Goal: Task Accomplishment & Management: Manage account settings

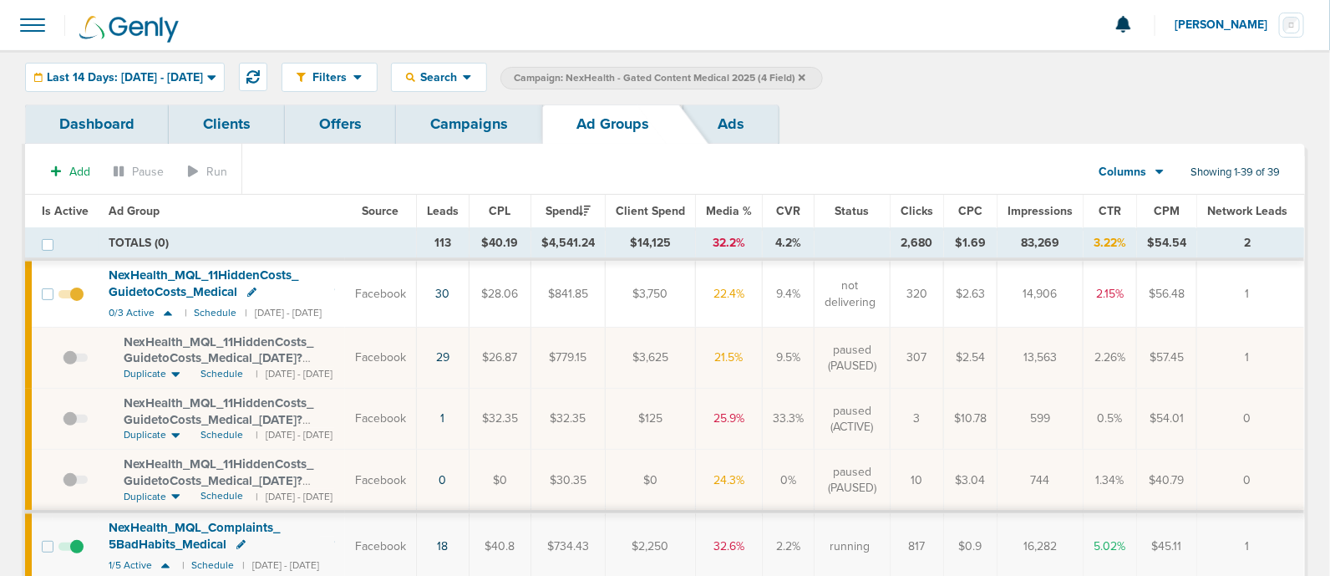
click at [476, 119] on link "Campaigns" at bounding box center [469, 123] width 146 height 39
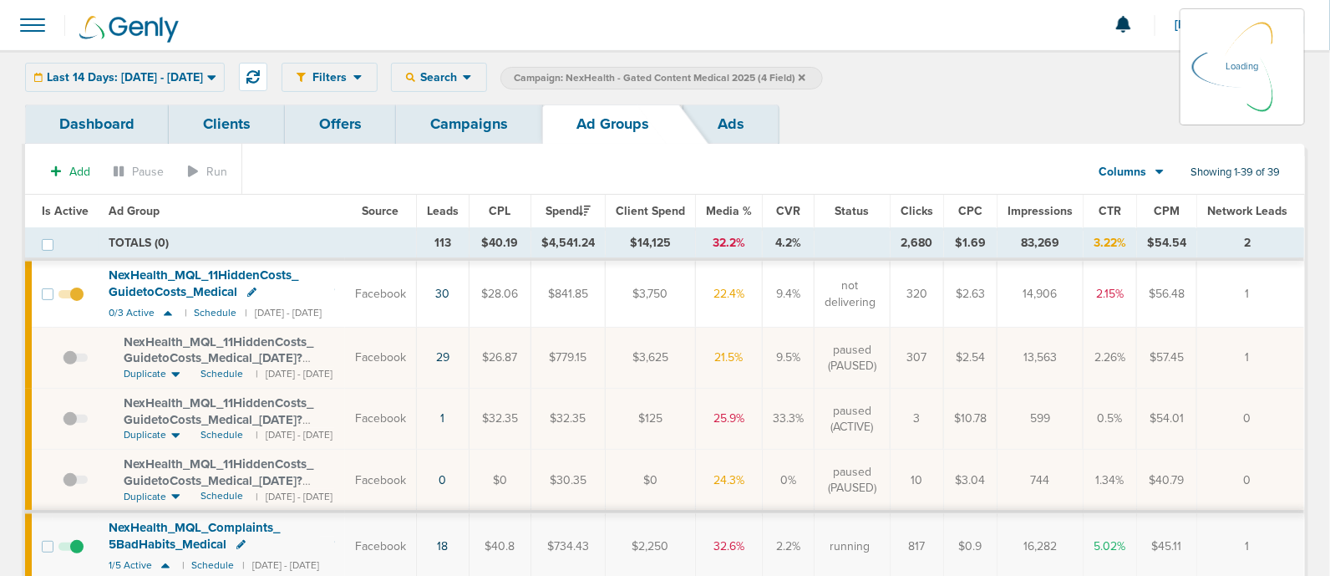
click at [439, 125] on link "Campaigns" at bounding box center [469, 123] width 146 height 39
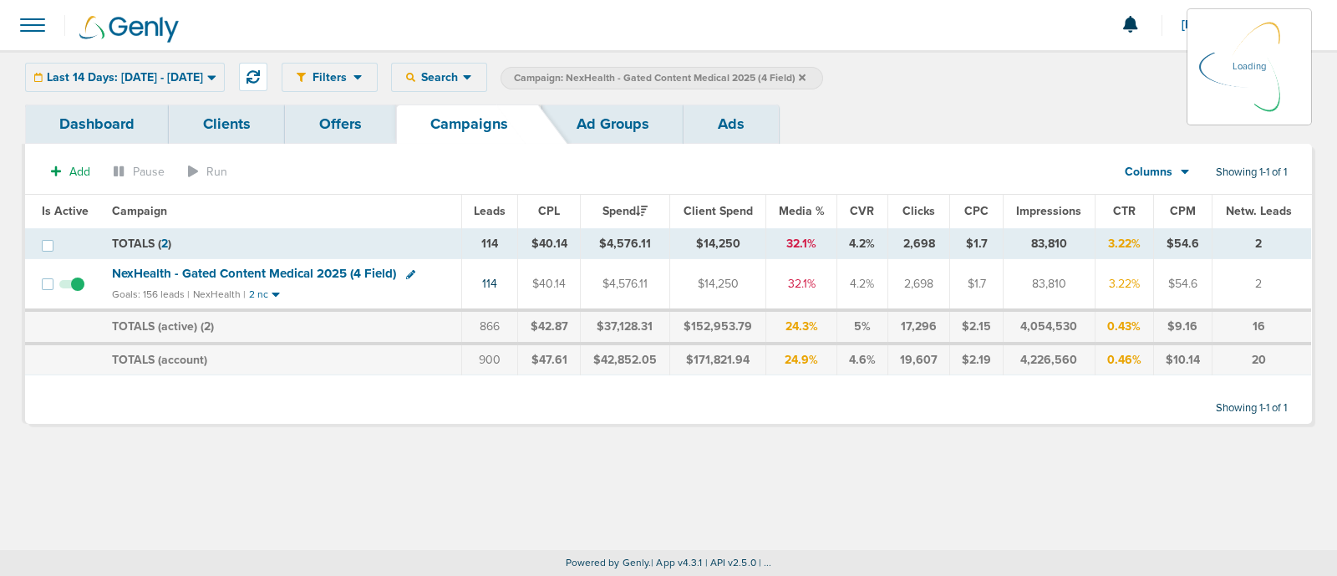
click at [806, 74] on icon at bounding box center [802, 78] width 7 height 10
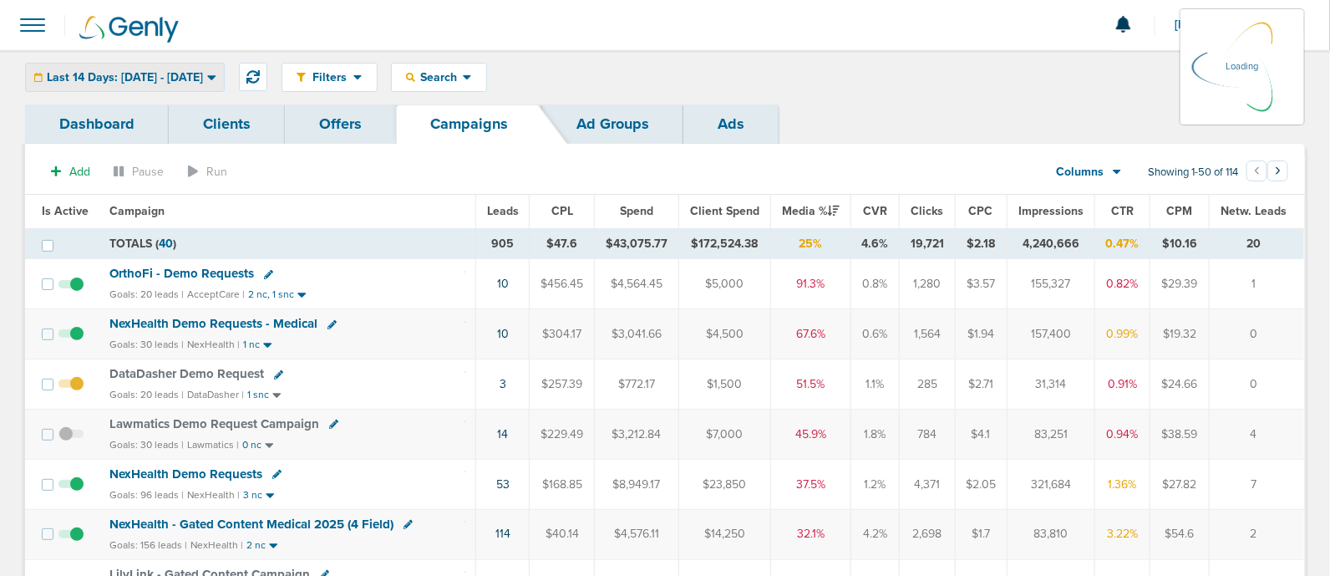
click at [203, 72] on span "Last 14 Days: [DATE] - [DATE]" at bounding box center [125, 78] width 156 height 12
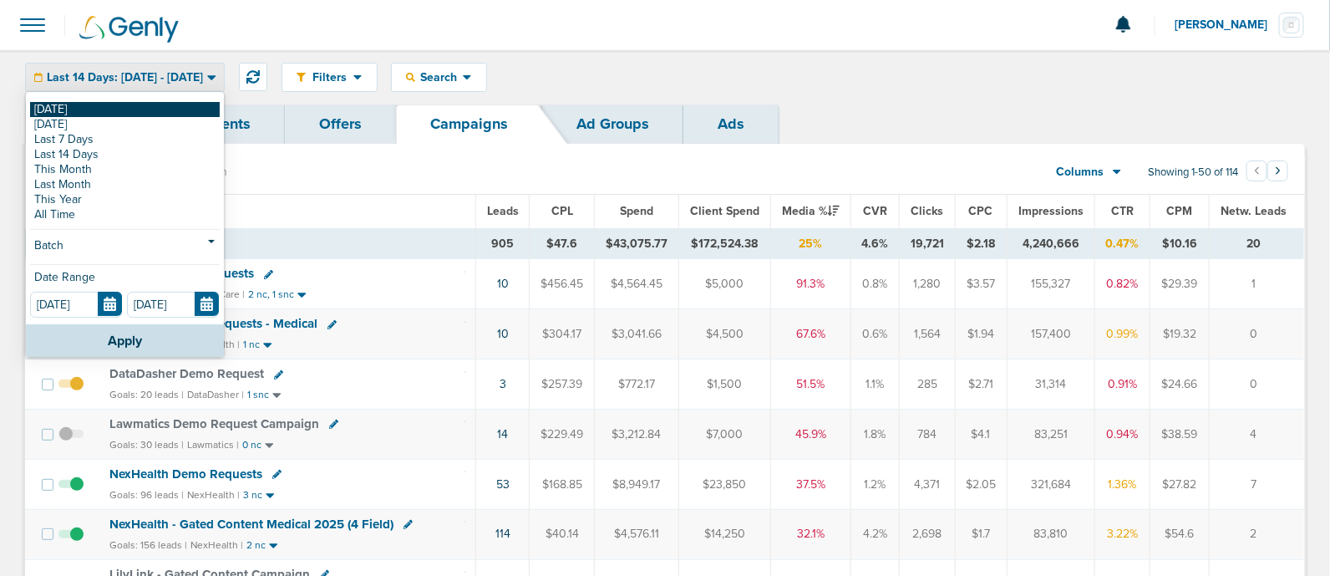
click at [68, 106] on link "[DATE]" at bounding box center [125, 109] width 190 height 15
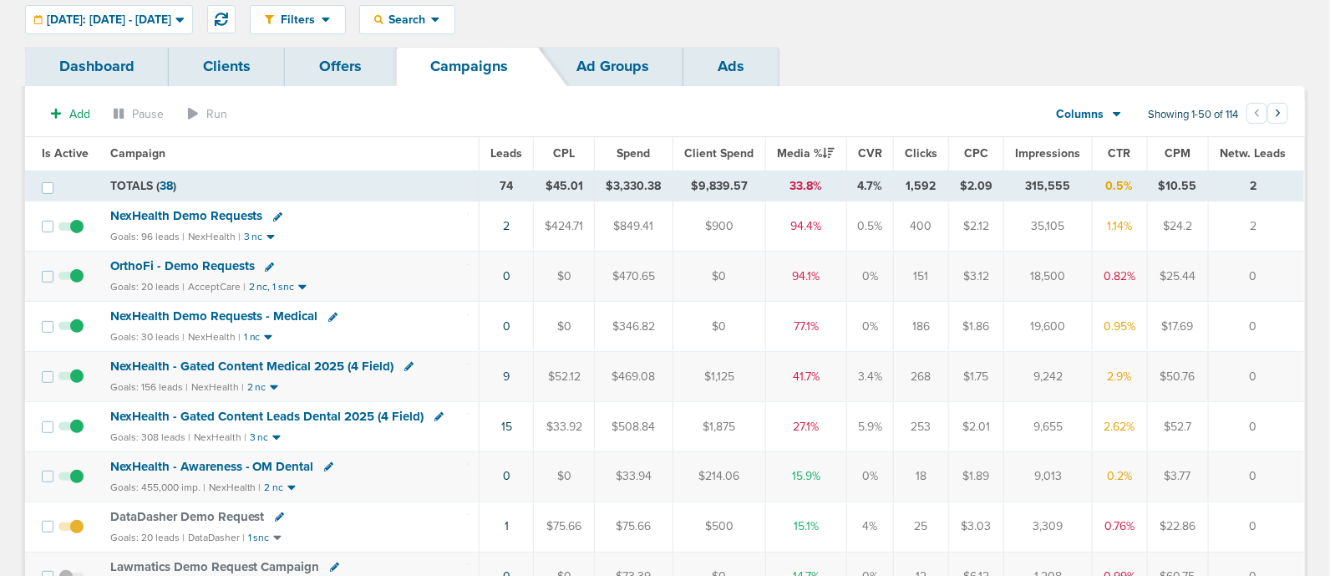
scroll to position [59, 0]
click at [312, 359] on span "NexHealth - Gated Content Medical 2025 (4 Field)" at bounding box center [252, 365] width 284 height 15
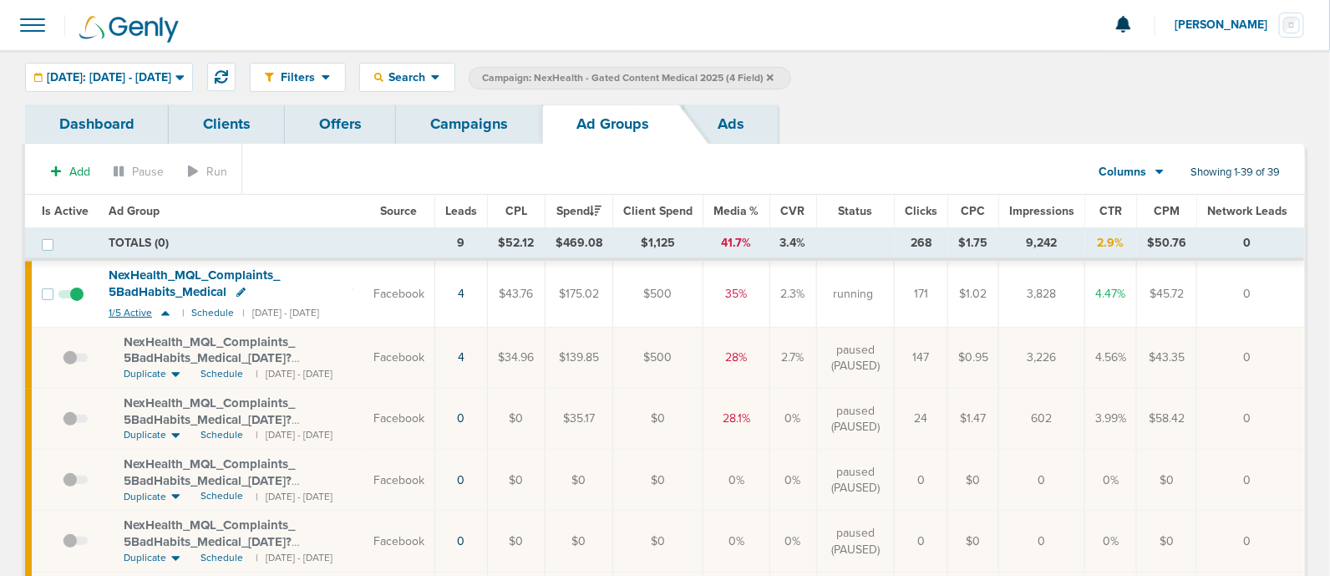
click at [160, 311] on icon at bounding box center [165, 313] width 17 height 14
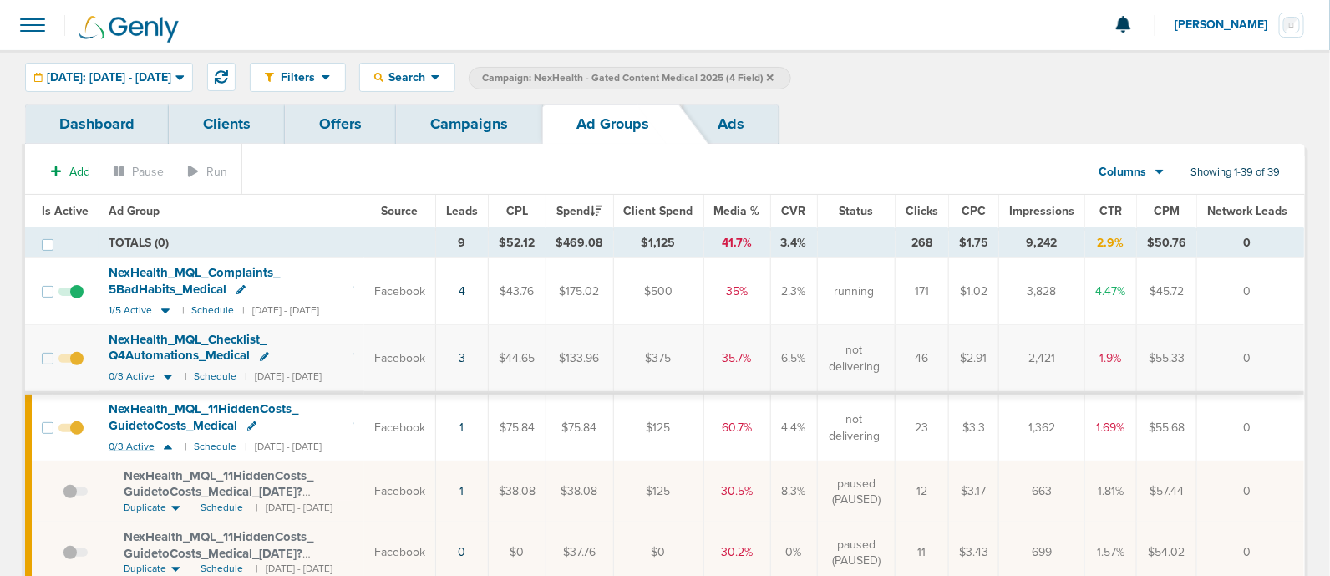
click at [165, 445] on icon at bounding box center [168, 447] width 8 height 5
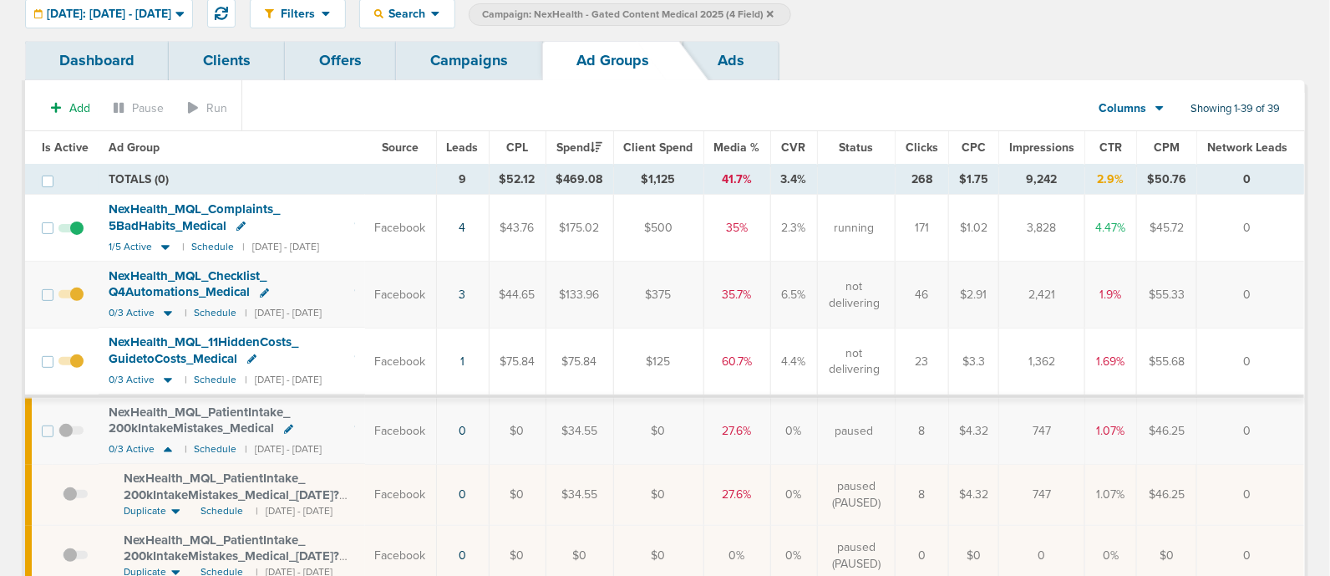
scroll to position [66, 0]
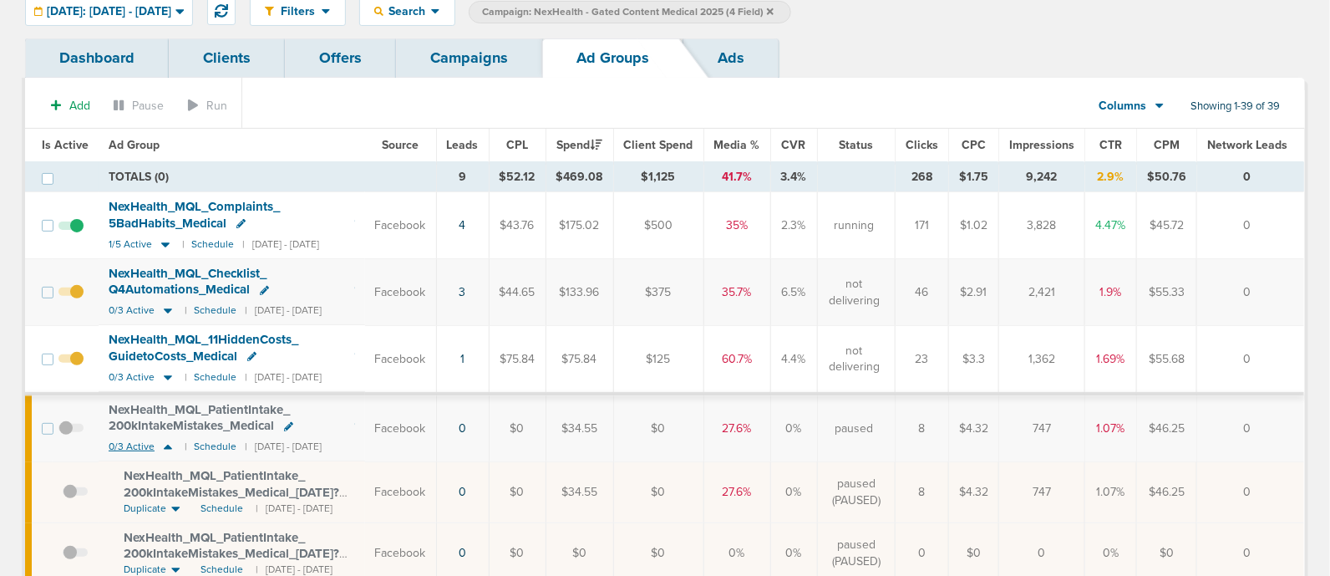
click at [166, 445] on icon at bounding box center [168, 447] width 8 height 5
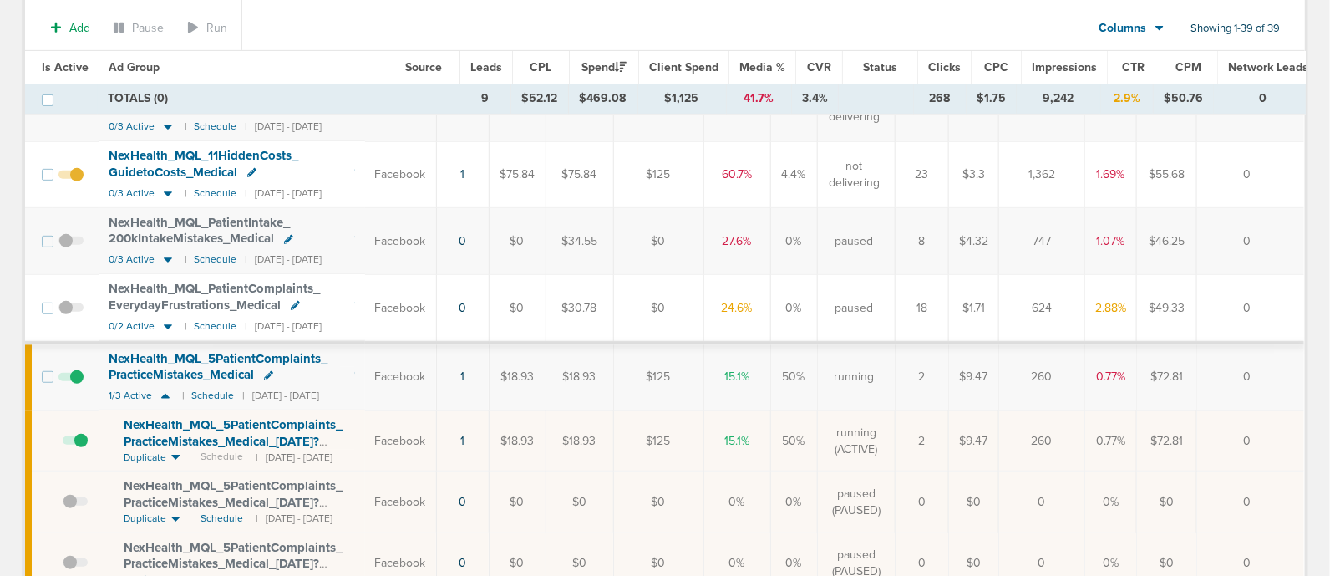
scroll to position [257, 0]
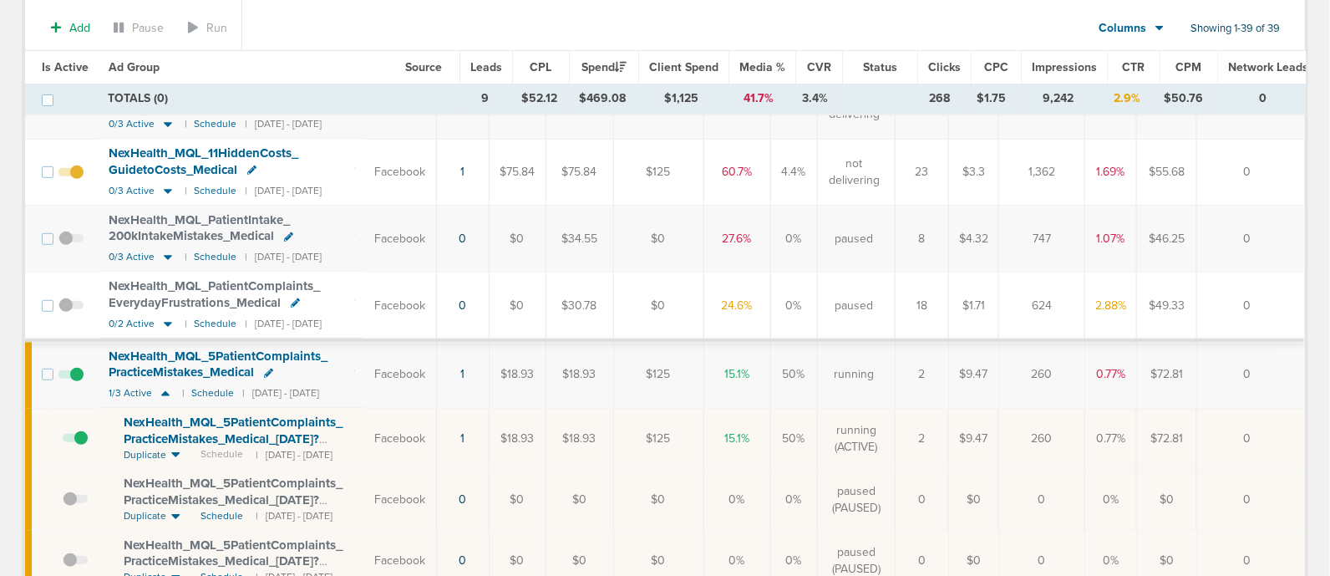
drag, startPoint x: 480, startPoint y: 432, endPoint x: 489, endPoint y: 435, distance: 9.5
click at [489, 435] on td "1" at bounding box center [462, 438] width 53 height 61
click at [465, 436] on link "1" at bounding box center [462, 438] width 4 height 14
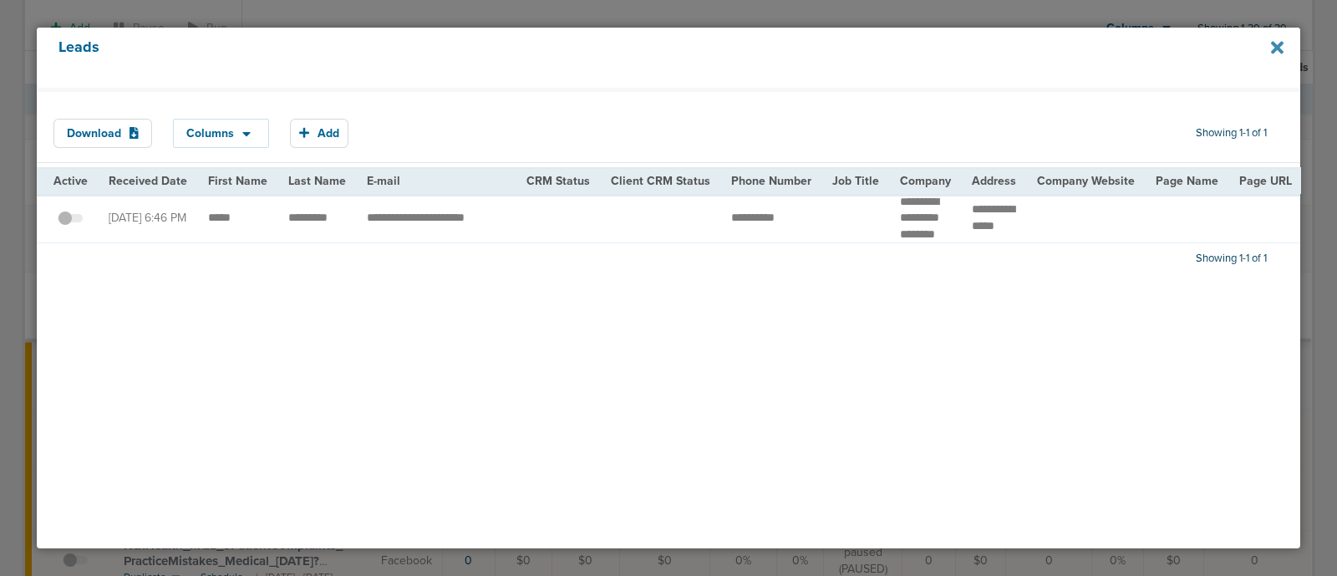
click at [1275, 49] on icon at bounding box center [1277, 47] width 13 height 13
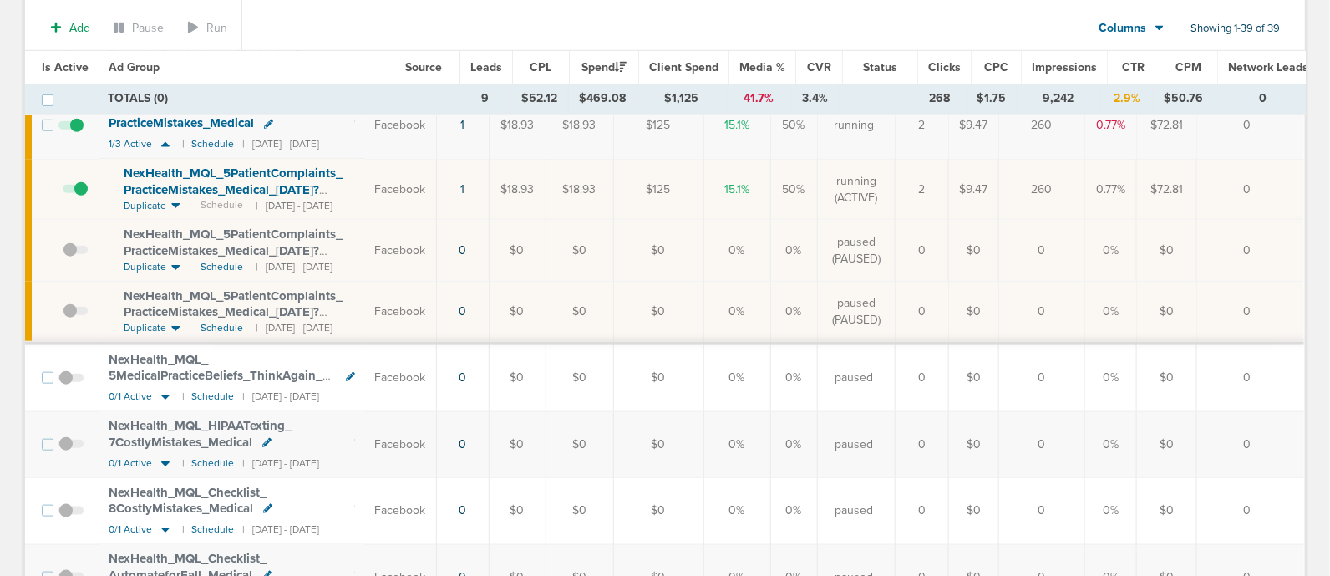
scroll to position [0, 0]
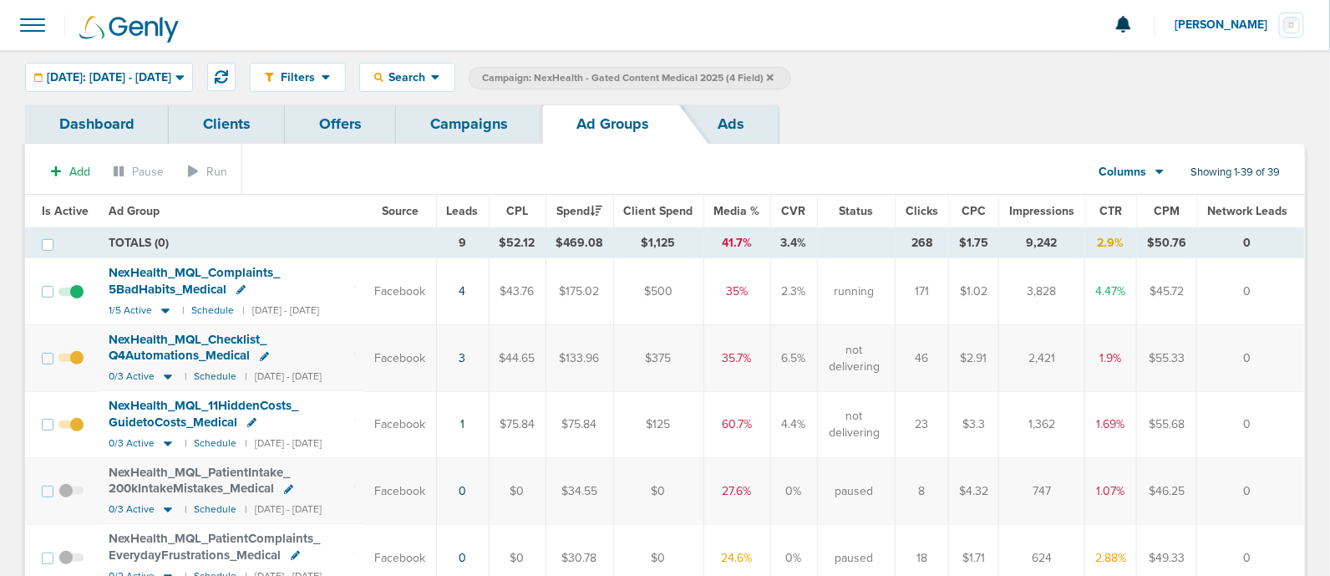
click at [474, 127] on link "Campaigns" at bounding box center [469, 123] width 146 height 39
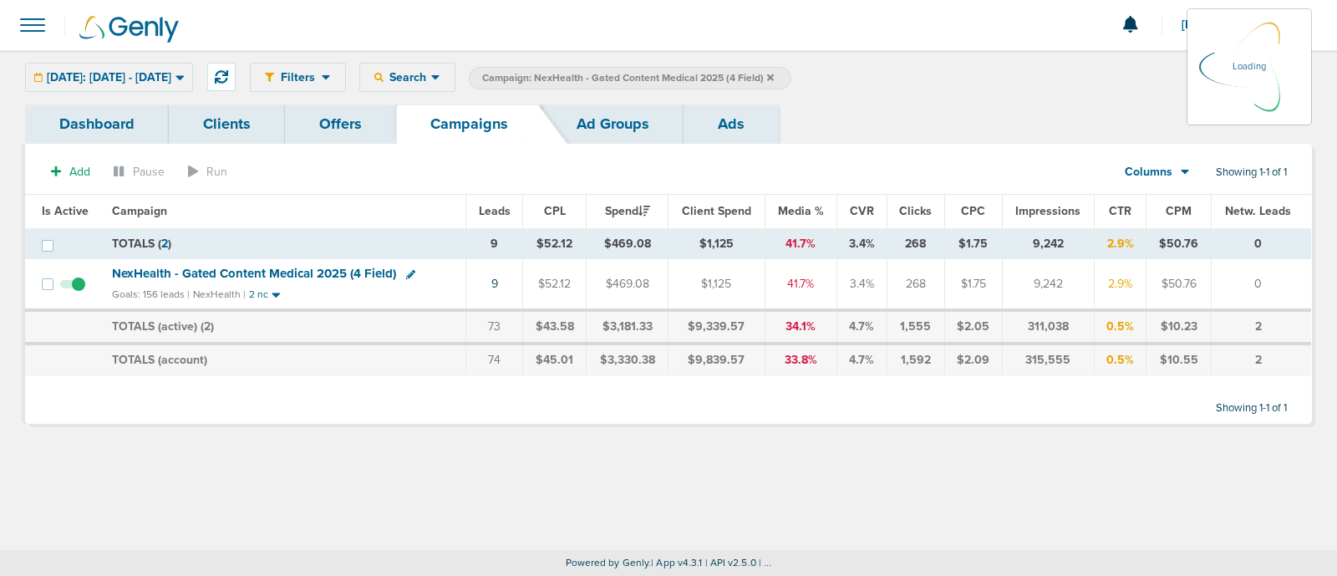
click at [774, 74] on icon at bounding box center [770, 77] width 7 height 7
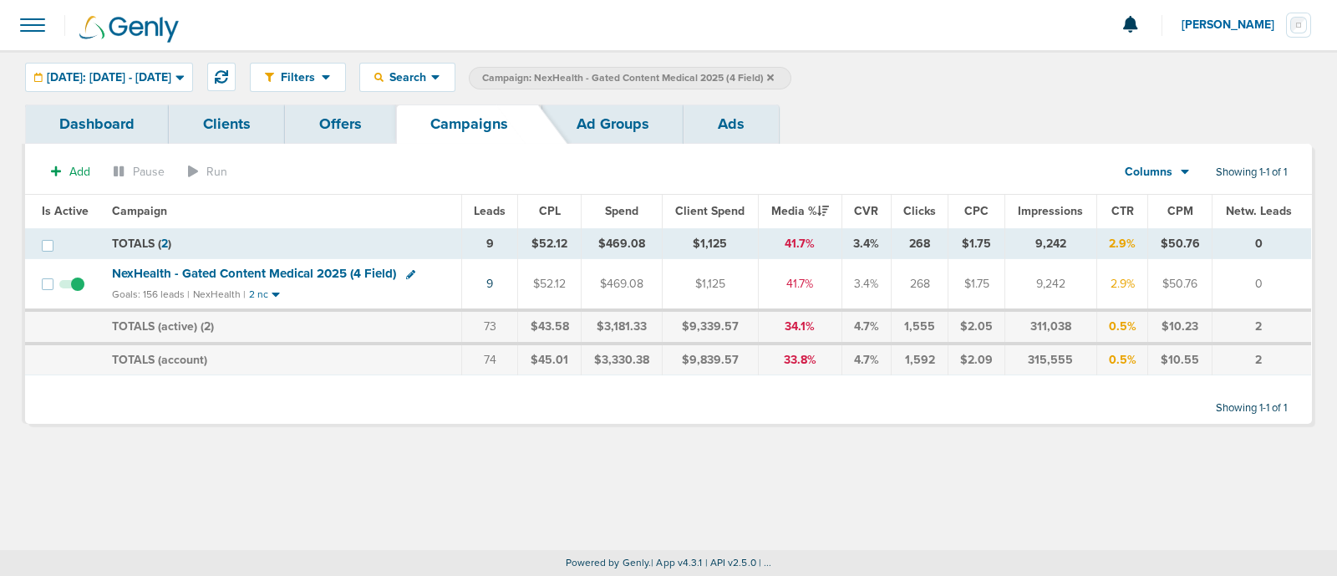
click at [774, 74] on icon at bounding box center [770, 77] width 7 height 7
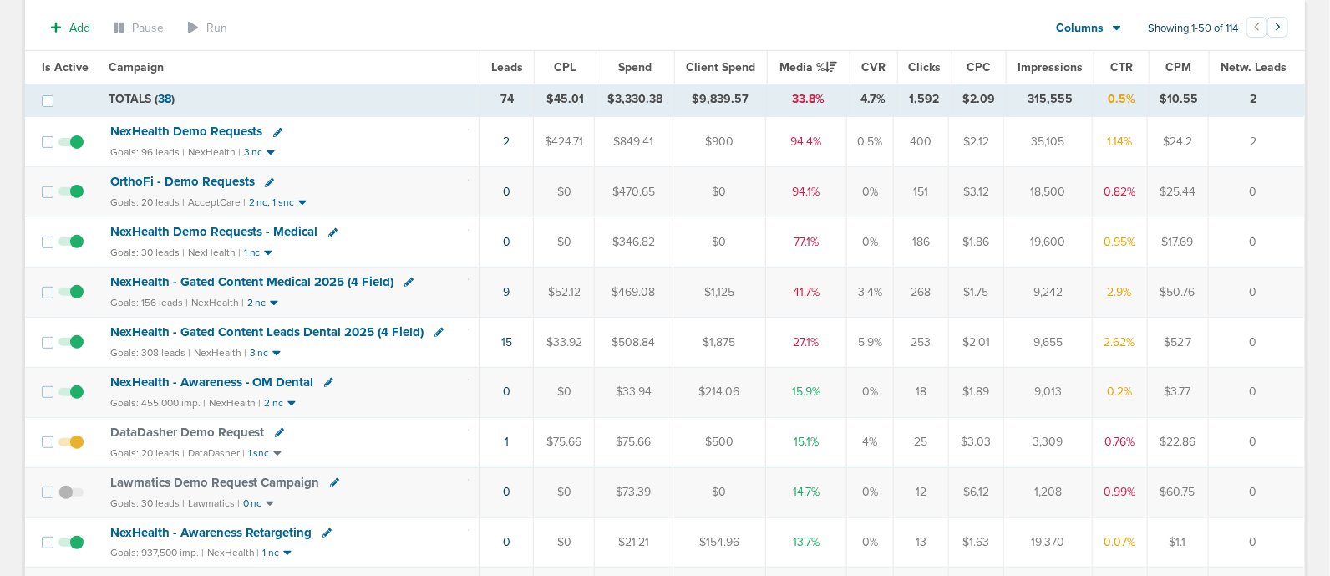
scroll to position [147, 0]
click at [509, 337] on link "15" at bounding box center [506, 341] width 11 height 14
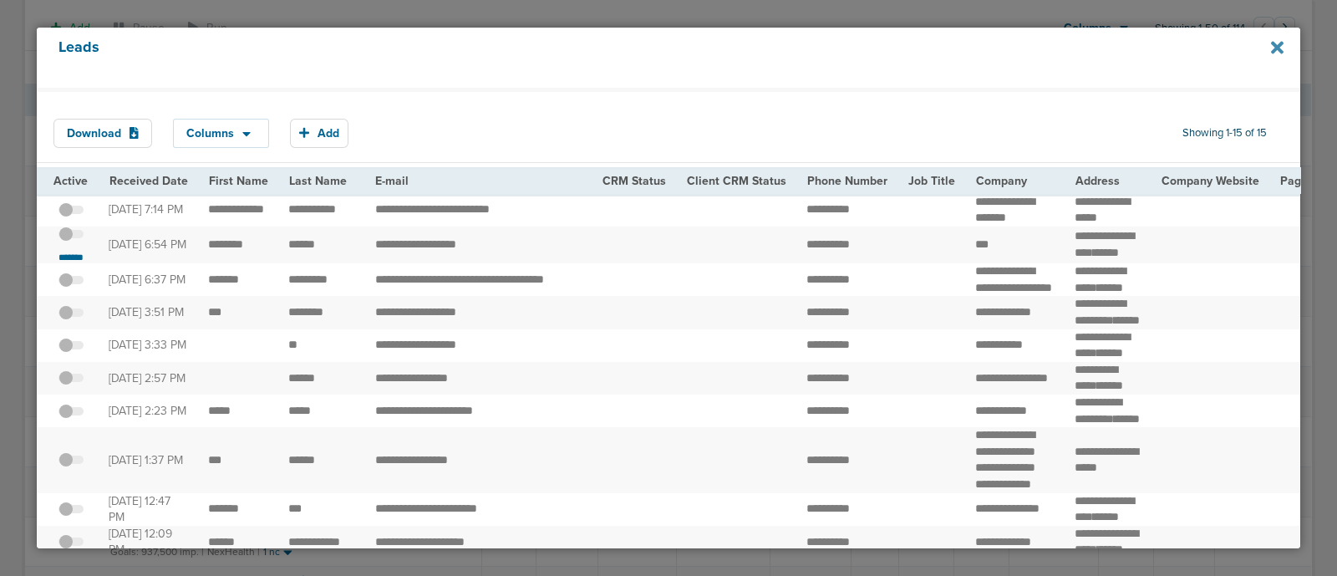
click at [1279, 48] on icon at bounding box center [1277, 47] width 13 height 13
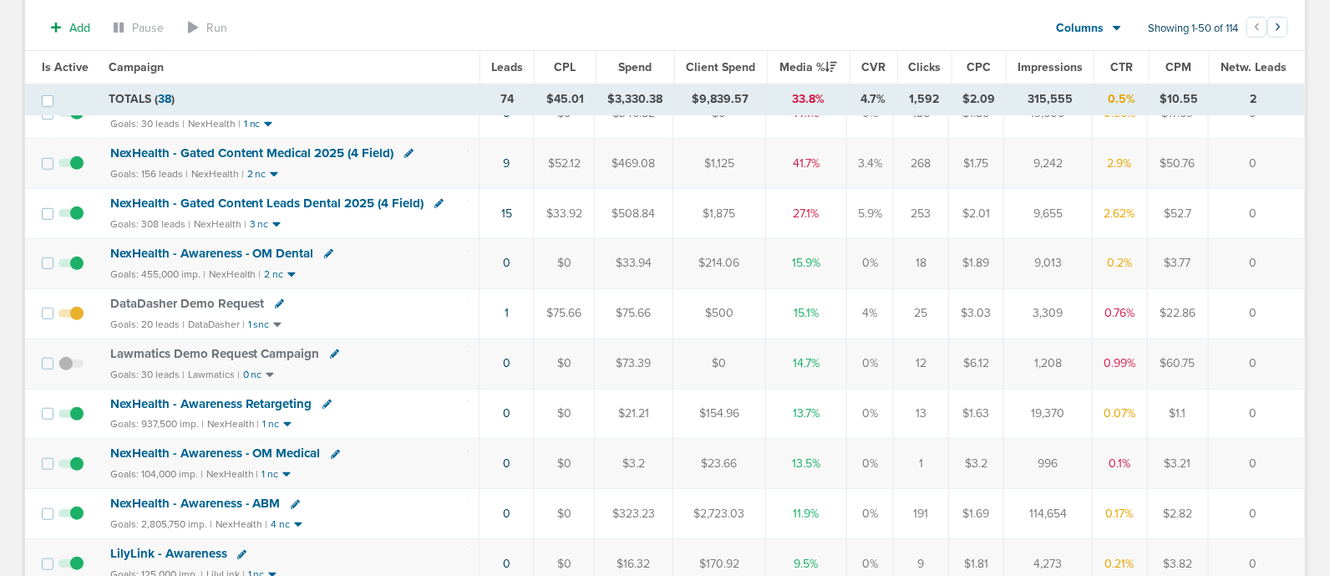
scroll to position [0, 0]
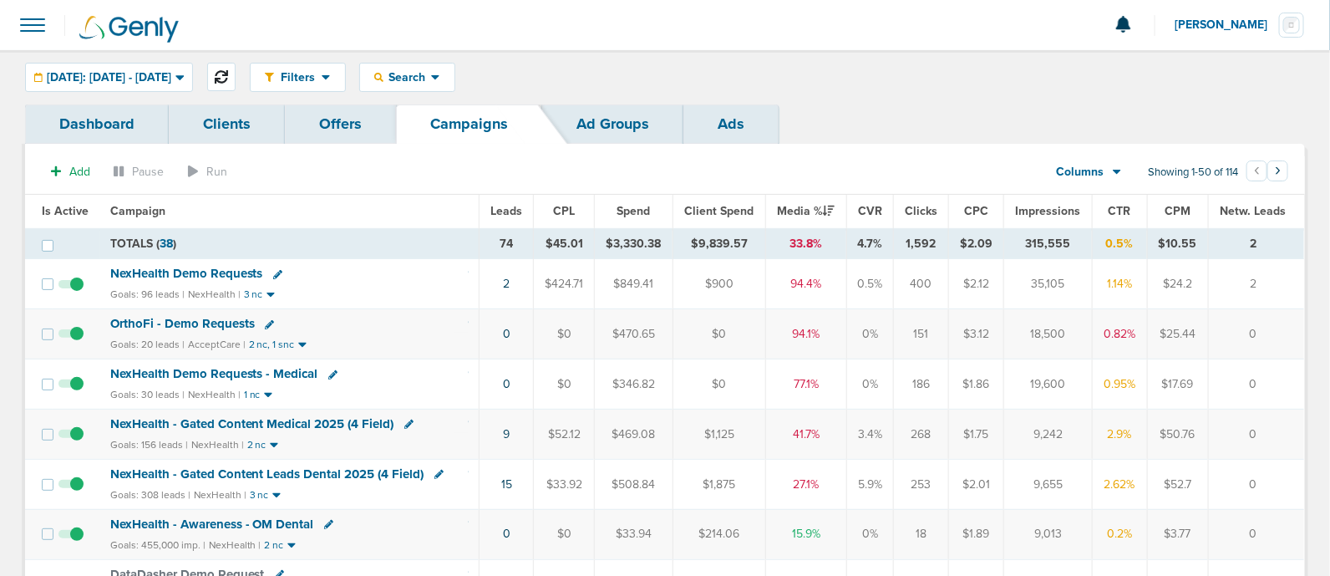
click at [228, 71] on icon at bounding box center [221, 76] width 13 height 13
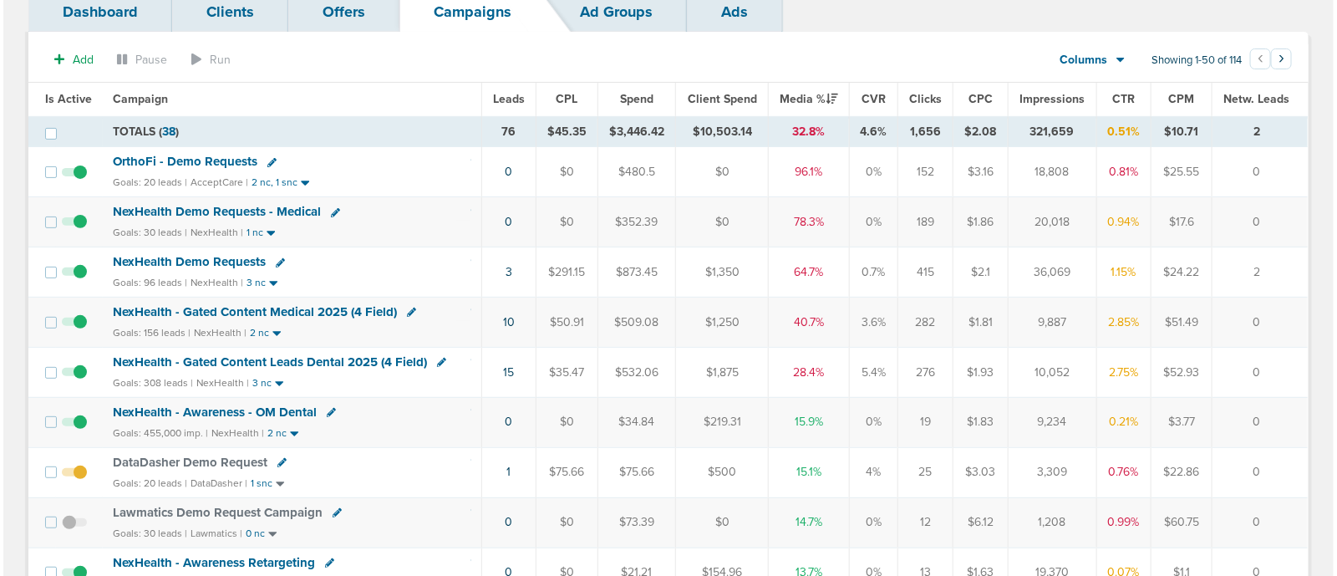
scroll to position [113, 0]
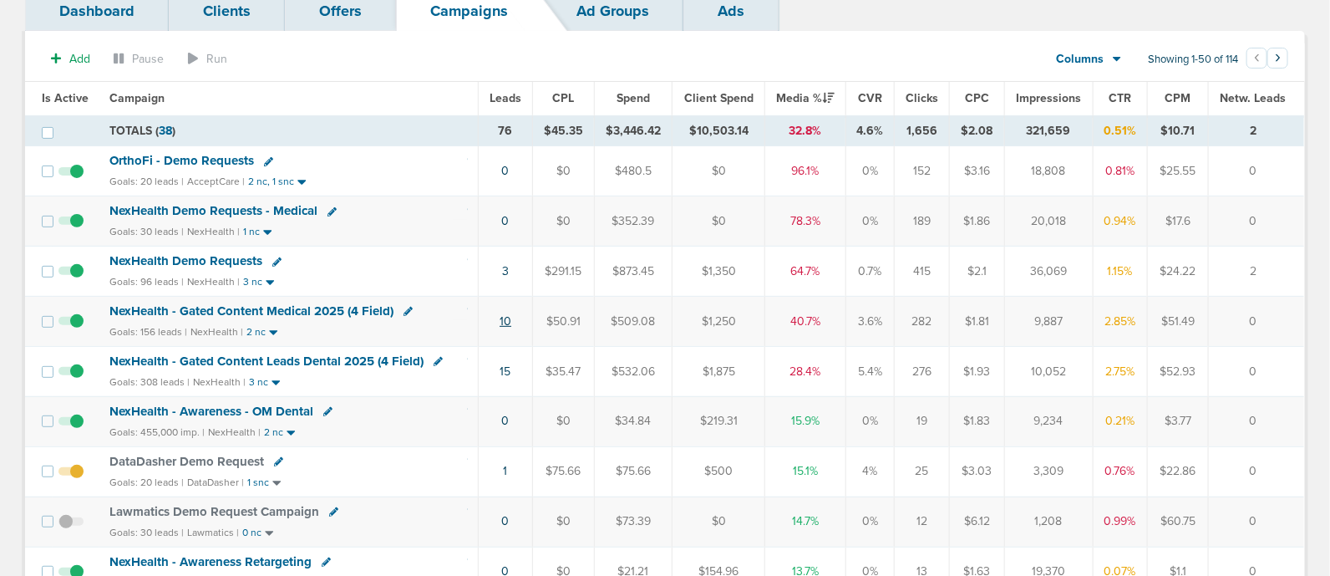
click at [506, 318] on link "10" at bounding box center [506, 321] width 12 height 14
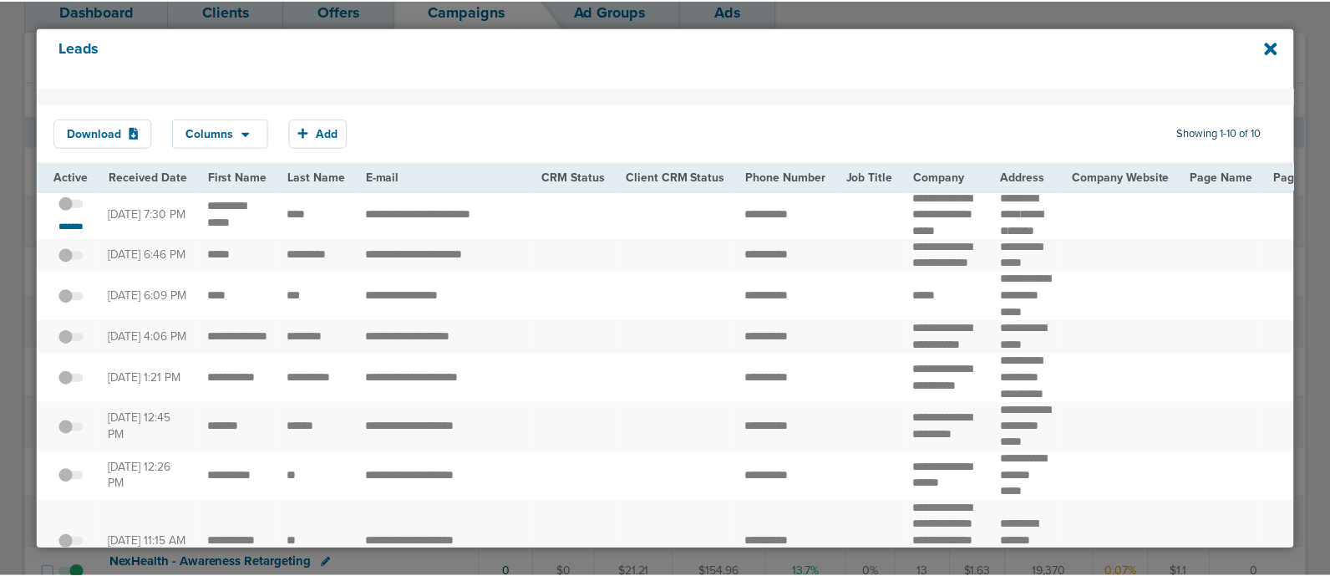
scroll to position [2, 0]
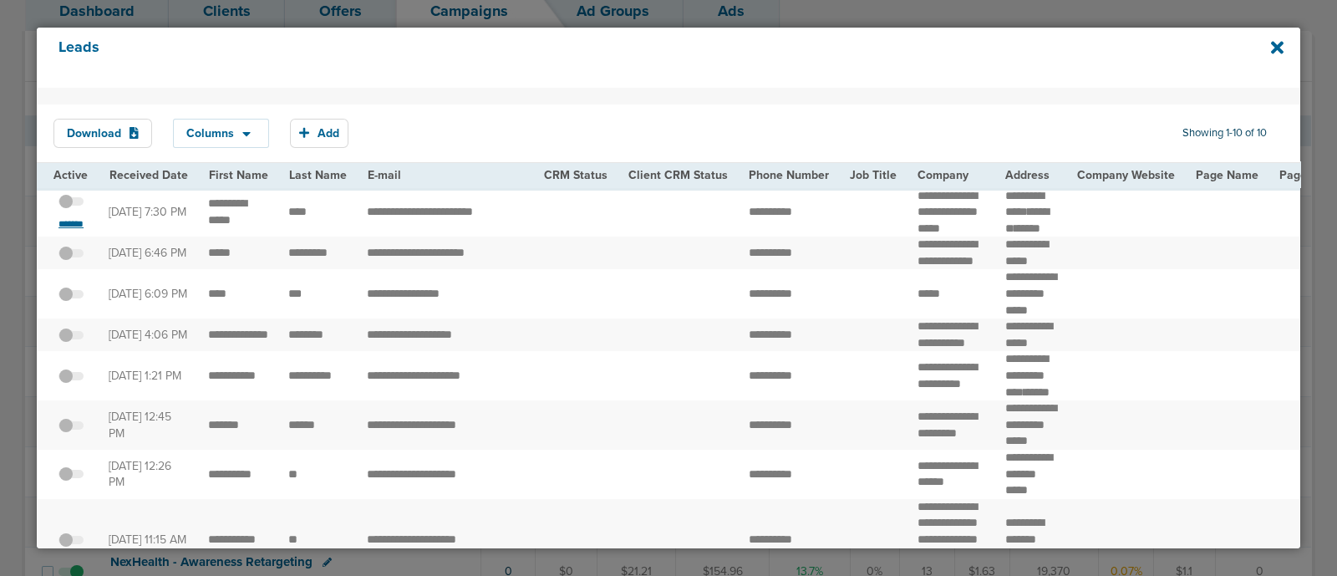
click at [74, 231] on small "*******" at bounding box center [70, 223] width 35 height 13
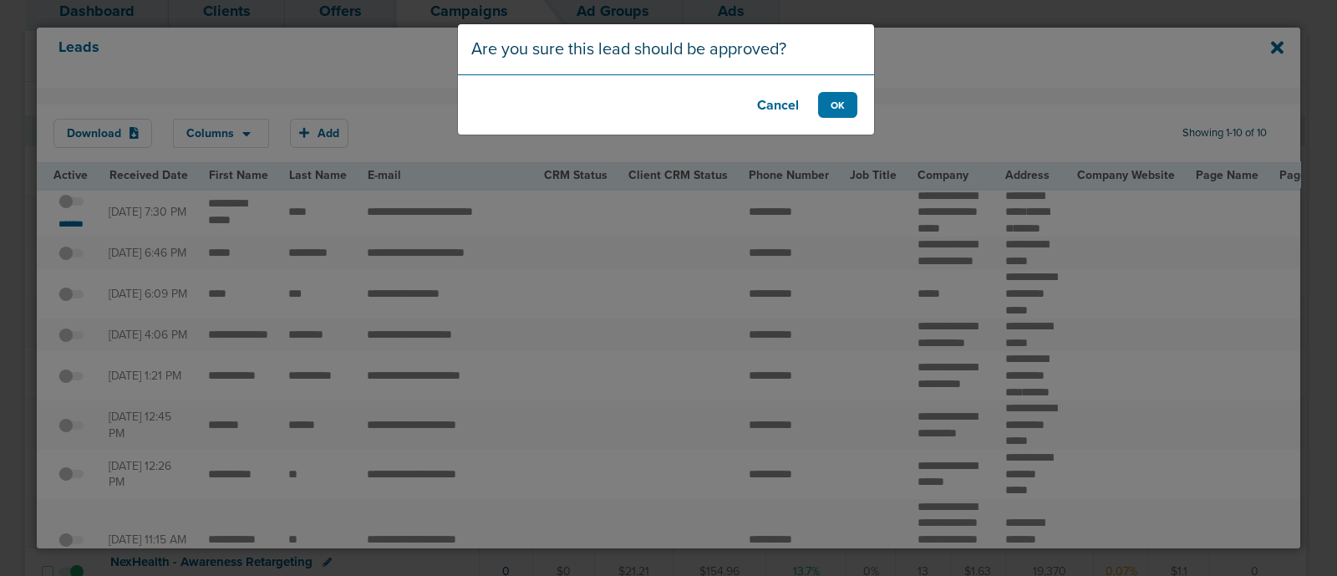
click at [841, 89] on footer "Cancel OK" at bounding box center [666, 104] width 416 height 60
drag, startPoint x: 844, startPoint y: 103, endPoint x: 827, endPoint y: 102, distance: 17.6
drag, startPoint x: 827, startPoint y: 102, endPoint x: 830, endPoint y: 67, distance: 35.3
click at [830, 67] on div "Are you sure this lead should be approved?" at bounding box center [666, 49] width 416 height 50
click at [857, 106] on footer "Cancel OK" at bounding box center [666, 104] width 416 height 60
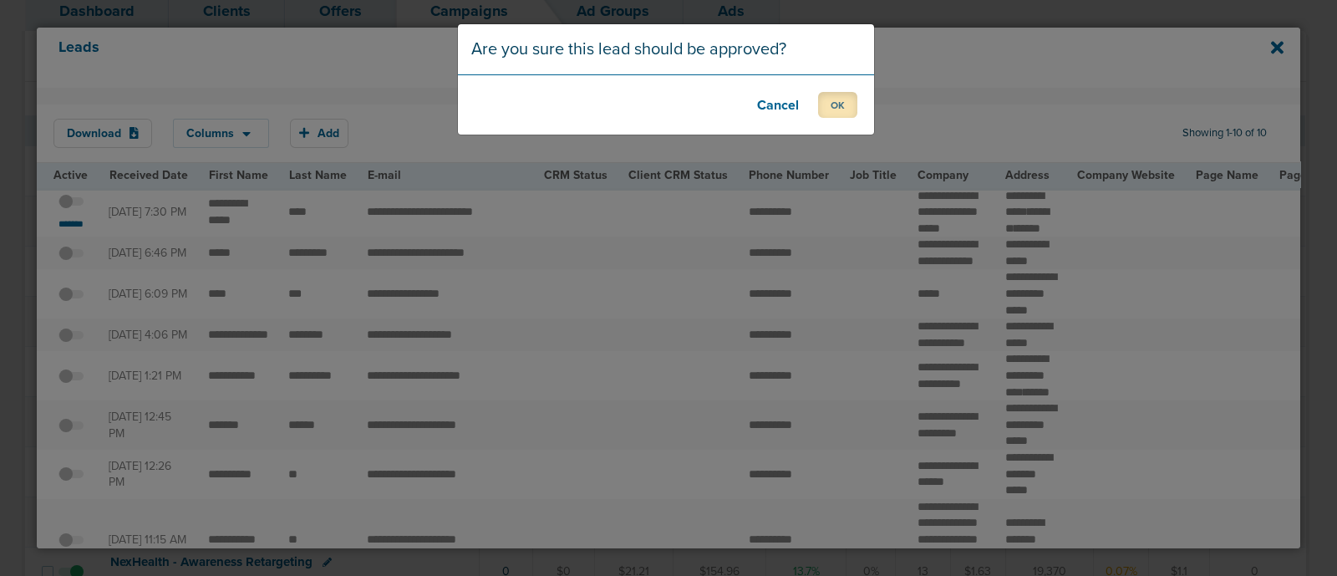
click at [849, 106] on button "OK" at bounding box center [837, 105] width 39 height 26
click at [827, 104] on button "OK" at bounding box center [837, 105] width 39 height 26
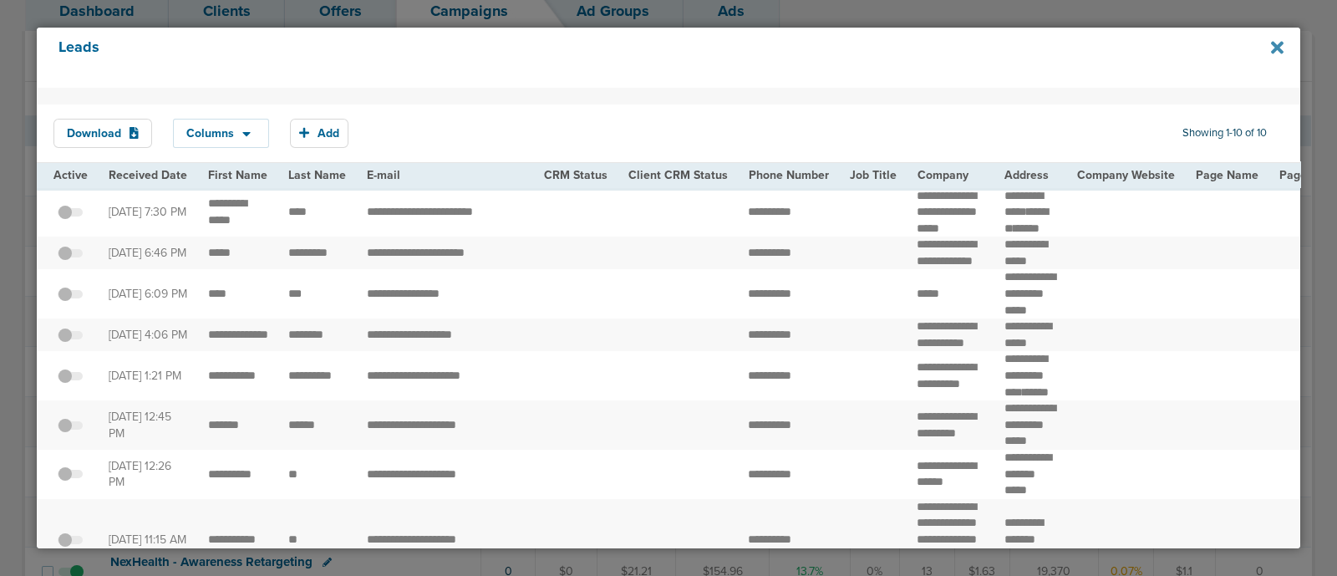
click at [1271, 48] on icon at bounding box center [1277, 47] width 13 height 18
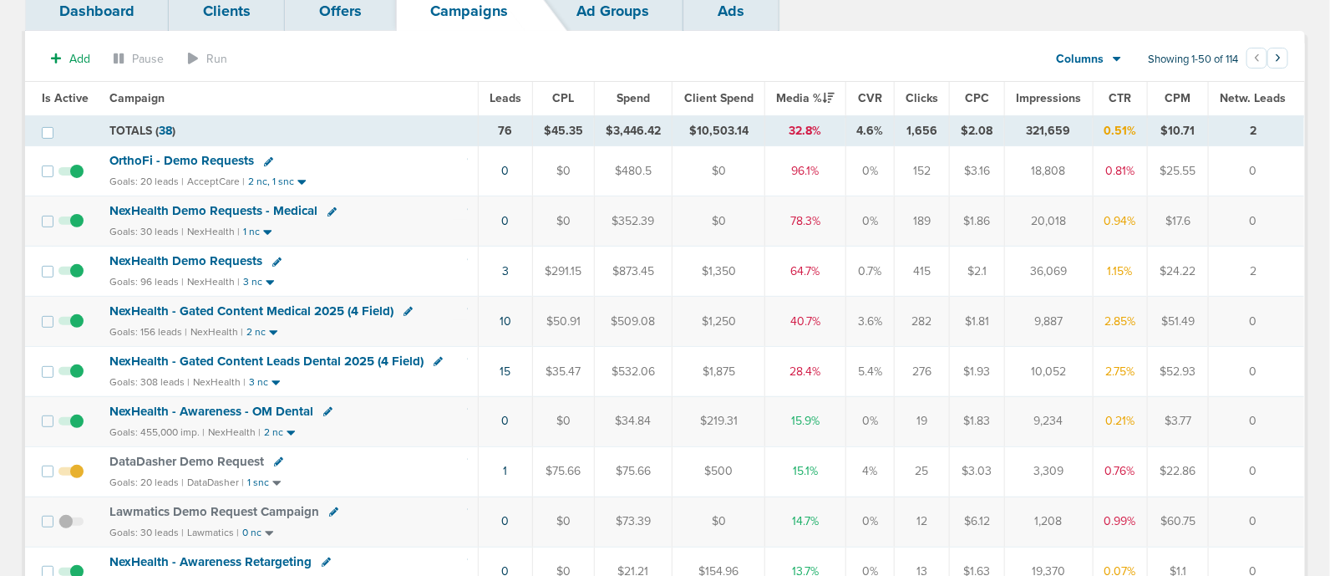
click at [320, 306] on span "NexHealth - Gated Content Medical 2025 (4 Field)" at bounding box center [251, 310] width 284 height 15
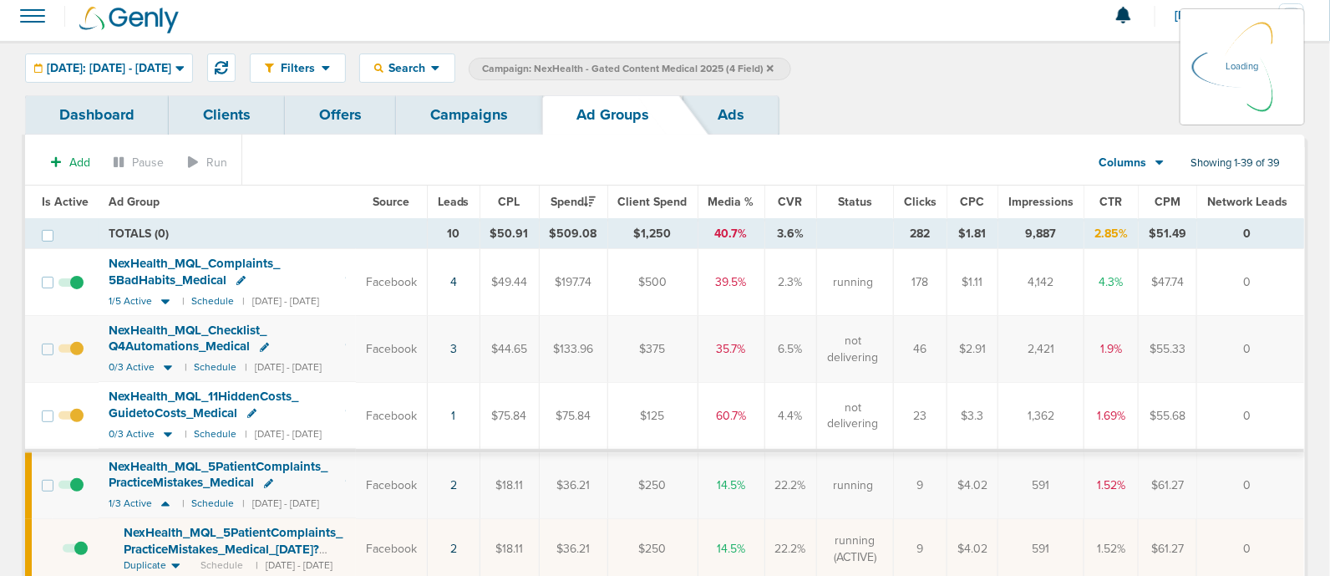
scroll to position [24, 0]
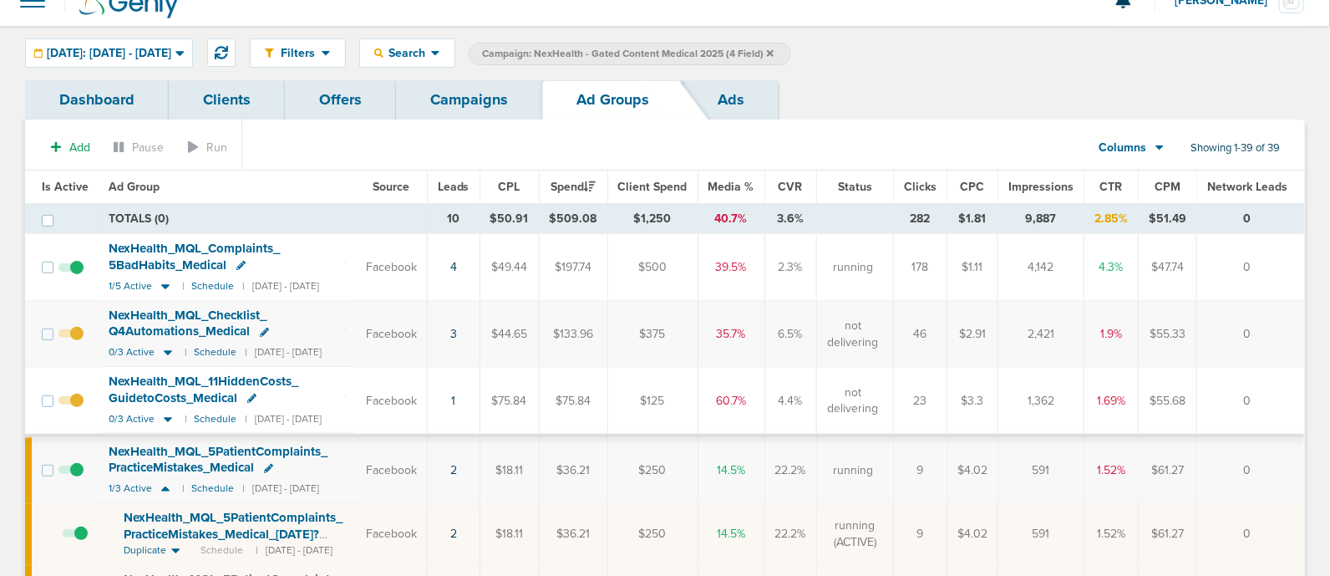
click at [74, 409] on span at bounding box center [71, 409] width 25 height 0
click at [71, 404] on input "checkbox" at bounding box center [71, 404] width 0 height 0
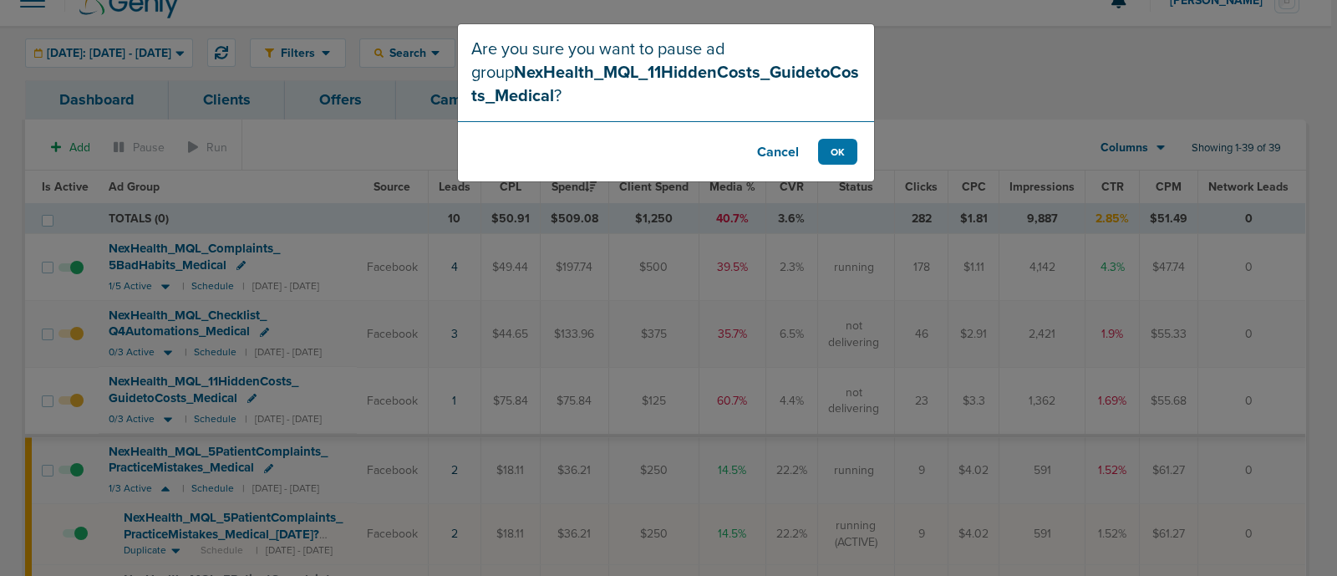
drag, startPoint x: 832, startPoint y: 146, endPoint x: 788, endPoint y: 70, distance: 88.0
click at [788, 70] on strong "NexHealth_MQL_11HiddenCosts_GuidetoCosts_Medical" at bounding box center [665, 84] width 388 height 43
click at [835, 148] on button "OK" at bounding box center [837, 152] width 39 height 26
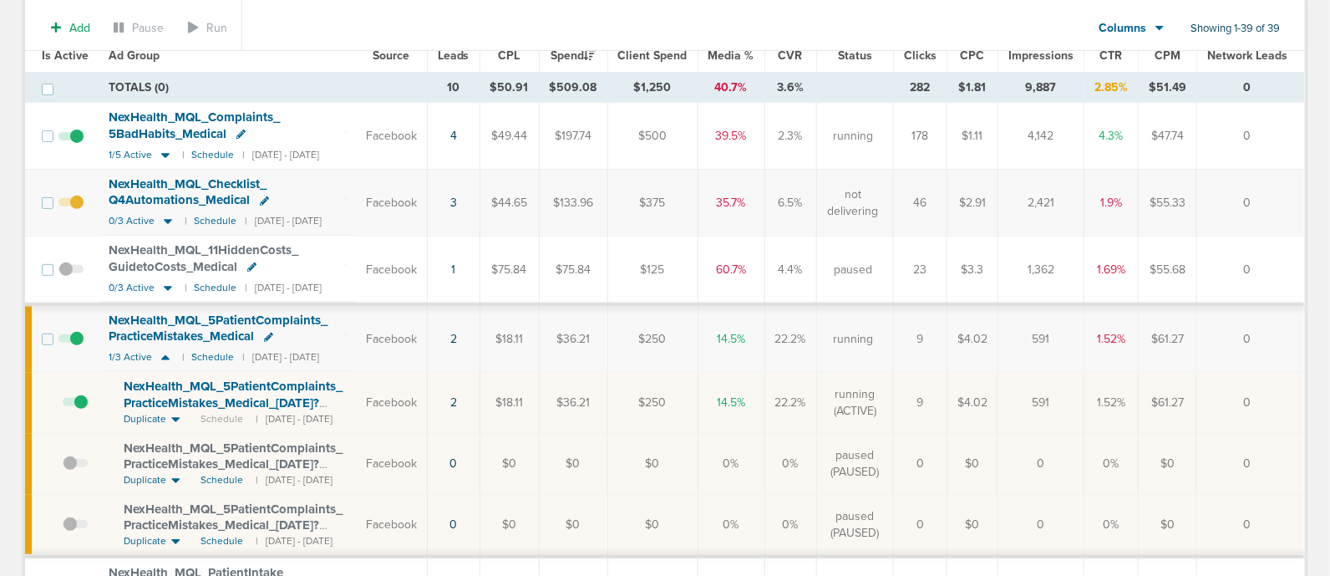
scroll to position [0, 0]
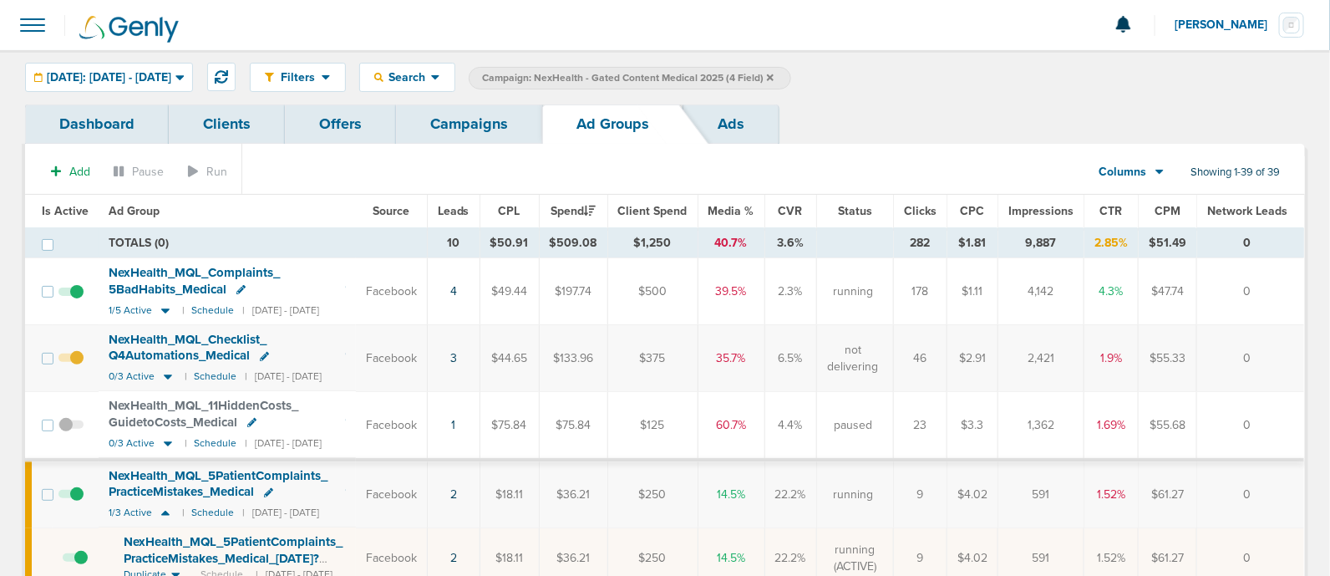
click at [468, 123] on link "Campaigns" at bounding box center [469, 123] width 146 height 39
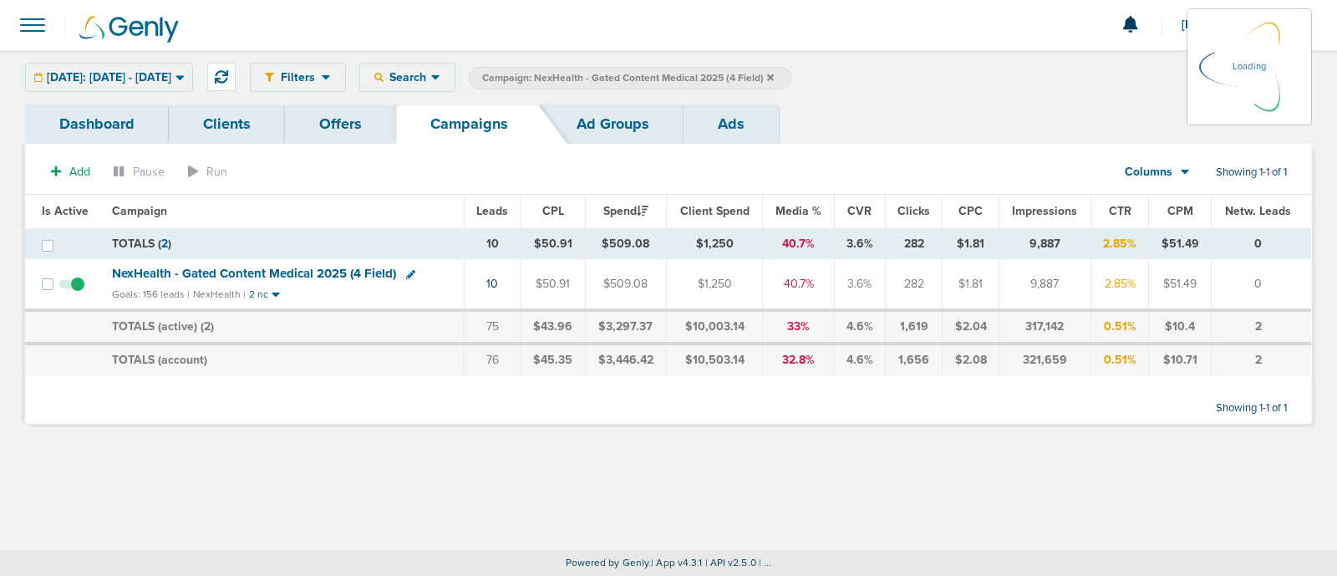
click at [774, 75] on icon at bounding box center [770, 77] width 7 height 7
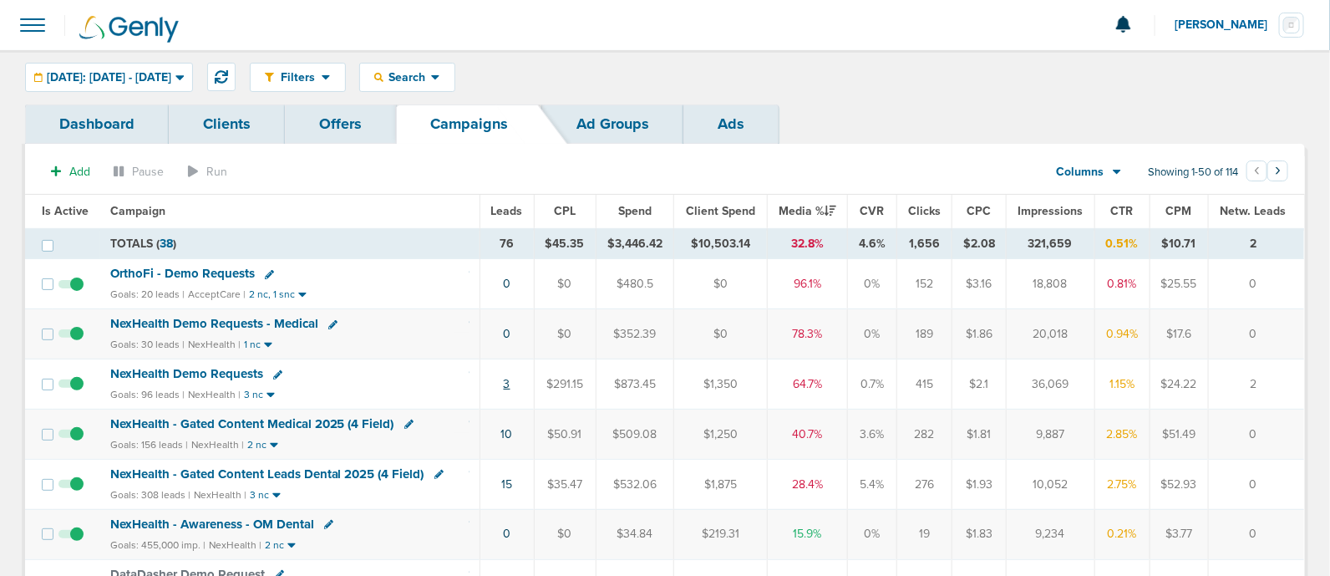
click at [505, 379] on link "3" at bounding box center [507, 384] width 7 height 14
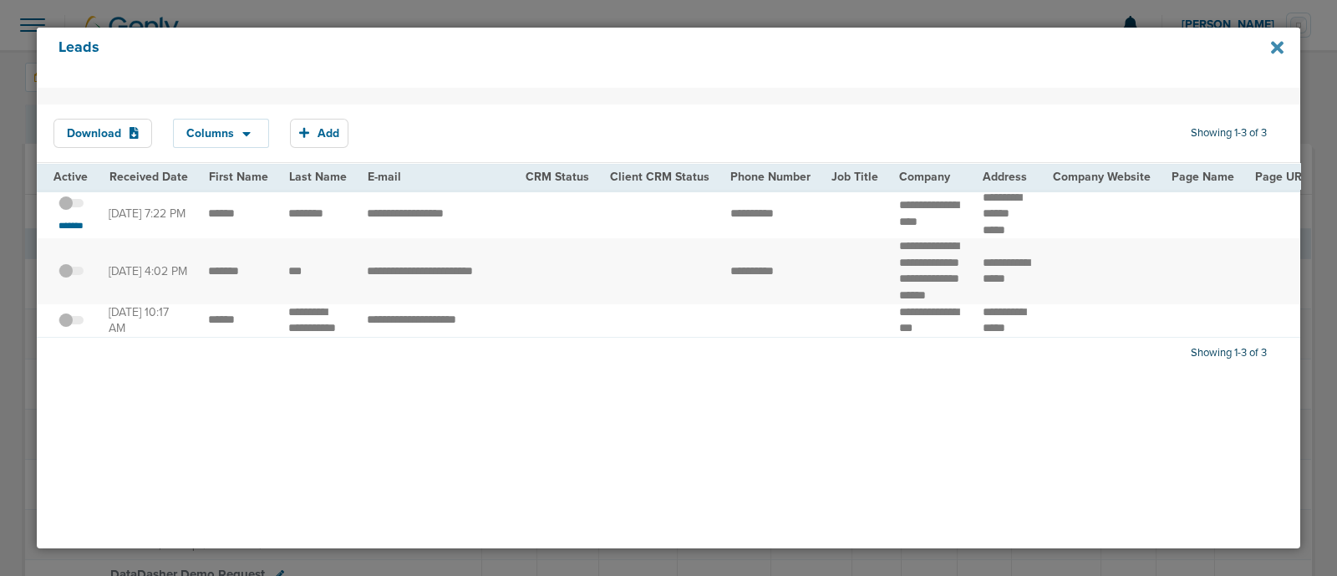
click at [1272, 47] on icon at bounding box center [1277, 47] width 13 height 18
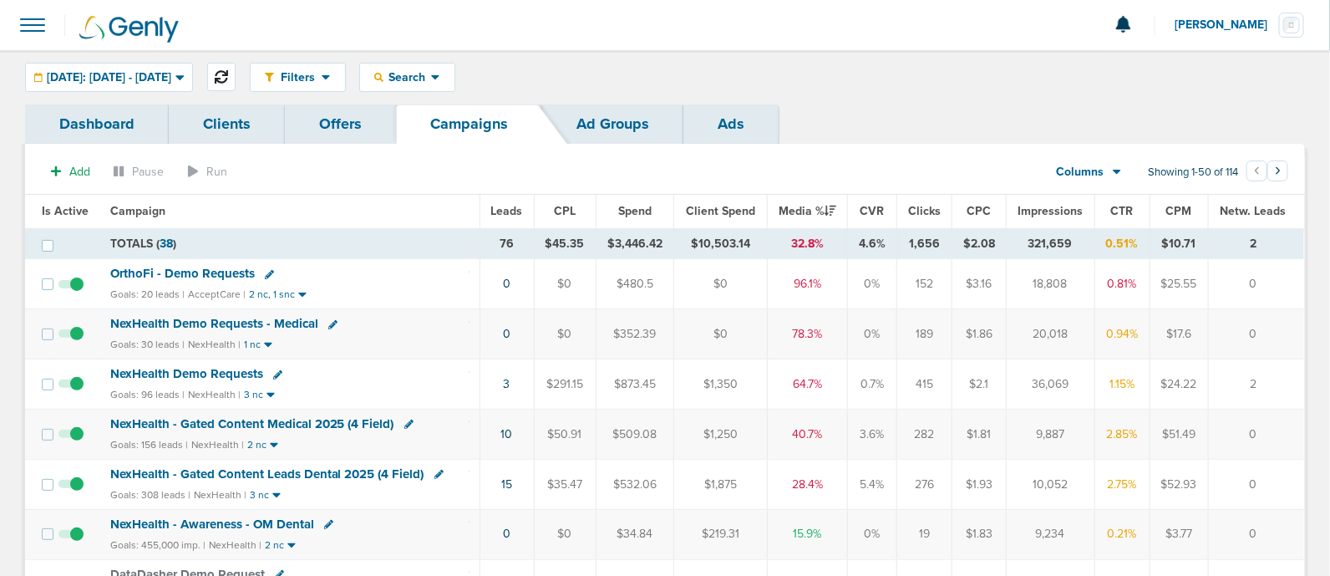
click at [228, 72] on icon at bounding box center [221, 76] width 13 height 13
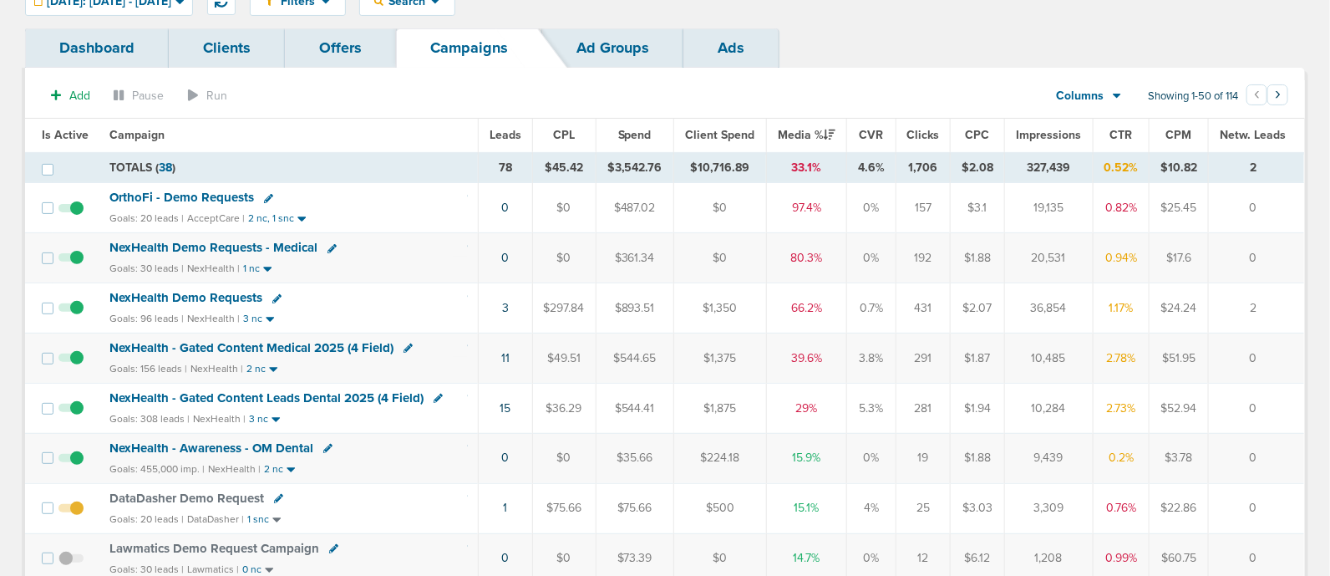
scroll to position [79, 0]
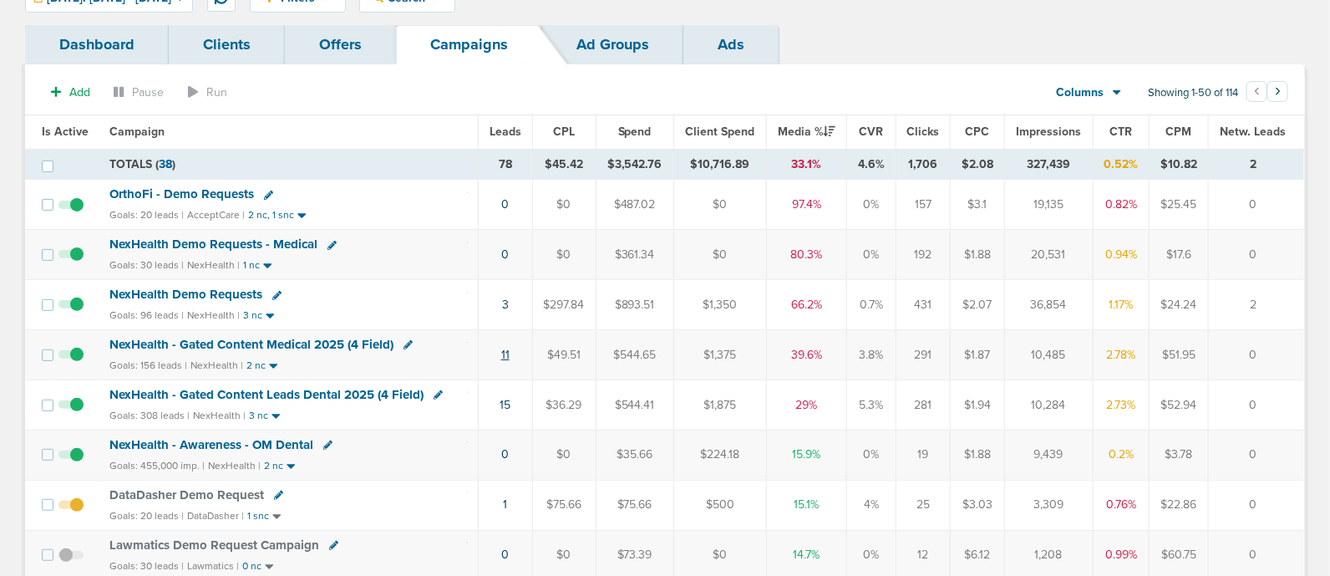
click at [506, 354] on link "11" at bounding box center [505, 355] width 8 height 14
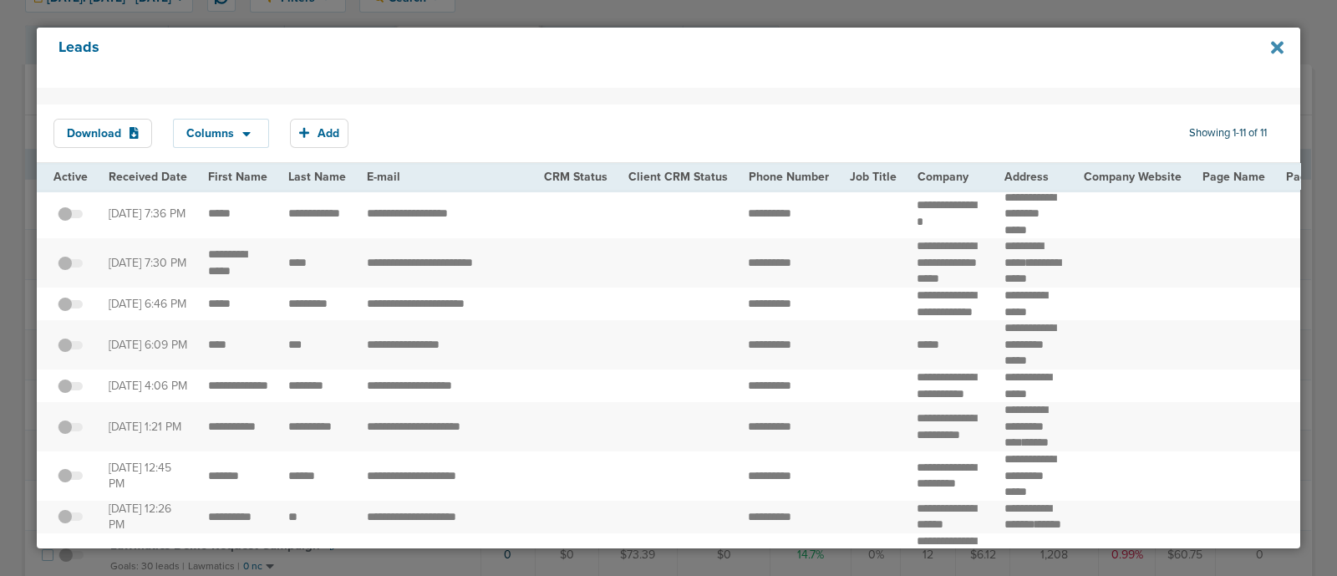
click at [1272, 50] on icon at bounding box center [1277, 47] width 13 height 13
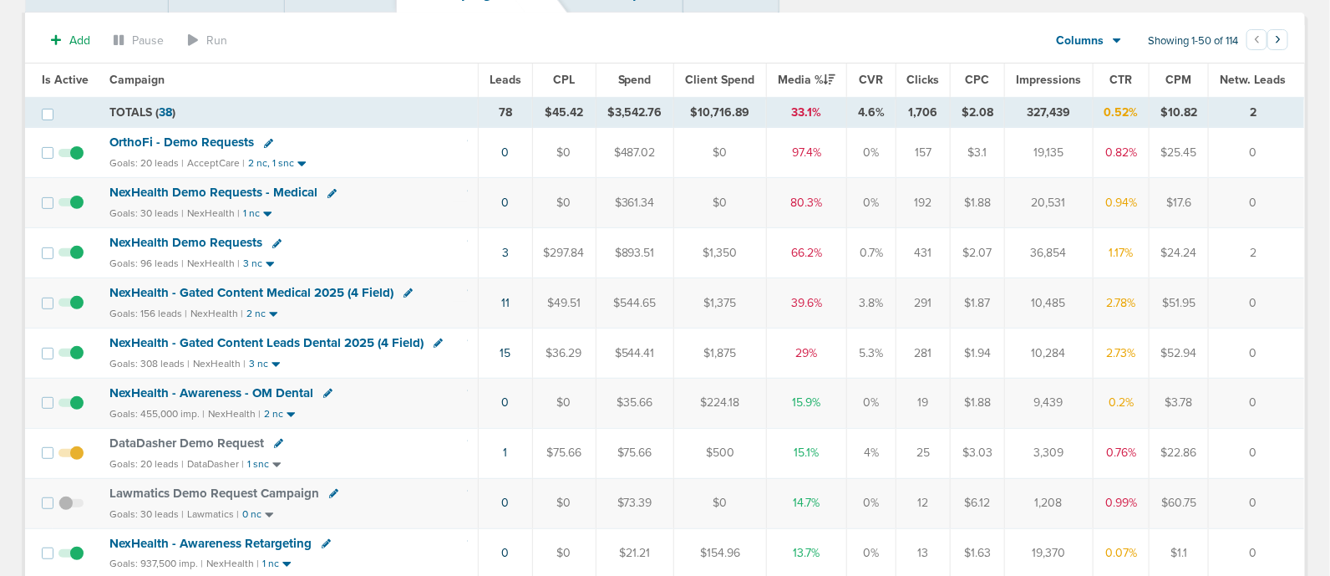
scroll to position [134, 0]
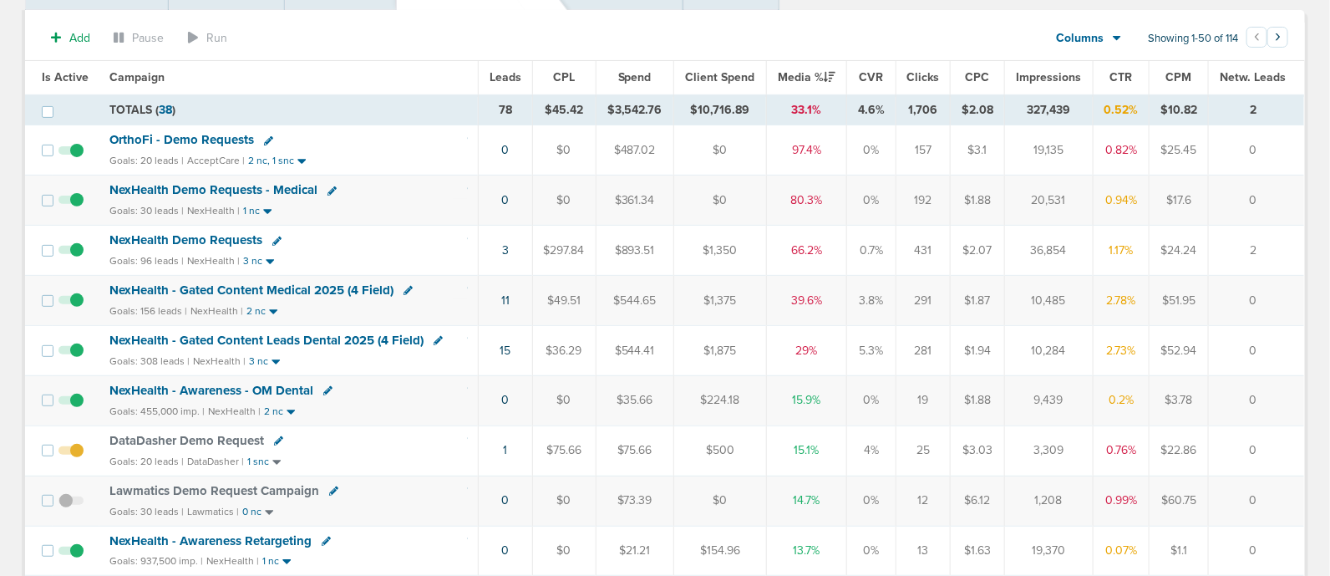
click at [276, 286] on span "NexHealth - Gated Content Medical 2025 (4 Field)" at bounding box center [251, 289] width 284 height 15
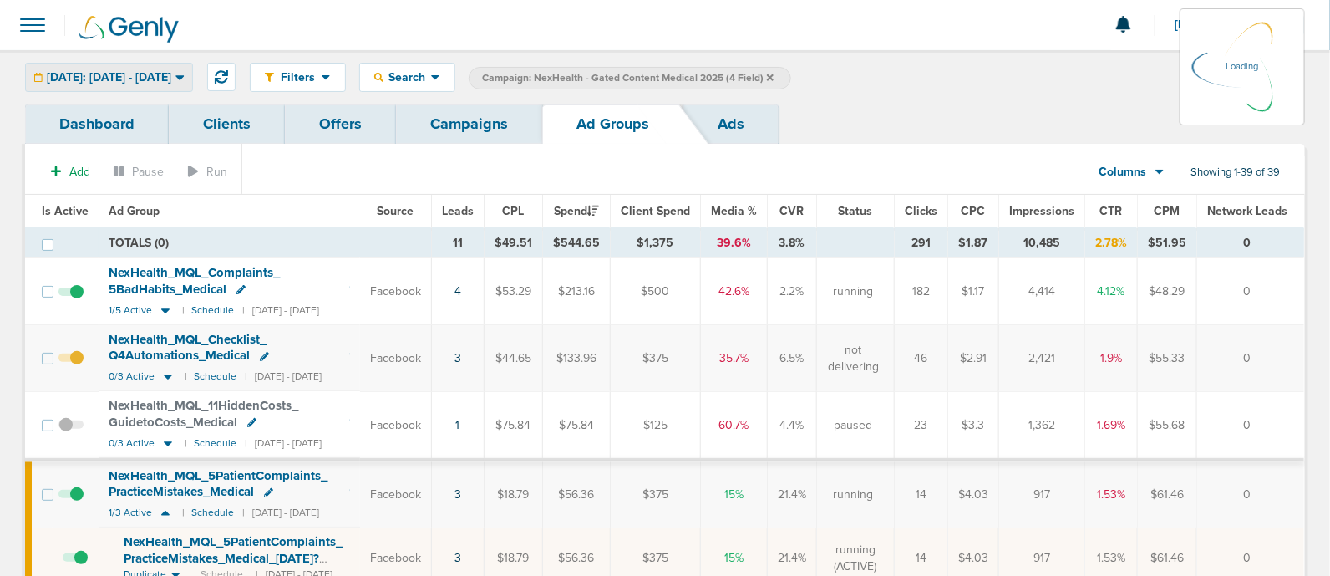
click at [184, 76] on icon at bounding box center [180, 77] width 8 height 5
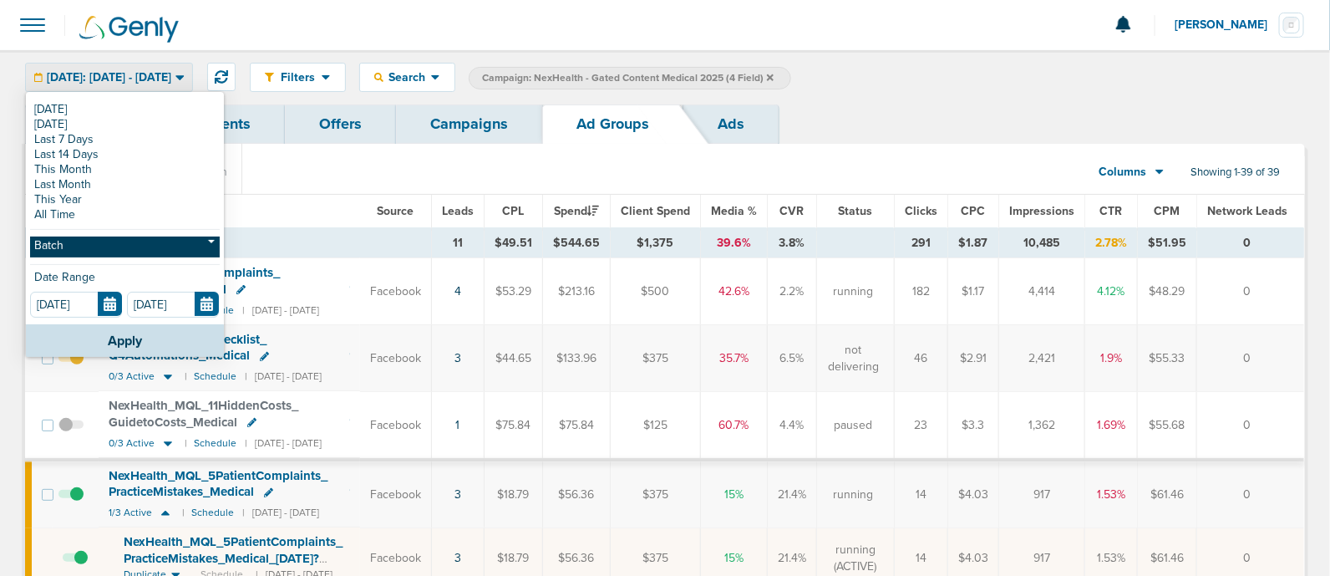
click at [100, 249] on link "Batch" at bounding box center [125, 247] width 190 height 21
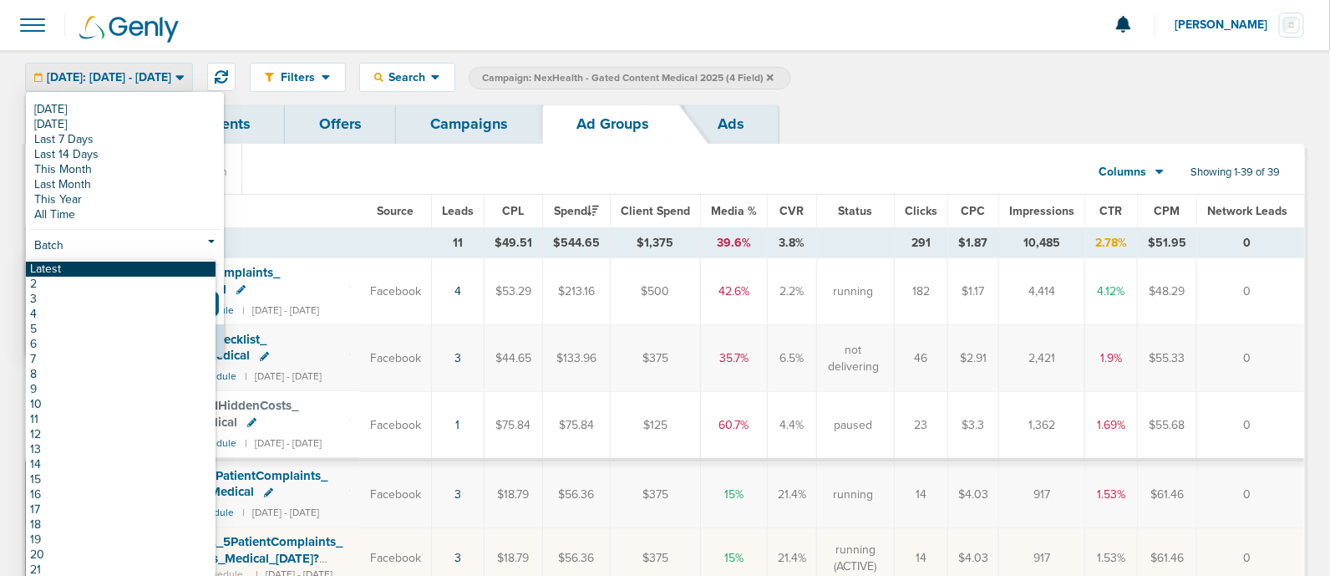
click at [64, 266] on link "Latest" at bounding box center [121, 269] width 190 height 15
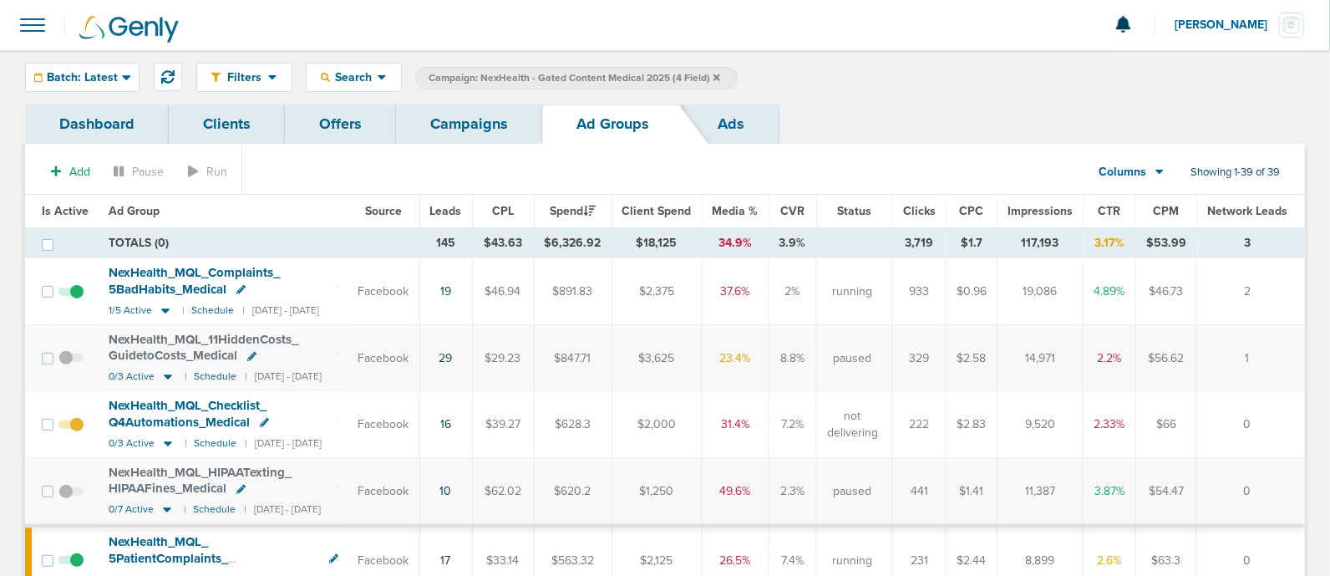
click at [453, 127] on link "Campaigns" at bounding box center [469, 123] width 146 height 39
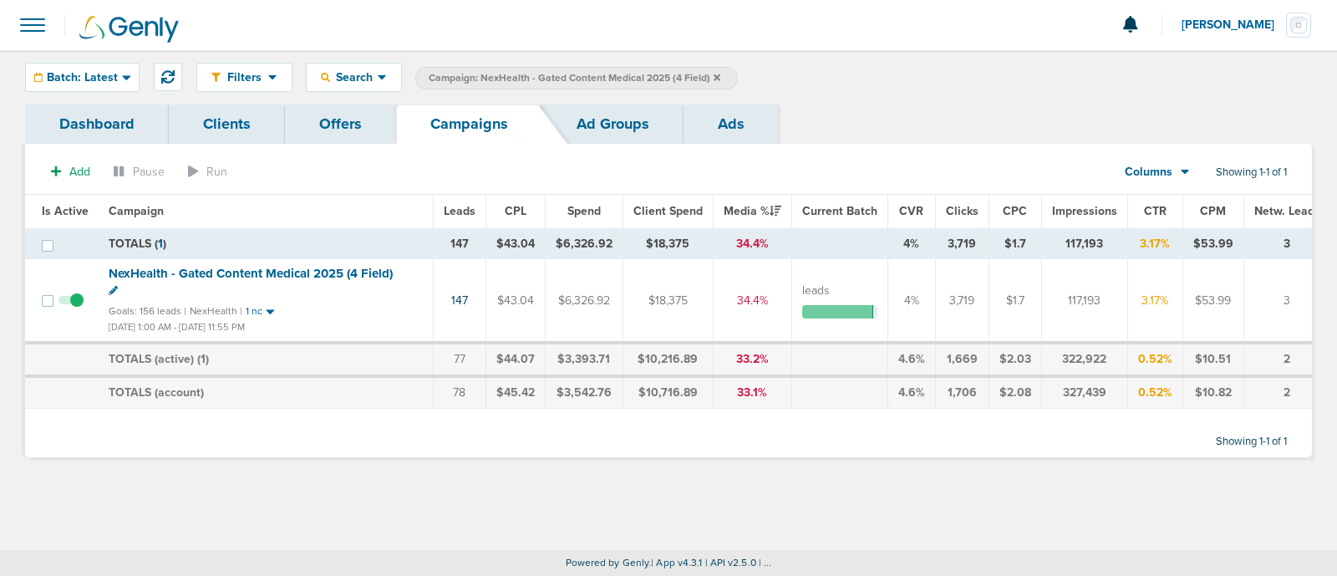
click at [714, 77] on icon at bounding box center [717, 77] width 7 height 7
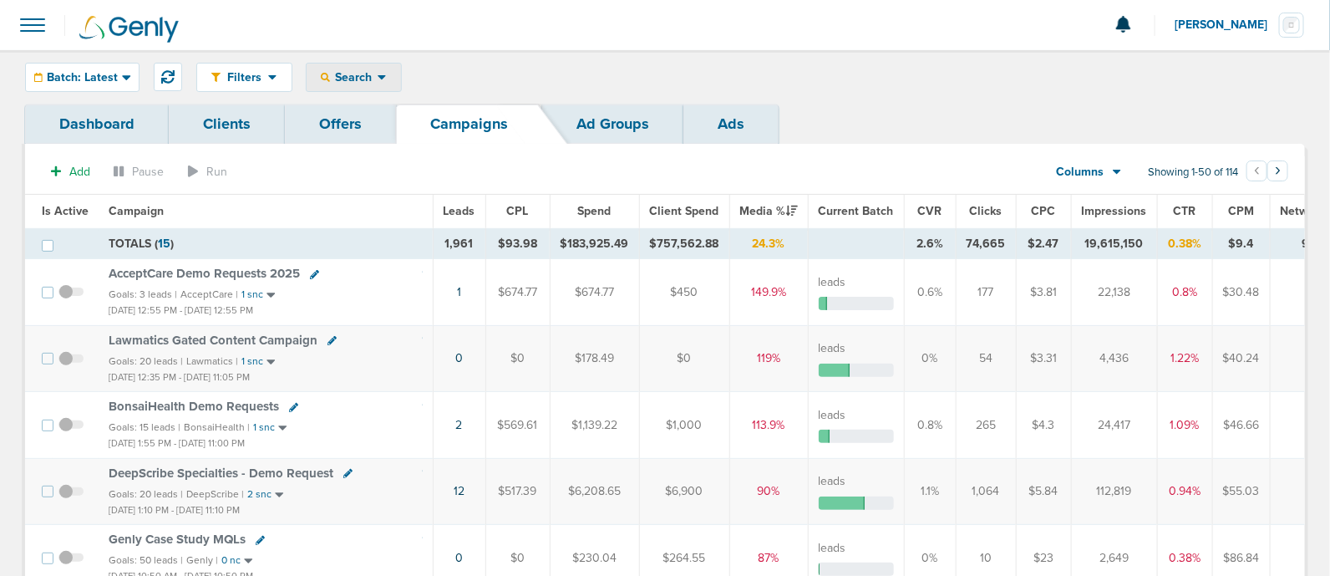
click at [374, 76] on span "Search" at bounding box center [354, 77] width 48 height 14
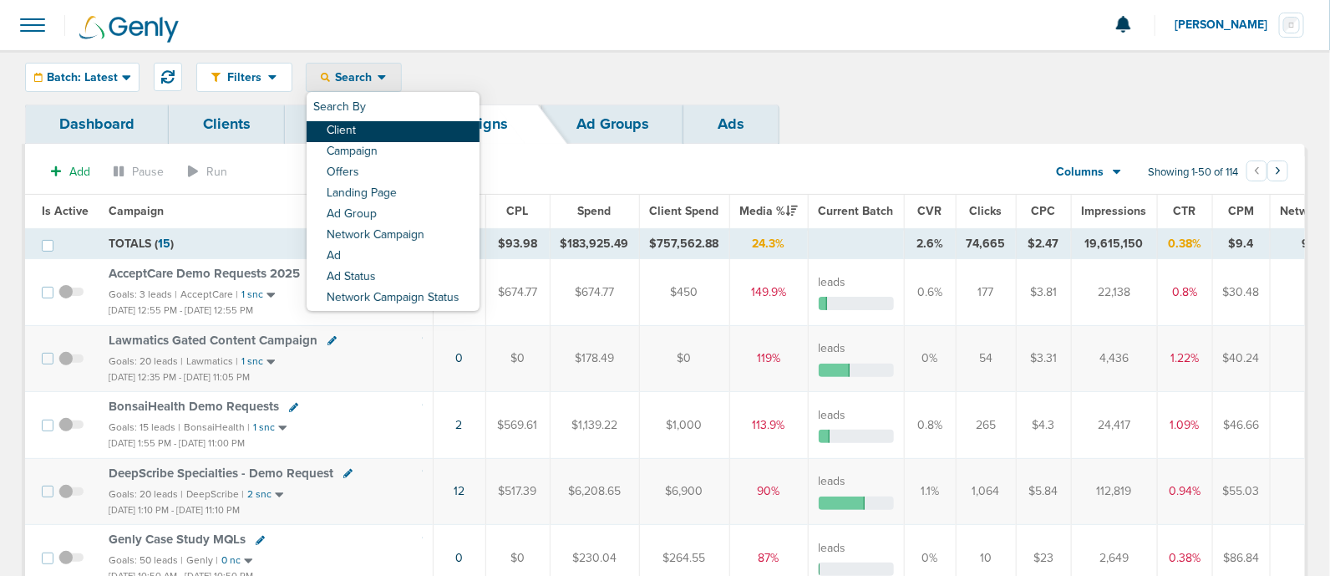
click at [364, 136] on link "Client" at bounding box center [393, 131] width 173 height 21
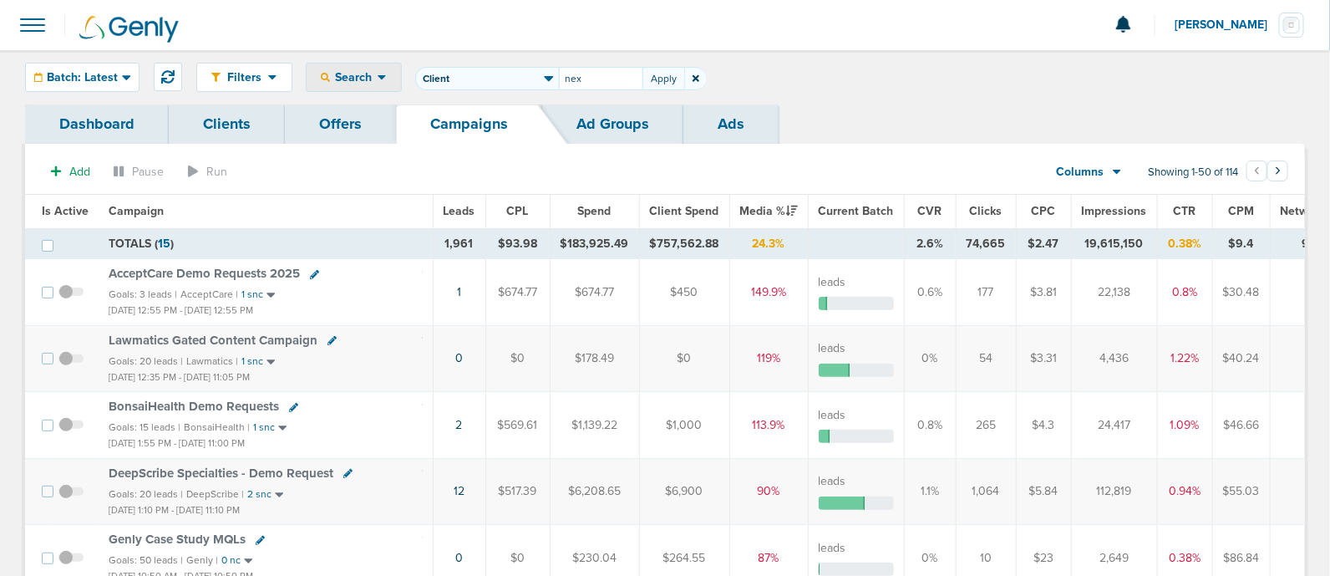
type input "nex"
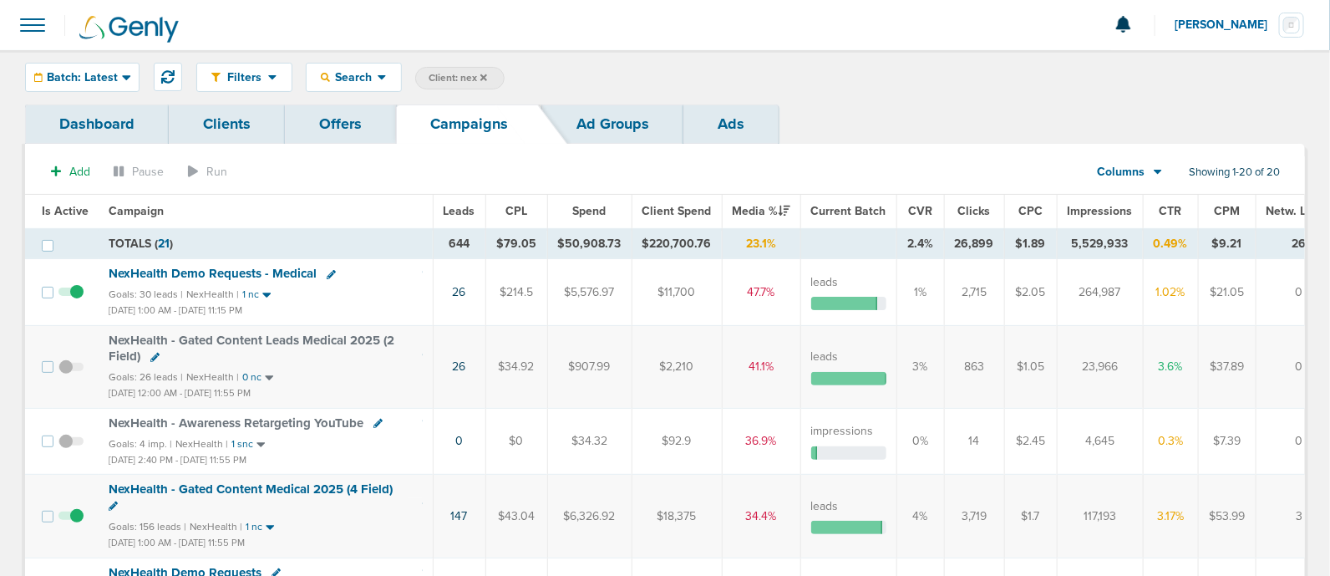
click at [1082, 210] on span "Impressions" at bounding box center [1100, 211] width 65 height 14
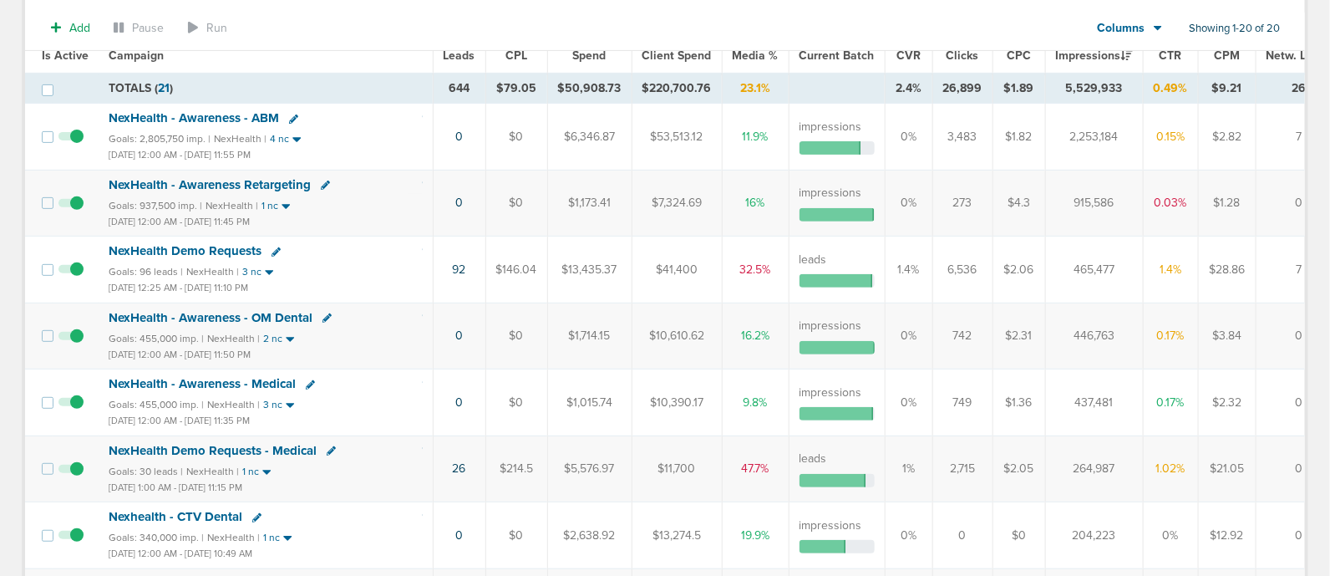
scroll to position [110, 0]
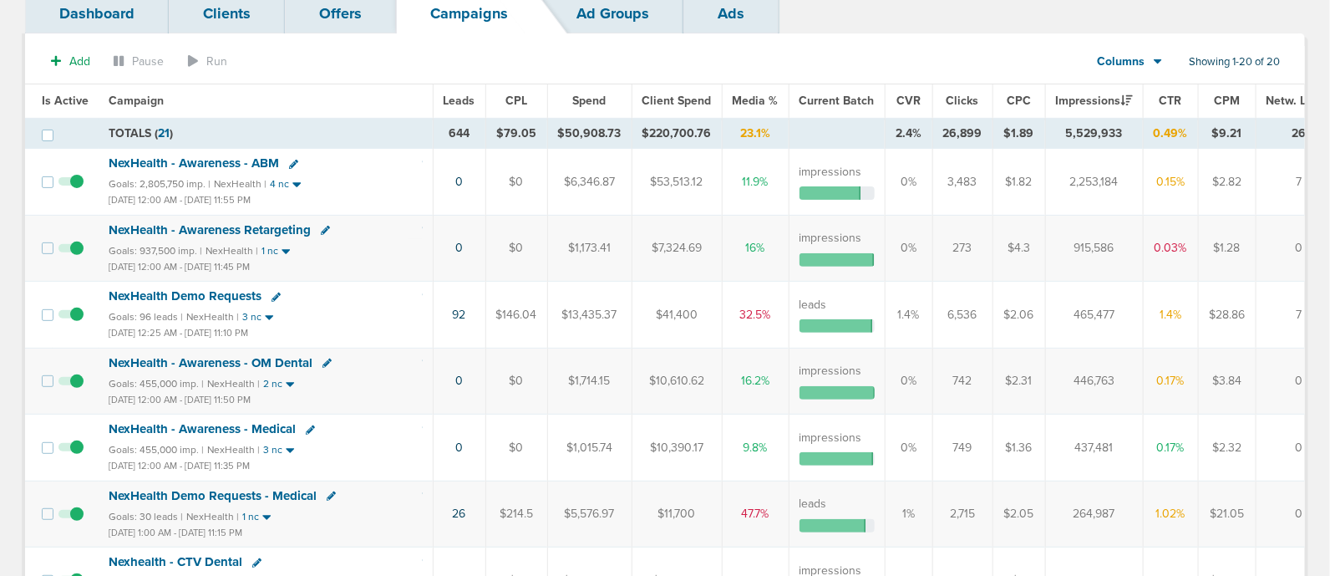
click at [152, 167] on span "NexHealth - Awareness - ABM" at bounding box center [194, 162] width 170 height 15
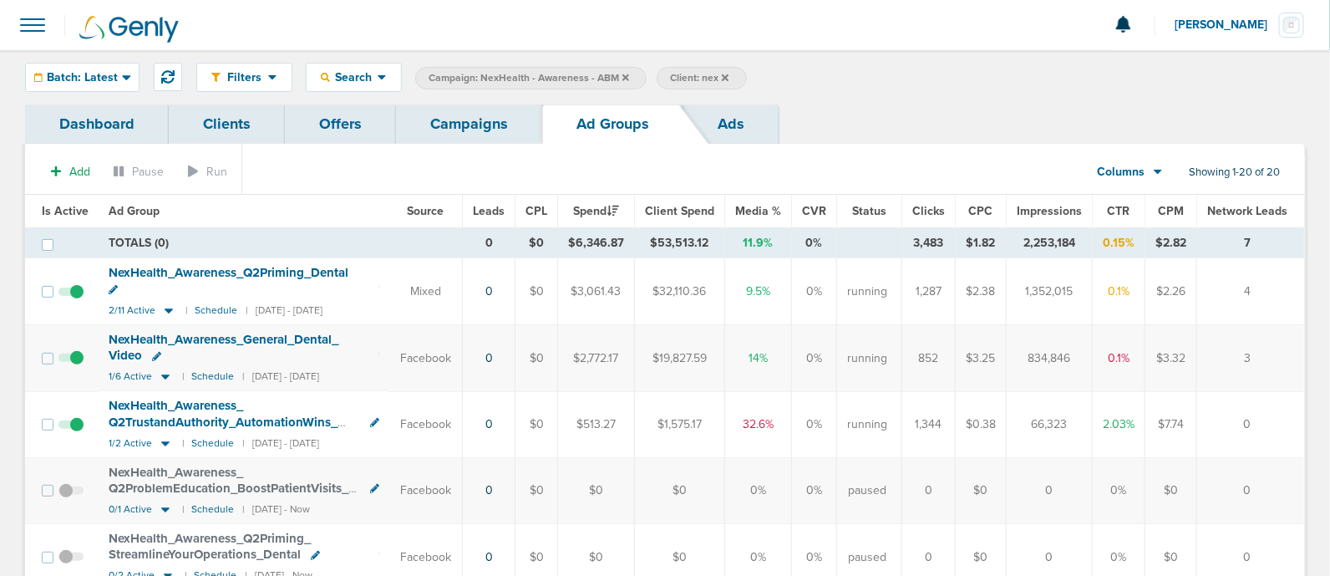
click at [474, 124] on link "Campaigns" at bounding box center [469, 123] width 146 height 39
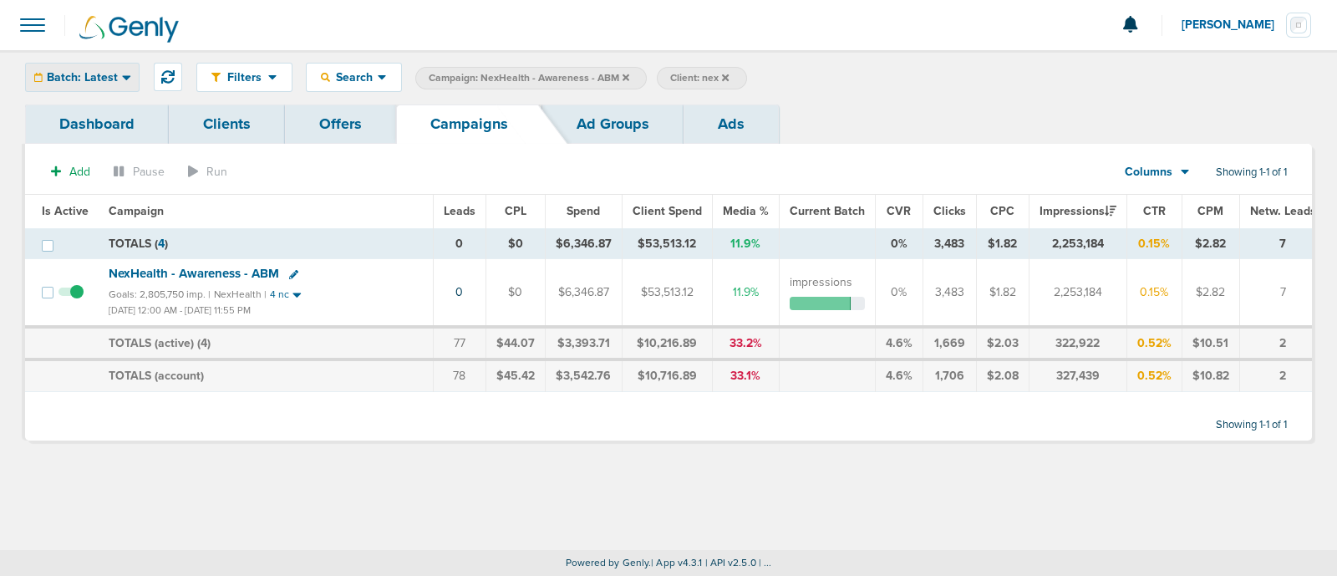
click at [98, 79] on span "Batch: Latest" at bounding box center [82, 78] width 71 height 12
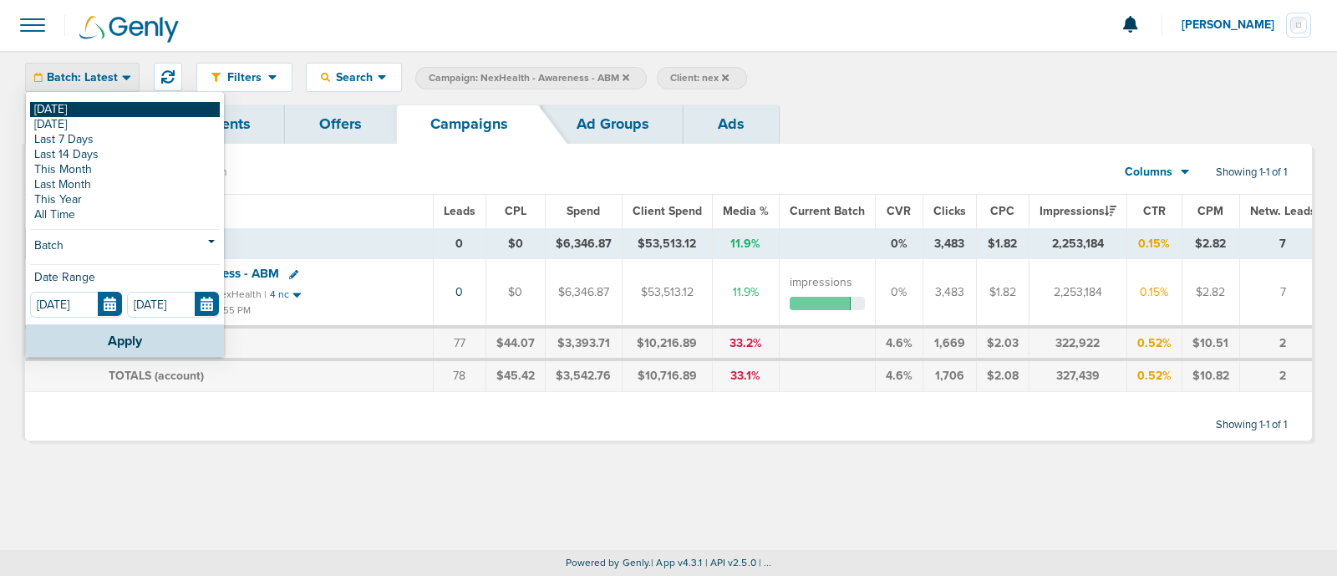
click at [56, 108] on link "[DATE]" at bounding box center [125, 109] width 190 height 15
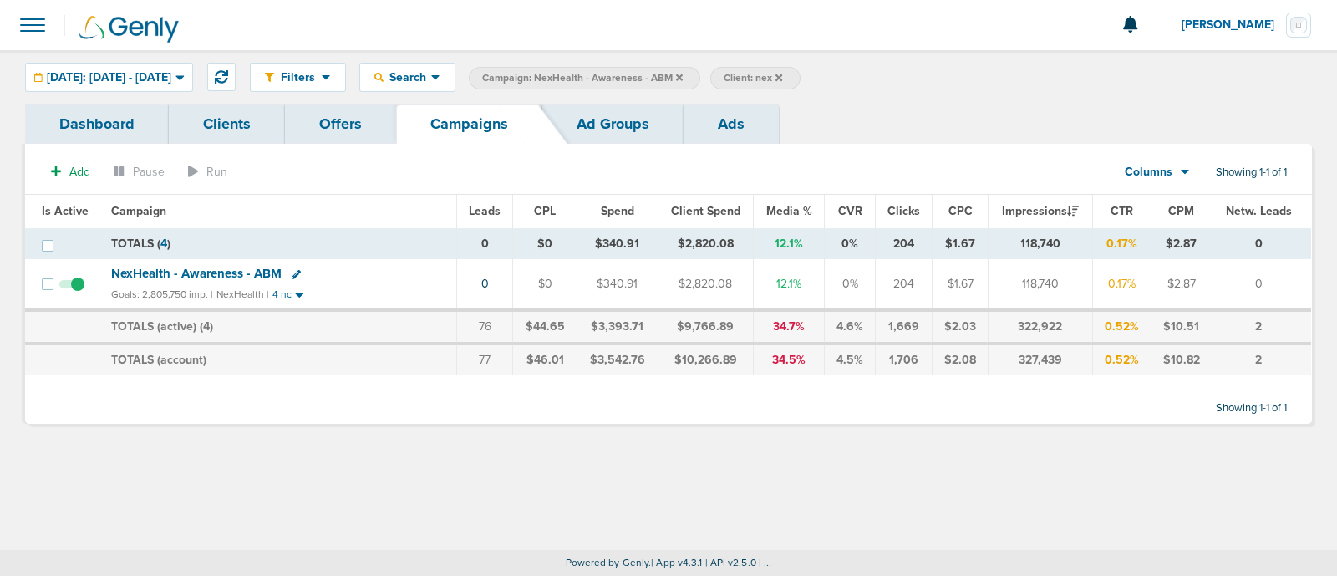
click at [221, 270] on span "NexHealth - Awareness - ABM" at bounding box center [196, 273] width 170 height 15
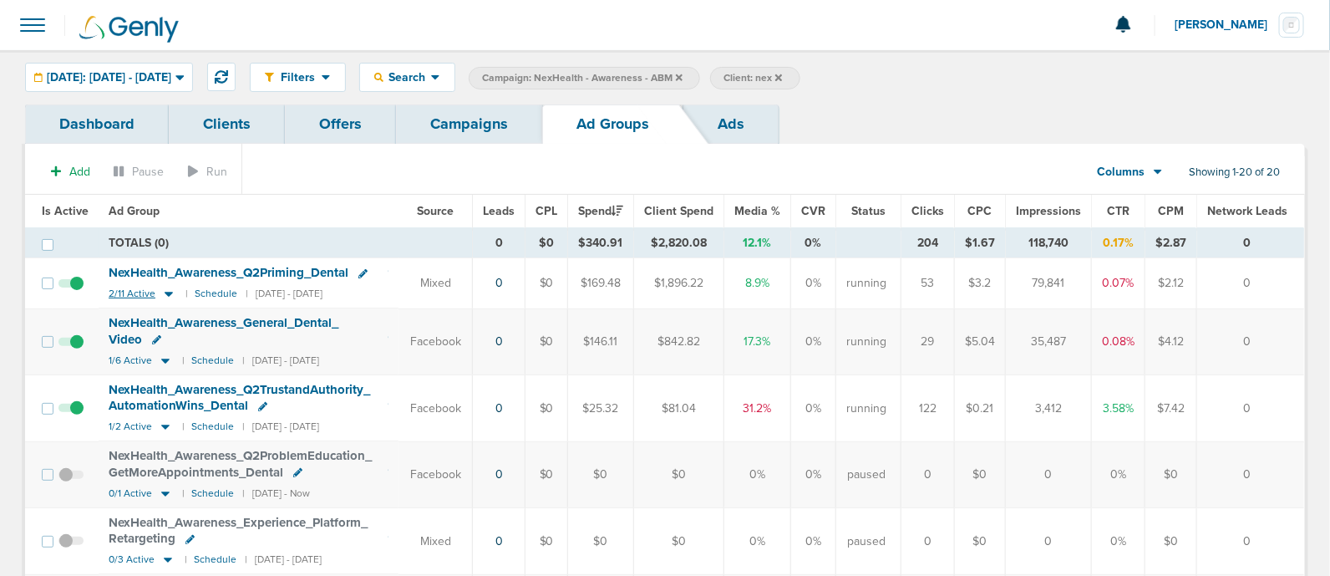
click at [166, 293] on icon at bounding box center [169, 295] width 8 height 5
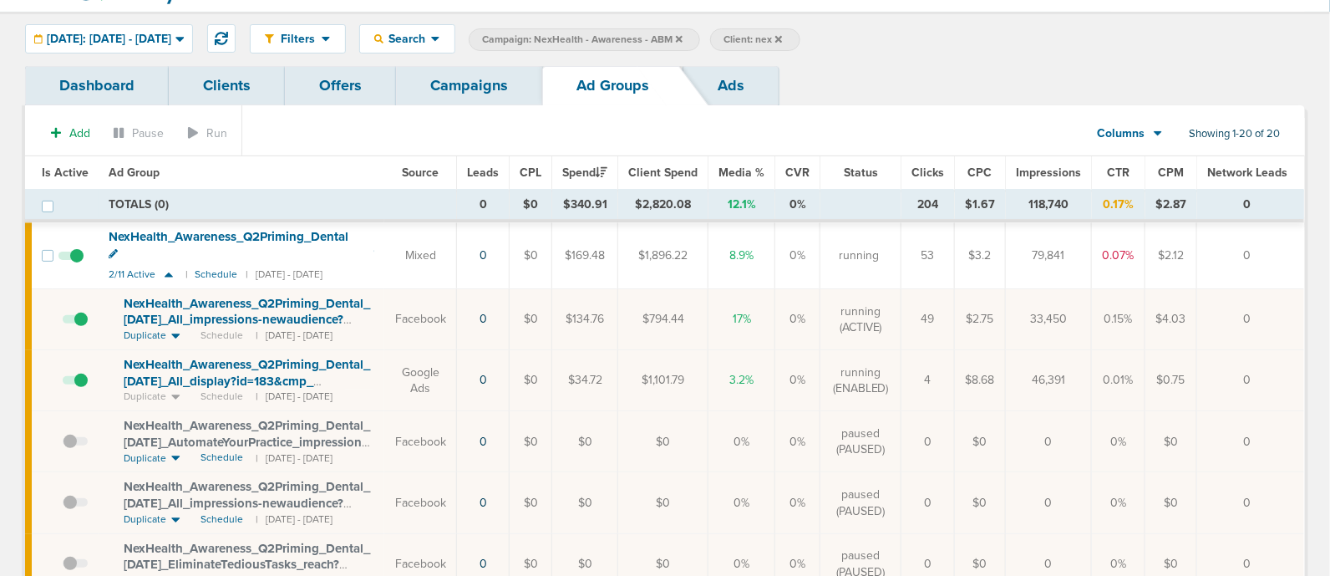
scroll to position [39, 0]
click at [460, 85] on link "Campaigns" at bounding box center [469, 84] width 146 height 39
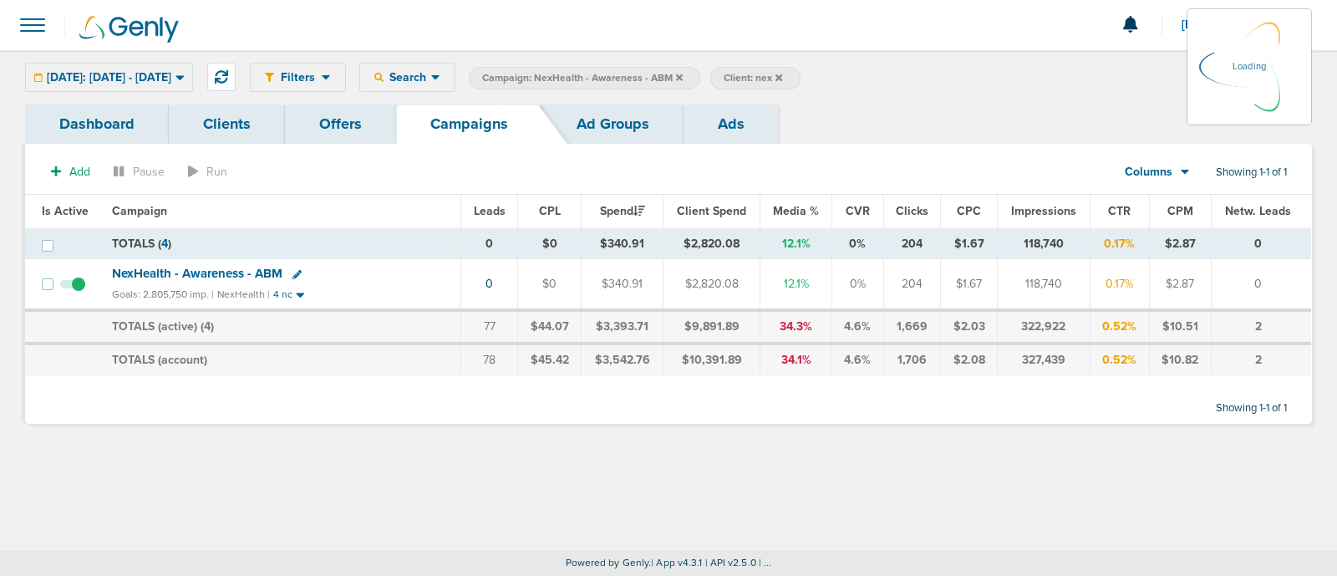
click at [683, 77] on icon at bounding box center [679, 77] width 7 height 7
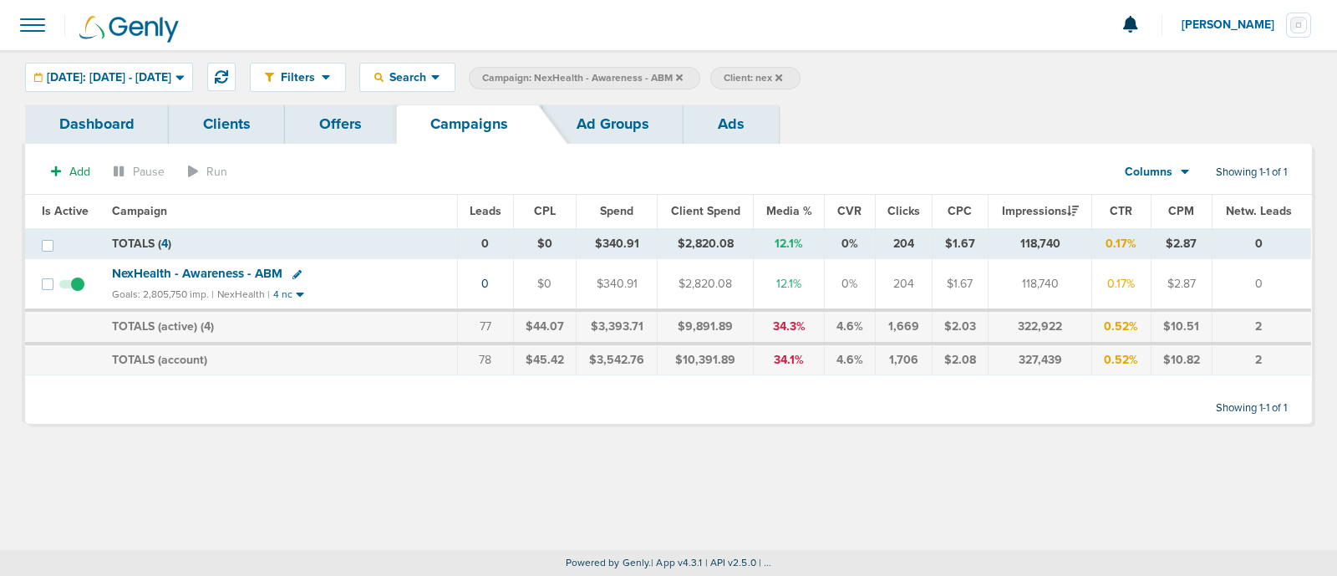
click at [683, 77] on icon at bounding box center [679, 77] width 7 height 7
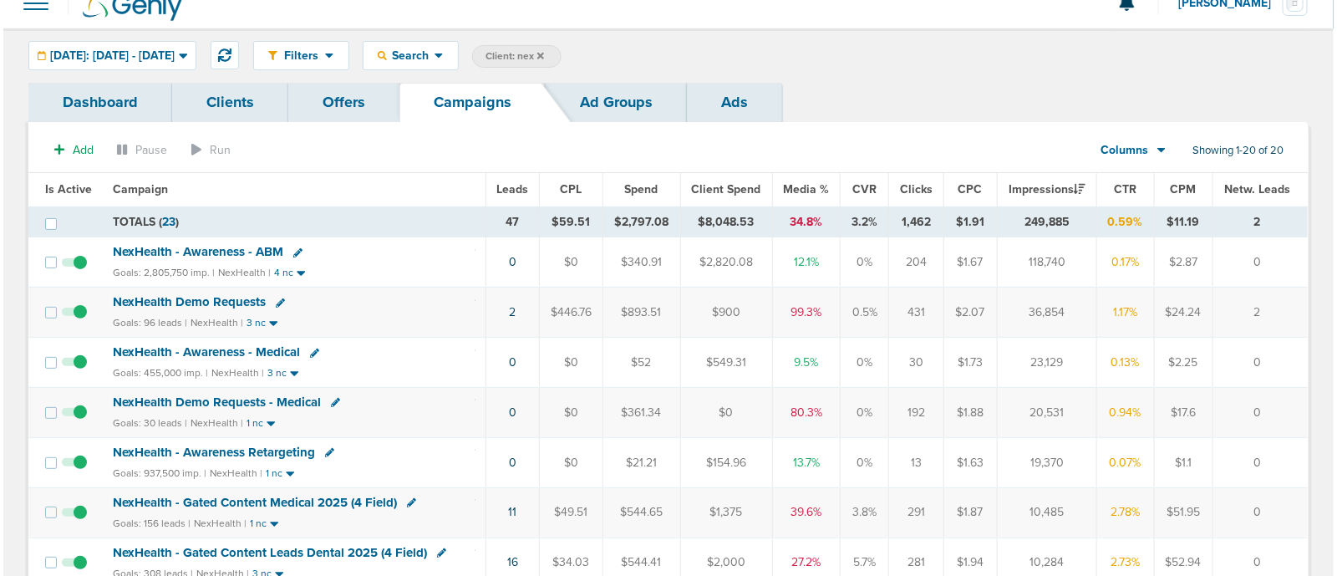
scroll to position [23, 0]
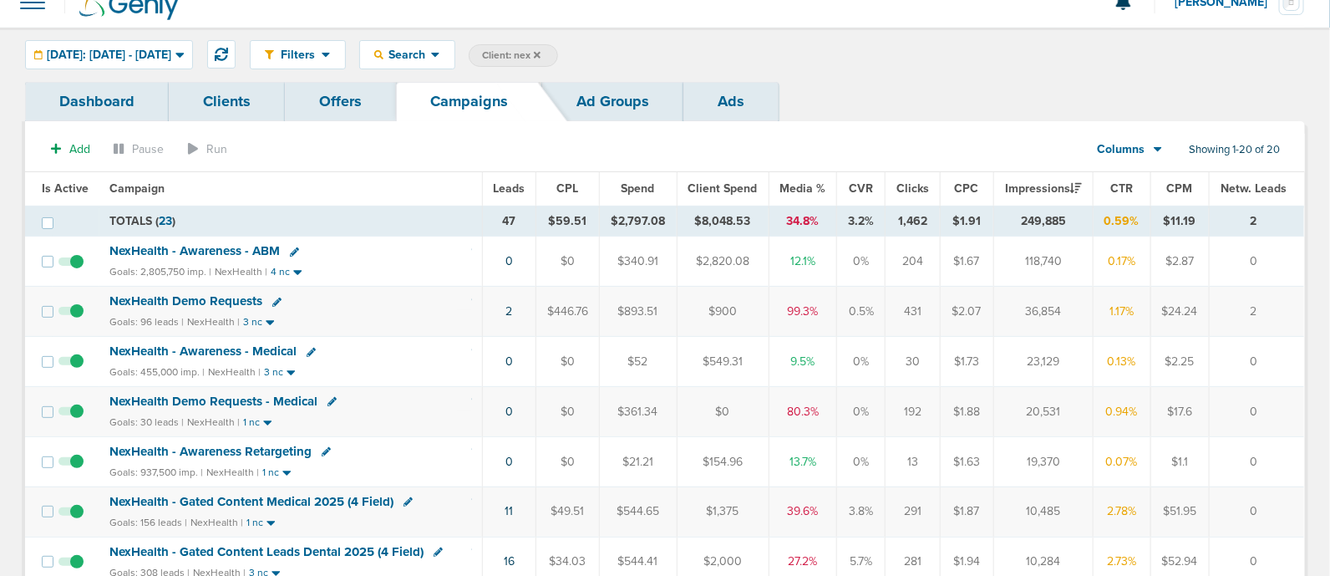
click at [796, 186] on span "Media %" at bounding box center [803, 188] width 46 height 14
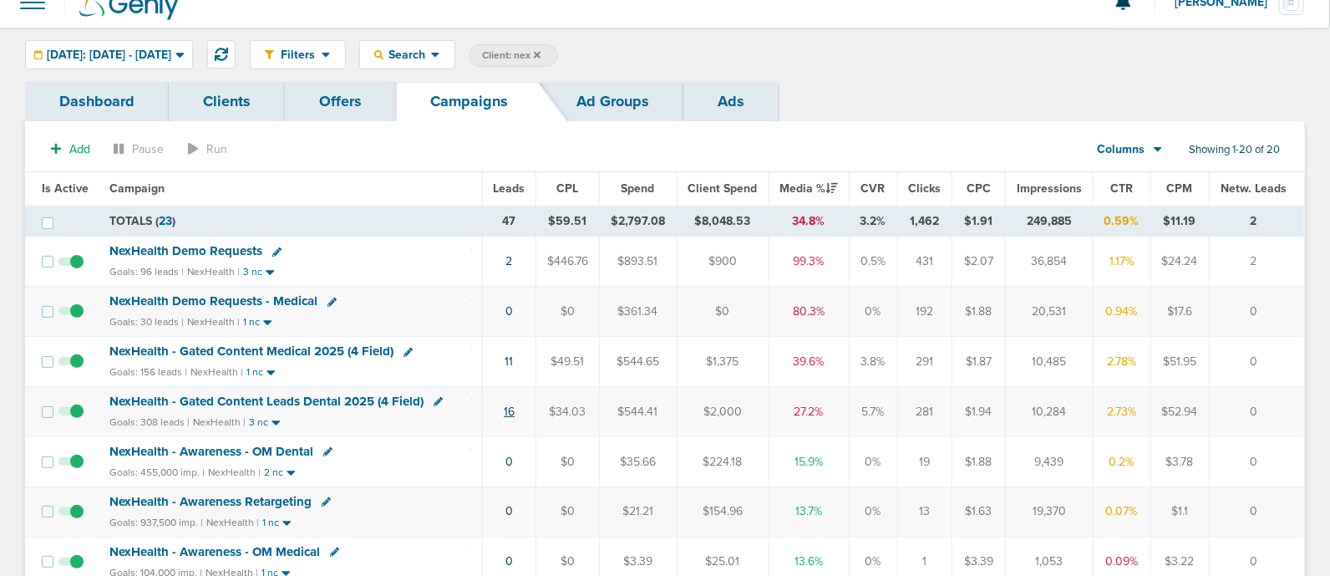
click at [510, 405] on link "16" at bounding box center [509, 411] width 11 height 14
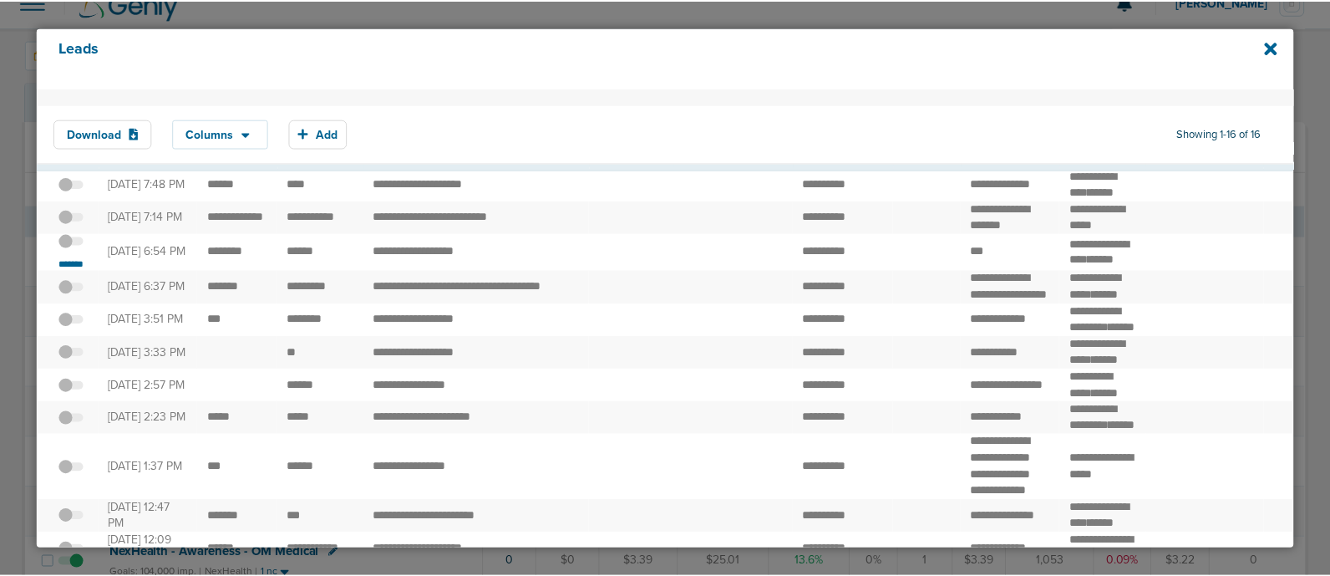
scroll to position [0, 0]
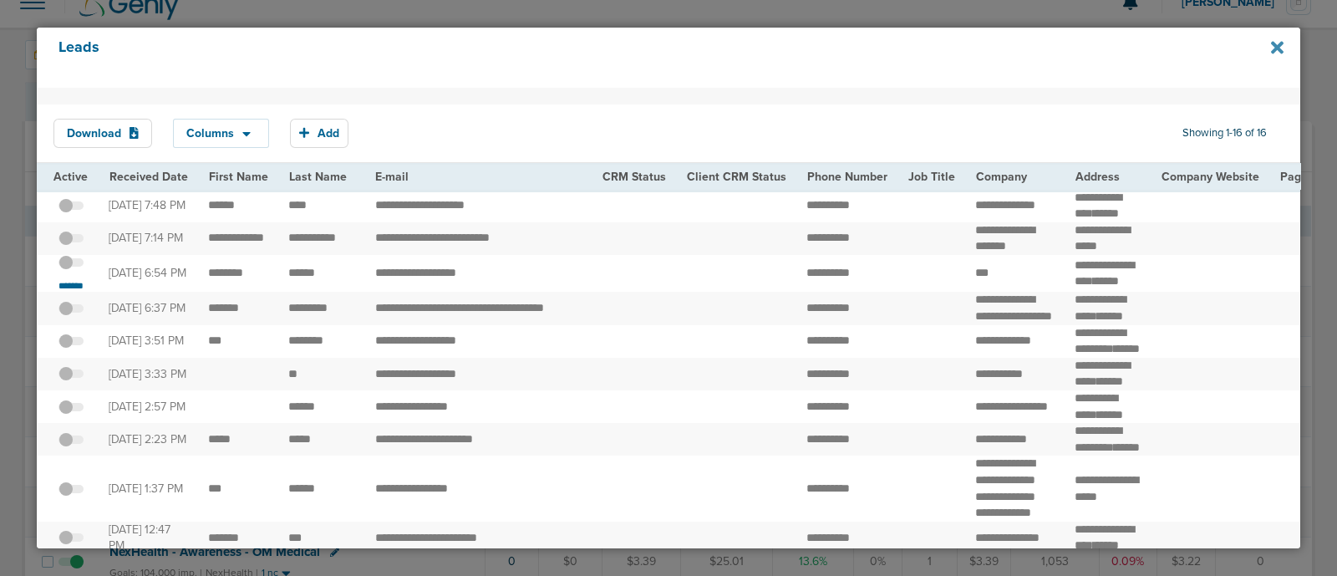
click at [1271, 49] on icon at bounding box center [1277, 47] width 13 height 18
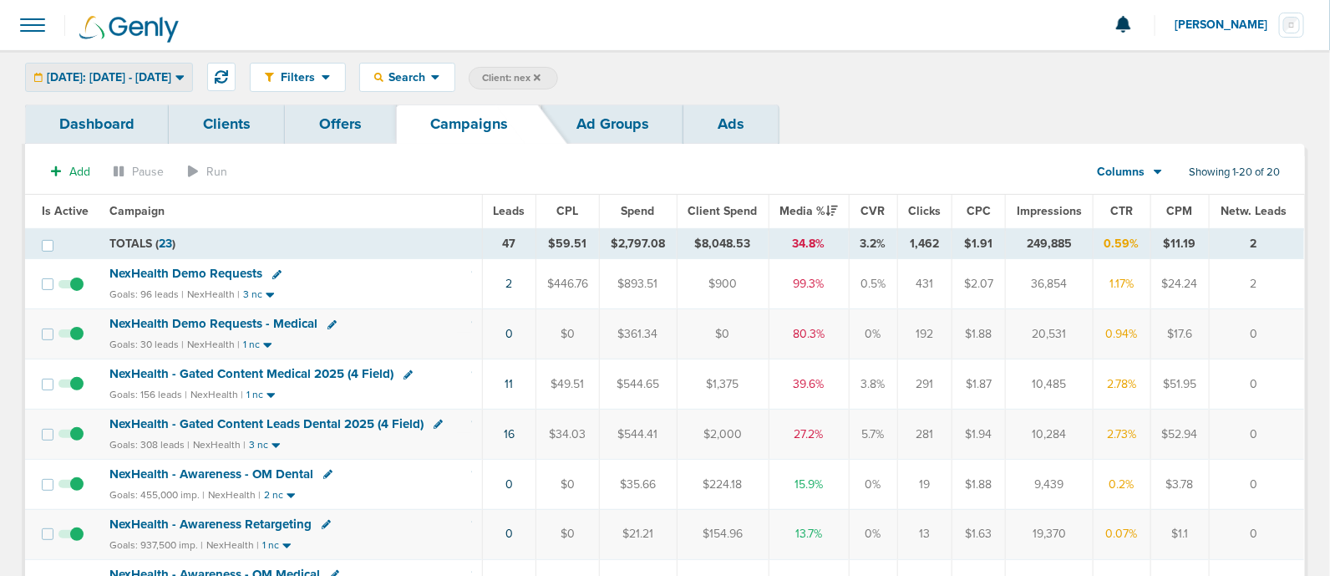
click at [154, 79] on span "[DATE]: [DATE] - [DATE]" at bounding box center [109, 78] width 125 height 12
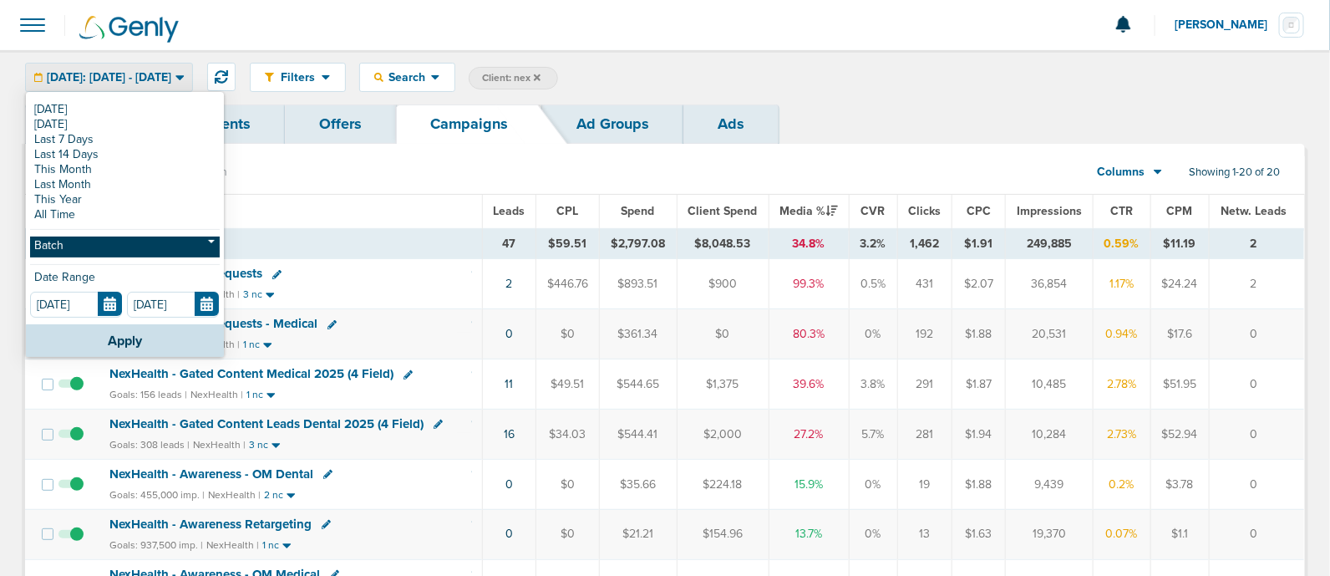
click at [91, 245] on link "Batch" at bounding box center [125, 247] width 190 height 21
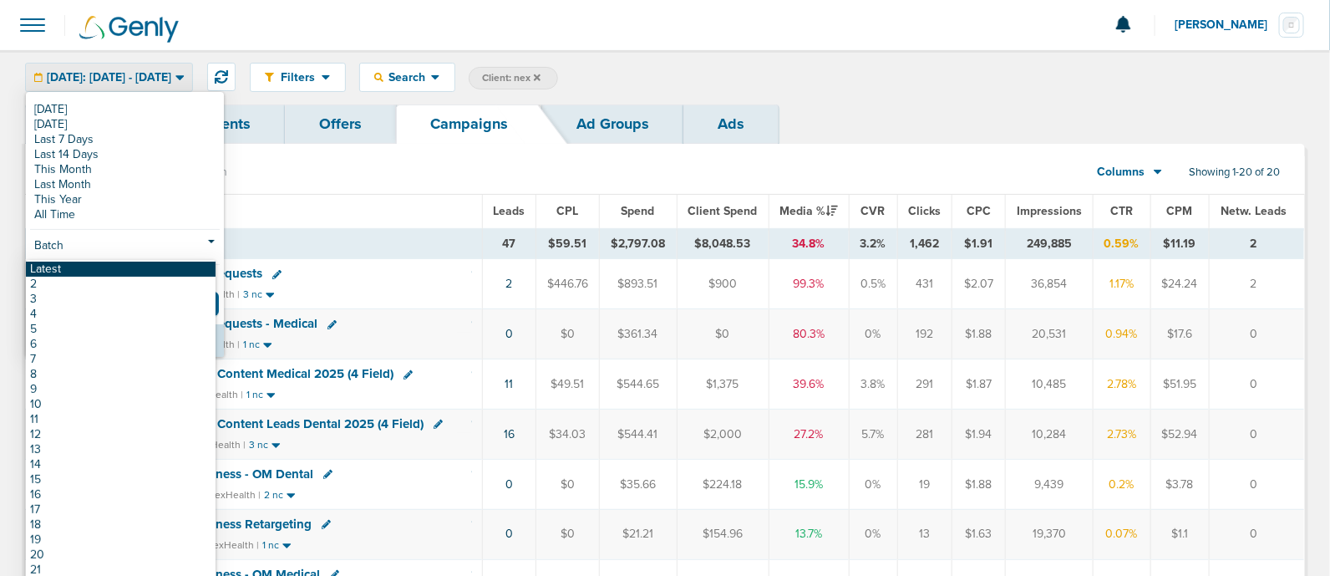
click at [61, 268] on link "Latest" at bounding box center [121, 269] width 190 height 15
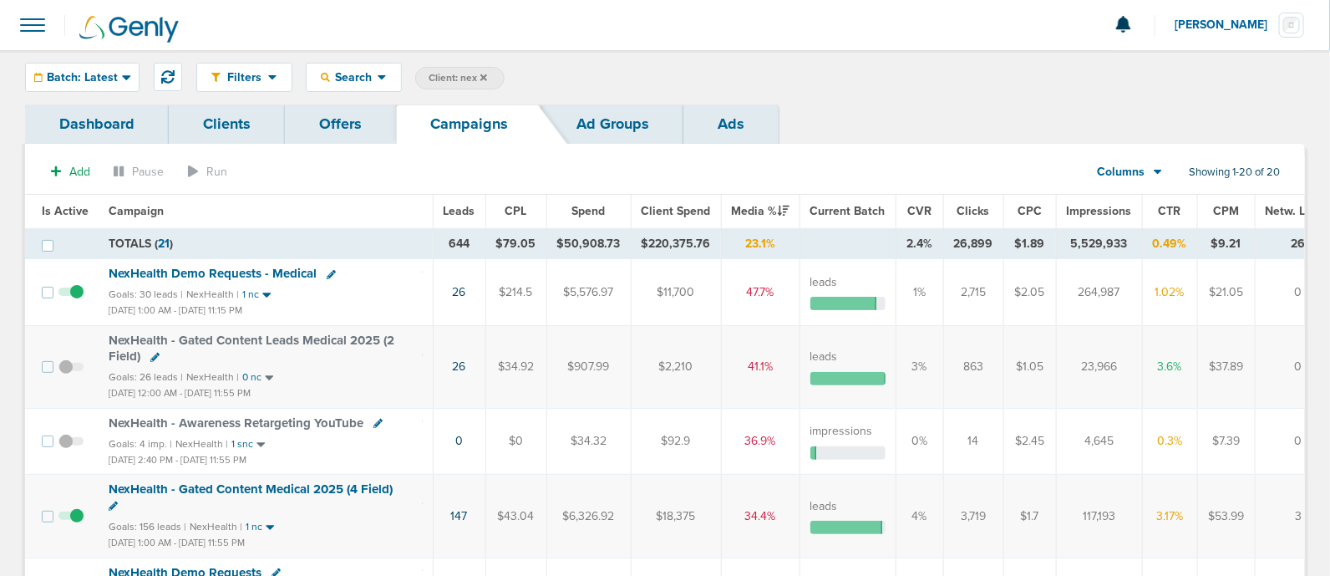
click at [1080, 209] on span "Impressions" at bounding box center [1099, 211] width 65 height 14
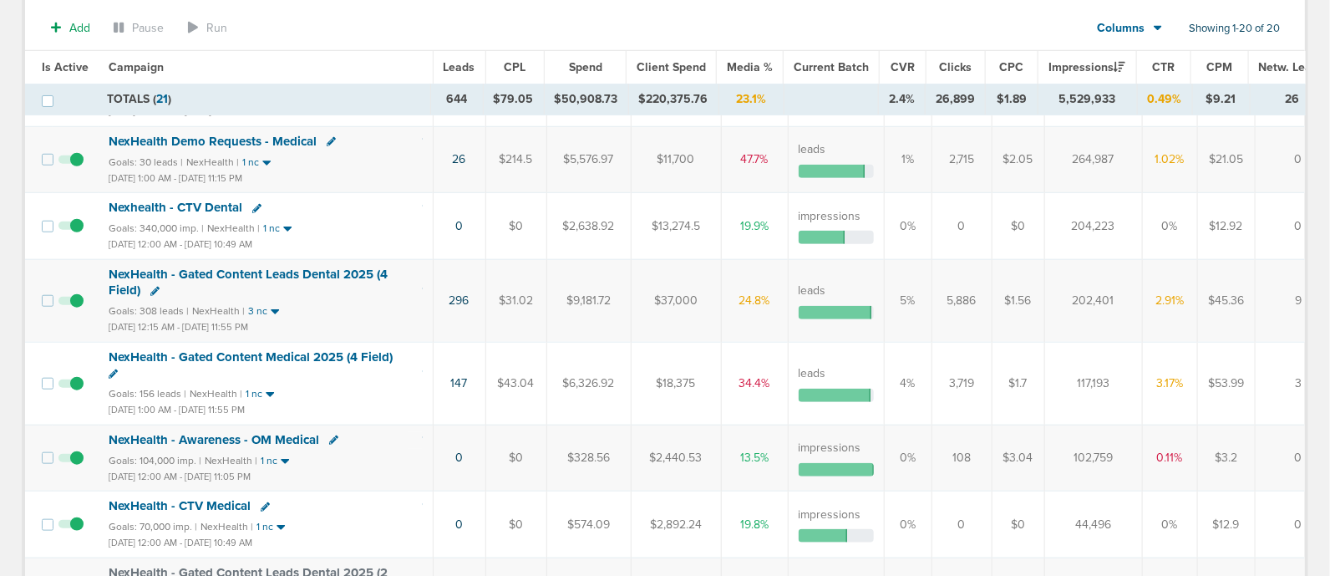
scroll to position [572, 0]
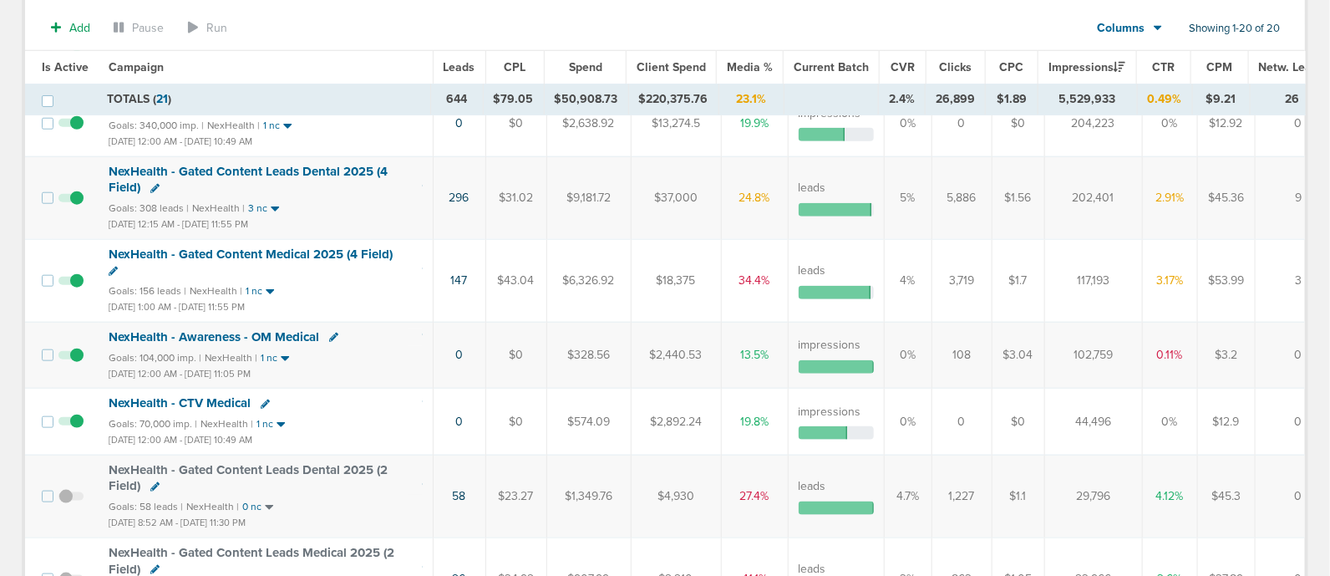
click at [246, 330] on span "NexHealth - Awareness - OM Medical" at bounding box center [214, 336] width 211 height 15
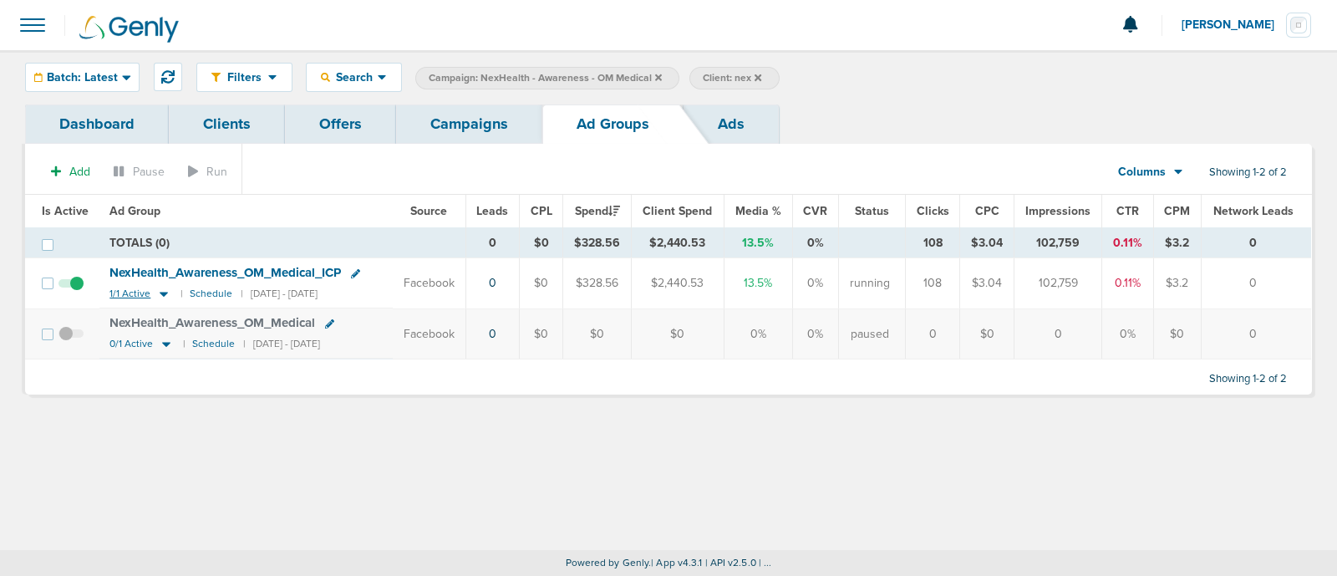
click at [161, 294] on icon at bounding box center [164, 295] width 8 height 5
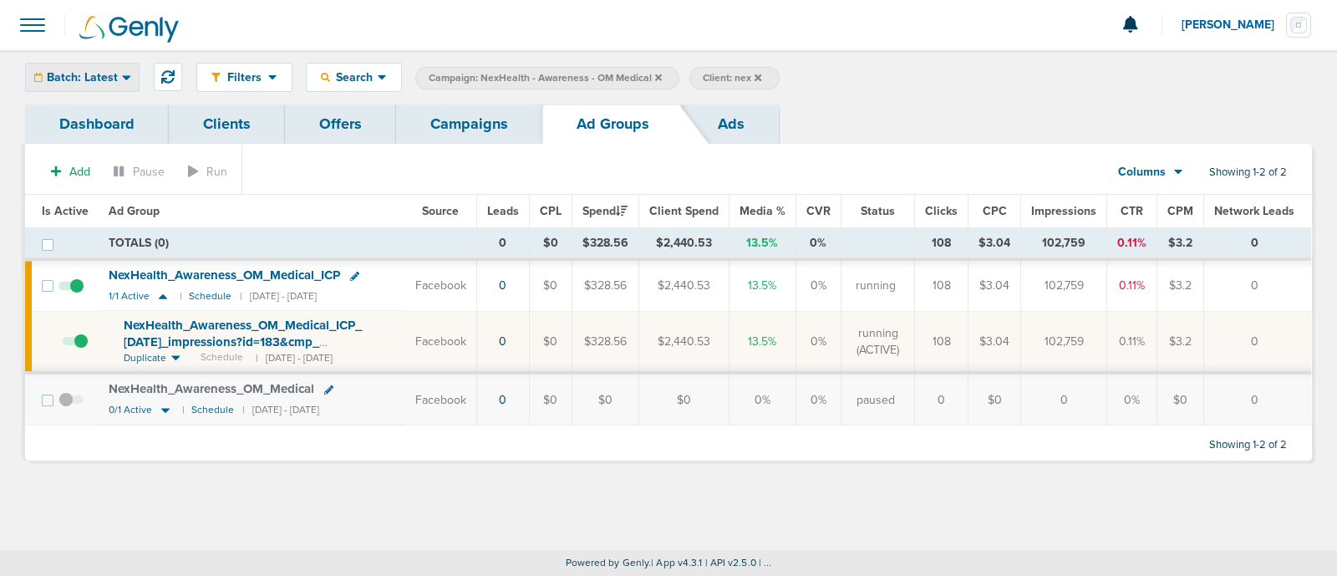
click at [113, 73] on span "Batch: Latest" at bounding box center [82, 78] width 71 height 12
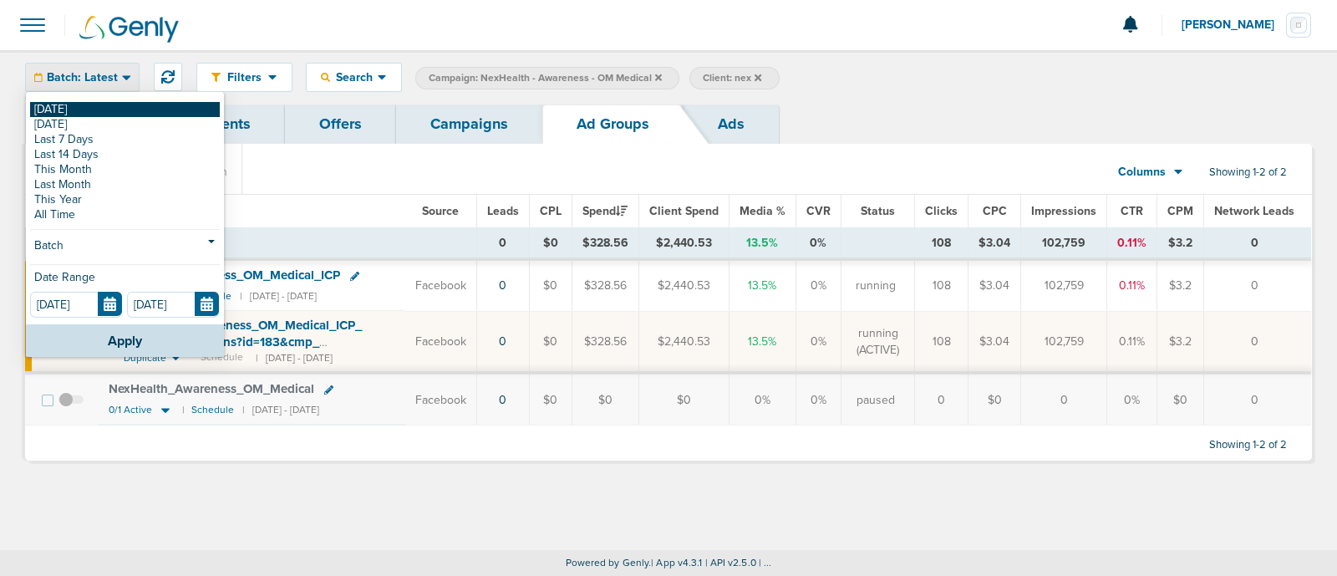
click at [46, 109] on link "[DATE]" at bounding box center [125, 109] width 190 height 15
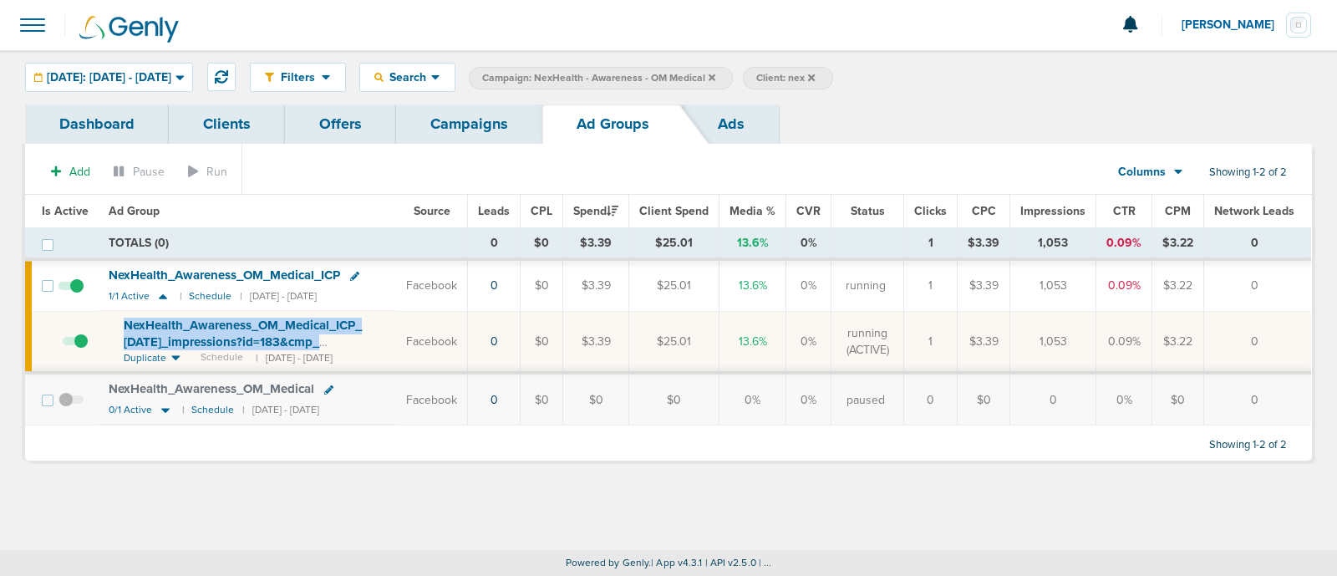
drag, startPoint x: 116, startPoint y: 322, endPoint x: 356, endPoint y: 339, distance: 240.5
click at [356, 339] on td "NexHealth_ Awareness_ OM_ Medical_ ICP_ 05.6.25_ impressions?id=183&cmp_ id=965…" at bounding box center [248, 342] width 298 height 62
copy span "NexHealth_ Awareness_ OM_ Medical_ ICP_ 05.6.25_ impressions?id=183&cmp_"
click at [356, 272] on icon at bounding box center [354, 276] width 9 height 9
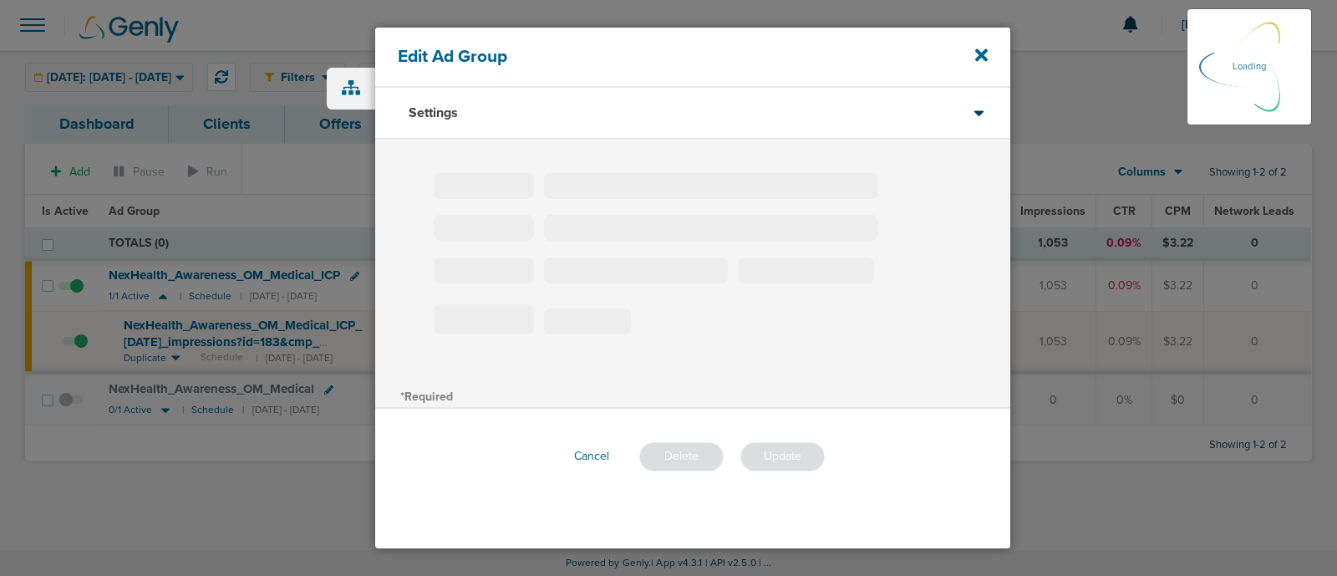
type input "NexHealth_Awareness_OM_Medical_ICP"
type input "5"
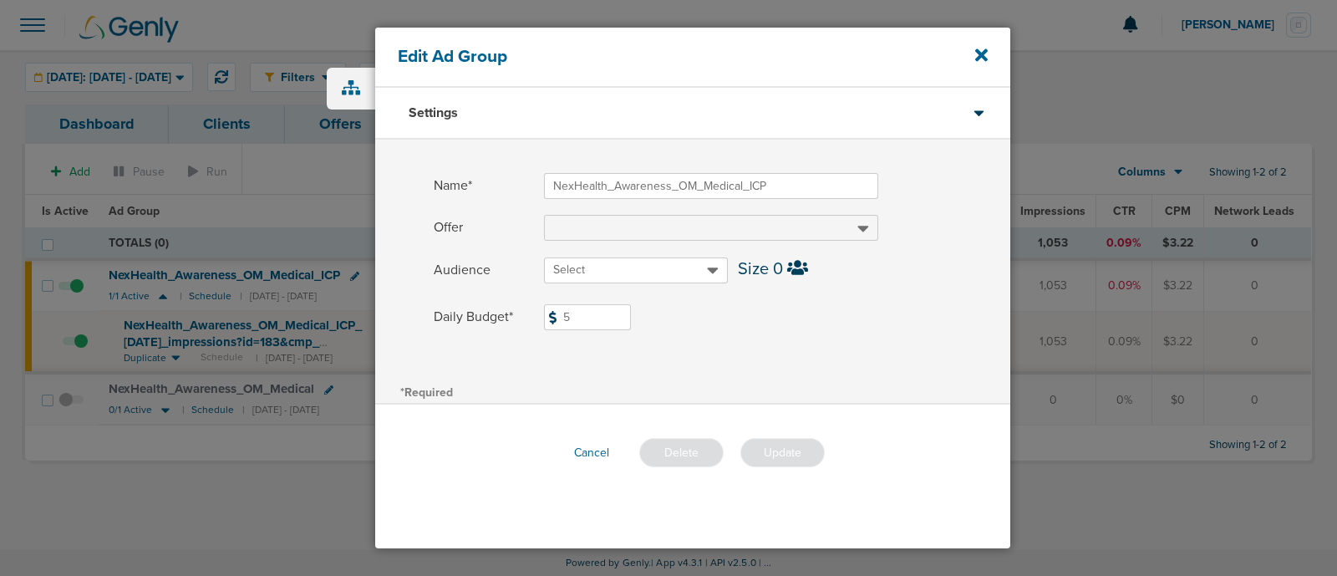
click at [600, 287] on div at bounding box center [777, 288] width 466 height 5
click at [596, 325] on input "5" at bounding box center [587, 317] width 87 height 26
type input "10"
click at [811, 329] on label "Daily Budget* 10 $10" at bounding box center [722, 317] width 577 height 26
click at [631, 329] on input "10" at bounding box center [587, 317] width 87 height 26
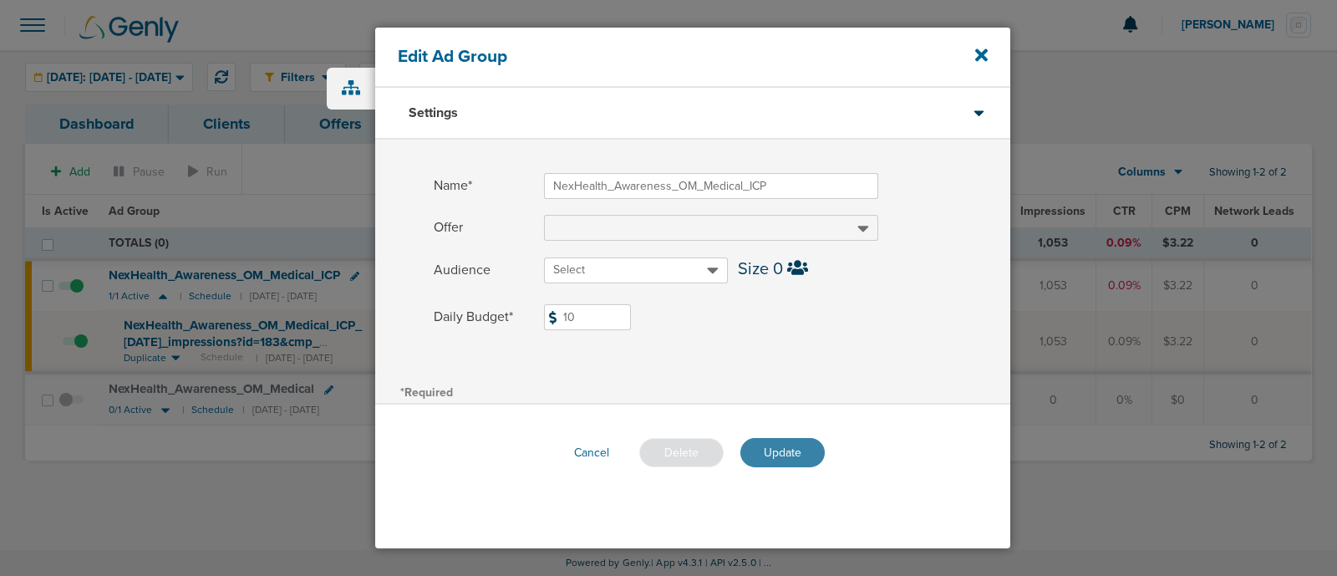
click at [782, 445] on button "Update" at bounding box center [782, 452] width 84 height 29
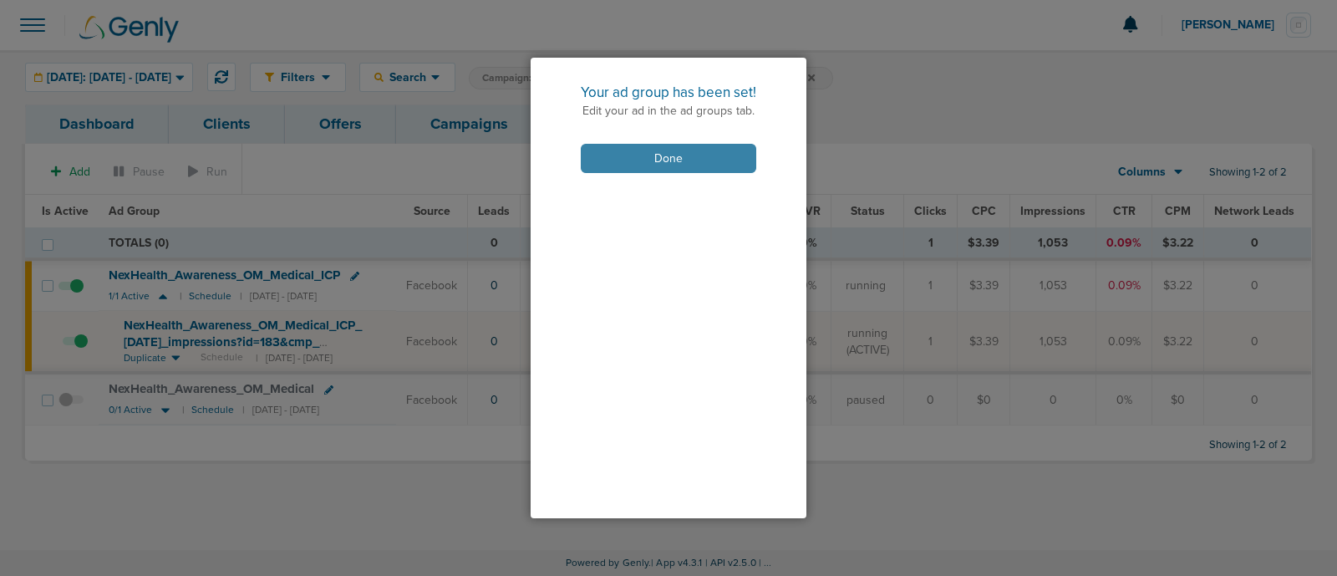
click at [657, 161] on button "Done" at bounding box center [669, 158] width 176 height 29
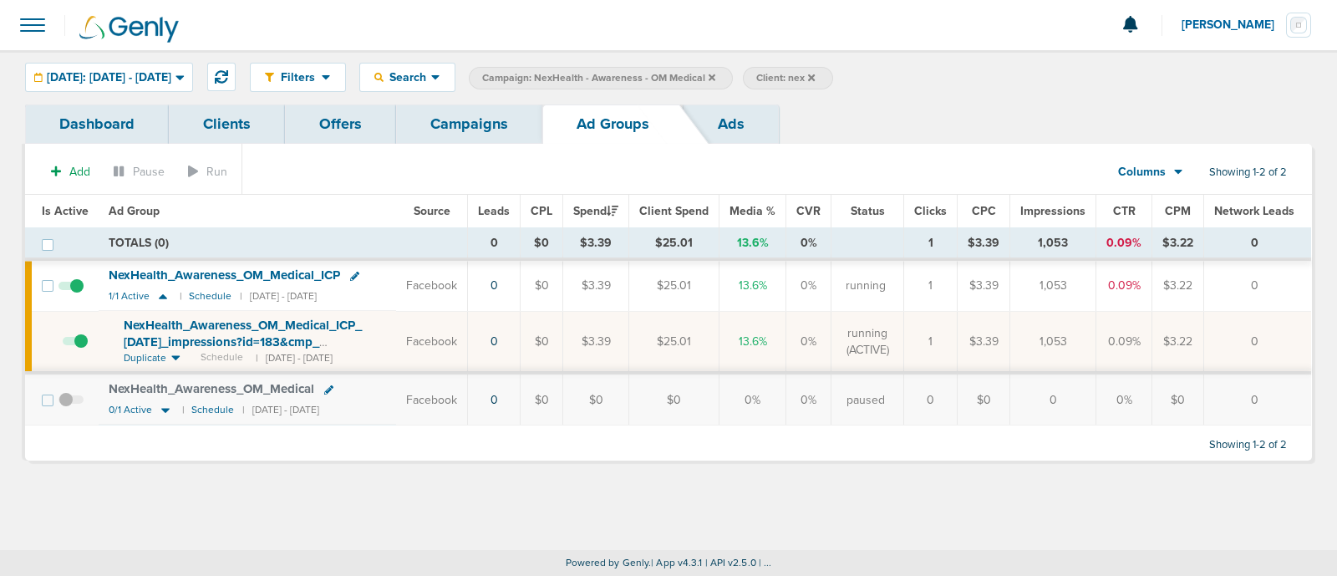
click at [454, 110] on link "Campaigns" at bounding box center [469, 123] width 146 height 39
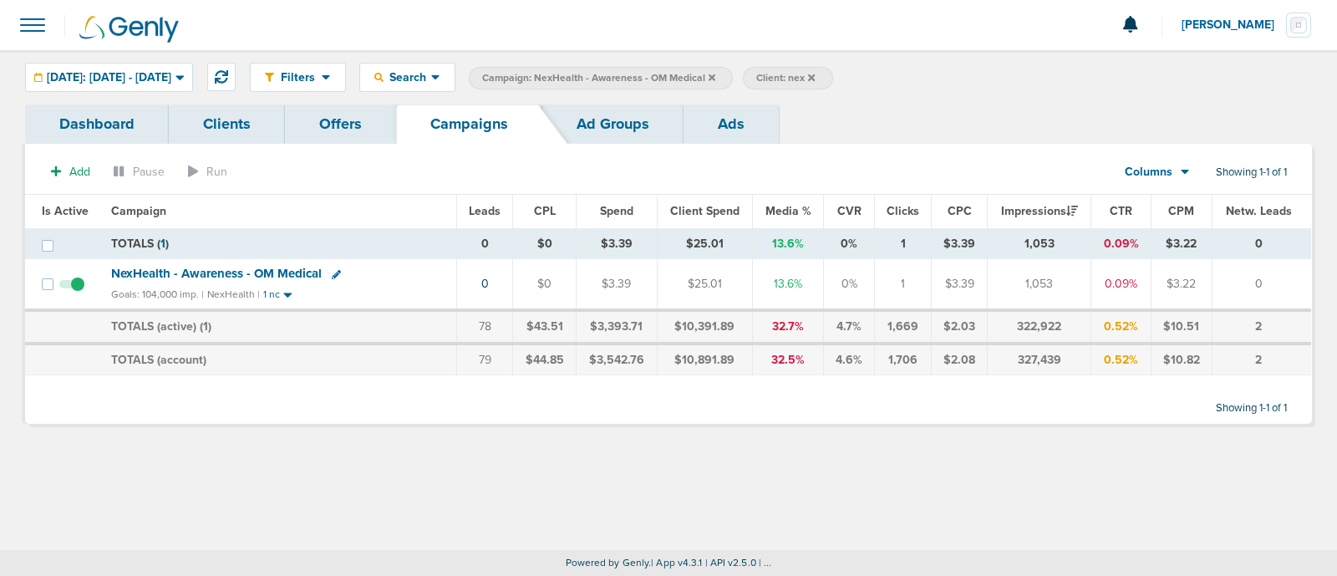
click at [715, 74] on icon at bounding box center [712, 77] width 7 height 7
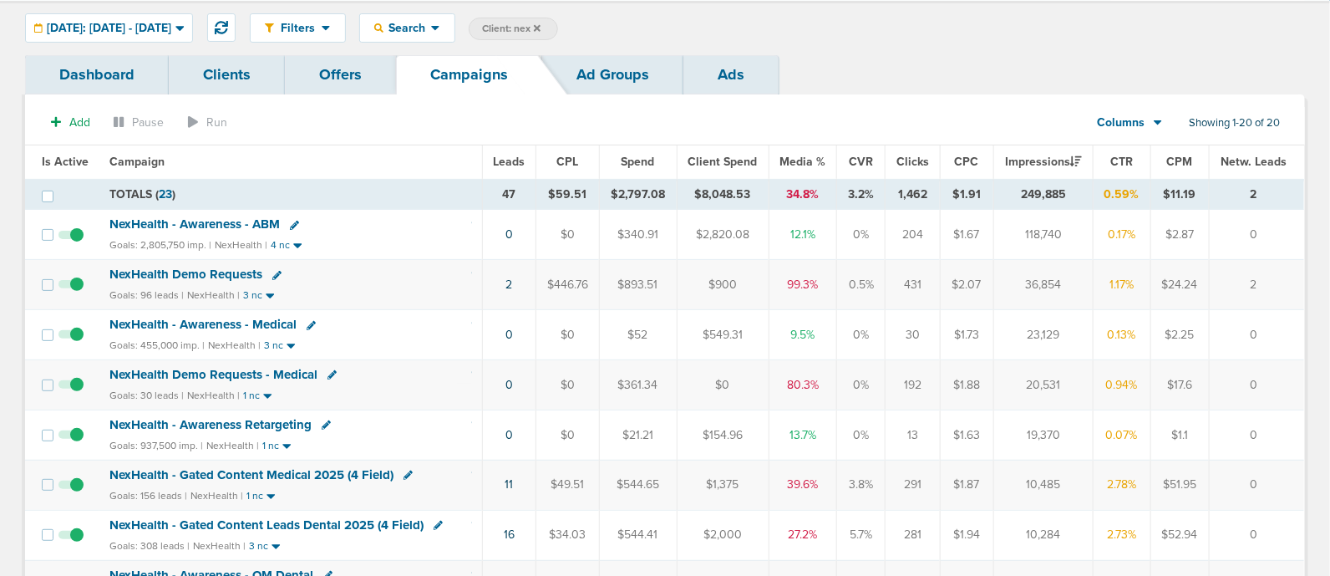
scroll to position [56, 0]
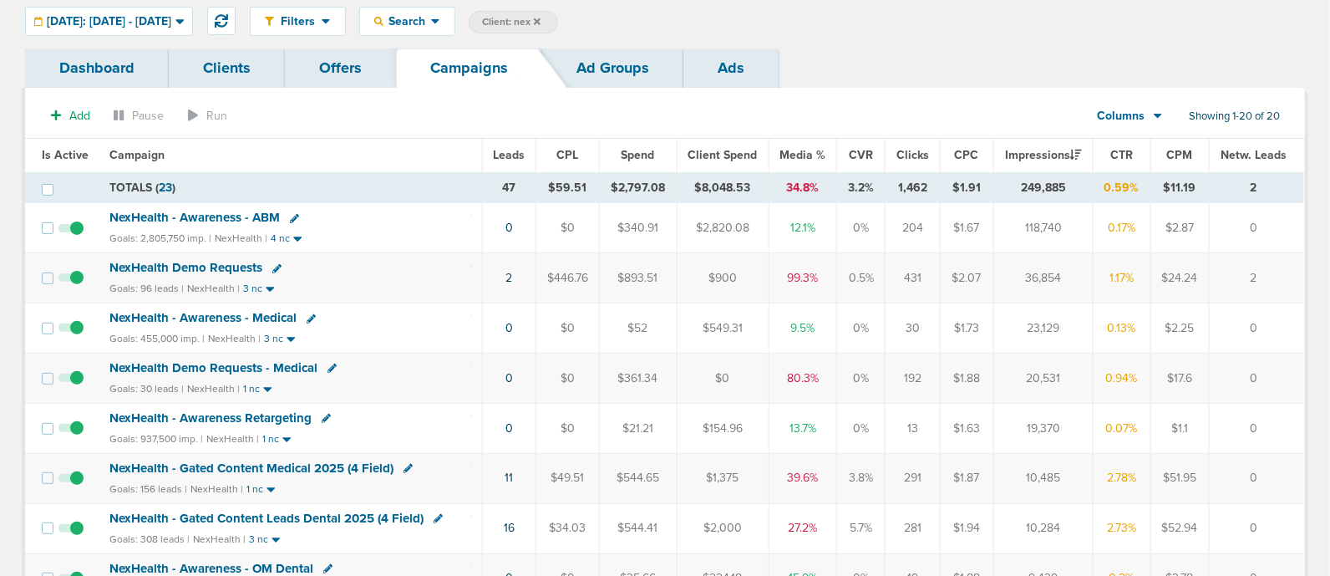
click at [204, 315] on span "NexHealth - Awareness - Medical" at bounding box center [202, 317] width 187 height 15
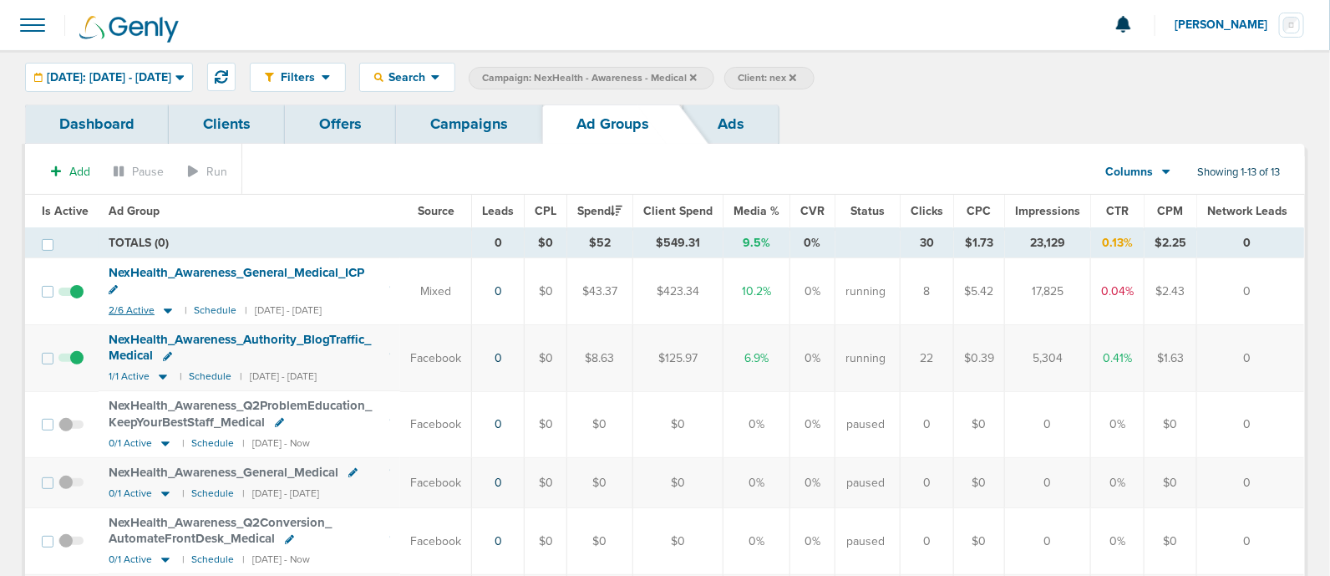
click at [167, 305] on icon at bounding box center [168, 310] width 17 height 14
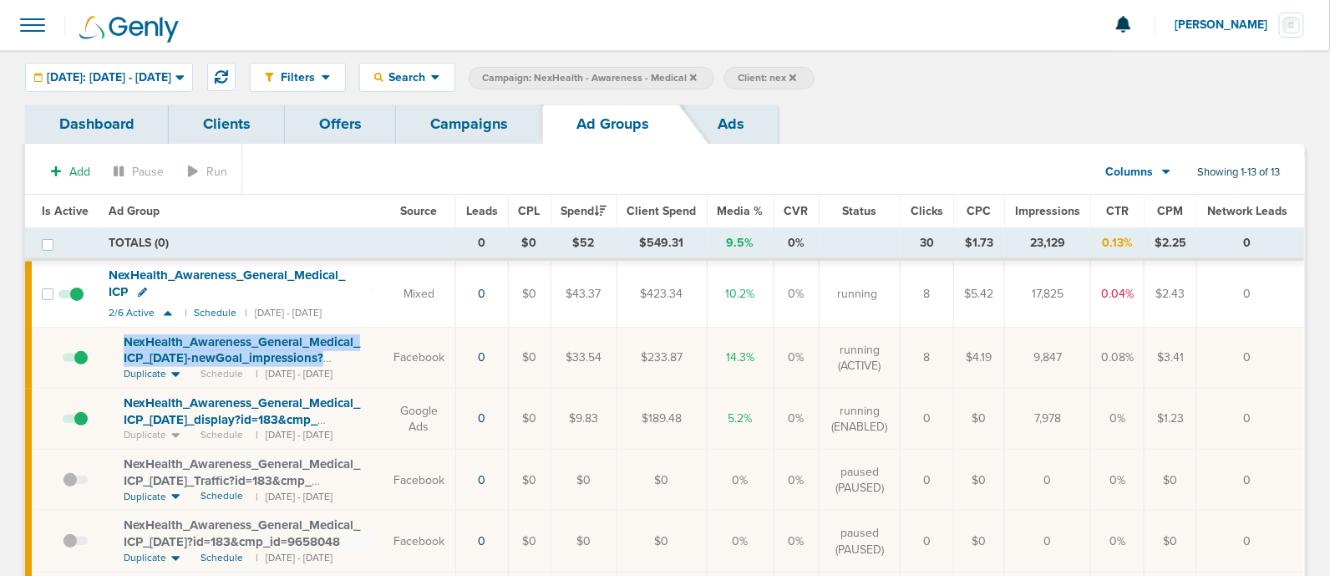
drag, startPoint x: 115, startPoint y: 333, endPoint x: 359, endPoint y: 357, distance: 245.2
click at [359, 357] on td "NexHealth_ Awareness_ General_ Medical_ ICP_ 04.29.25-newGoal_ impressions?id=1…" at bounding box center [241, 358] width 284 height 61
copy span "NexHealth_ Awareness_ General_ Medical_ ICP_ 04.29.25-newGoal_ impressions?"
click at [405, 338] on td "Facebook" at bounding box center [419, 358] width 73 height 61
click at [140, 290] on icon at bounding box center [142, 291] width 9 height 9
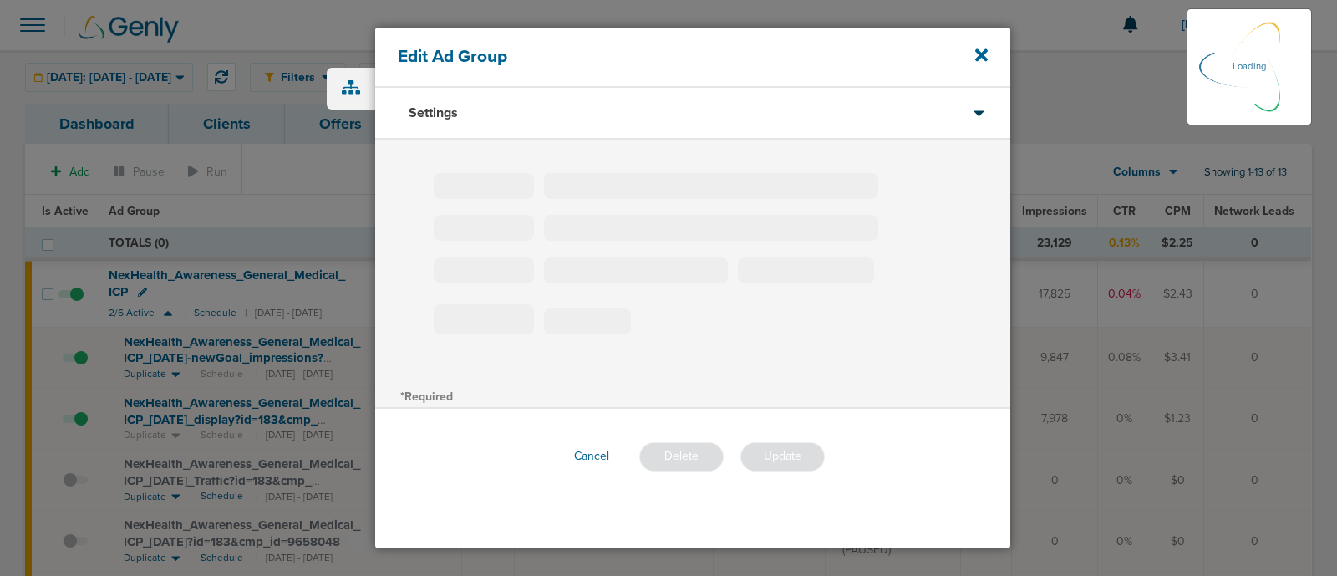
type input "NexHealth_Awareness_General_Medical_ICP"
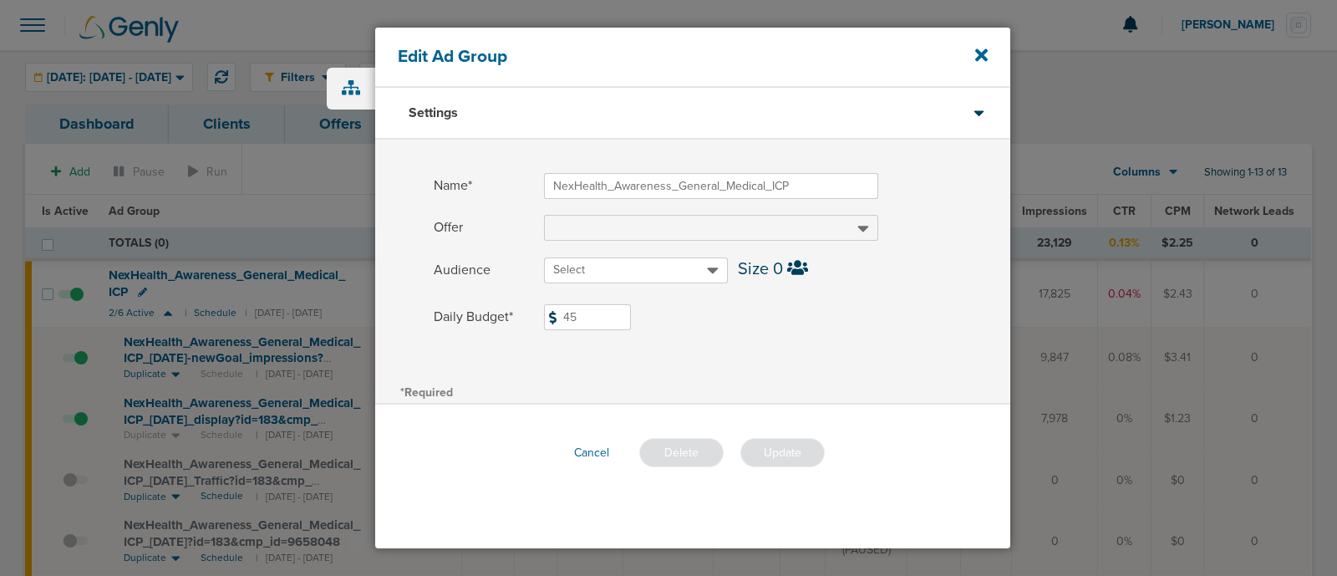
drag, startPoint x: 602, startPoint y: 319, endPoint x: 430, endPoint y: 314, distance: 172.2
click at [430, 314] on div "Daily Budget* 45 $45" at bounding box center [692, 323] width 635 height 39
type input "50"
click at [764, 403] on div "*Required" at bounding box center [692, 390] width 635 height 23
click at [781, 450] on button "Update" at bounding box center [782, 452] width 84 height 29
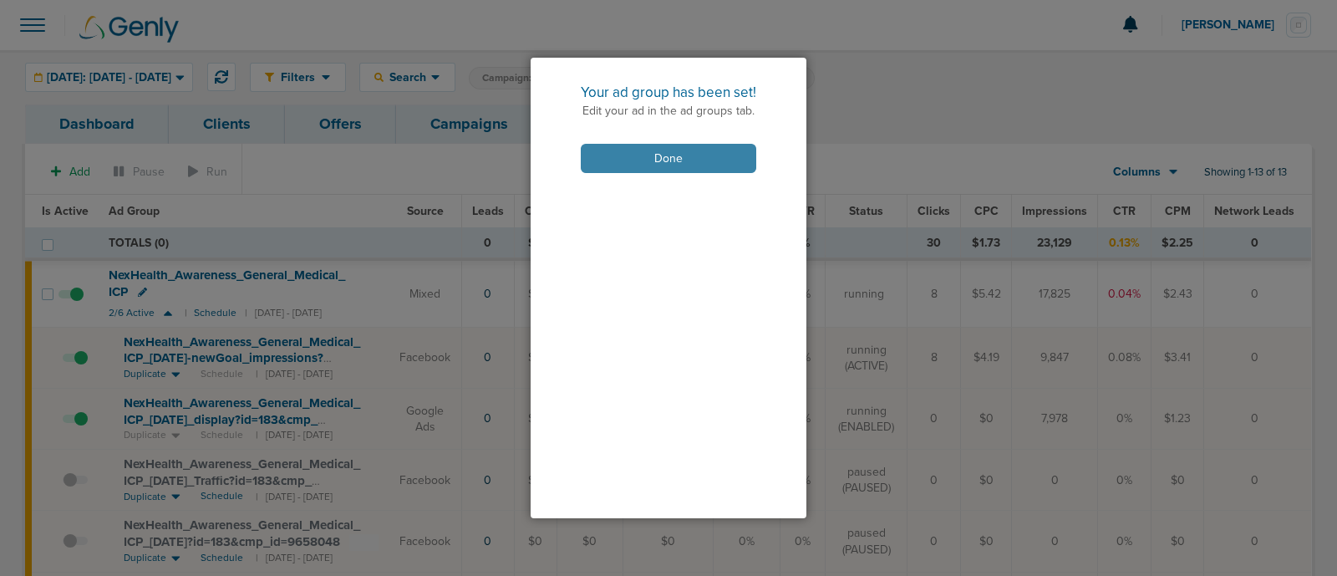
click at [695, 160] on button "Done" at bounding box center [669, 158] width 176 height 29
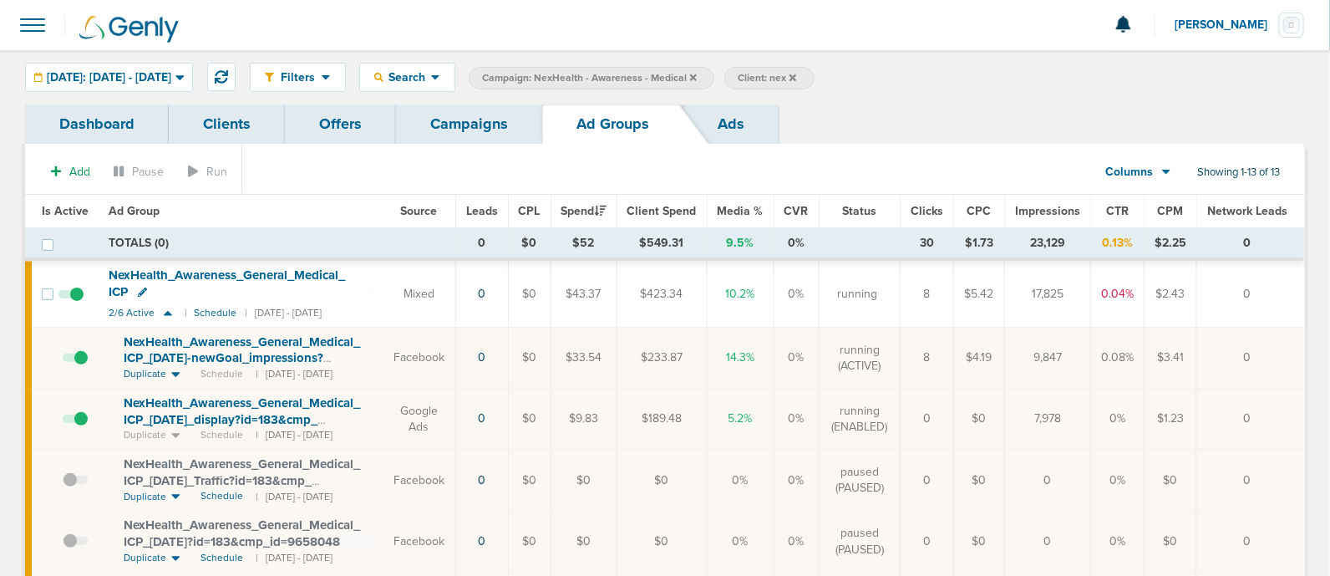
click at [472, 119] on link "Campaigns" at bounding box center [469, 123] width 146 height 39
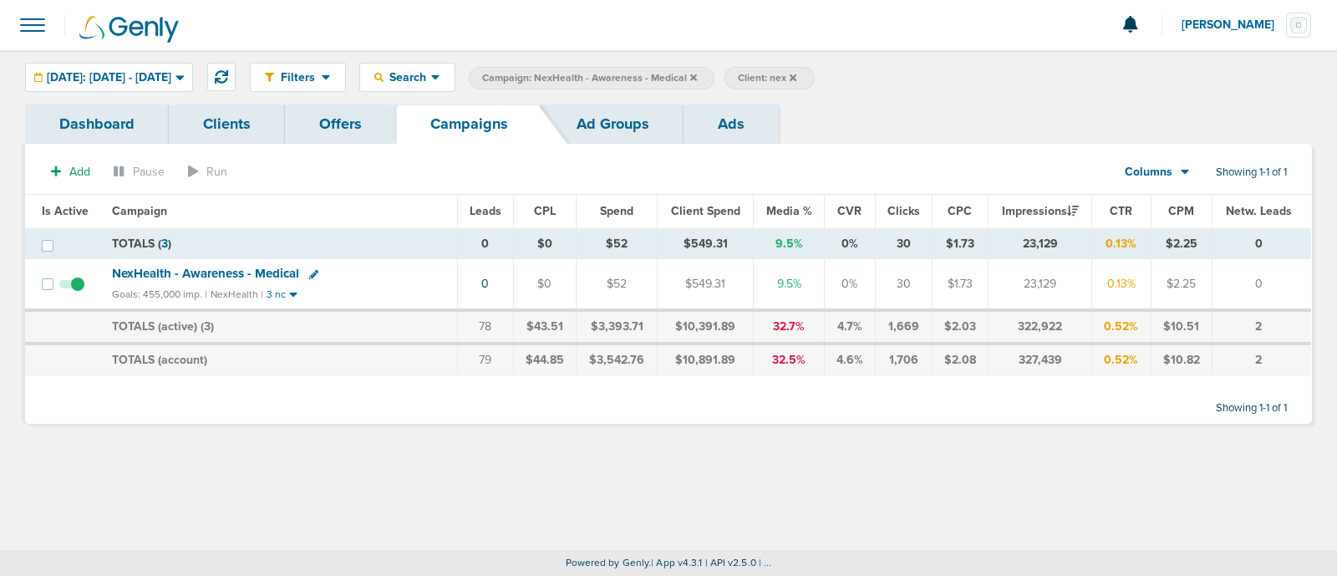
click at [697, 74] on icon at bounding box center [693, 78] width 7 height 10
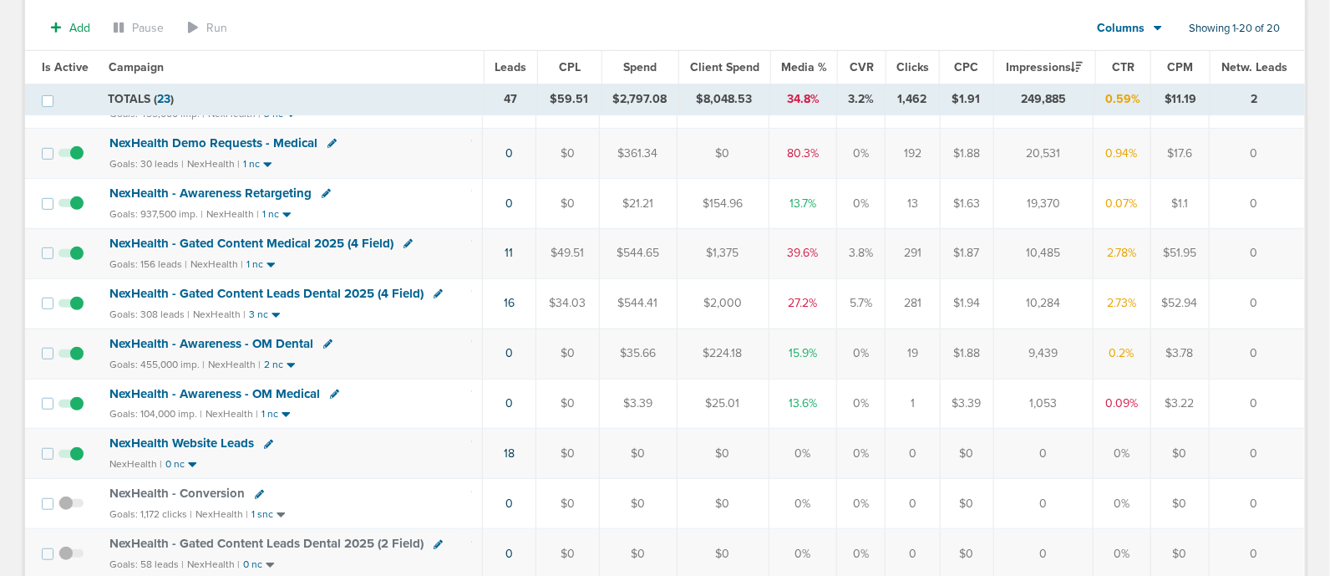
scroll to position [286, 0]
click at [255, 338] on span "NexHealth - Awareness - OM Dental" at bounding box center [211, 342] width 204 height 15
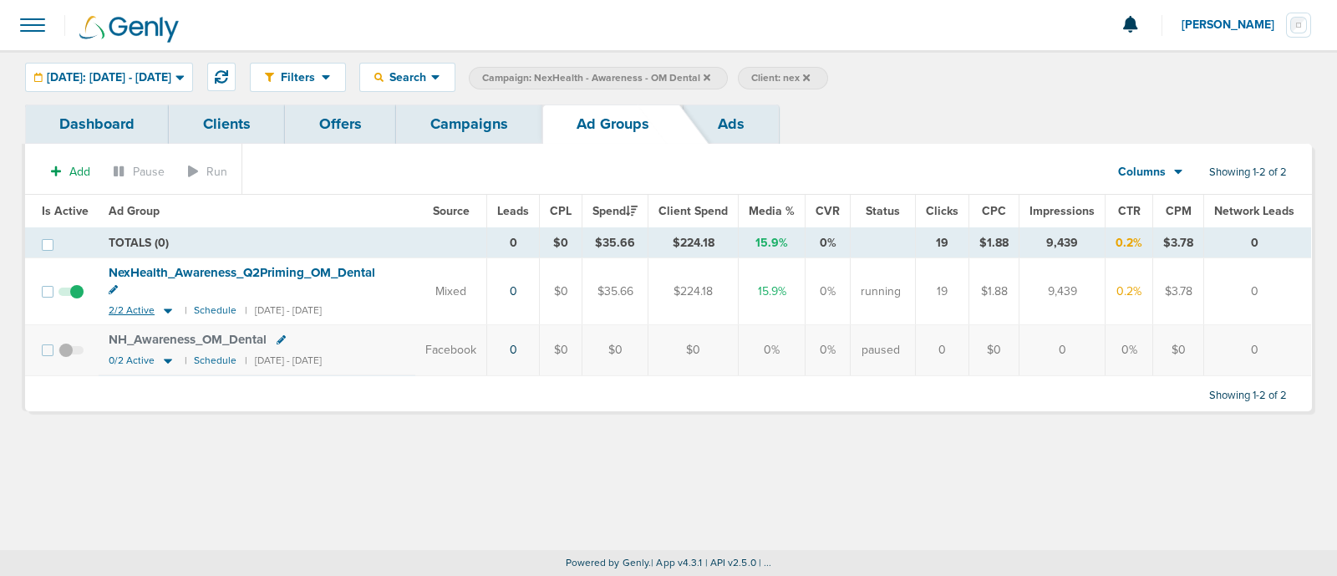
click at [166, 308] on icon at bounding box center [168, 310] width 8 height 5
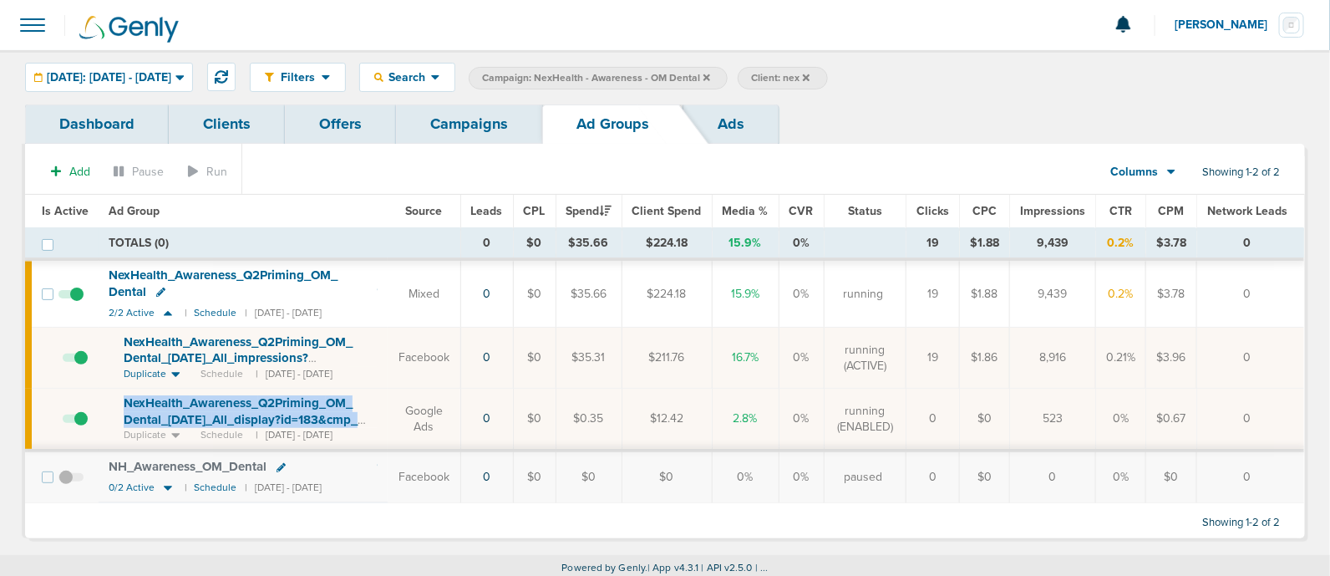
drag, startPoint x: 112, startPoint y: 392, endPoint x: 380, endPoint y: 420, distance: 269.8
click at [380, 420] on td "NexHealth_ Awareness_ Q2Priming_ OM_ Dental_ 05.12.25_ All_ display?id=183&cmp_…" at bounding box center [243, 420] width 289 height 63
copy span "NexHealth_ Awareness_ Q2Priming_ OM_ Dental_ 05.12.25_ All_ display?id=183&cmp_"
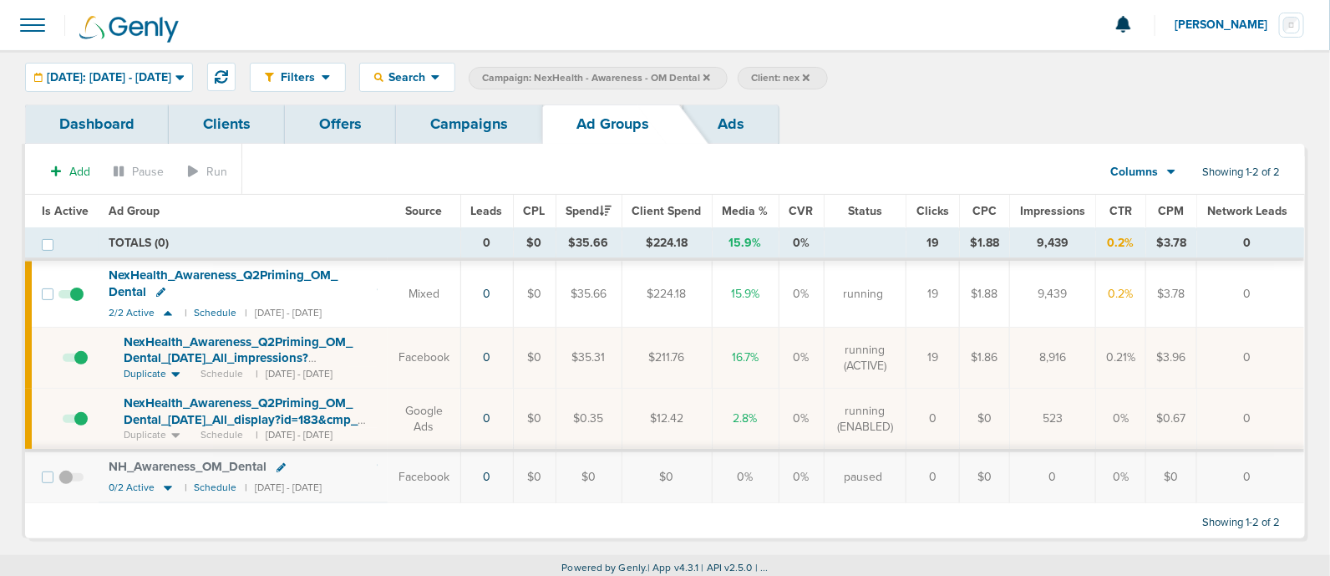
click at [401, 418] on td "Google Ads" at bounding box center [424, 420] width 73 height 63
drag, startPoint x: 400, startPoint y: 420, endPoint x: 115, endPoint y: 390, distance: 286.5
drag, startPoint x: 115, startPoint y: 390, endPoint x: 698, endPoint y: 363, distance: 583.2
click at [698, 363] on td "$211.76" at bounding box center [667, 358] width 90 height 61
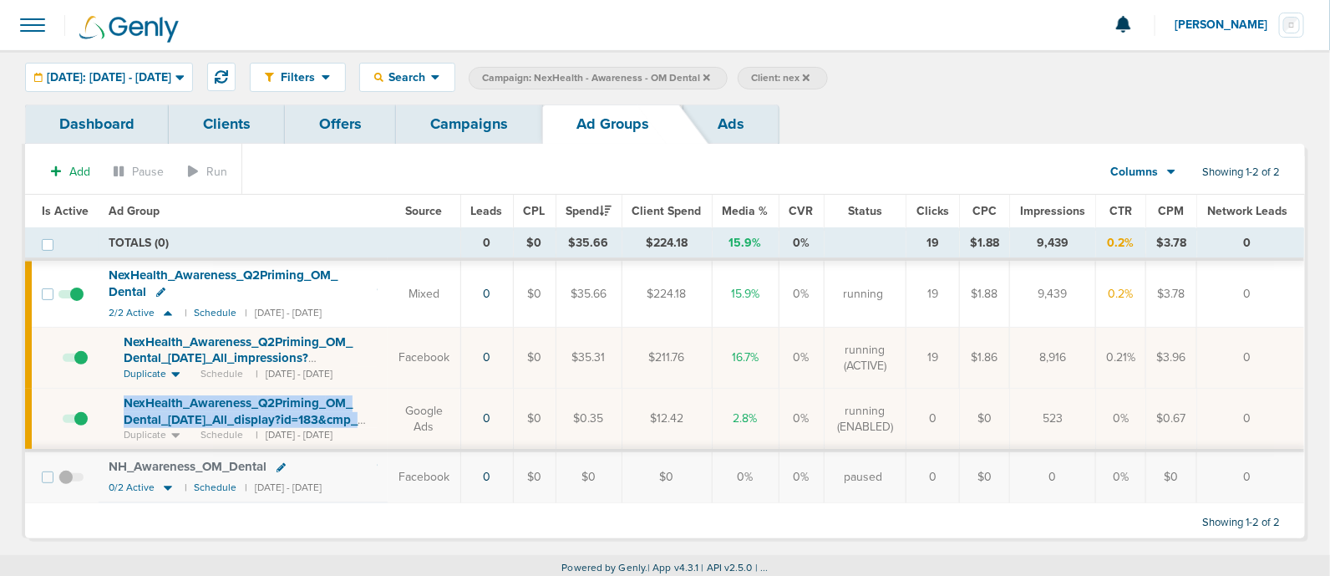
drag, startPoint x: 118, startPoint y: 401, endPoint x: 389, endPoint y: 416, distance: 272.0
click at [388, 416] on td "NexHealth_ Awareness_ Q2Priming_ OM_ Dental_ 05.12.25_ All_ display?id=183&cmp_…" at bounding box center [243, 420] width 289 height 63
copy span "NexHealth_ Awareness_ Q2Priming_ OM_ Dental_ 05.12.25_ All_ display?id=183&cmp_"
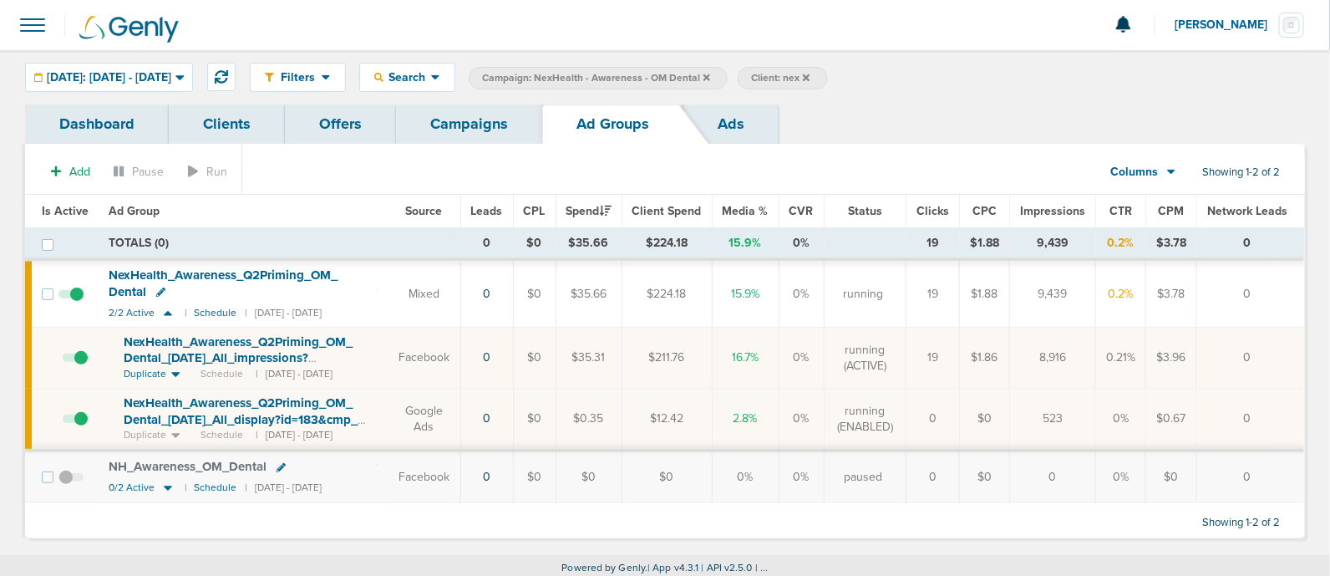
drag, startPoint x: 119, startPoint y: 329, endPoint x: 128, endPoint y: 335, distance: 10.9
drag, startPoint x: 128, startPoint y: 335, endPoint x: 97, endPoint y: 332, distance: 31.1
click at [97, 332] on tr "NexHealth_ Awareness_ Q2Priming_ OM_ Dental_ 05.12.25_ All_ impressions?id=183&…" at bounding box center [665, 358] width 1280 height 61
click at [404, 336] on td "Facebook" at bounding box center [424, 358] width 73 height 61
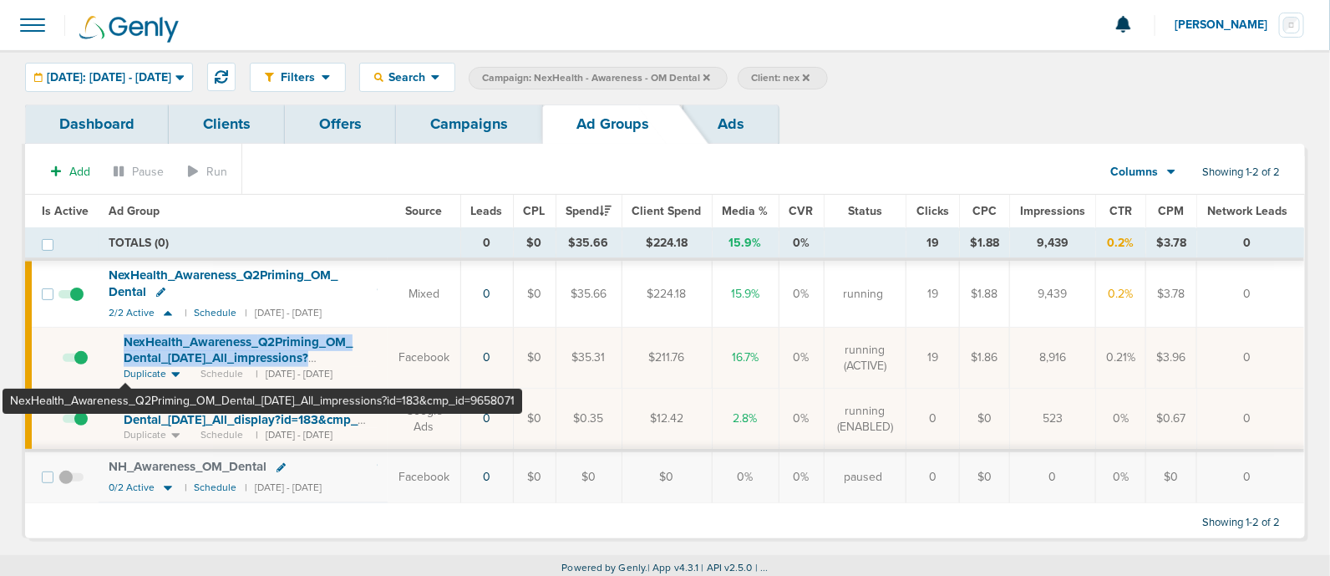
drag, startPoint x: 354, startPoint y: 358, endPoint x: 125, endPoint y: 338, distance: 229.8
click at [125, 338] on div "NexHealth_ Awareness_ Q2Priming_ OM_ Dental_ 05.12.25_ All_ impressions?id=183&…" at bounding box center [251, 350] width 254 height 33
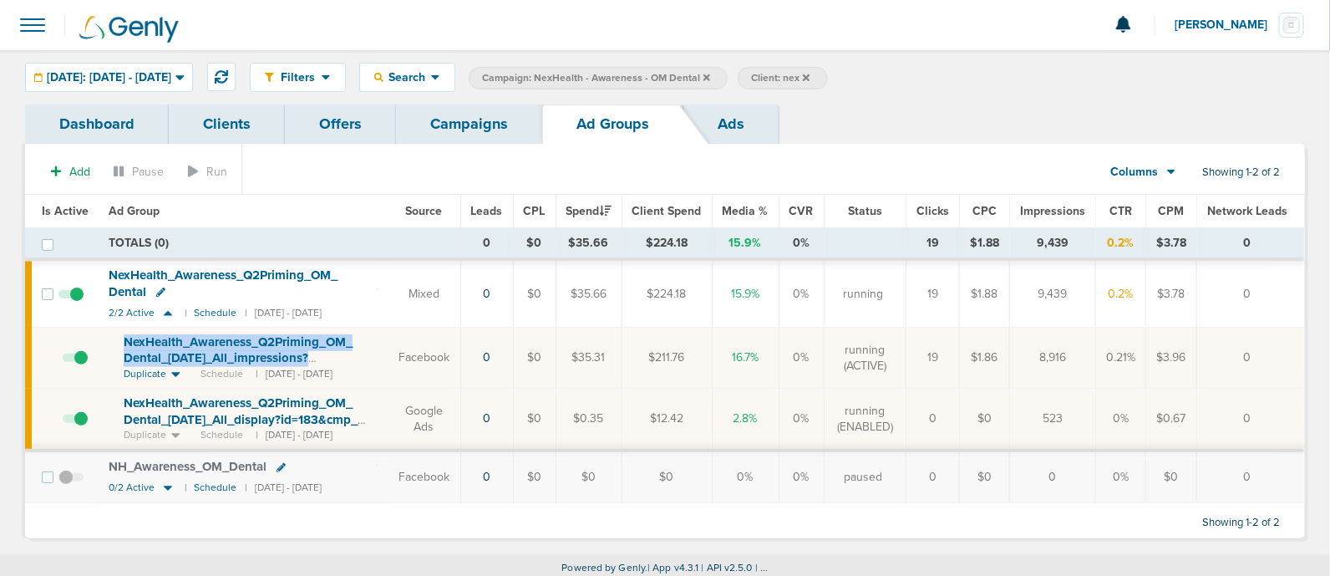
copy span "NexHealth_ Awareness_ Q2Priming_ OM_ Dental_ 05.12.25_ All_ impressions?"
click at [378, 282] on div "NexHealth_ Awareness_ Q2Priming_ OM_ Dental" at bounding box center [243, 283] width 269 height 33
click at [160, 287] on link at bounding box center [160, 293] width 9 height 13
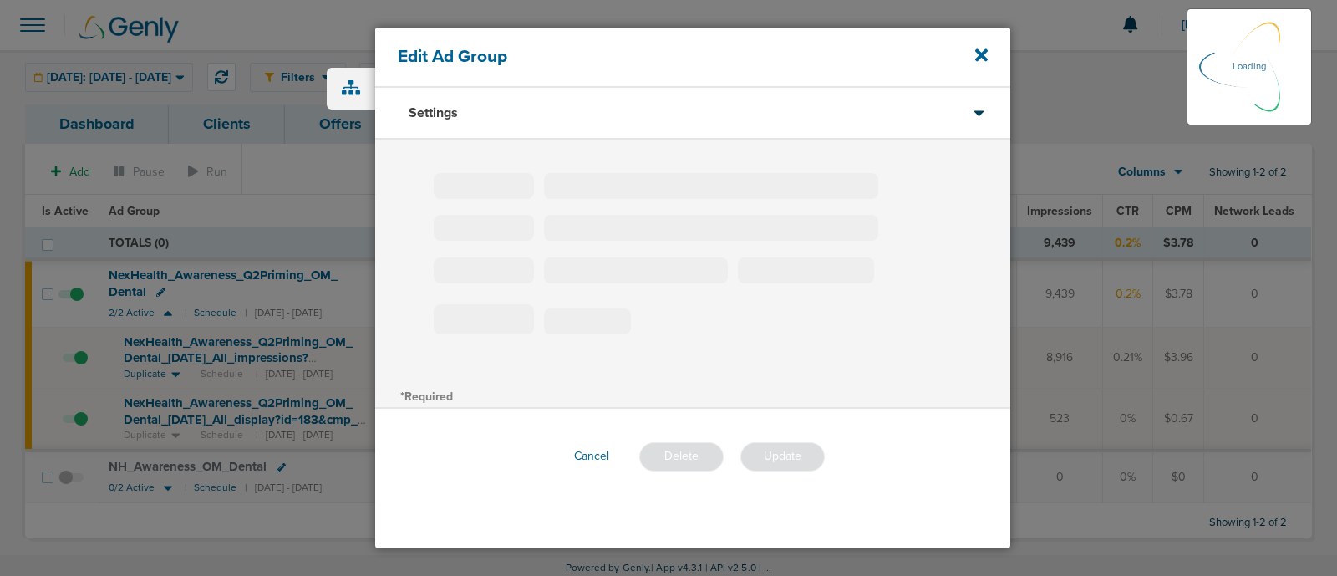
type input "NexHealth_Awareness_Q2Priming_OM_Dental"
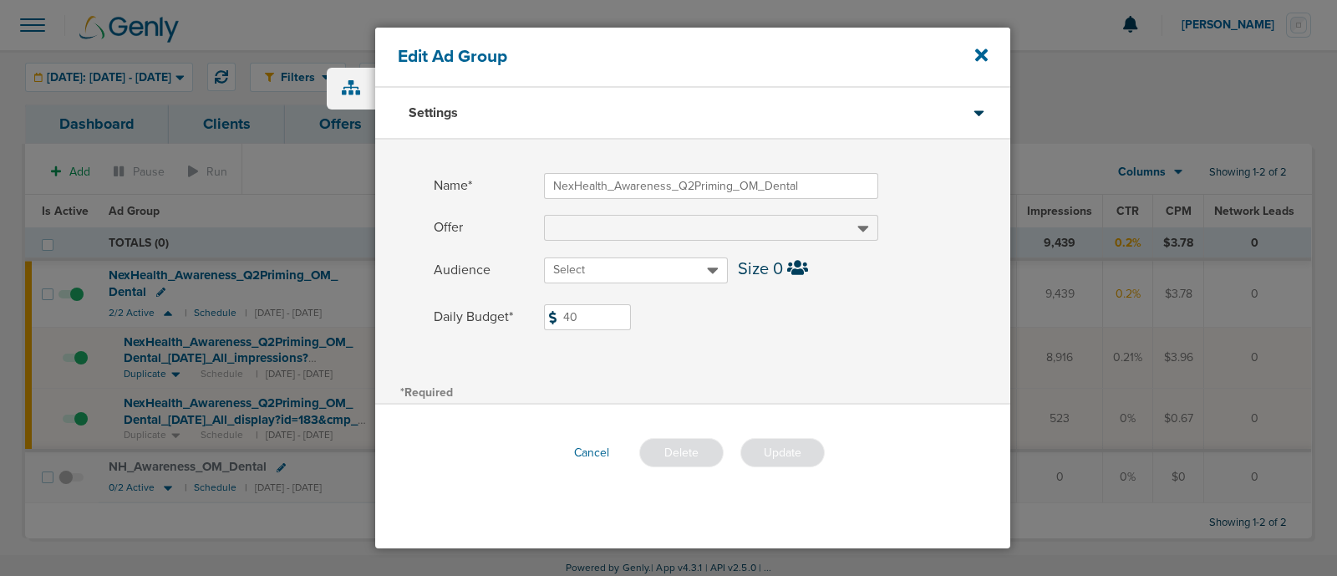
drag, startPoint x: 605, startPoint y: 317, endPoint x: 468, endPoint y: 317, distance: 137.1
click at [468, 317] on label "Daily Budget* 40 $40" at bounding box center [722, 317] width 577 height 26
type input "50"
click at [798, 344] on div "Name* NexHealth_Awareness_Q2Priming_OM_Dental Offer Audience Select Size 0 Dail…" at bounding box center [692, 260] width 635 height 241
click at [784, 452] on button "Update" at bounding box center [782, 452] width 84 height 29
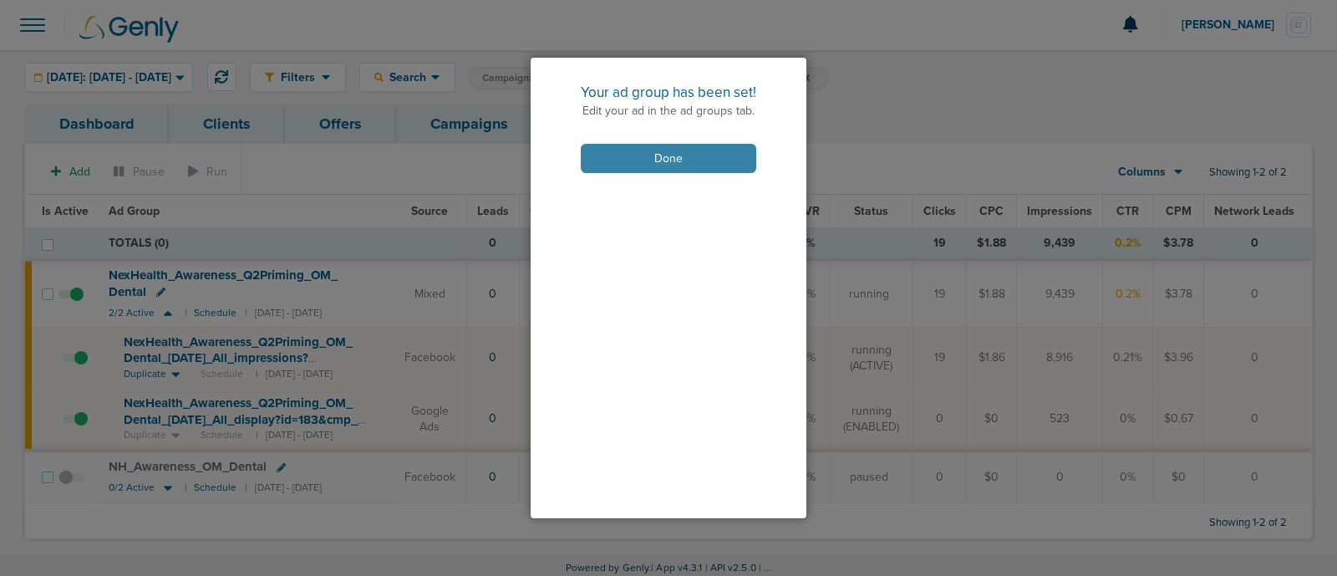
click at [689, 160] on button "Done" at bounding box center [669, 158] width 176 height 29
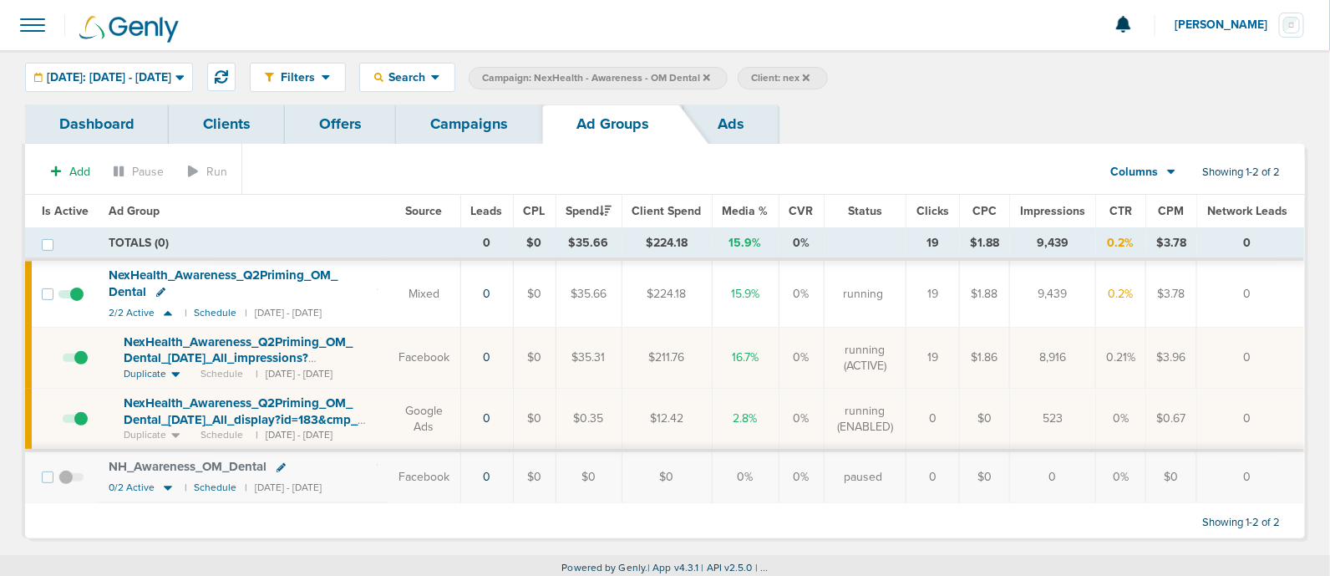
click at [710, 75] on icon at bounding box center [707, 77] width 7 height 7
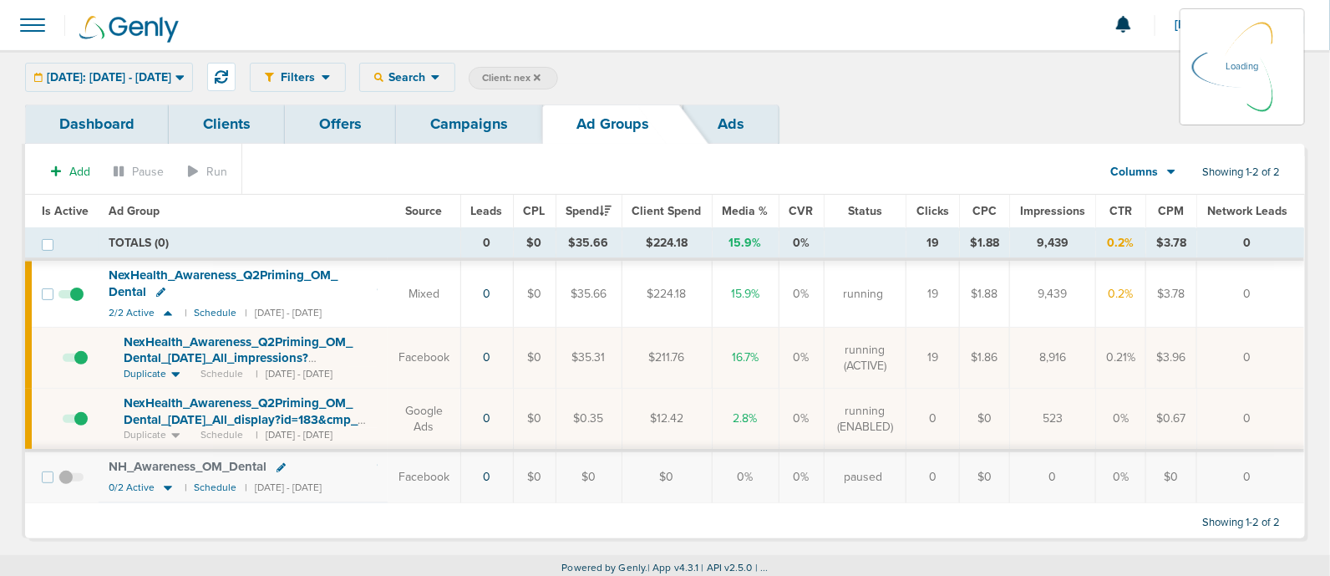
click at [471, 112] on link "Campaigns" at bounding box center [469, 123] width 146 height 39
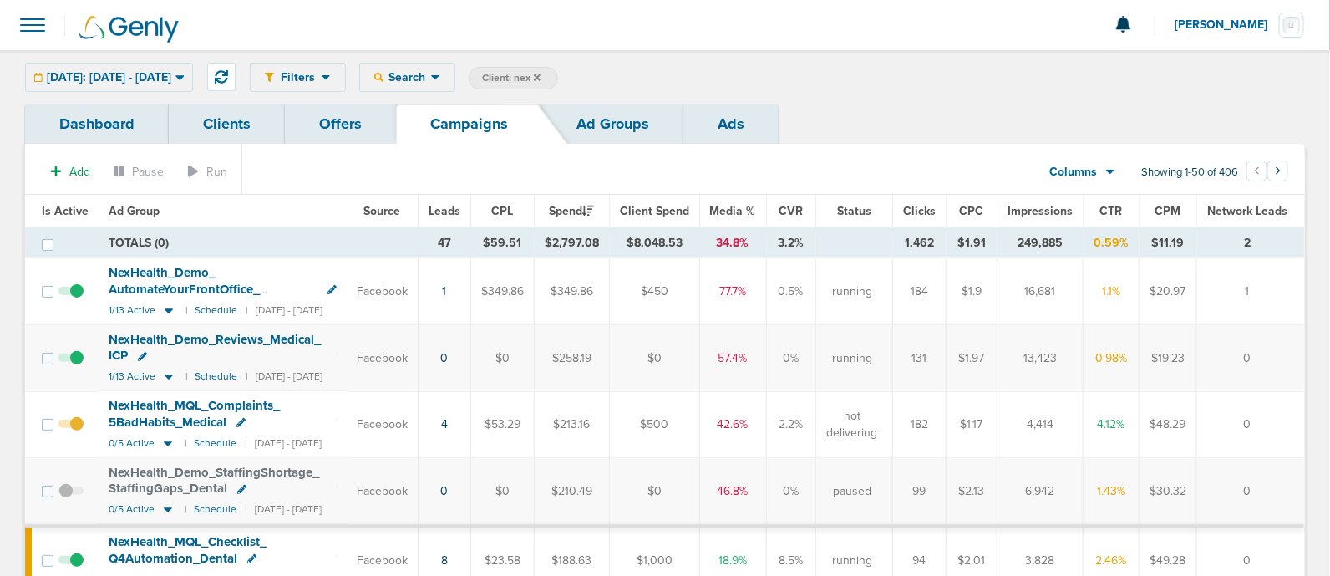
click at [443, 127] on link "Campaigns" at bounding box center [469, 123] width 146 height 39
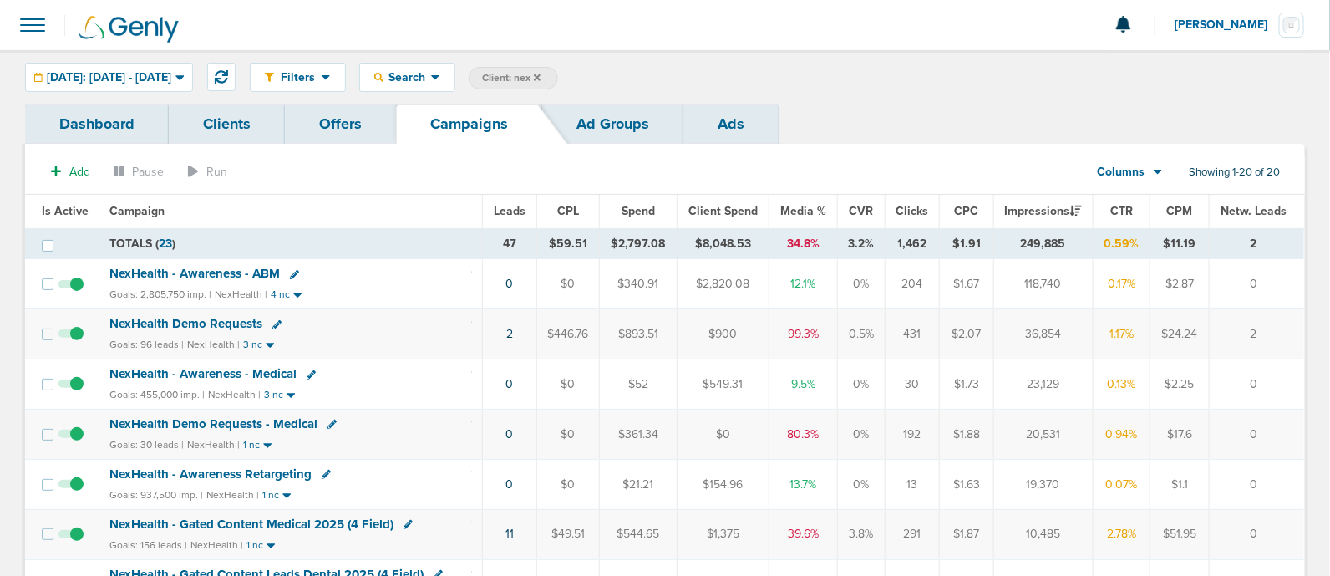
click at [167, 272] on span "NexHealth - Awareness - ABM" at bounding box center [194, 273] width 170 height 15
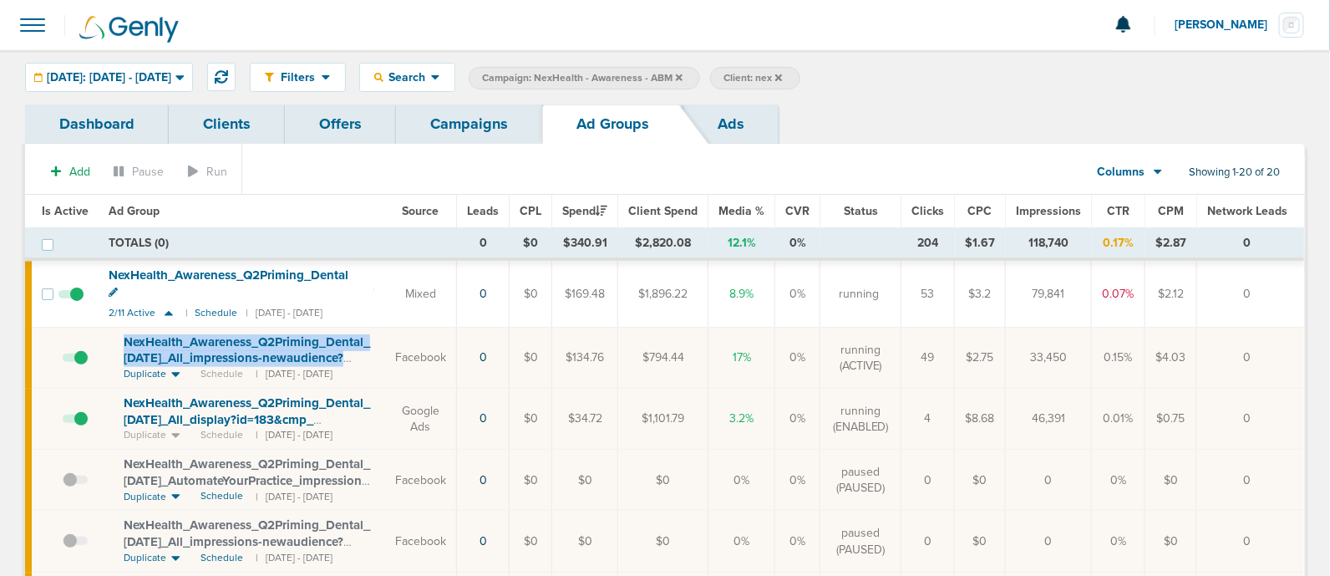
drag, startPoint x: 116, startPoint y: 321, endPoint x: 368, endPoint y: 338, distance: 252.1
click at [368, 338] on td "NexHealth_ Awareness_ Q2Priming_ Dental_ 09.24.25_ All_ impressions-newaudience…" at bounding box center [242, 358] width 286 height 61
copy span "NexHealth_ Awareness_ Q2Priming_ Dental_ 09.24.25_ All_ impressions-newaudience?"
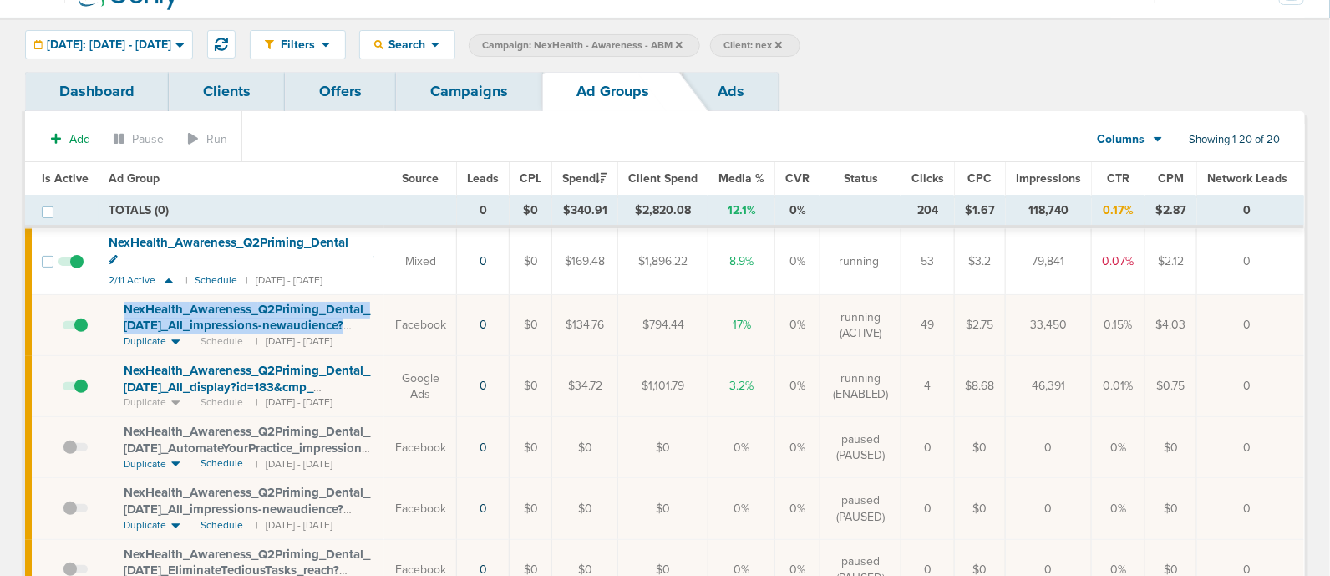
scroll to position [31, 0]
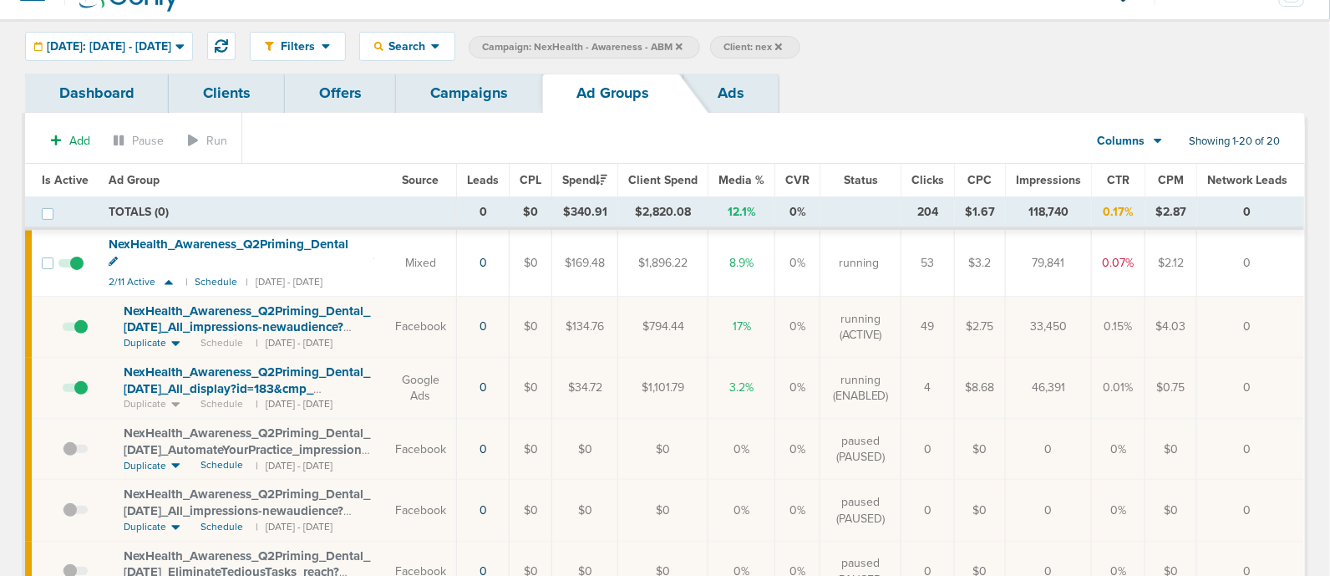
click at [384, 378] on td "NexHealth_ Awareness_ Q2Priming_ Dental_ 05.09.25_ All_ display?id=183&cmp_ id=…" at bounding box center [242, 388] width 286 height 61
drag, startPoint x: 112, startPoint y: 346, endPoint x: 378, endPoint y: 373, distance: 267.1
click at [378, 373] on td "NexHealth_ Awareness_ Q2Priming_ Dental_ 05.09.25_ All_ display?id=183&cmp_ id=…" at bounding box center [242, 388] width 286 height 61
copy span "NexHealth_ Awareness_ Q2Priming_ Dental_ 05.09.25_ All_ display?id=183&cmp_"
drag, startPoint x: 1036, startPoint y: 366, endPoint x: 1080, endPoint y: 363, distance: 43.6
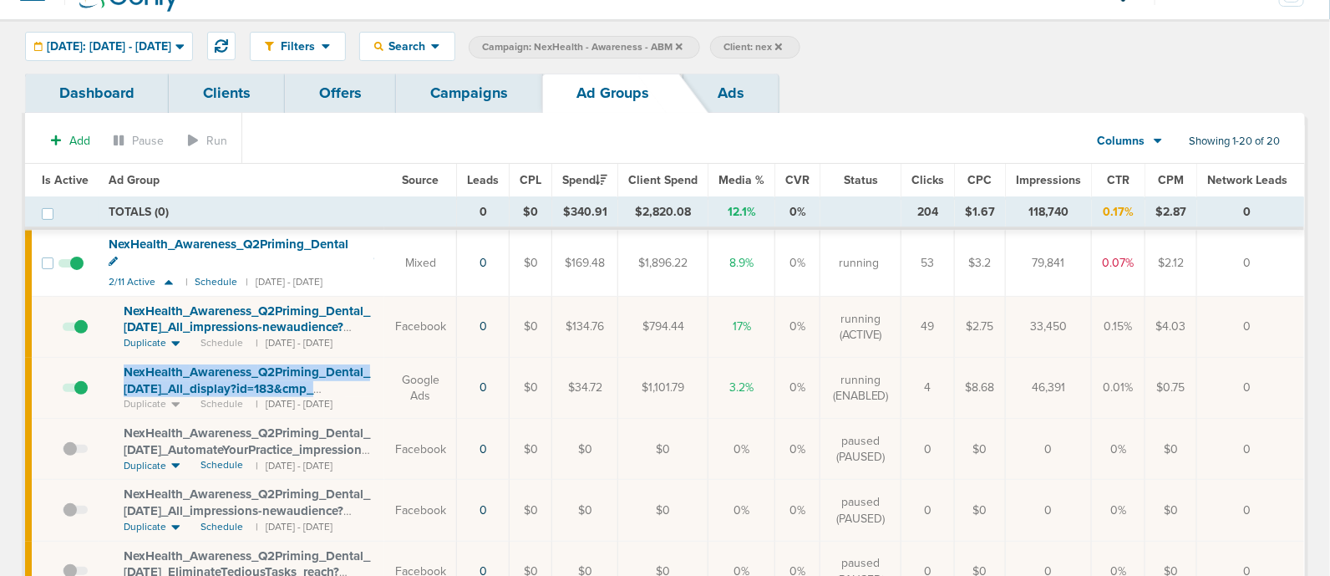
click at [1080, 363] on td "46,391" at bounding box center [1049, 388] width 86 height 61
drag, startPoint x: 429, startPoint y: 99, endPoint x: 429, endPoint y: 89, distance: 10.0
click at [429, 89] on link "Campaigns" at bounding box center [469, 93] width 146 height 39
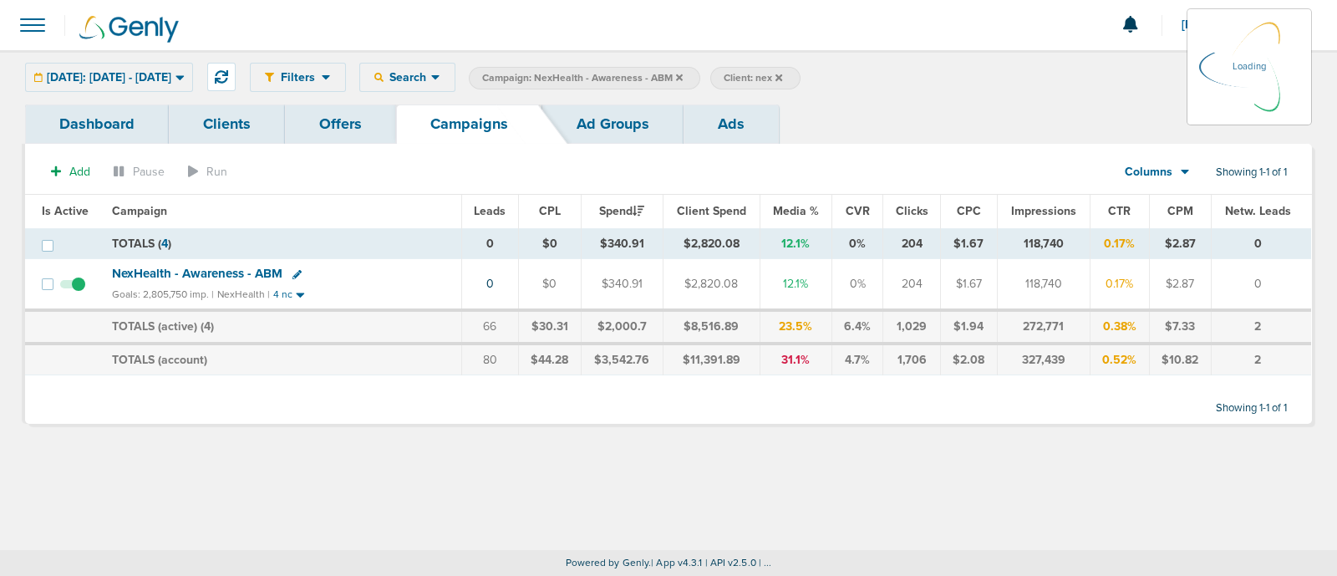
click at [683, 75] on icon at bounding box center [679, 77] width 7 height 7
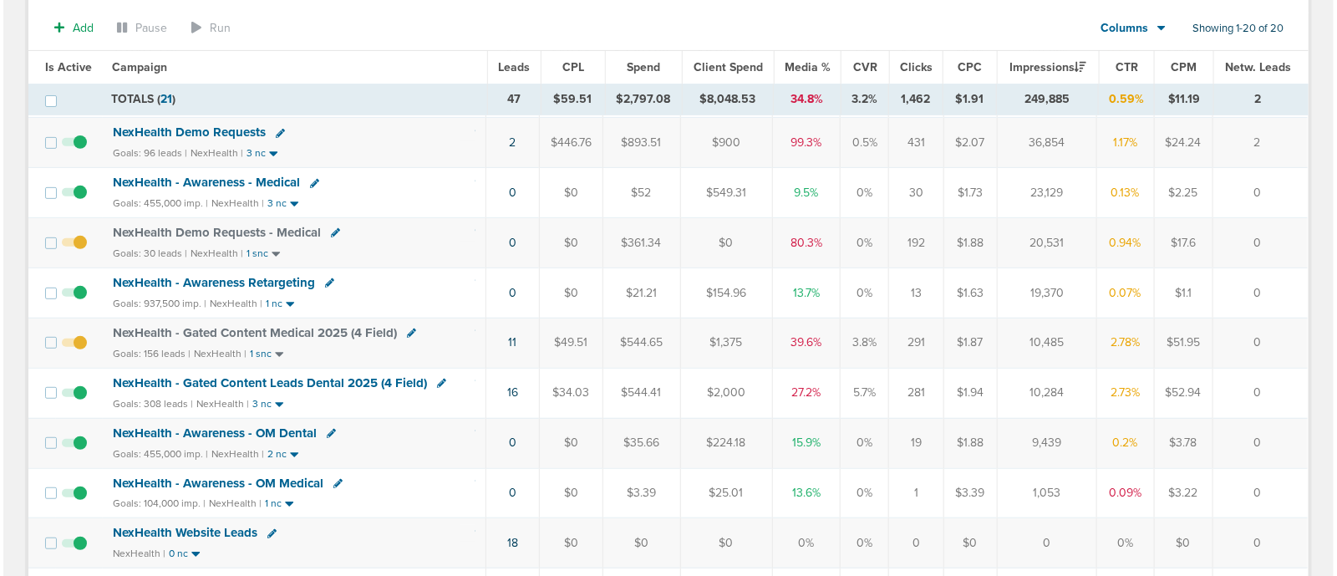
scroll to position [194, 0]
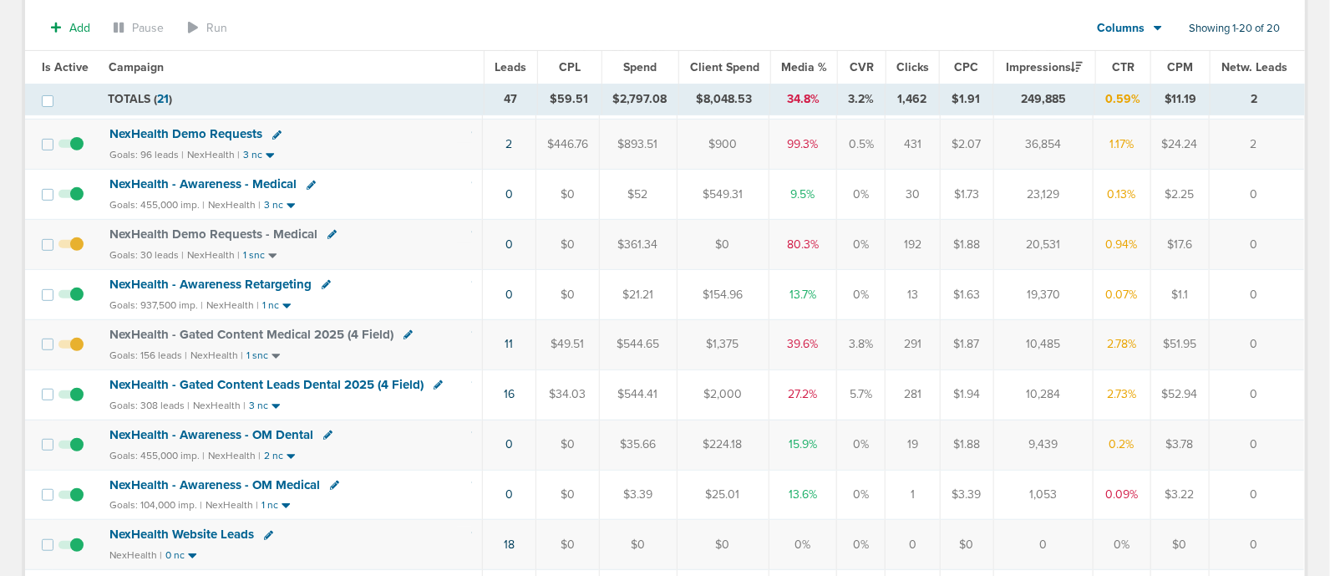
click at [408, 327] on div "NexHealth - Gated Content Medical 2025 (4 Field)" at bounding box center [290, 335] width 363 height 17
click at [404, 330] on icon at bounding box center [408, 334] width 9 height 9
select select
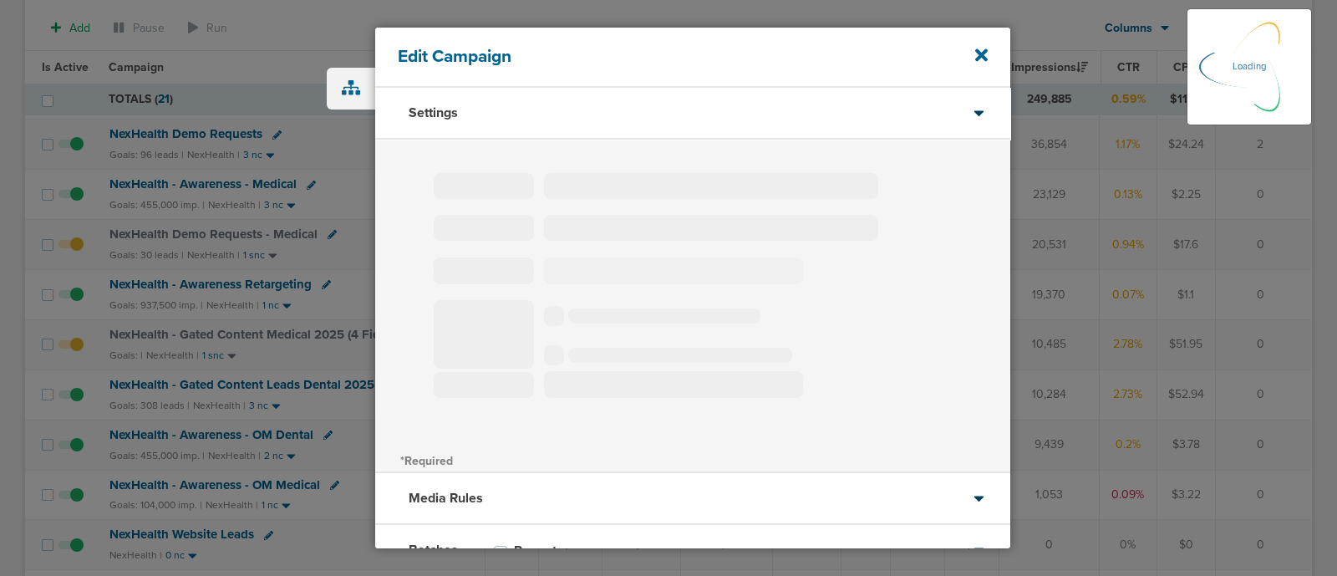
select select "1"
select select "2"
select select "3"
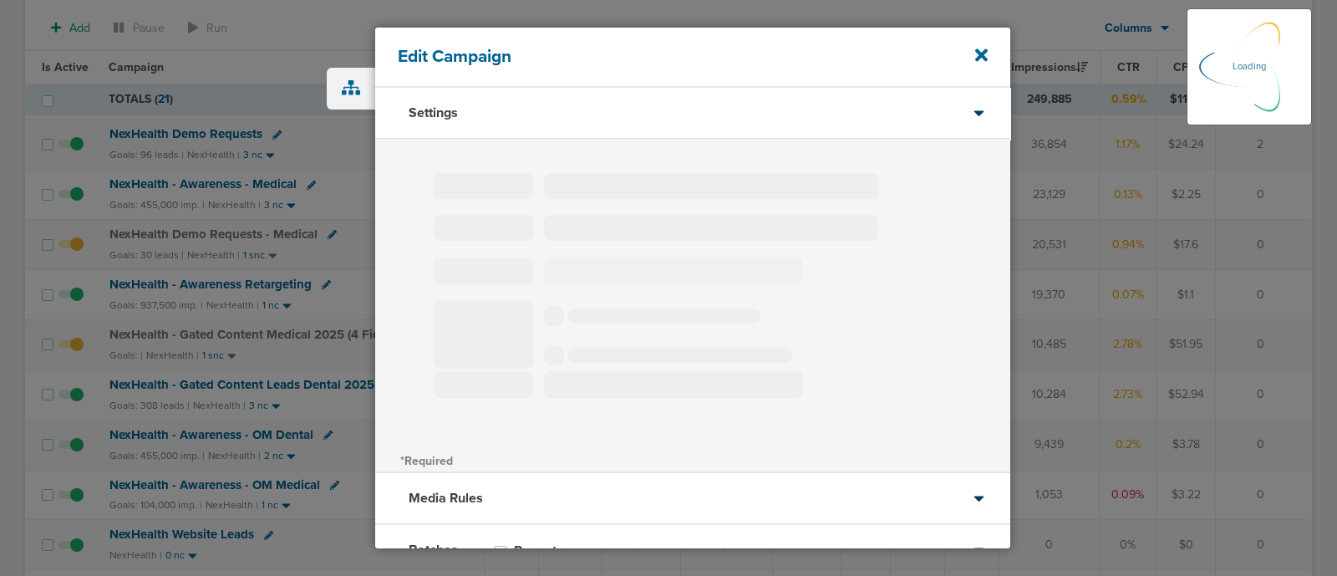
select select "3"
select select "4"
select select "6"
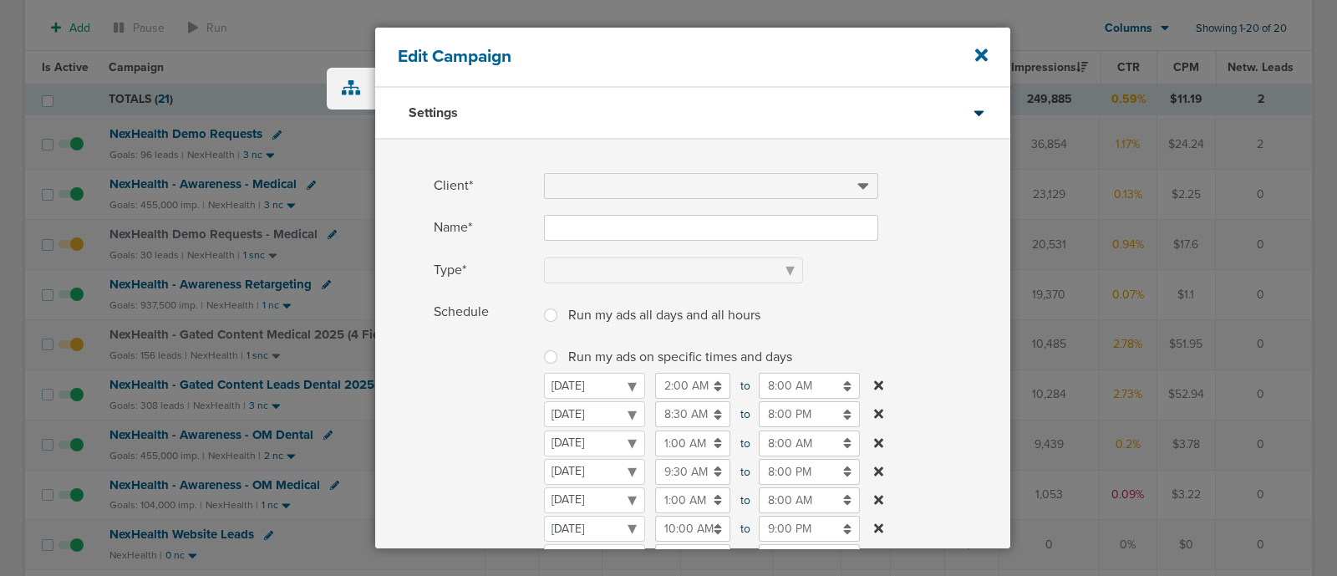
type input "NexHealth - Gated Content Medical 2025 (4 Field)"
select select "Leads"
radio input "true"
select select "readWrite"
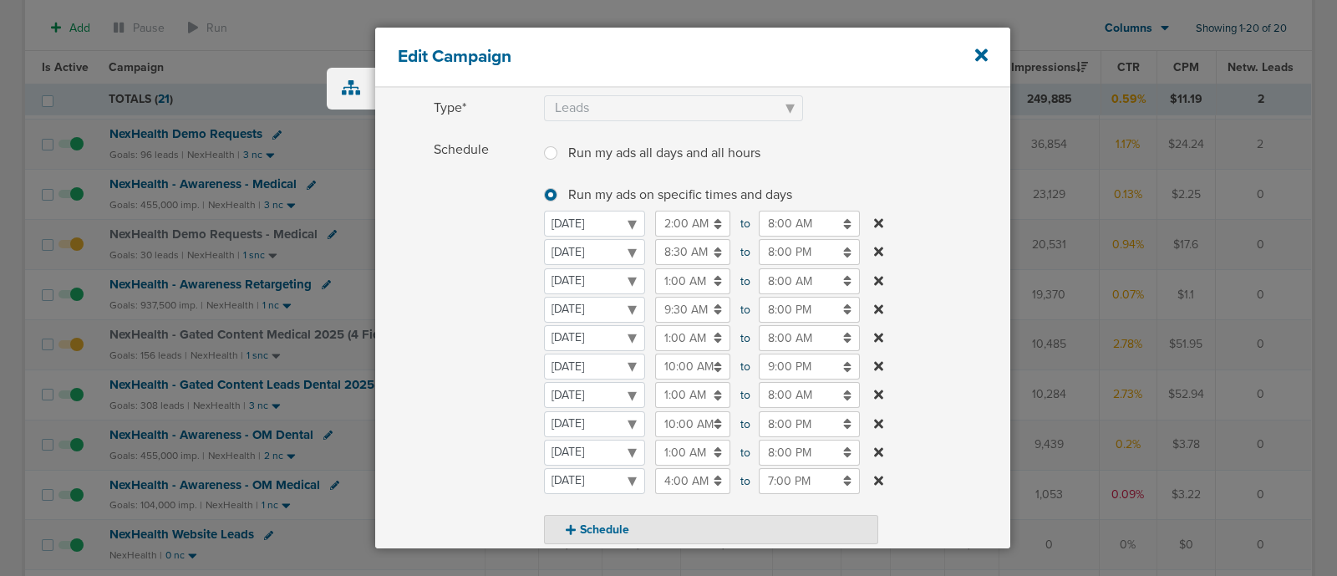
scroll to position [160, 0]
click at [794, 248] on input "8:00 PM" at bounding box center [809, 255] width 101 height 26
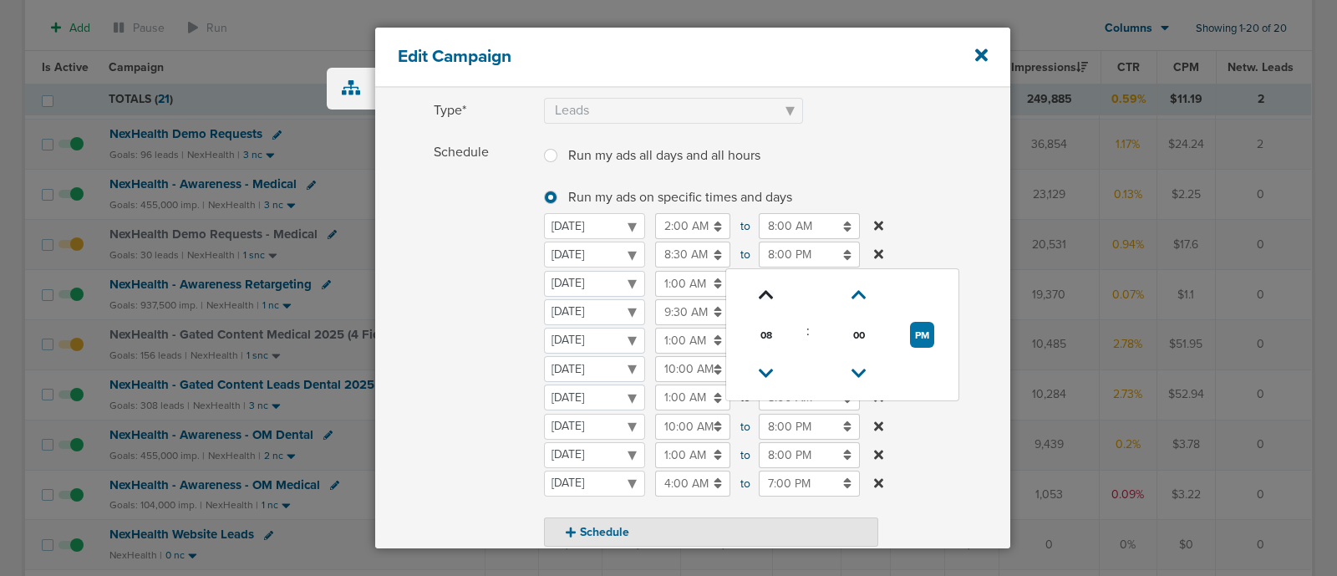
click at [766, 290] on icon at bounding box center [766, 295] width 15 height 10
click at [765, 369] on icon at bounding box center [766, 374] width 15 height 10
type input "10:00 PM"
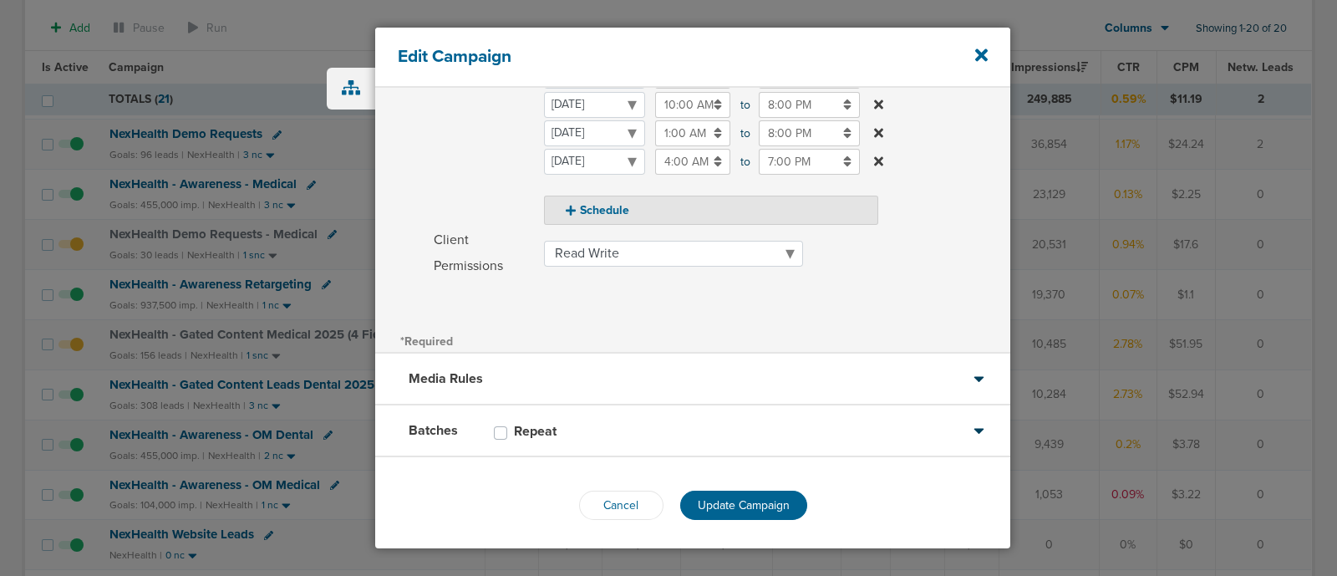
scroll to position [484, 0]
click at [743, 500] on span "Update Campaign" at bounding box center [744, 503] width 92 height 14
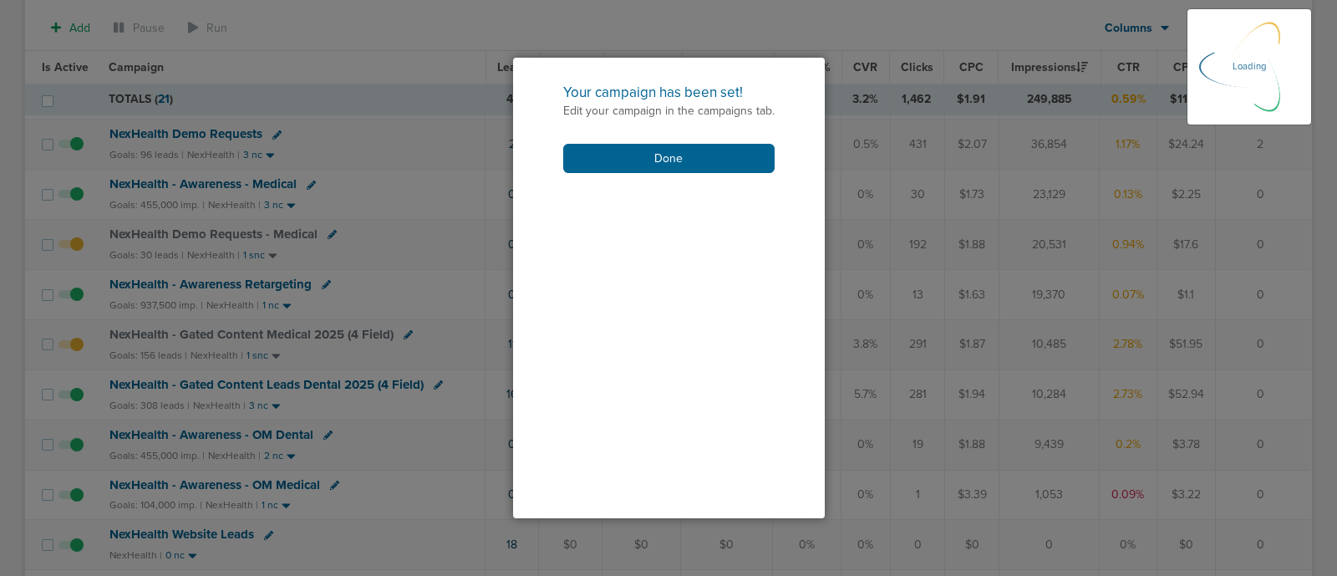
scroll to position [434, 0]
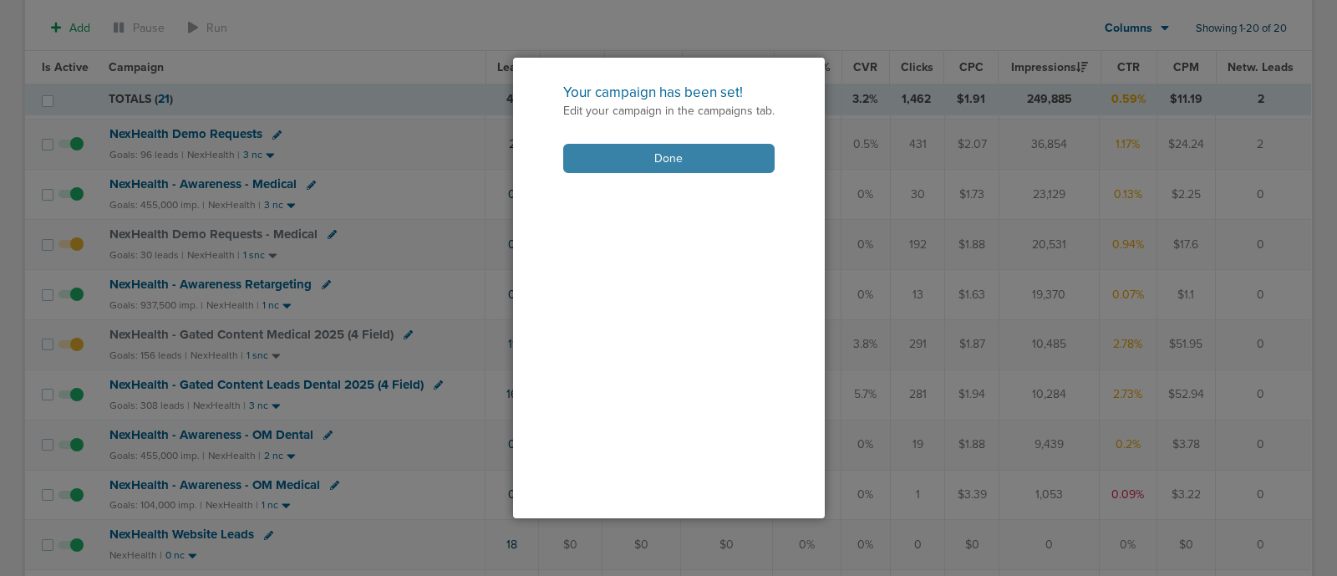
click at [689, 156] on button "Done" at bounding box center [668, 158] width 211 height 29
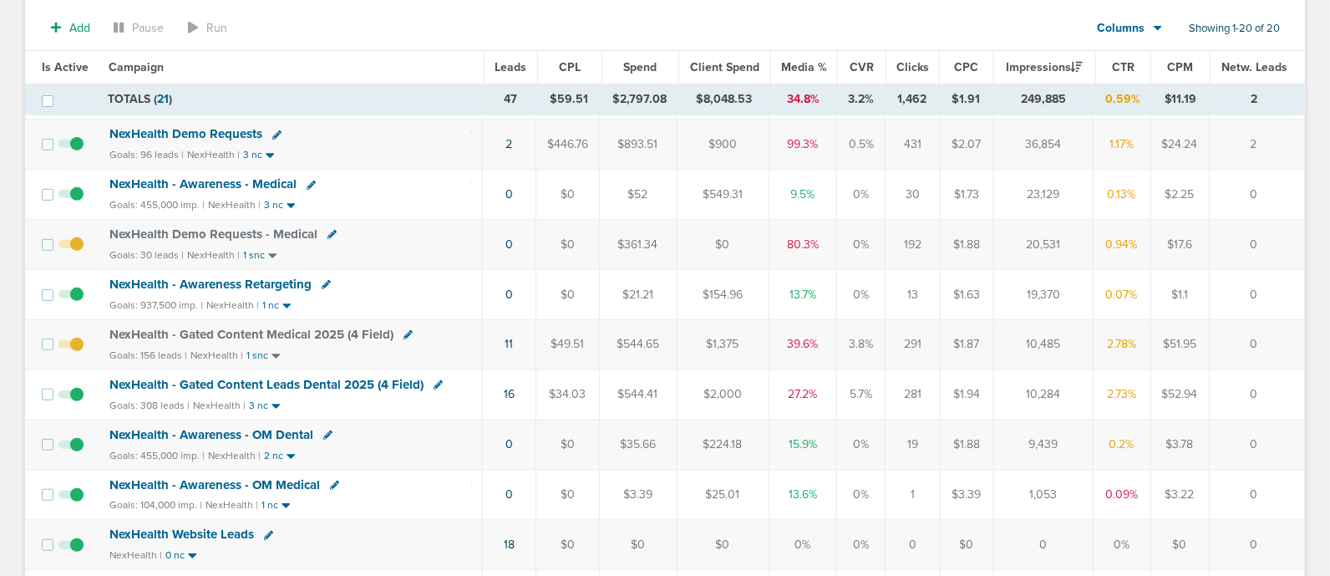
click at [435, 380] on icon at bounding box center [438, 384] width 9 height 9
select select
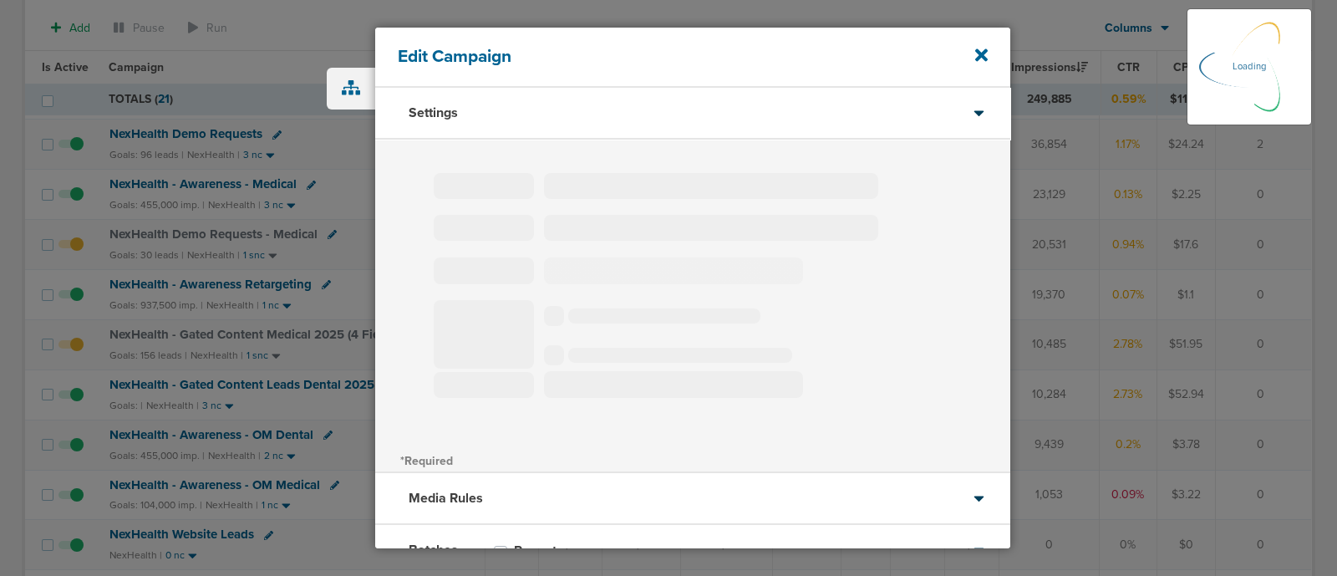
type input "NexHealth - Gated Content Leads Dental 2025 (4 Field)"
select select "Leads"
radio input "true"
select select "readWrite"
select select "1"
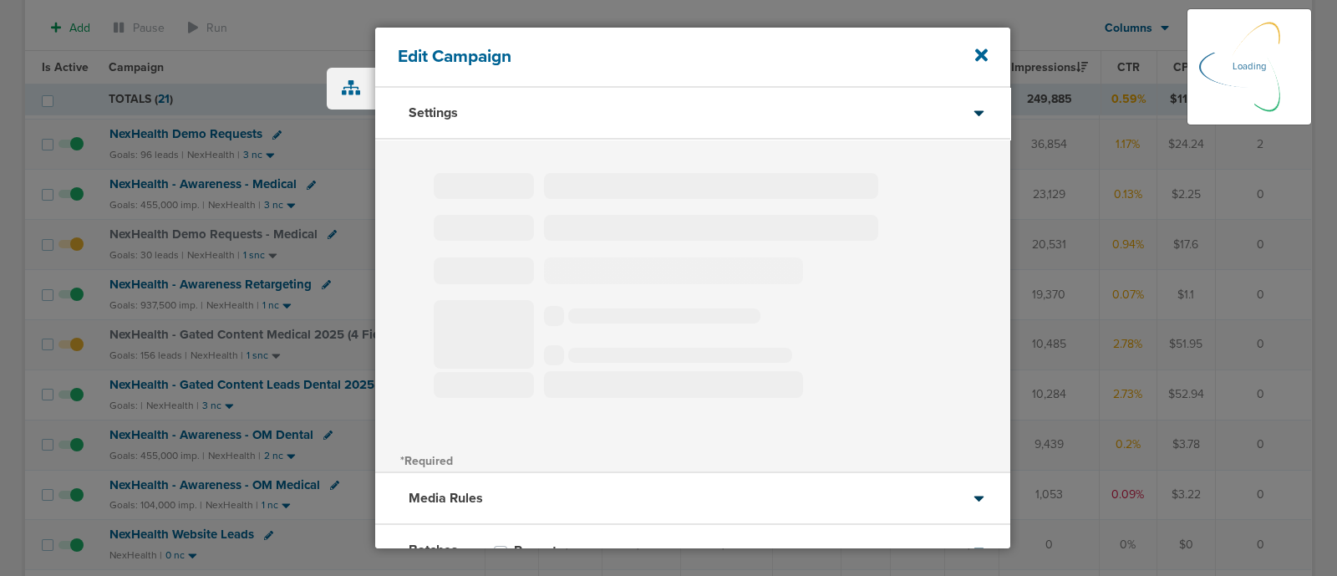
select select "1"
select select "2"
select select "3"
select select "4"
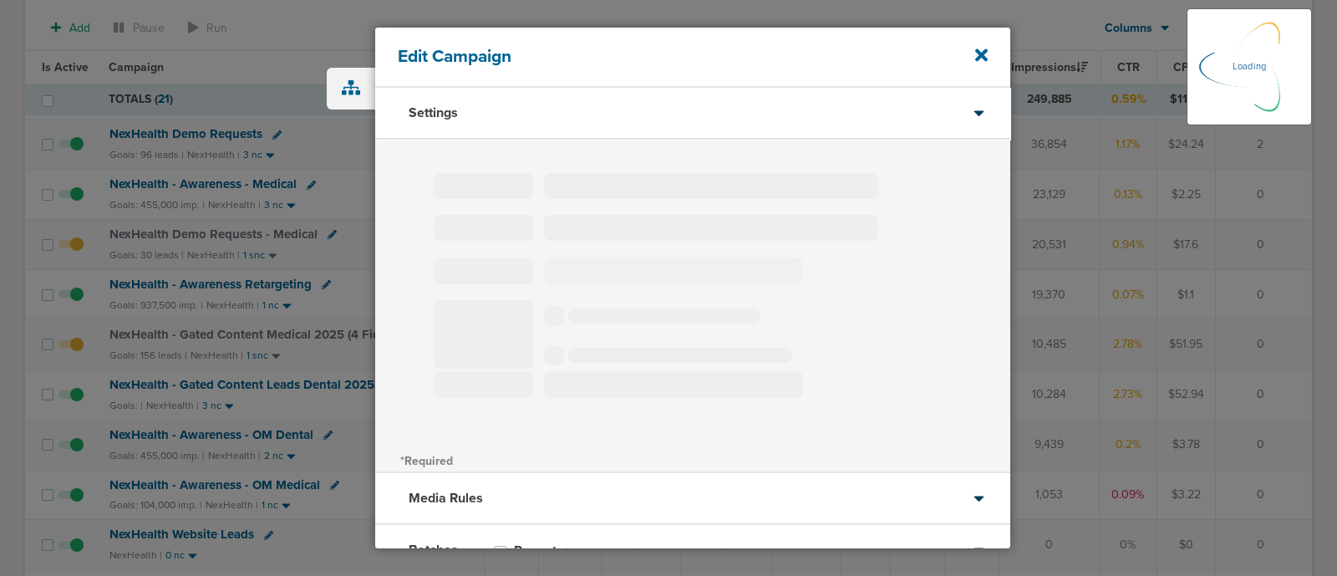
select select "6"
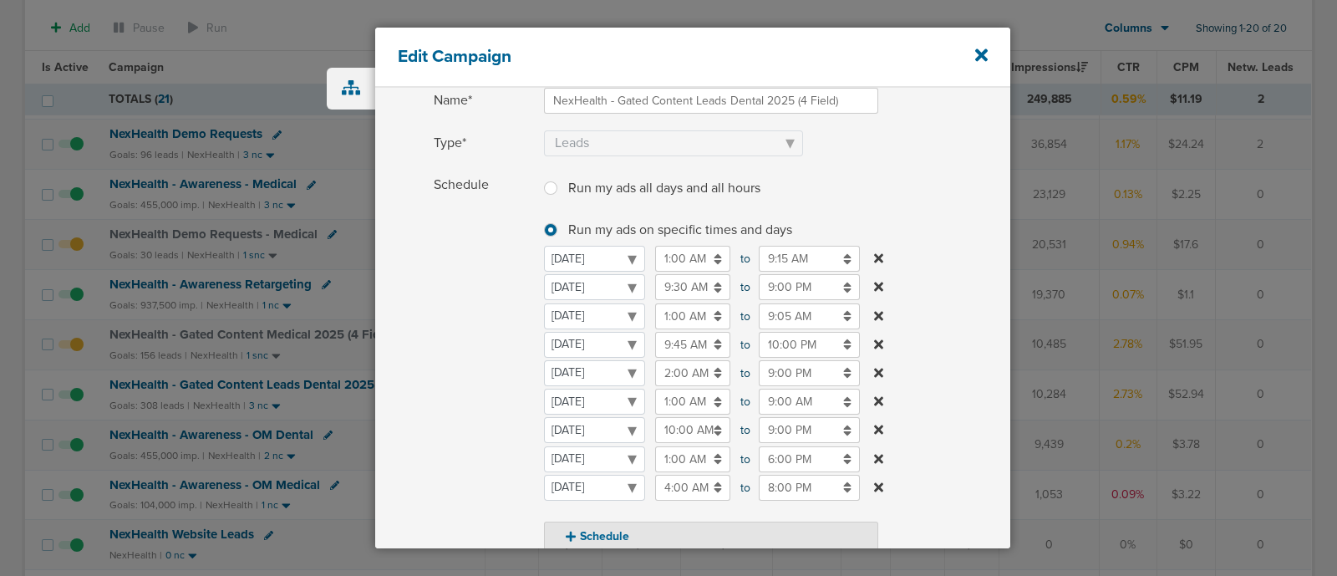
scroll to position [131, 0]
click at [793, 282] on input "9:00 PM" at bounding box center [809, 283] width 101 height 26
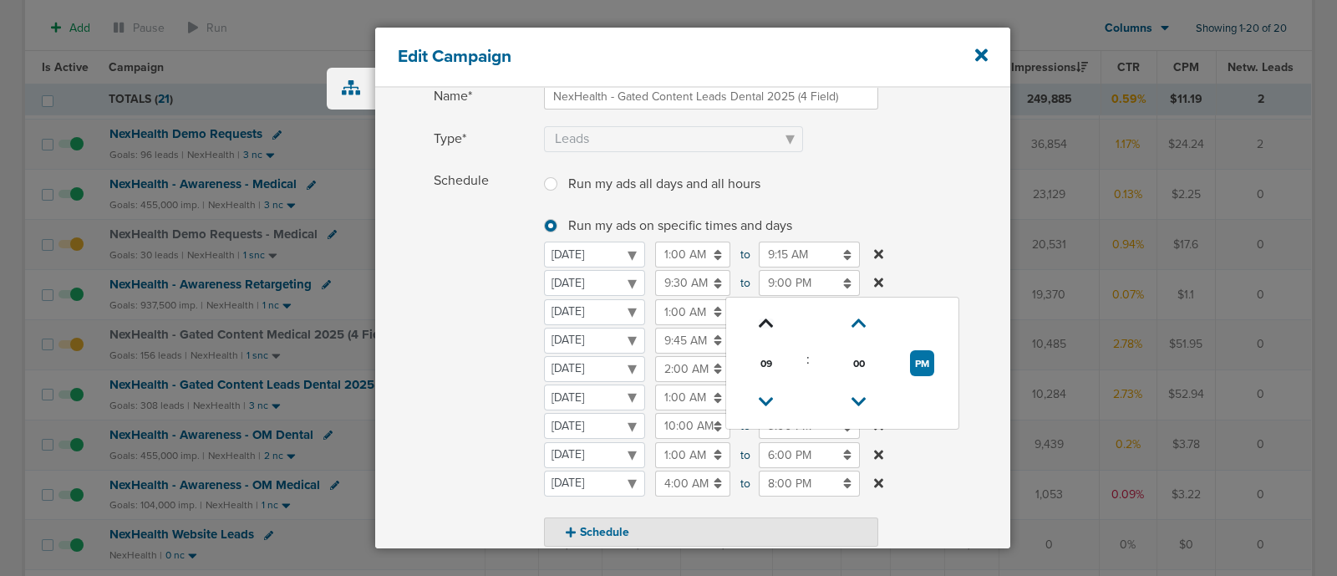
click at [765, 321] on icon at bounding box center [766, 323] width 15 height 10
type input "10:00 PM"
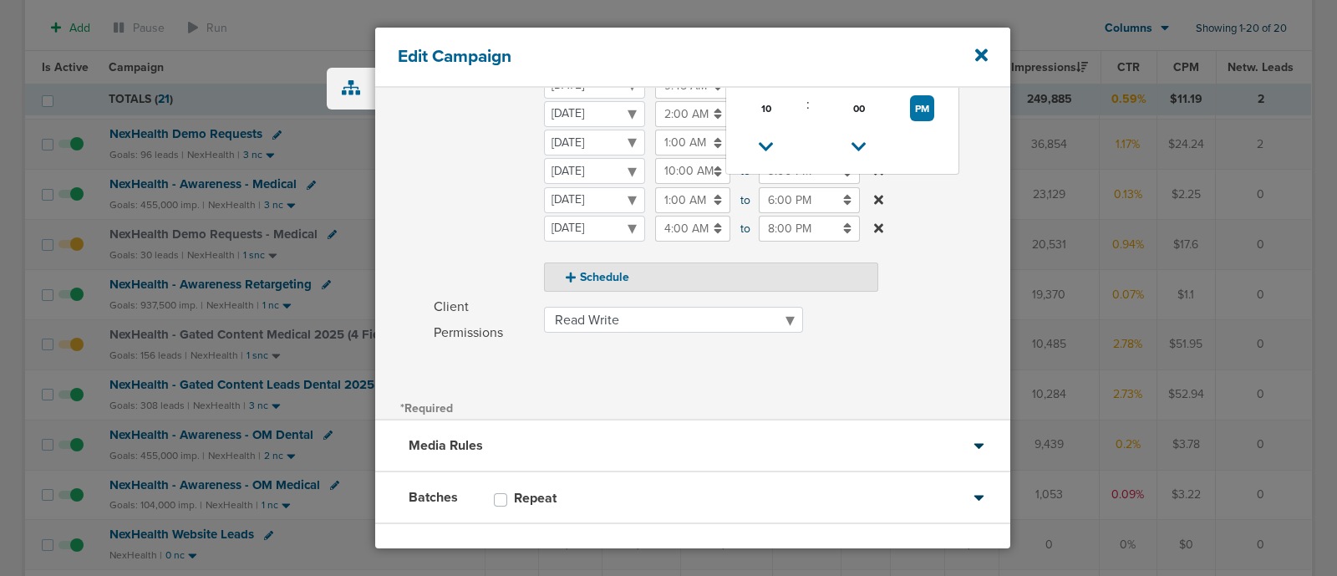
scroll to position [455, 0]
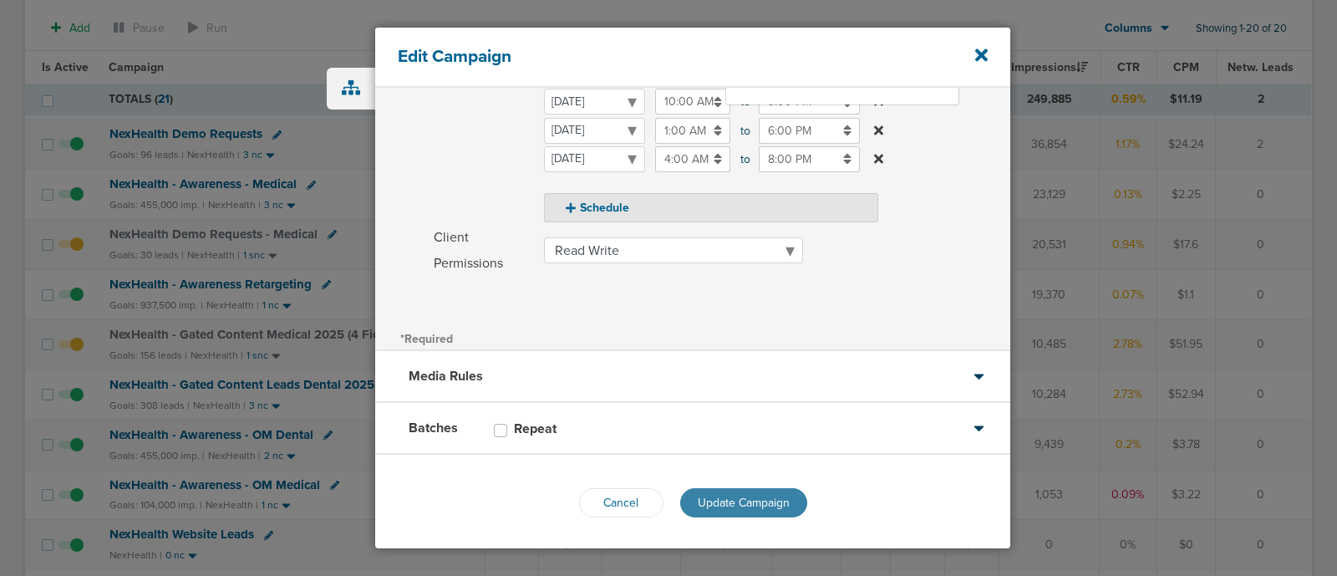
click at [715, 505] on span "Update Campaign" at bounding box center [744, 503] width 92 height 14
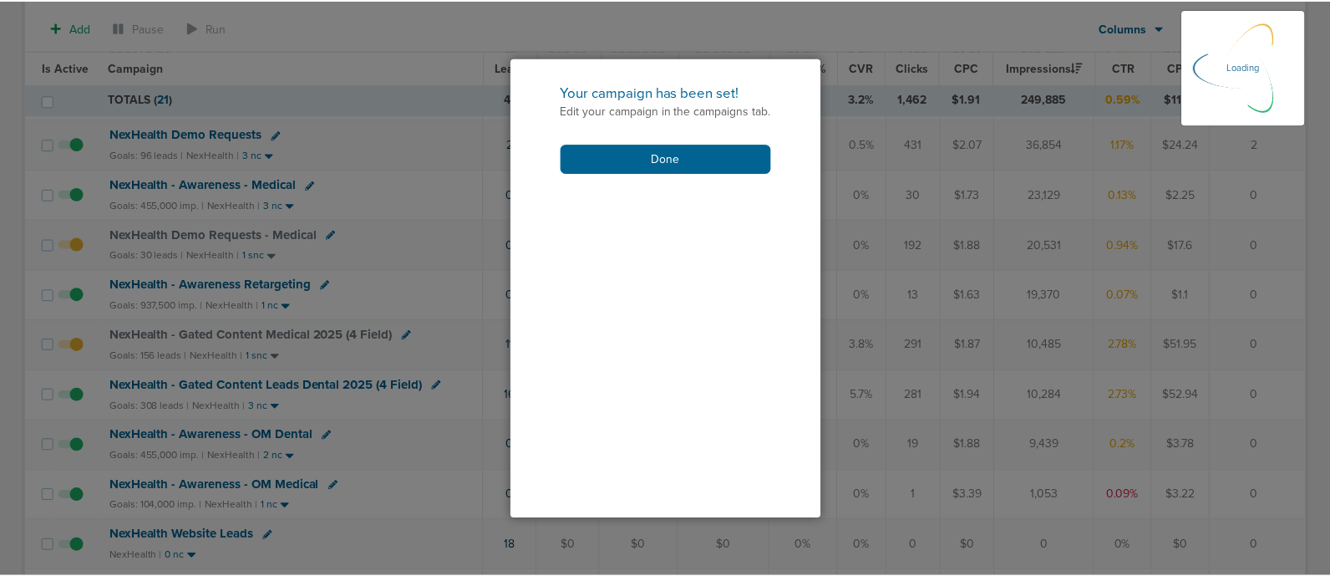
scroll to position [404, 0]
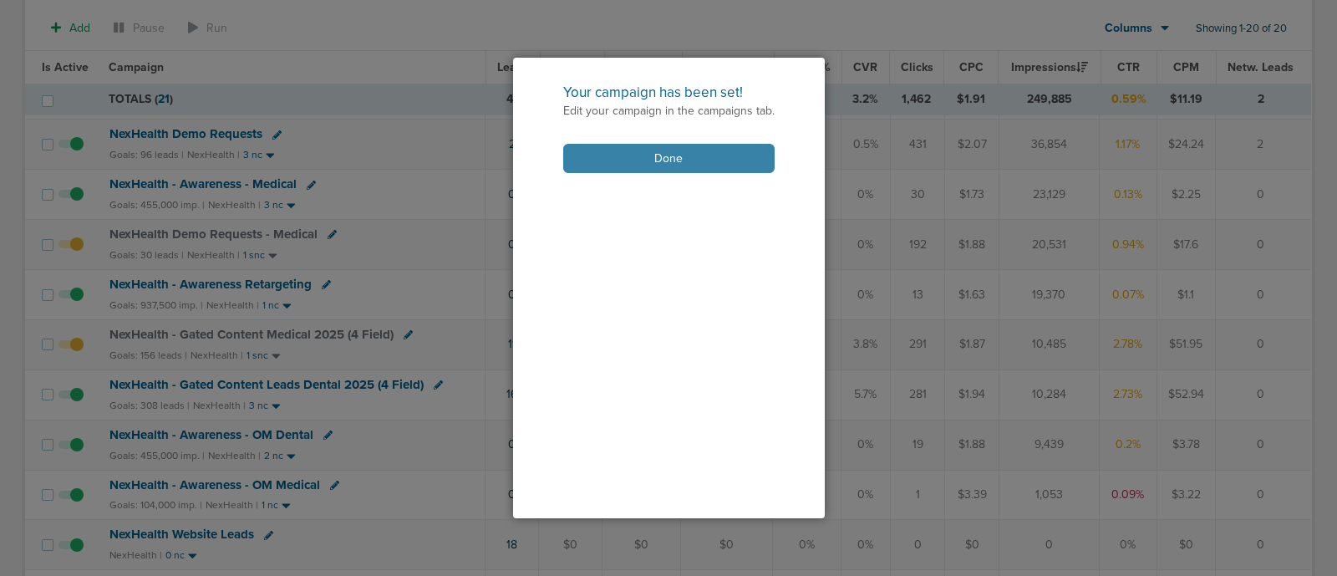
click at [701, 159] on button "Done" at bounding box center [668, 158] width 211 height 29
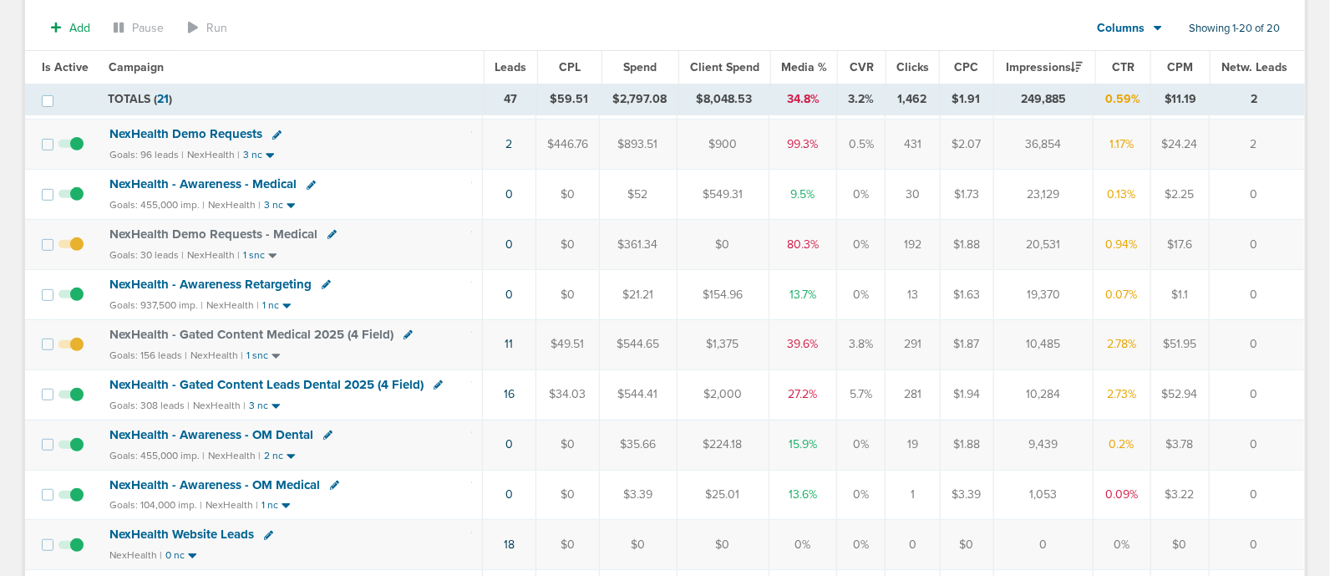
click at [191, 277] on span "NexHealth - Awareness Retargeting" at bounding box center [210, 284] width 202 height 15
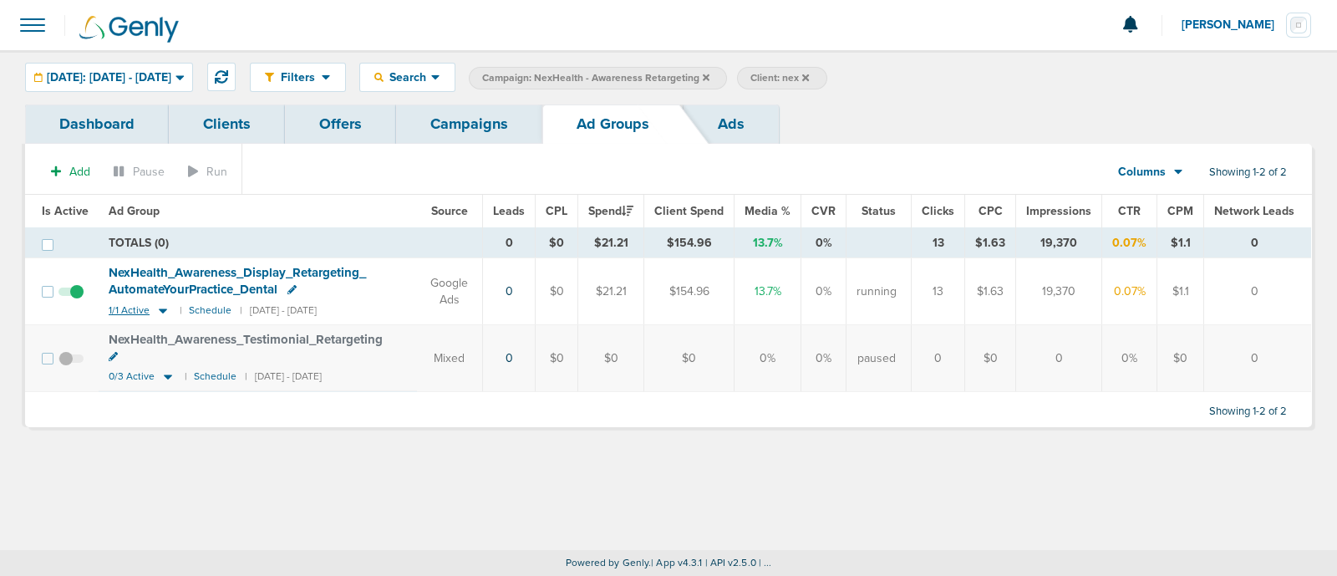
click at [160, 310] on icon at bounding box center [163, 310] width 8 height 5
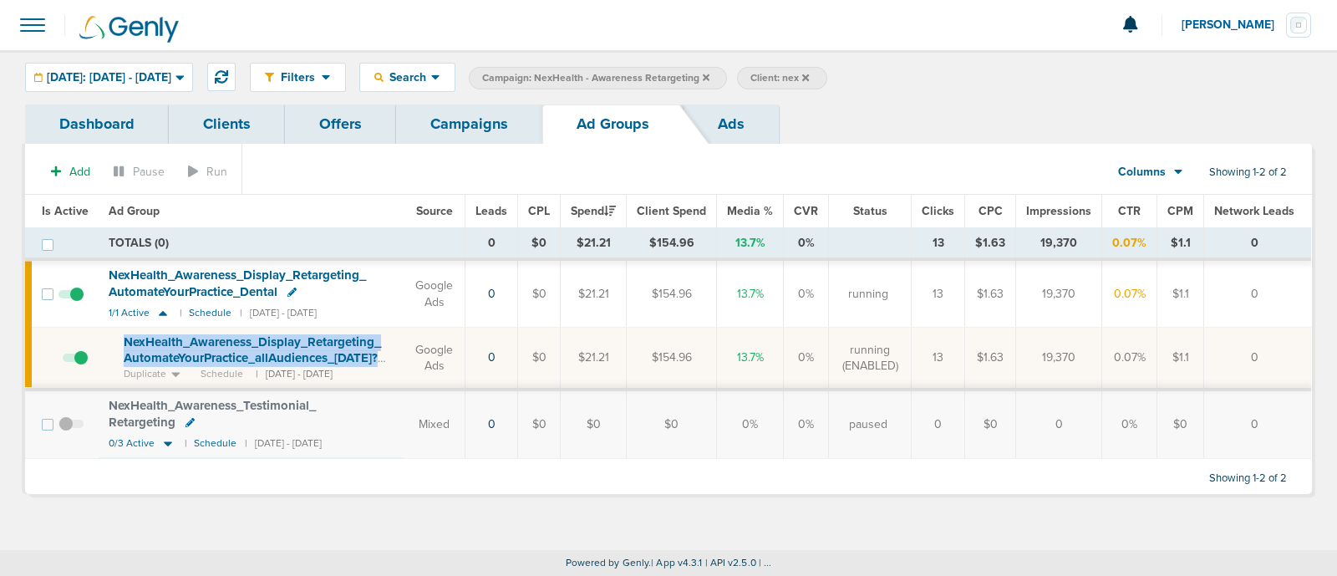
drag, startPoint x: 112, startPoint y: 337, endPoint x: 405, endPoint y: 361, distance: 294.3
click at [404, 361] on td "NexHealth_ Awareness_ Display_ Retargeting_ AutomateYourPractice_ allAudiences_…" at bounding box center [251, 359] width 305 height 62
copy span "NexHealth_ Awareness_ Display_ Retargeting_ AutomateYourPractice_ allAudiences_…"
click at [470, 127] on link "Campaigns" at bounding box center [469, 123] width 146 height 39
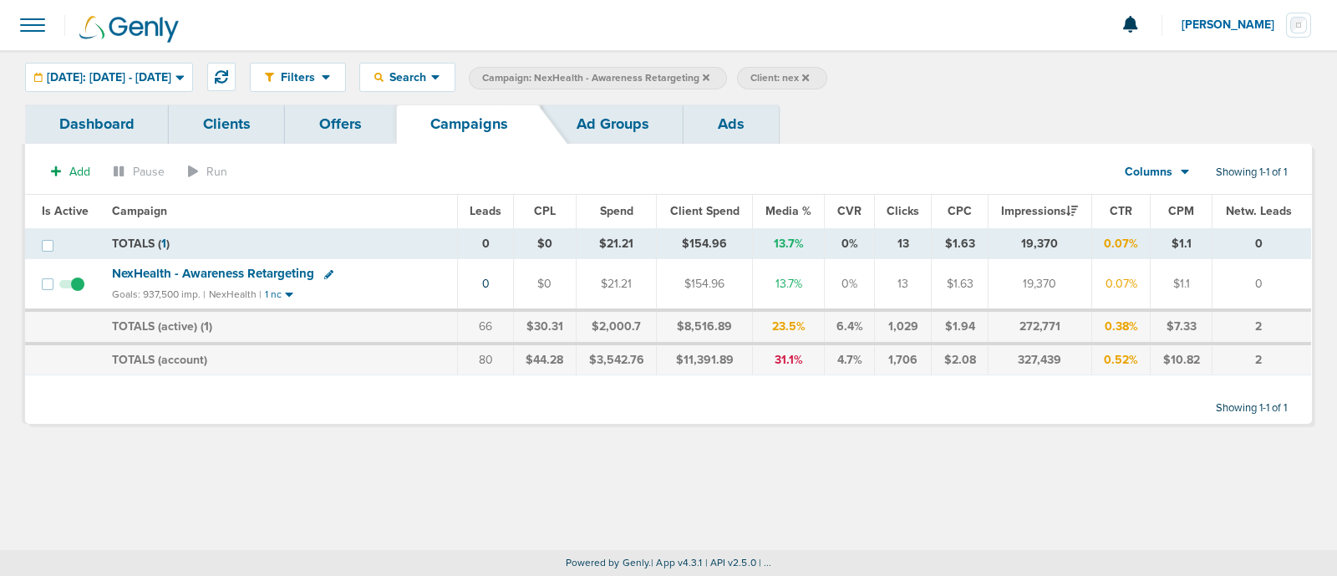
click at [727, 81] on label "Campaign: NexHealth - Awareness Retargeting" at bounding box center [598, 78] width 258 height 23
click at [710, 74] on icon at bounding box center [706, 78] width 7 height 10
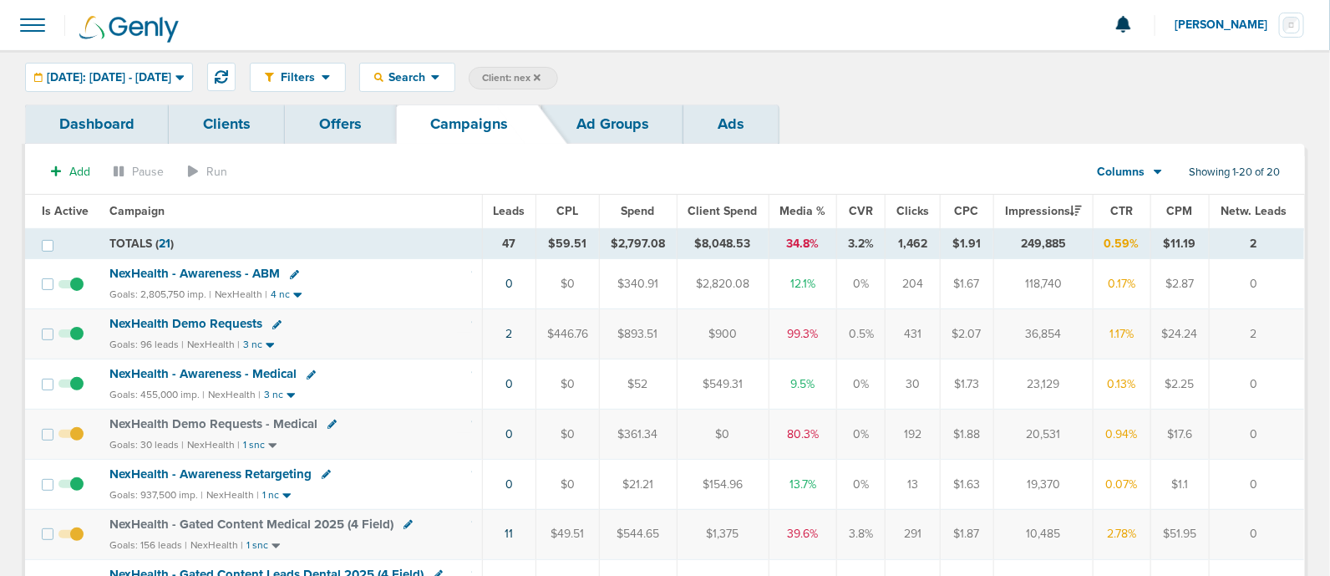
drag, startPoint x: 585, startPoint y: 74, endPoint x: 781, endPoint y: 89, distance: 197.0
click at [781, 89] on div "Filters Active Only Settings Status Active Inactive Objectives MQL SQL Traffic …" at bounding box center [778, 77] width 1056 height 29
click at [514, 206] on span "Leads" at bounding box center [510, 211] width 32 height 14
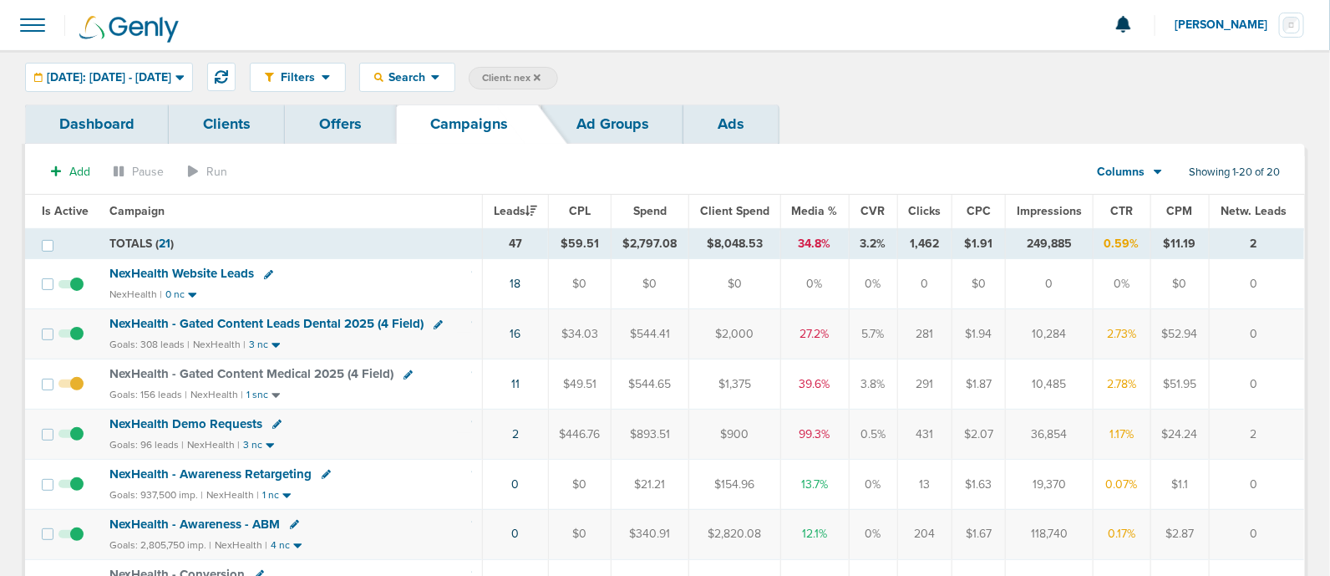
click at [435, 320] on icon at bounding box center [438, 324] width 9 height 9
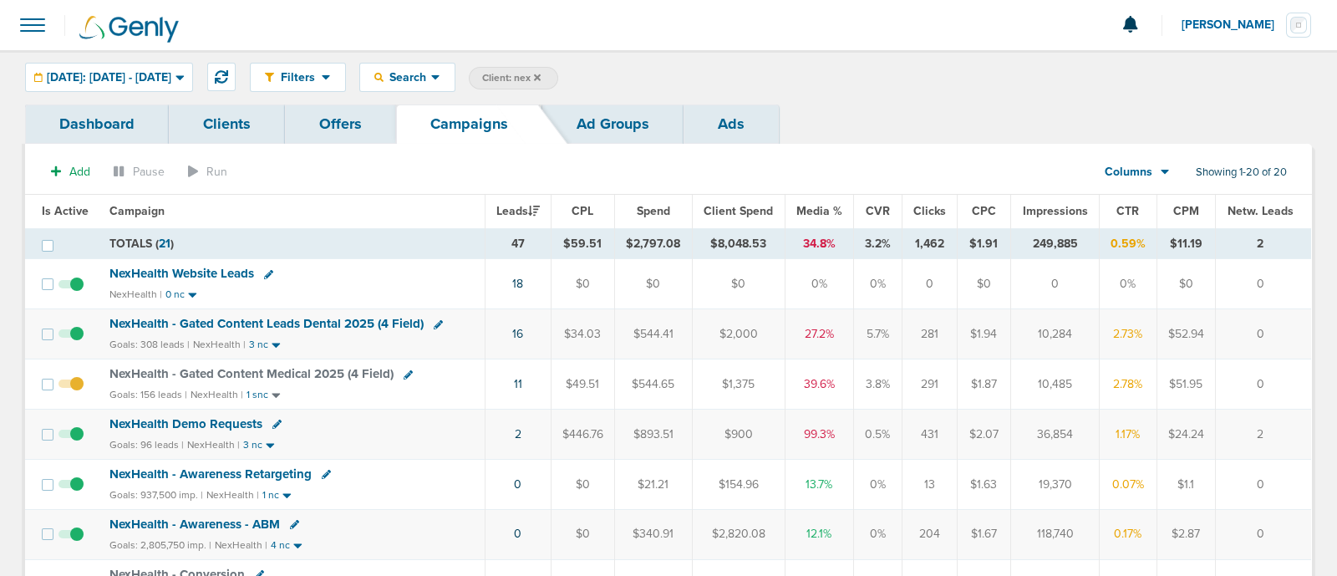
select select
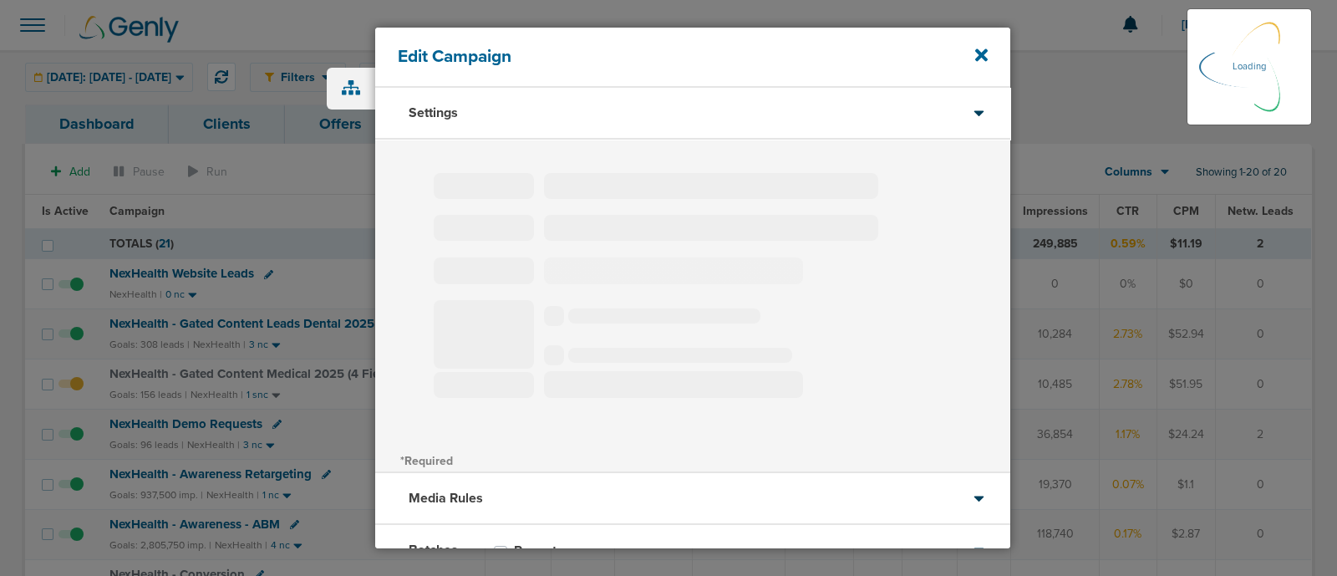
select select "1"
select select "2"
select select "3"
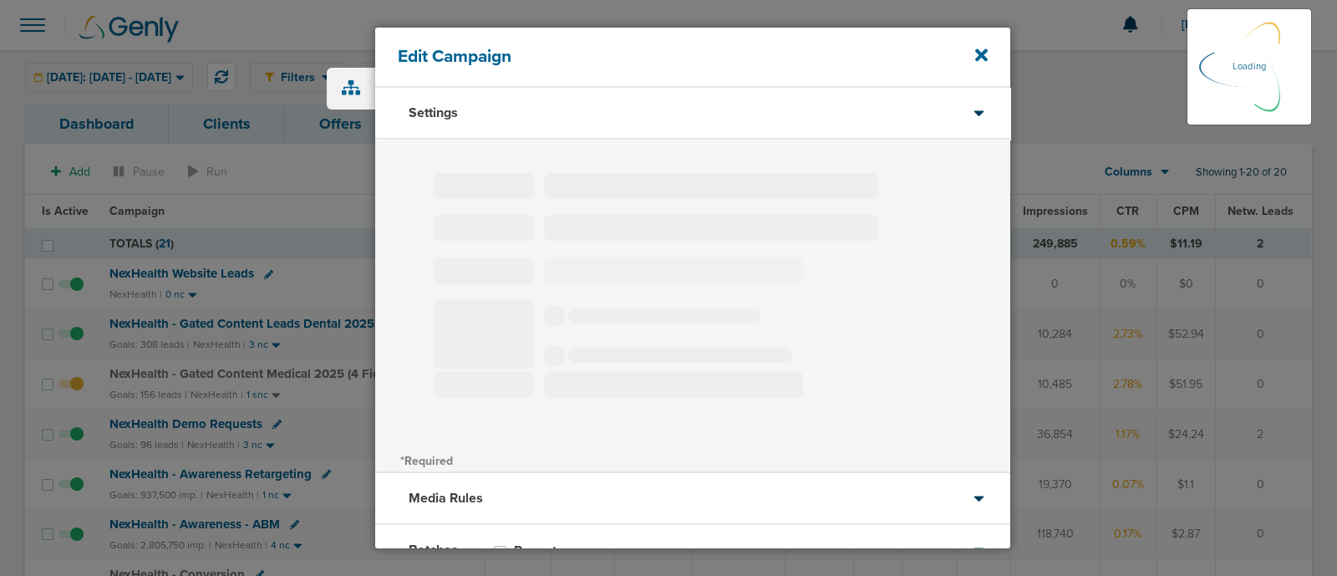
select select "4"
select select "6"
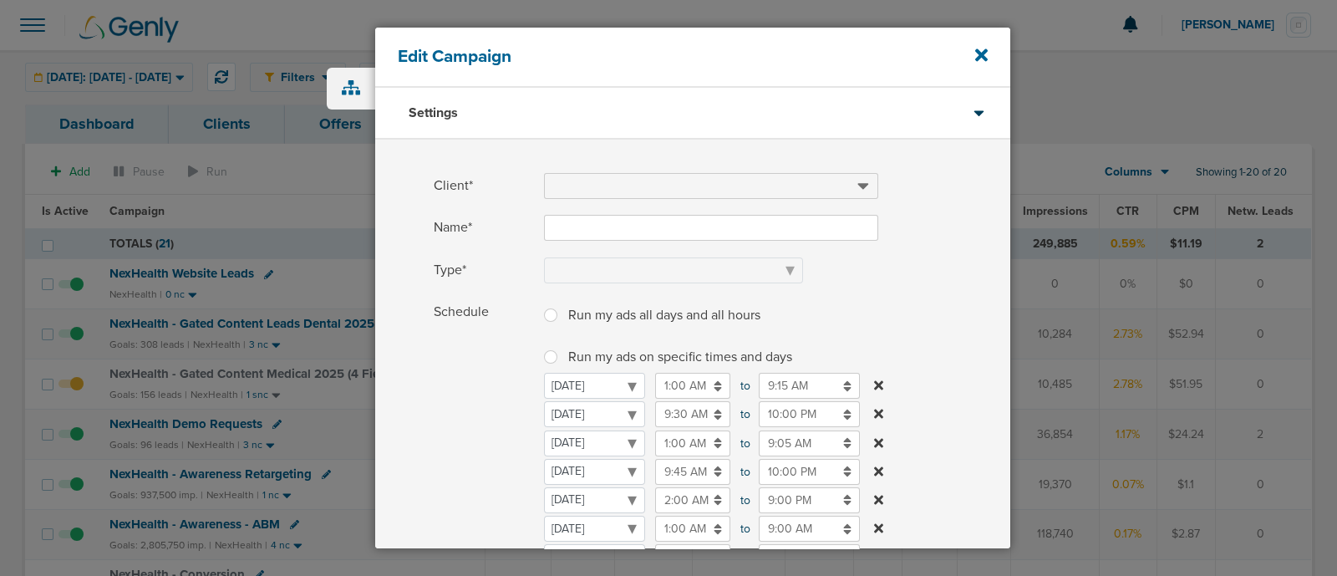
type input "NexHealth - Gated Content Leads Dental 2025 (4 Field)"
select select "Leads"
radio input "true"
select select "readWrite"
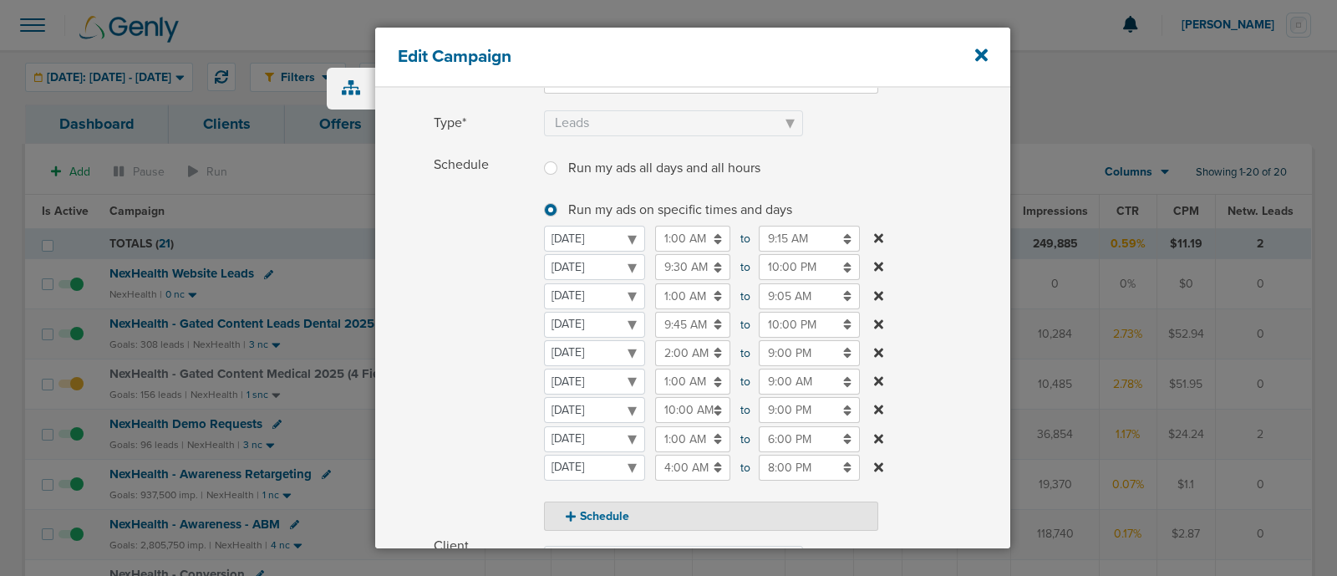
scroll to position [151, 0]
click at [980, 54] on icon at bounding box center [981, 55] width 13 height 13
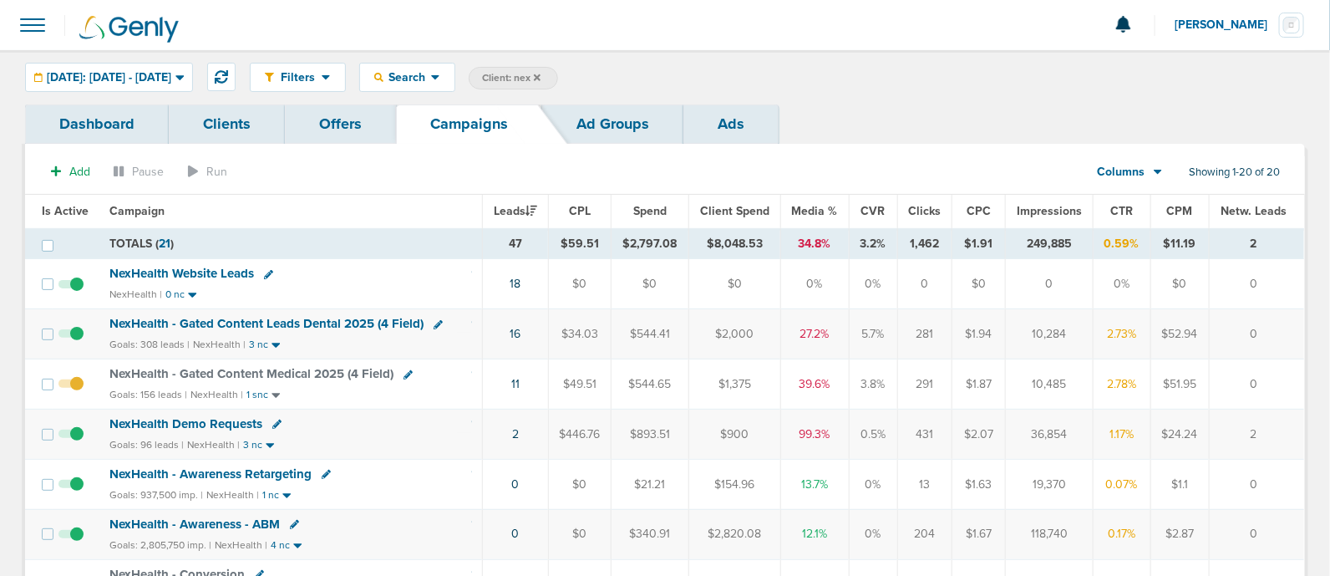
click at [407, 371] on icon at bounding box center [408, 374] width 9 height 9
select select
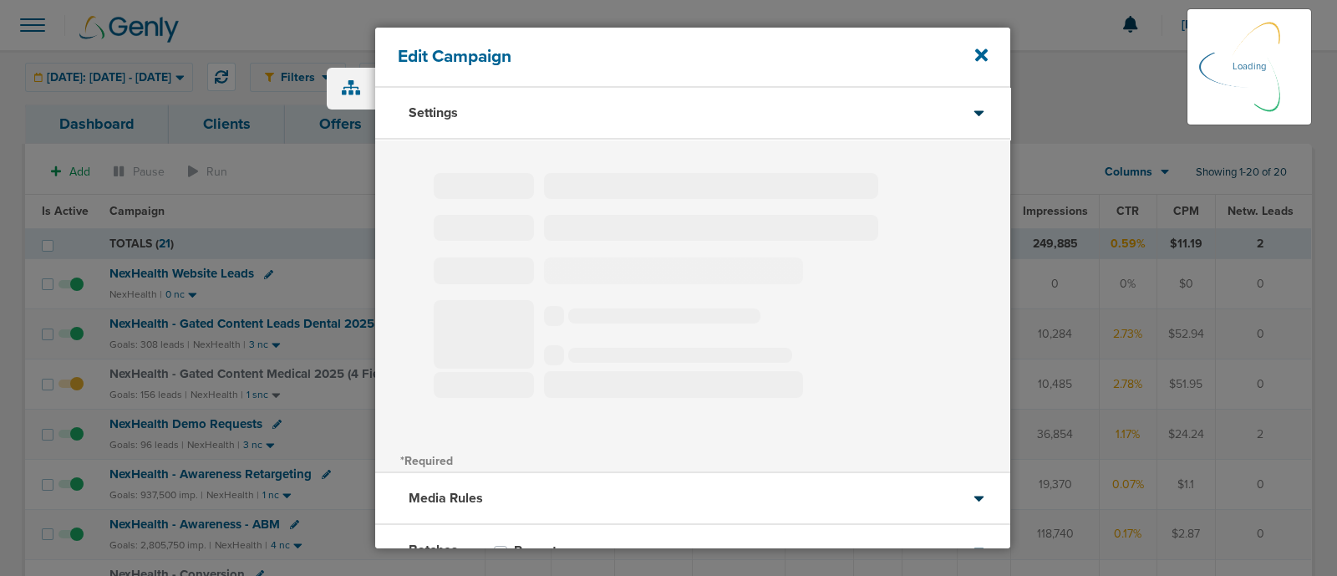
type input "NexHealth - Gated Content Medical 2025 (4 Field)"
select select "Leads"
radio input "true"
select select "readWrite"
select select "1"
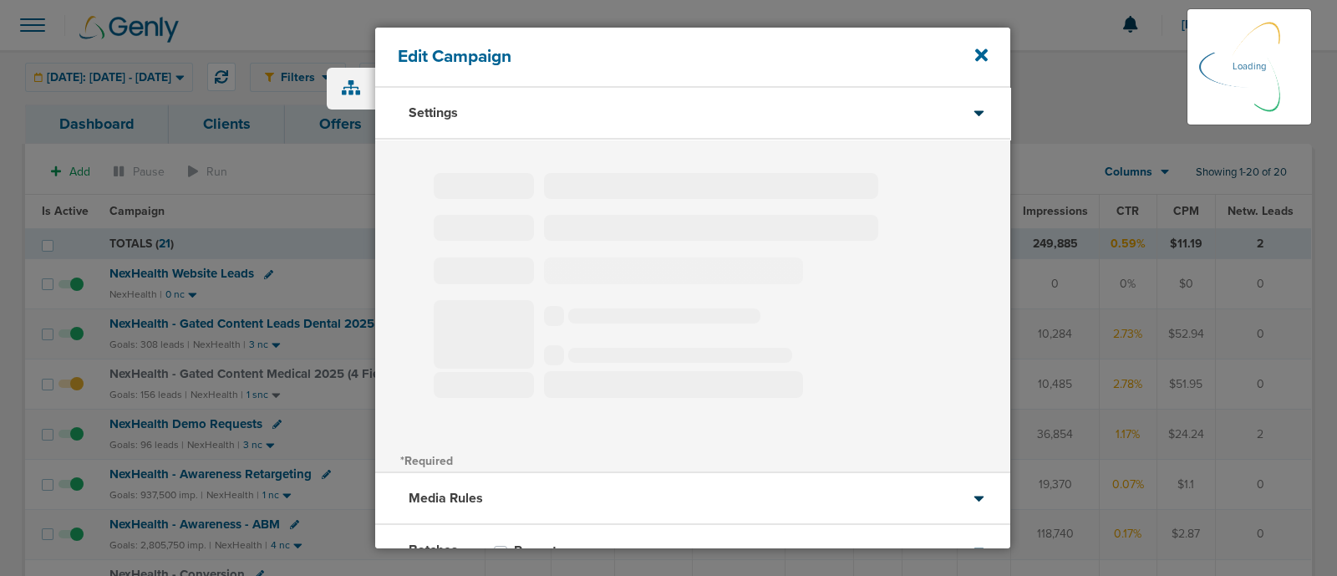
select select "1"
select select "2"
select select "3"
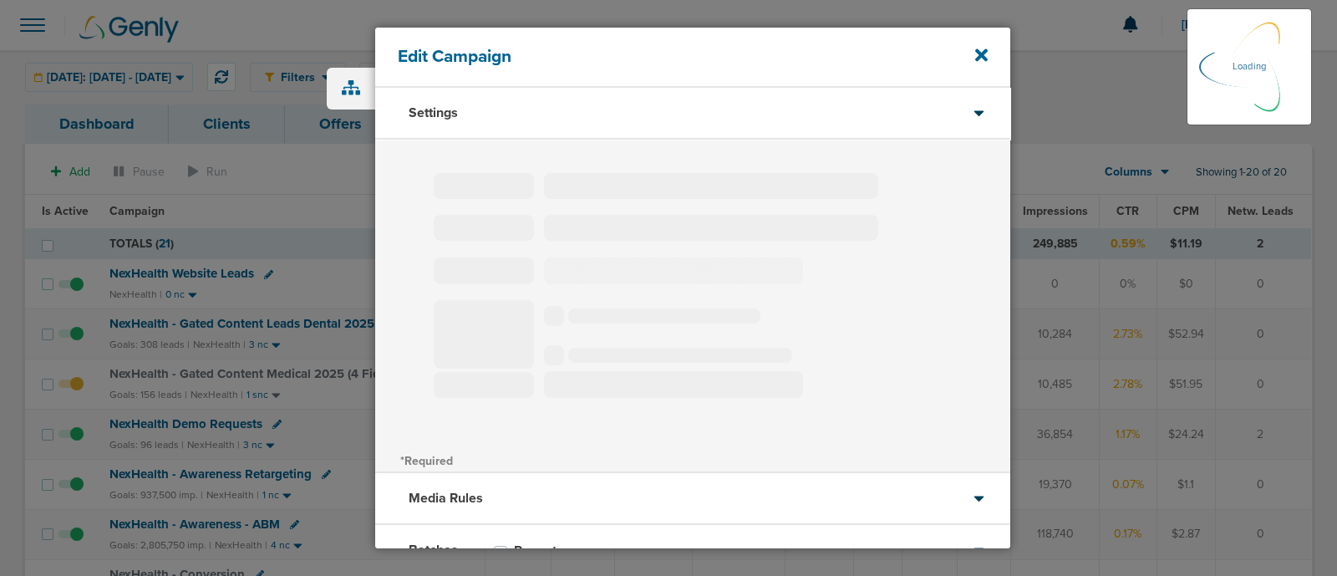
select select "4"
select select "6"
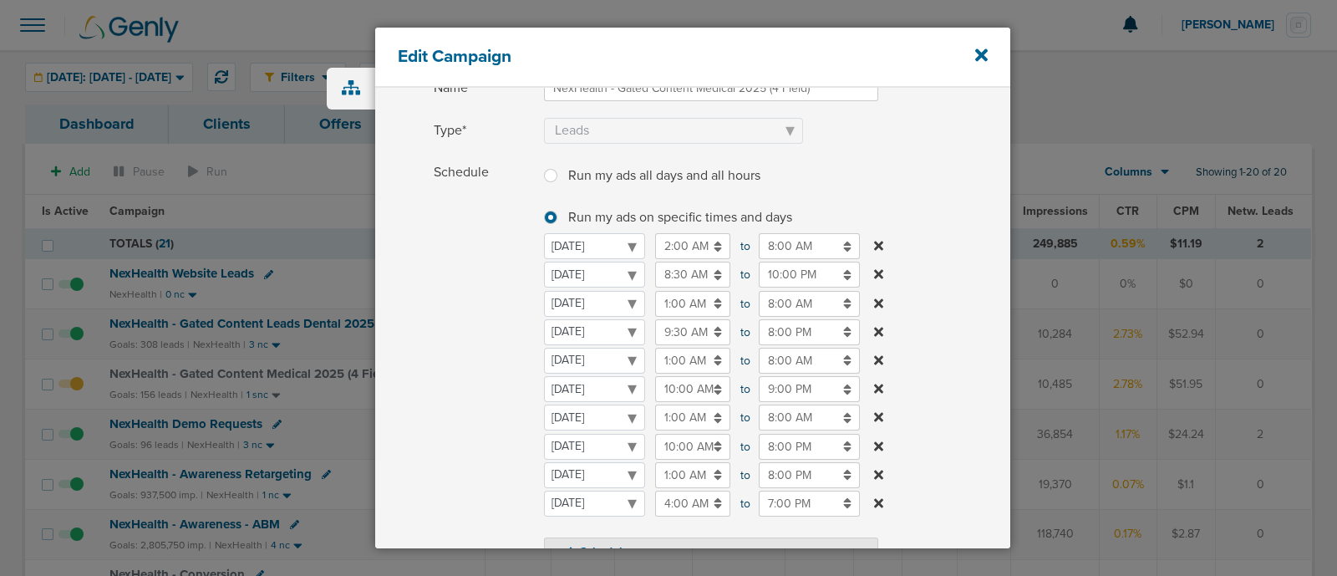
scroll to position [141, 0]
click at [786, 327] on input "8:00 PM" at bounding box center [809, 331] width 101 height 26
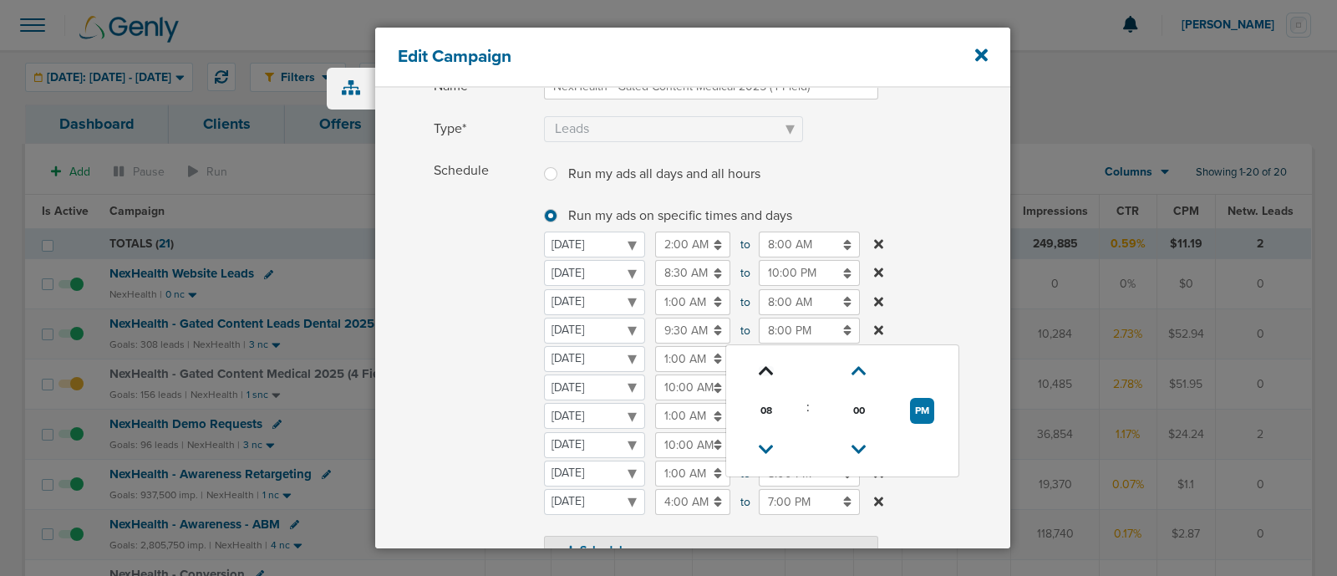
click at [759, 372] on icon at bounding box center [766, 371] width 15 height 10
type input "10:00 PM"
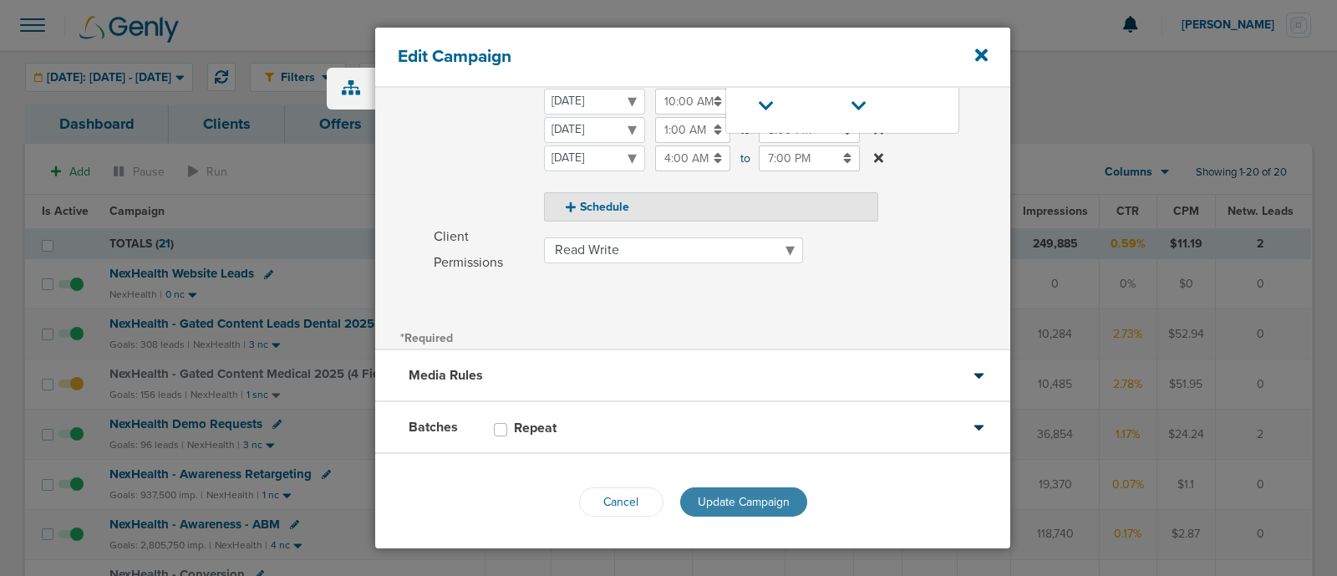
click at [773, 503] on span "Update Campaign" at bounding box center [744, 502] width 92 height 14
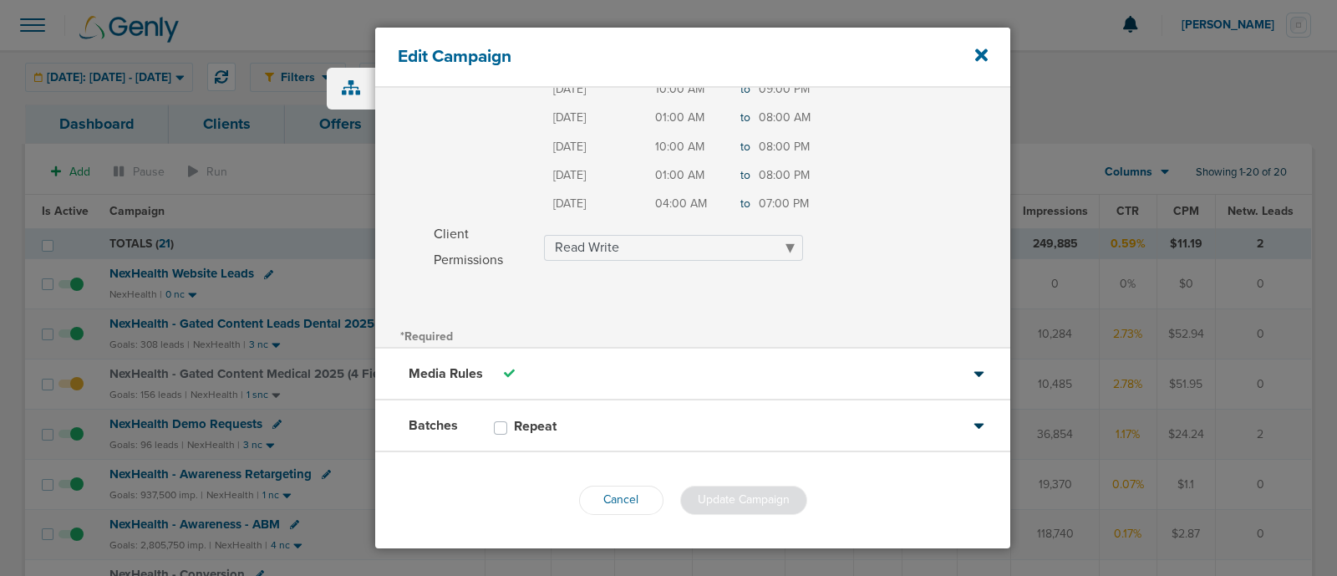
scroll to position [434, 0]
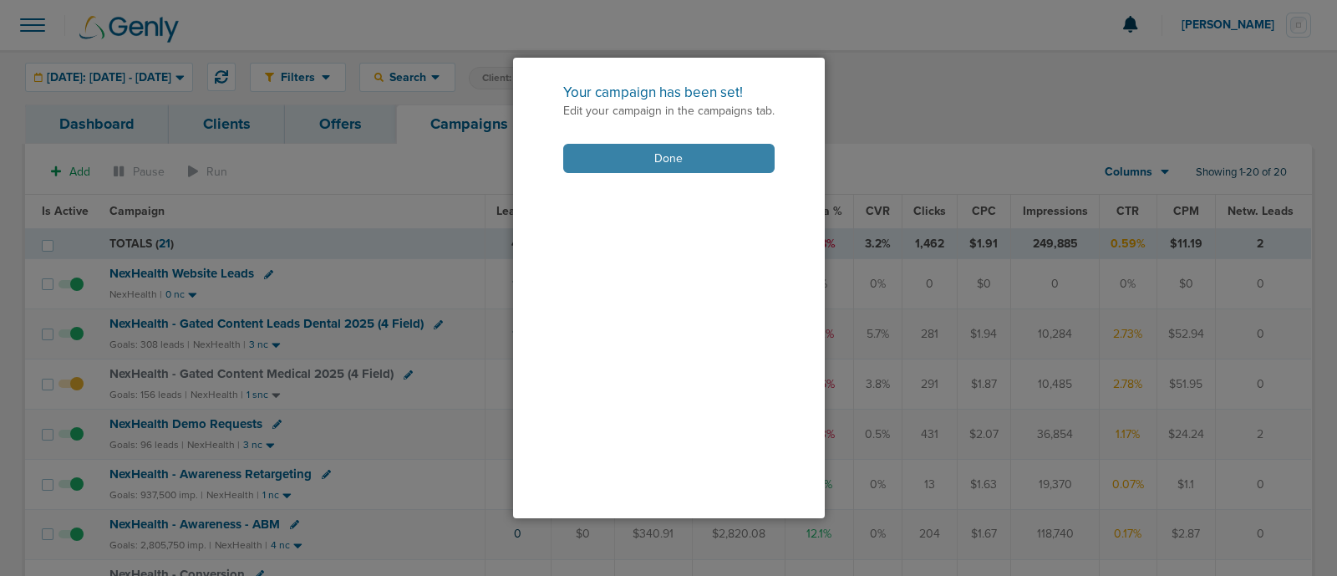
click at [671, 156] on button "Done" at bounding box center [668, 158] width 211 height 29
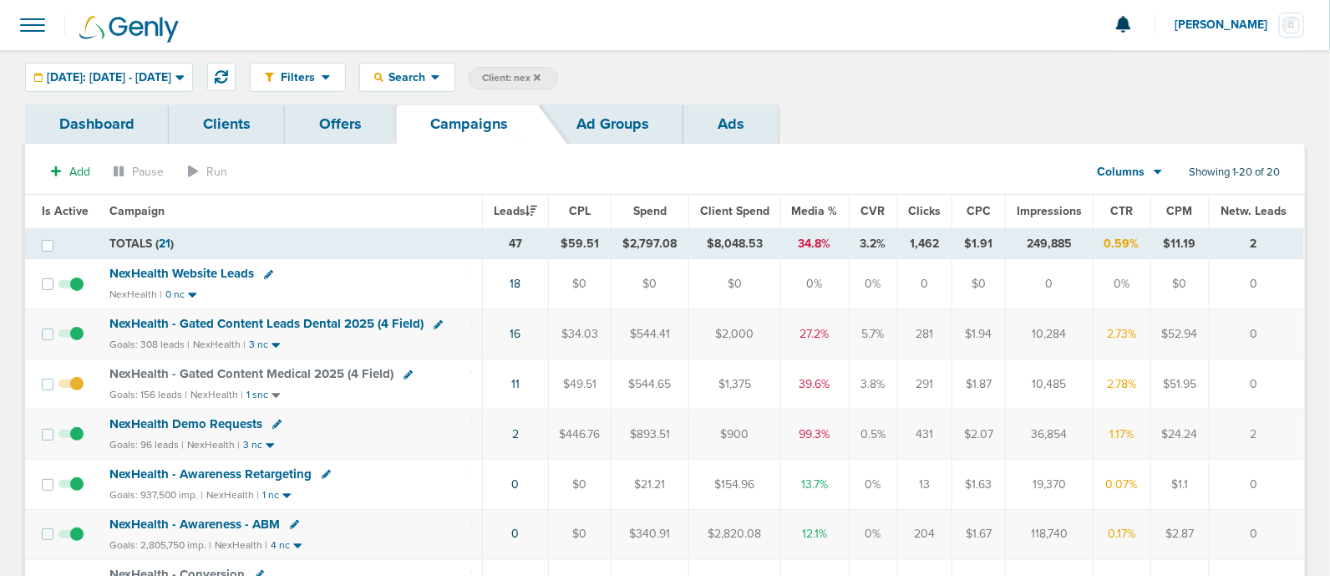
click at [272, 420] on icon at bounding box center [276, 424] width 9 height 9
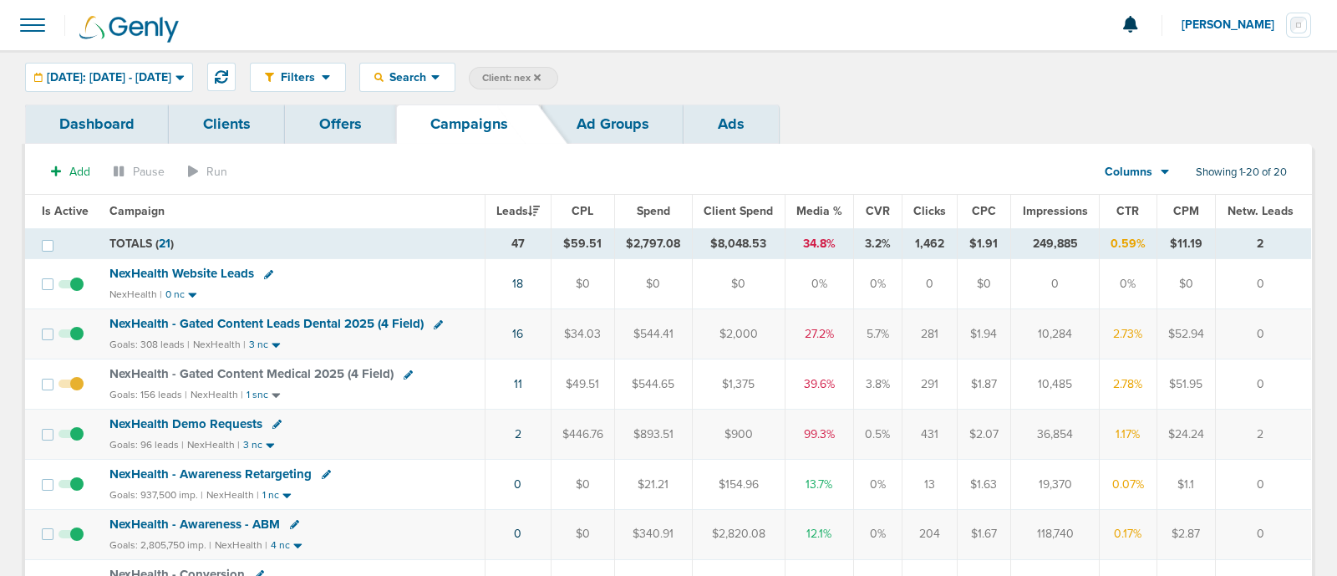
select select
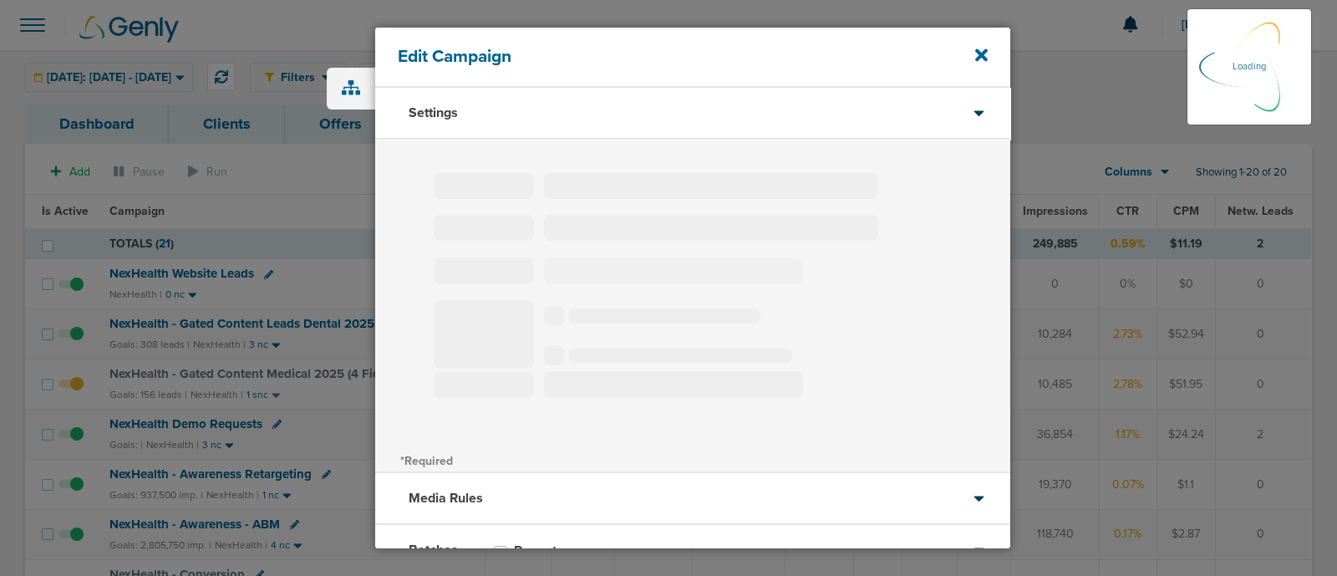
type input "NexHealth Demo Requests"
select select "Leads"
radio input "true"
select select "readWrite"
select select "1"
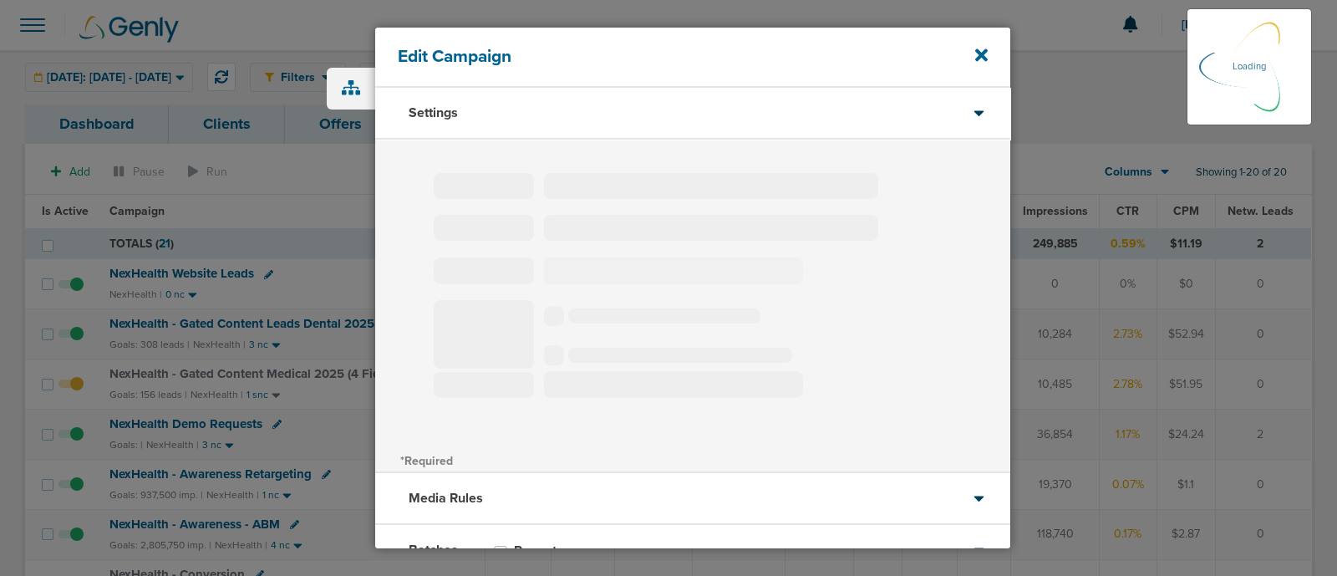
select select "1"
select select "2"
select select "3"
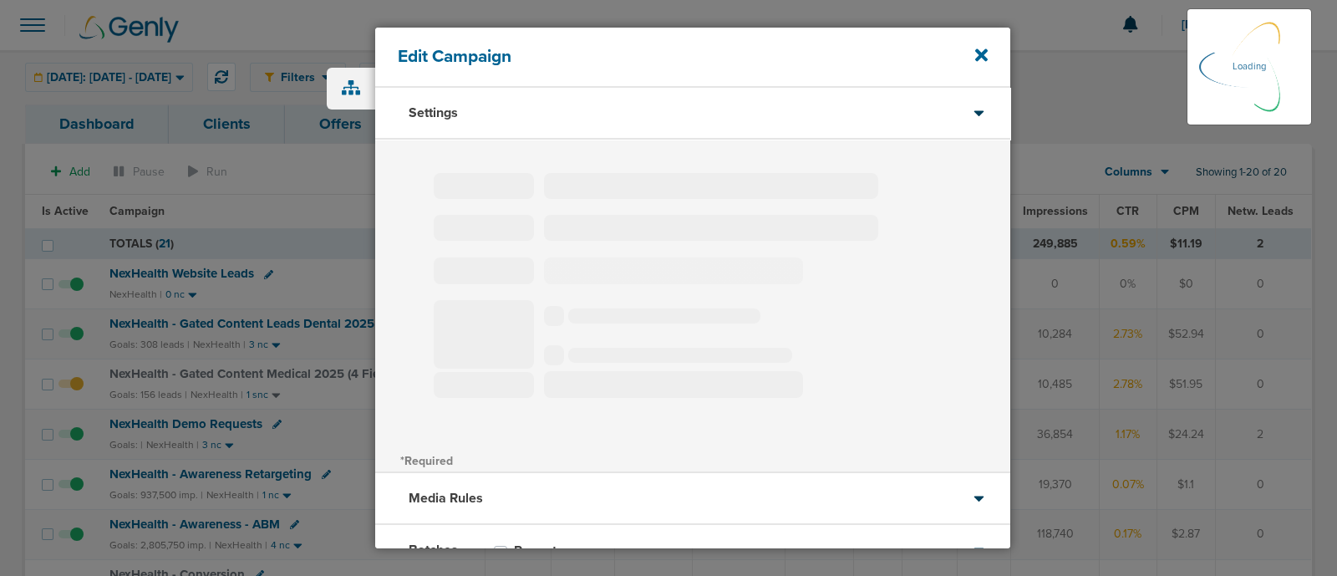
select select "4"
select select "6"
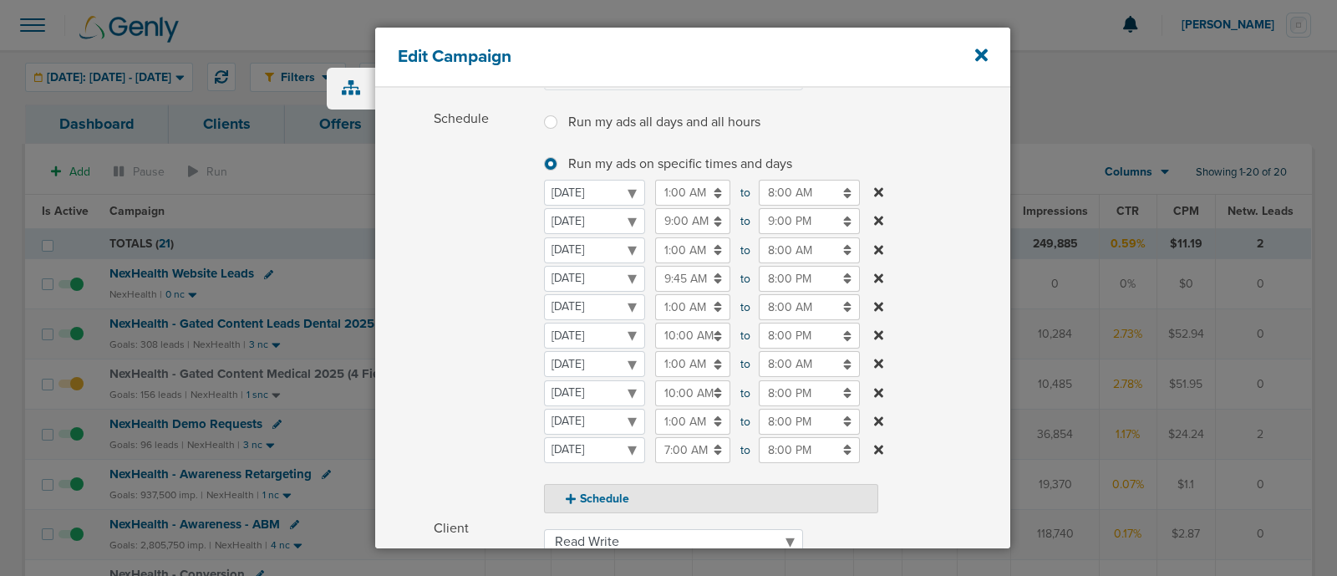
scroll to position [194, 0]
click at [787, 211] on input "9:00 PM" at bounding box center [809, 220] width 101 height 26
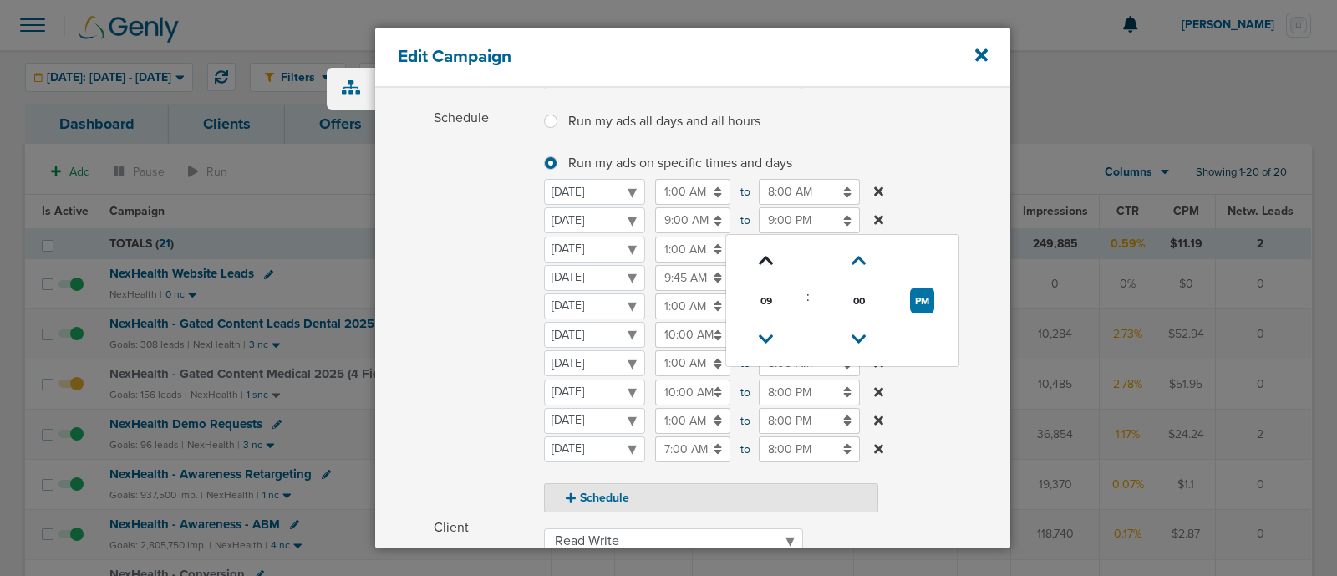
click at [768, 261] on icon at bounding box center [766, 261] width 15 height 10
type input "10:00 PM"
click at [979, 183] on label "Schedule Run my ads all days and all hours Run my ads all days and all hours Ru…" at bounding box center [722, 308] width 577 height 407
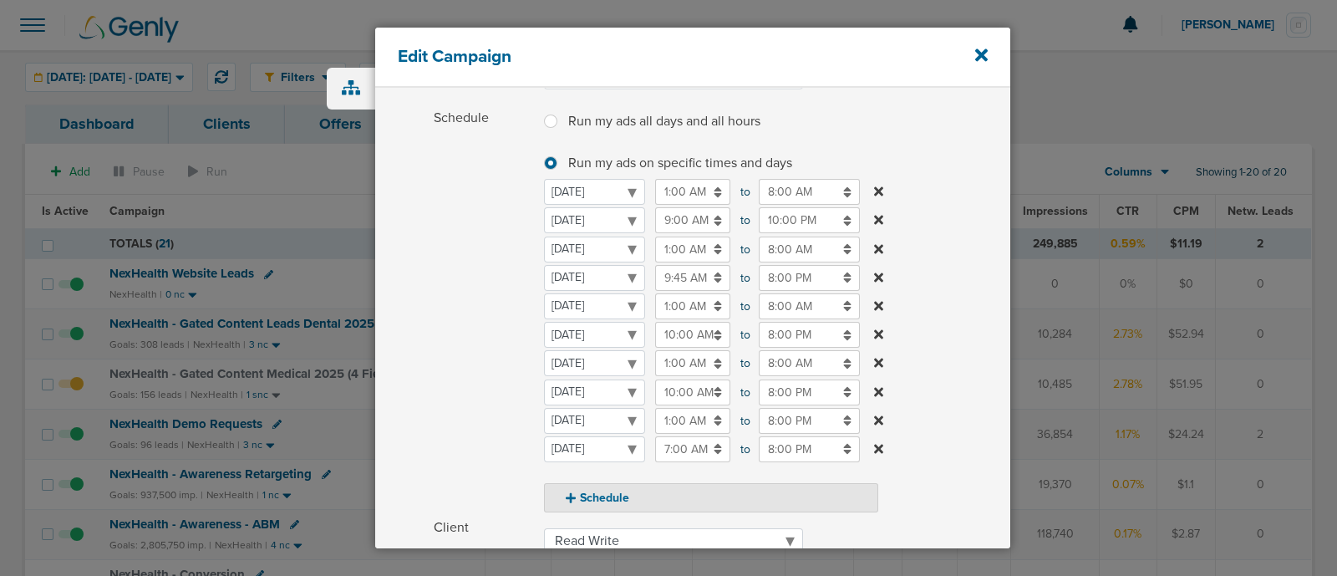
scroll to position [485, 0]
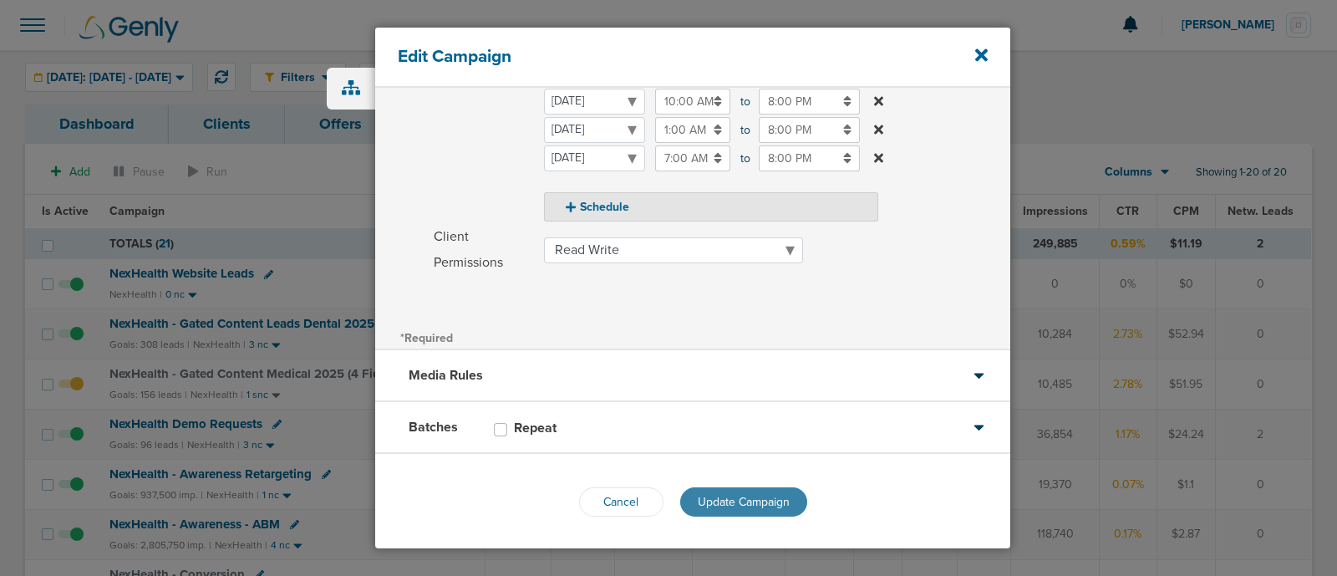
click at [738, 490] on button "Update Campaign" at bounding box center [743, 501] width 127 height 29
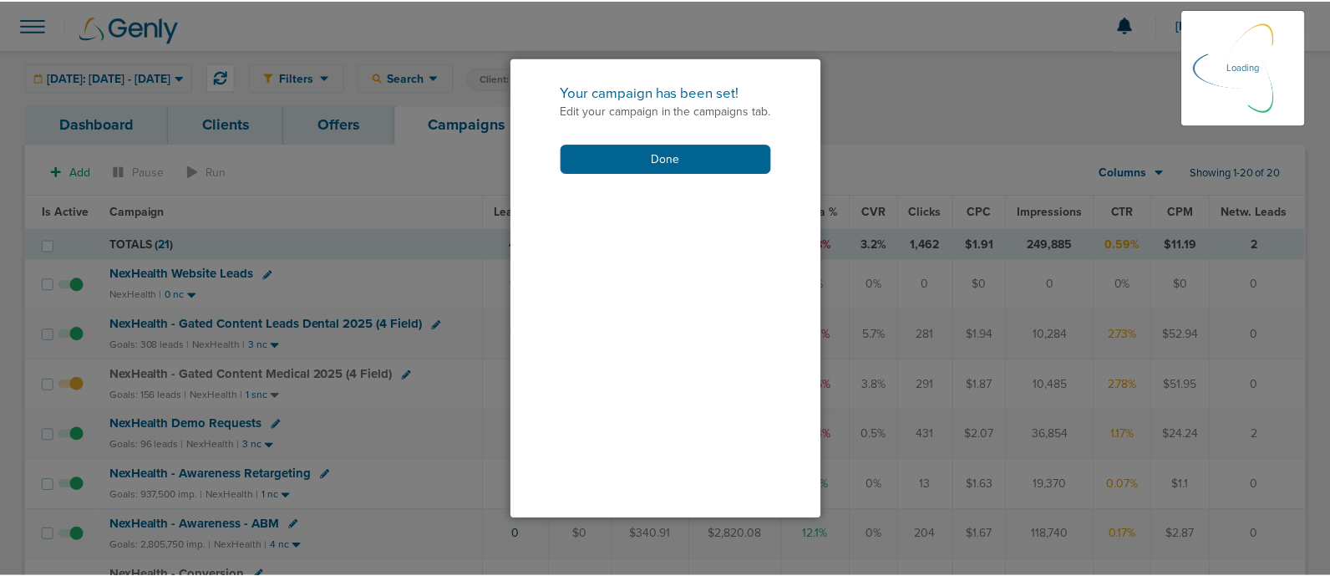
scroll to position [434, 0]
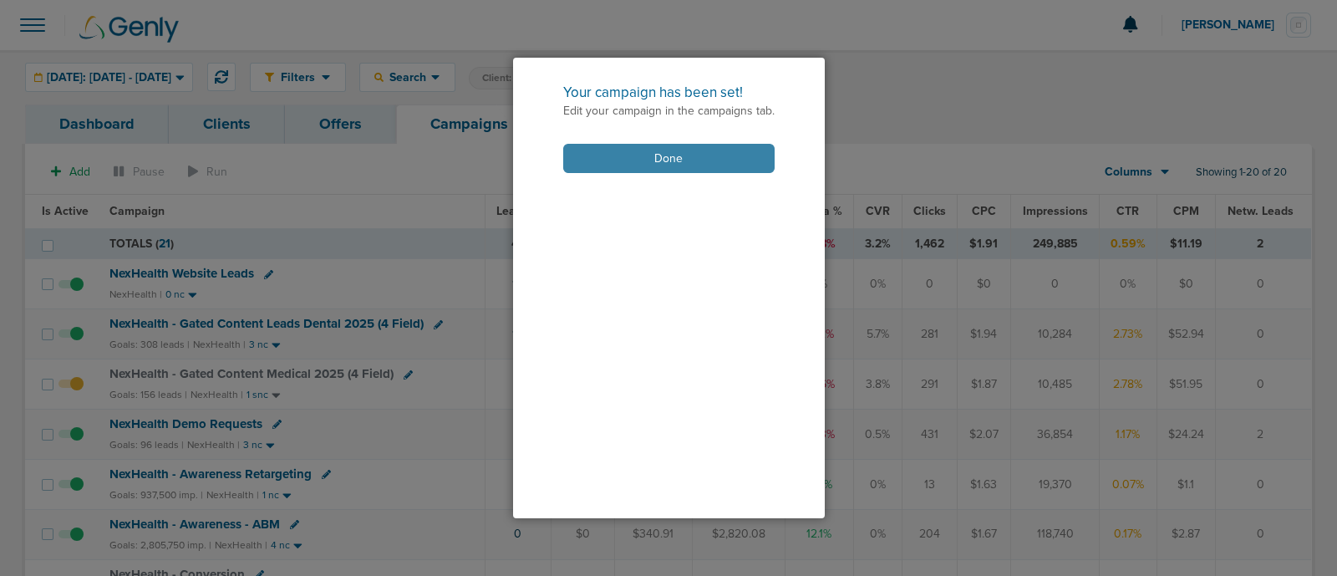
click at [711, 155] on button "Done" at bounding box center [668, 158] width 211 height 29
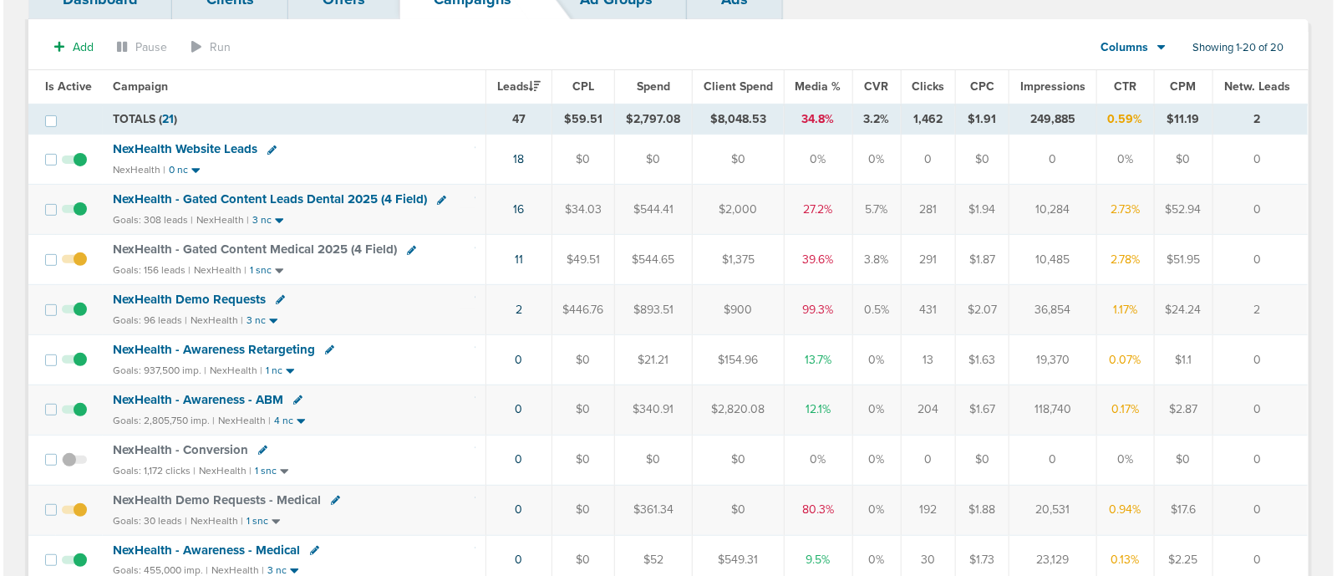
scroll to position [126, 0]
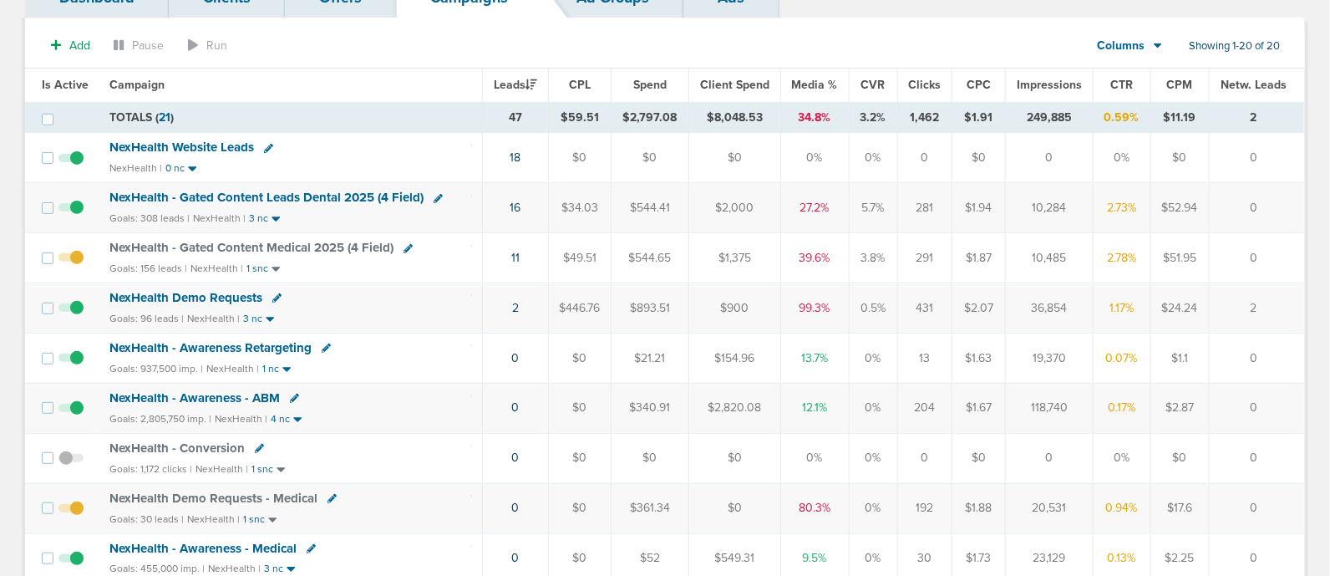
click at [328, 495] on icon at bounding box center [332, 498] width 9 height 9
select select
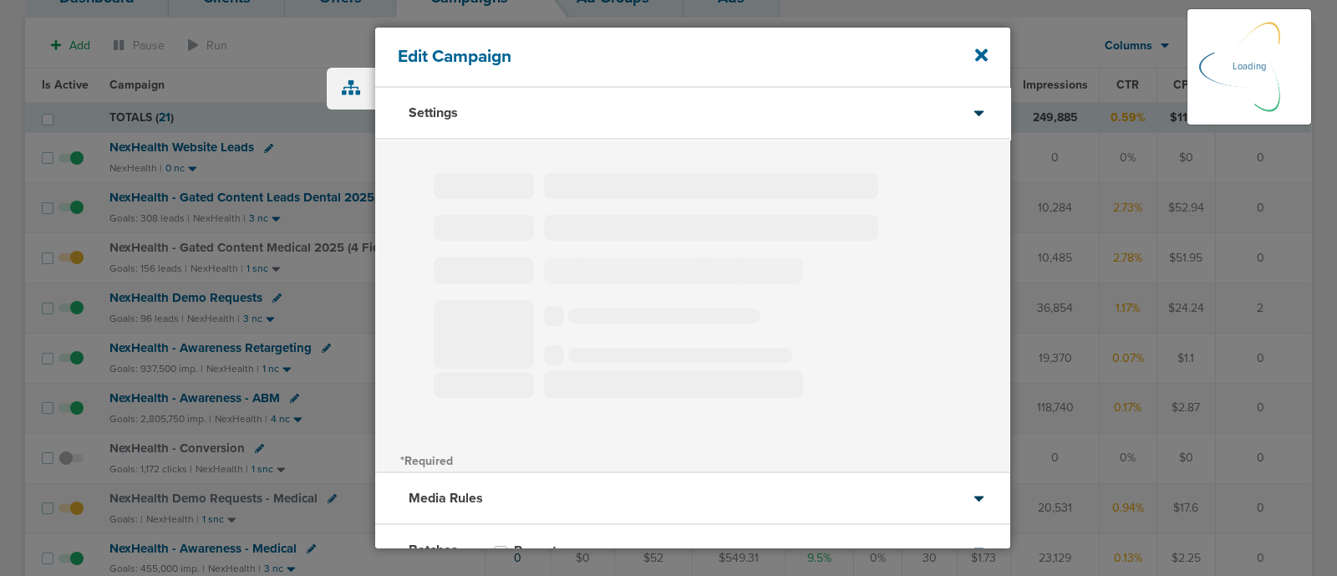
type input "NexHealth Demo Requests - Medical"
select select "Leads"
radio input "true"
select select "readOnly"
select select "1"
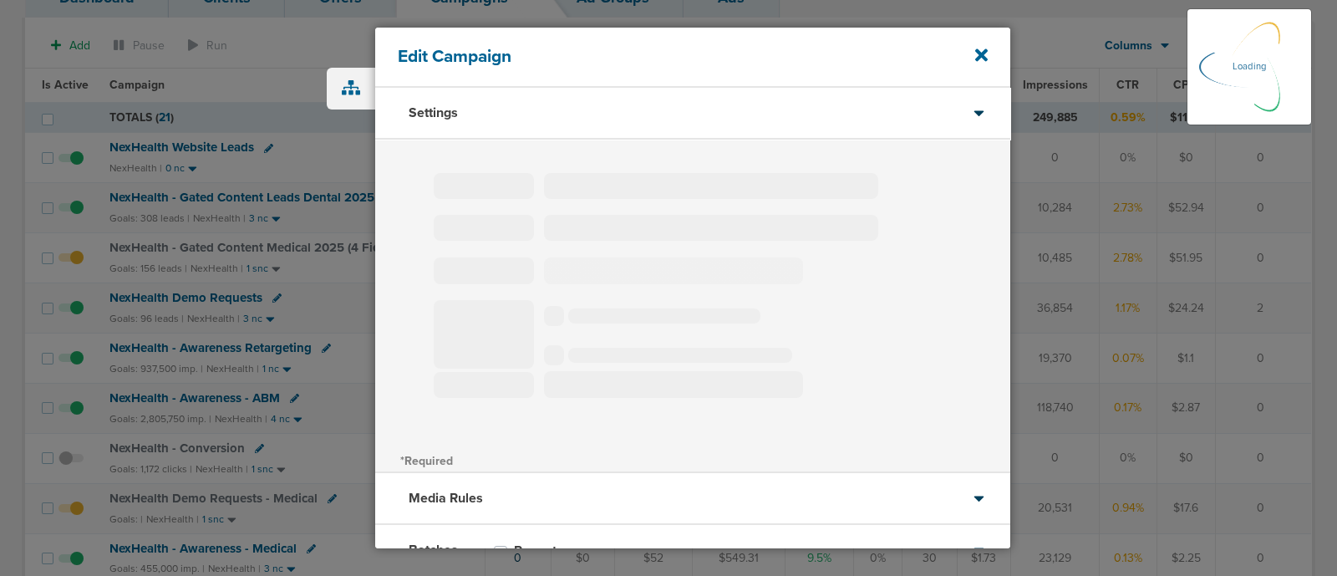
select select "1"
select select "2"
select select "3"
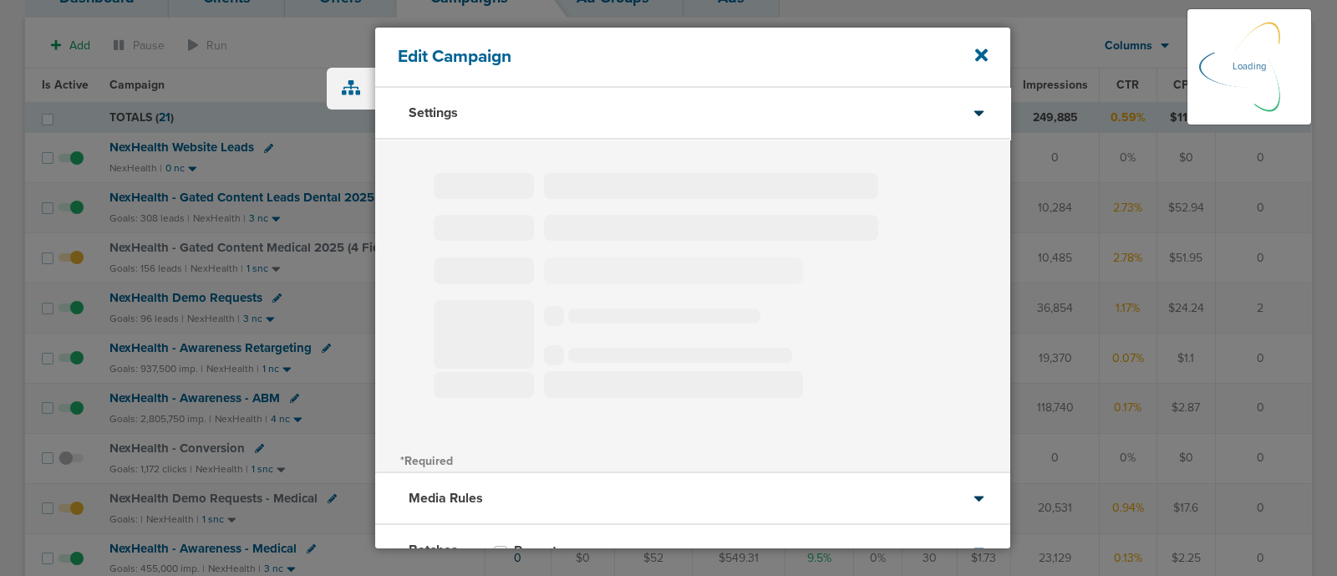
select select "4"
select select "6"
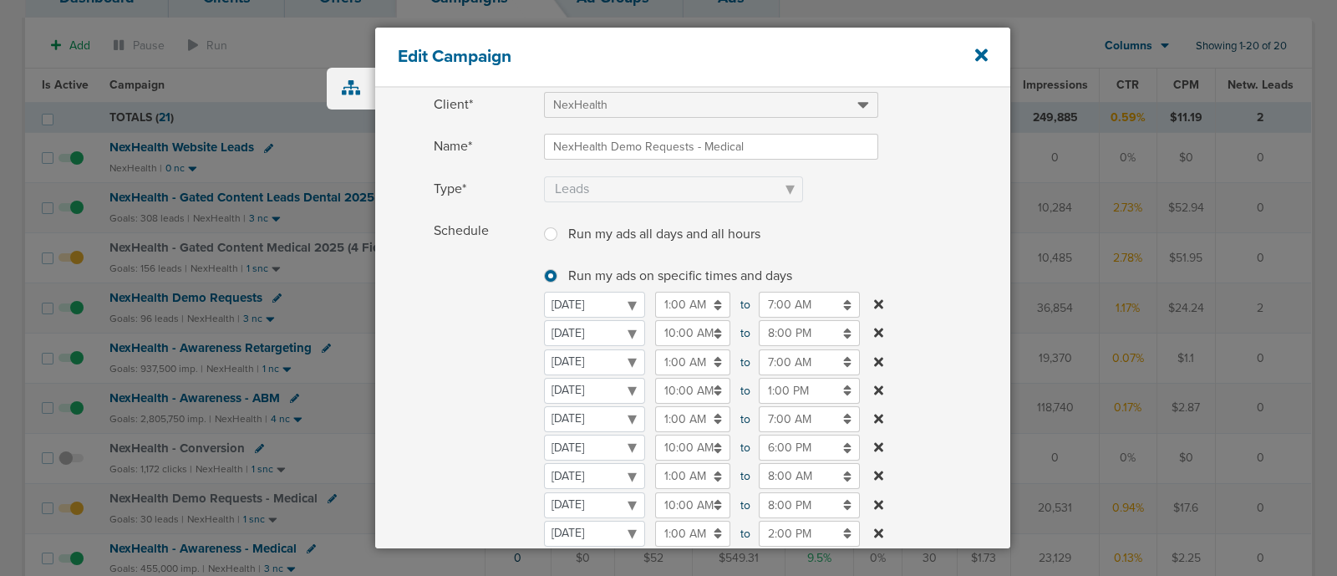
scroll to position [123, 0]
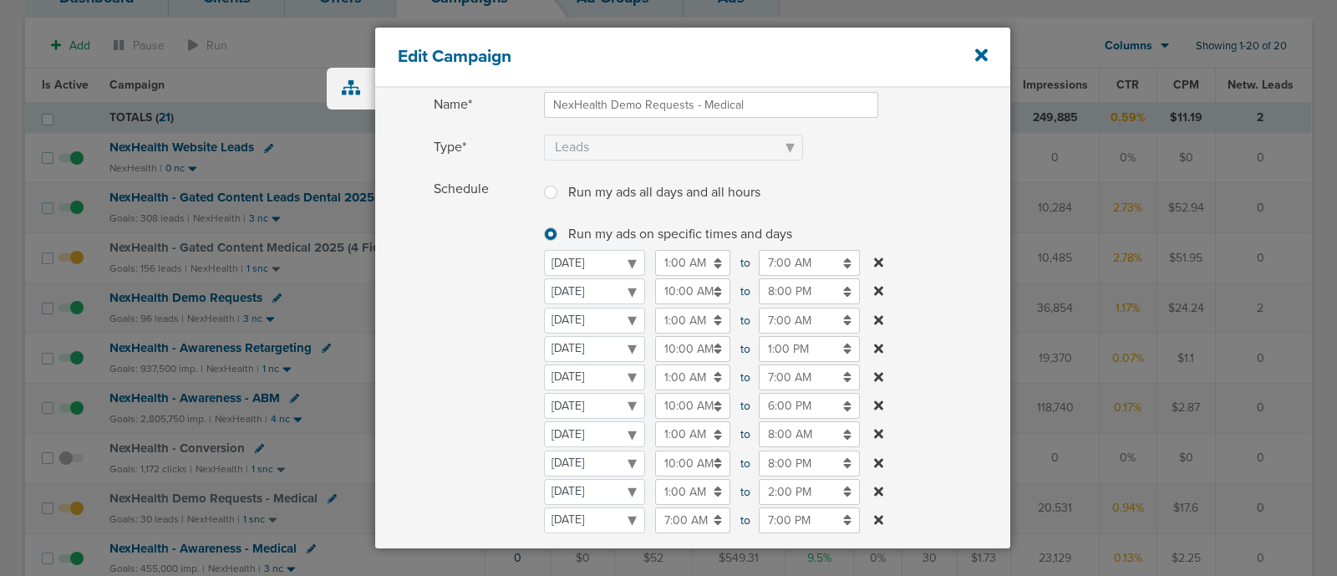
click at [785, 322] on input "7:00 AM" at bounding box center [809, 321] width 101 height 26
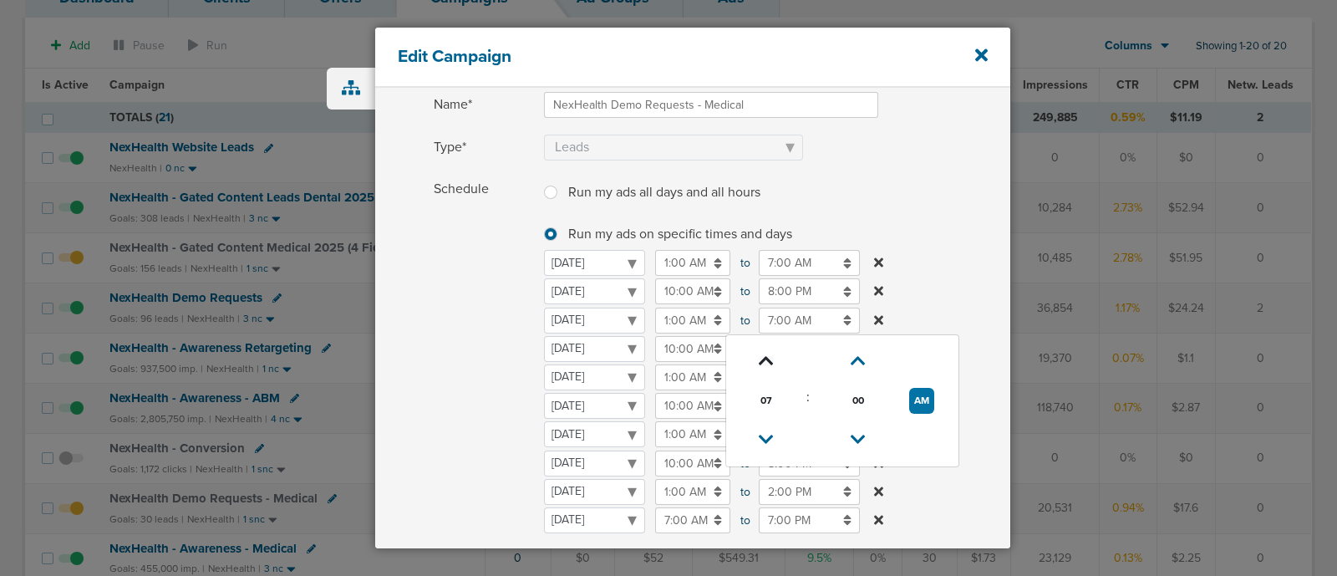
click at [763, 356] on icon at bounding box center [766, 361] width 15 height 10
type input "8:00 AM"
click at [969, 279] on label "Schedule Run my ads all days and all hours Run my ads all days and all hours Ru…" at bounding box center [722, 379] width 577 height 407
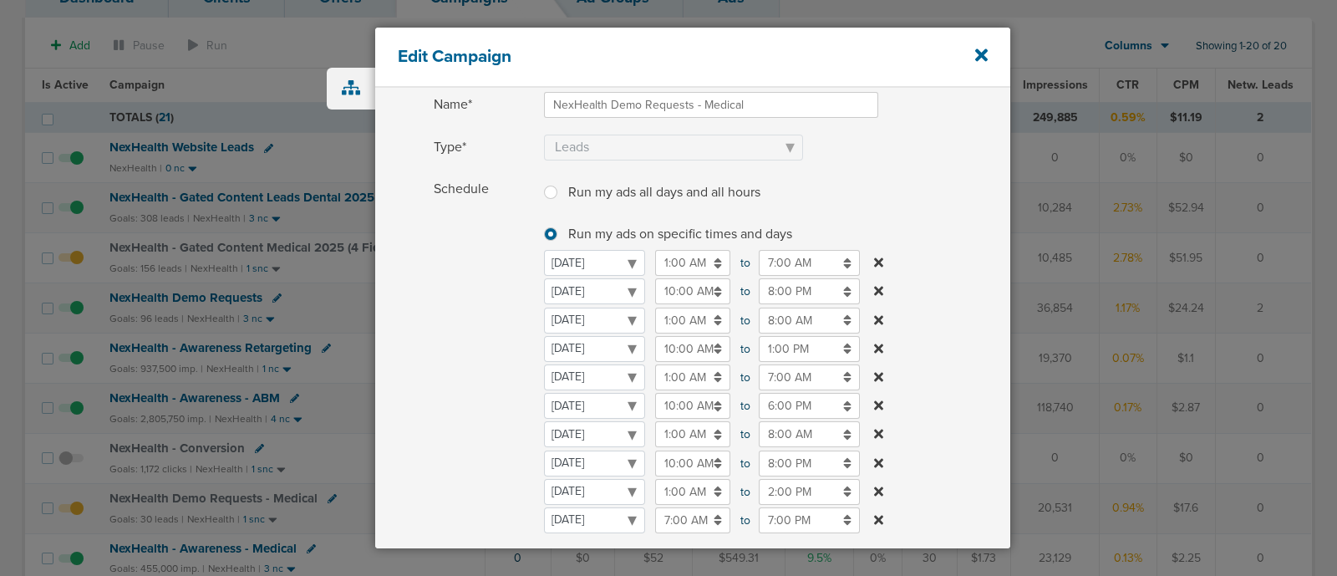
scroll to position [485, 0]
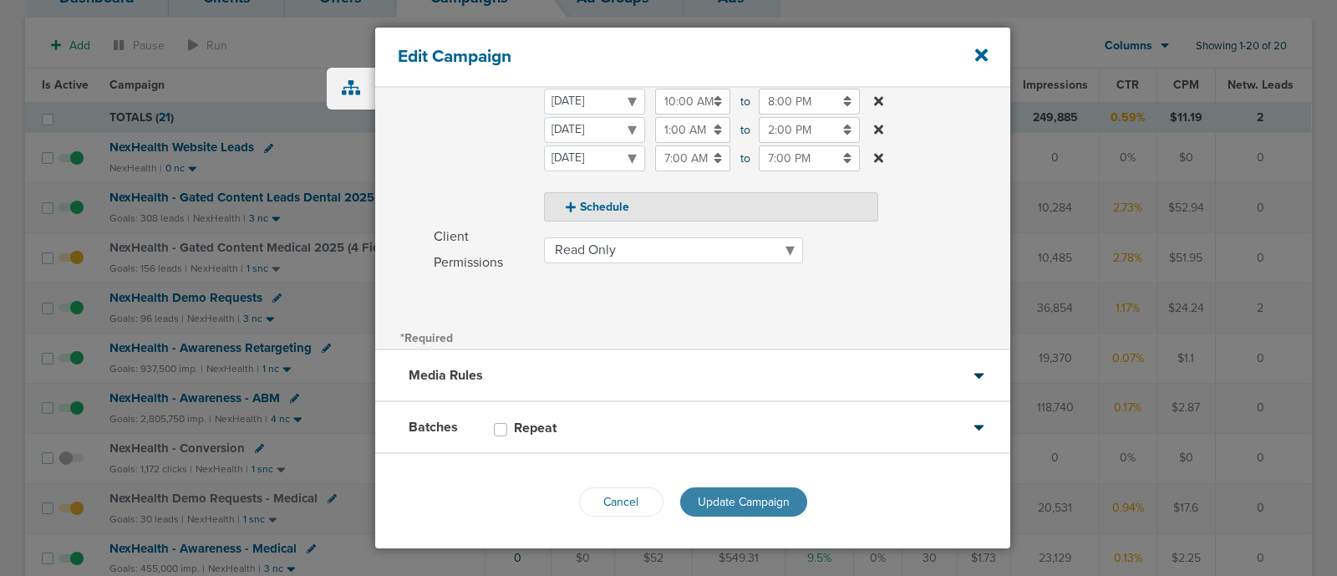
click at [763, 496] on span "Update Campaign" at bounding box center [744, 502] width 92 height 14
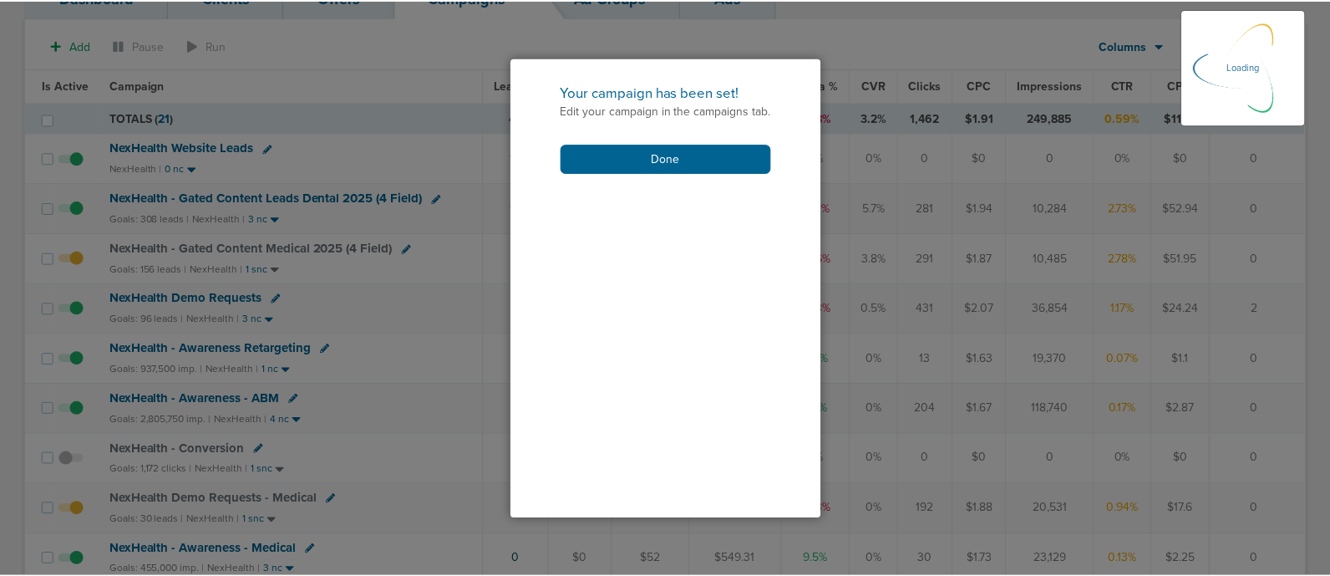
scroll to position [434, 0]
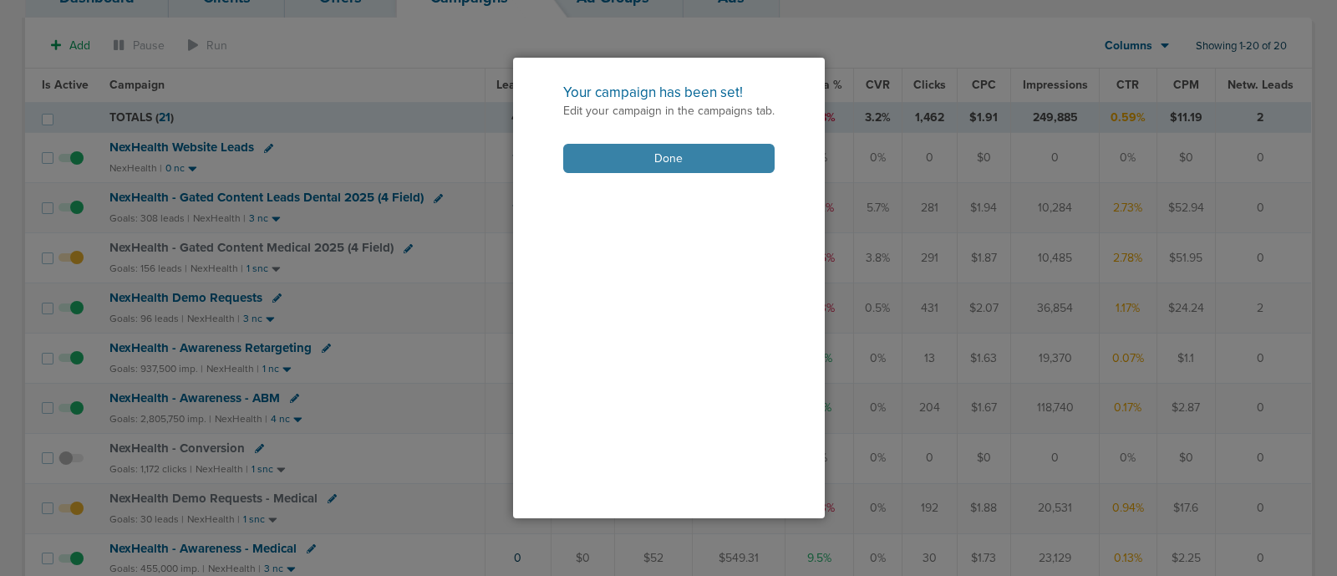
click at [660, 167] on button "Done" at bounding box center [668, 158] width 211 height 29
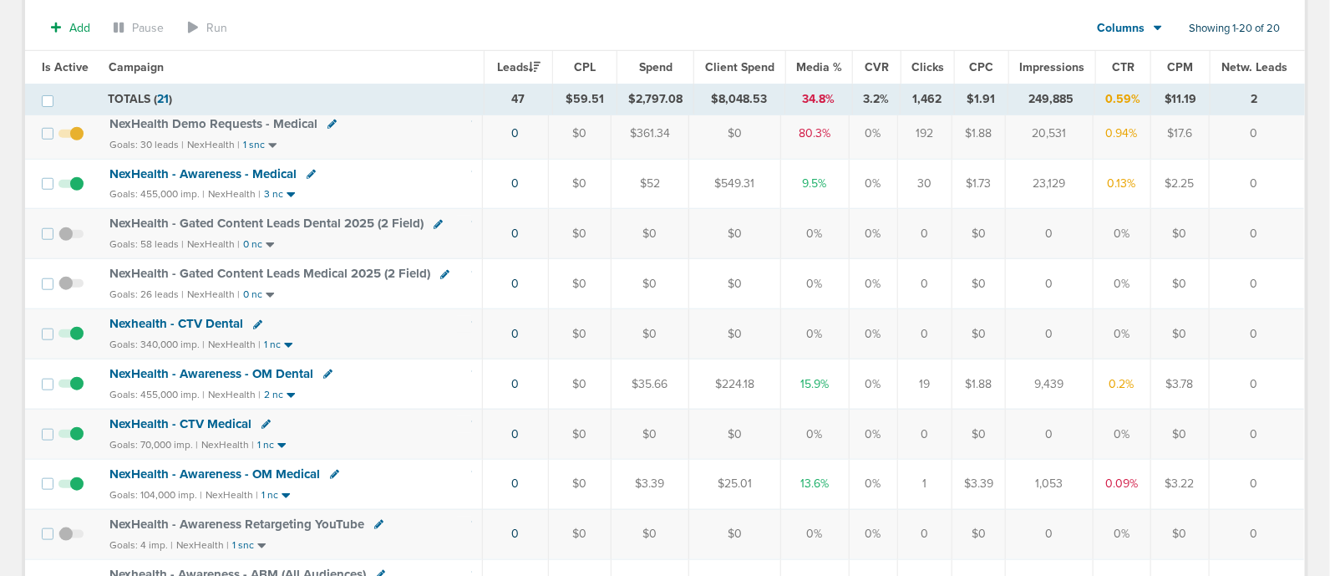
scroll to position [0, 0]
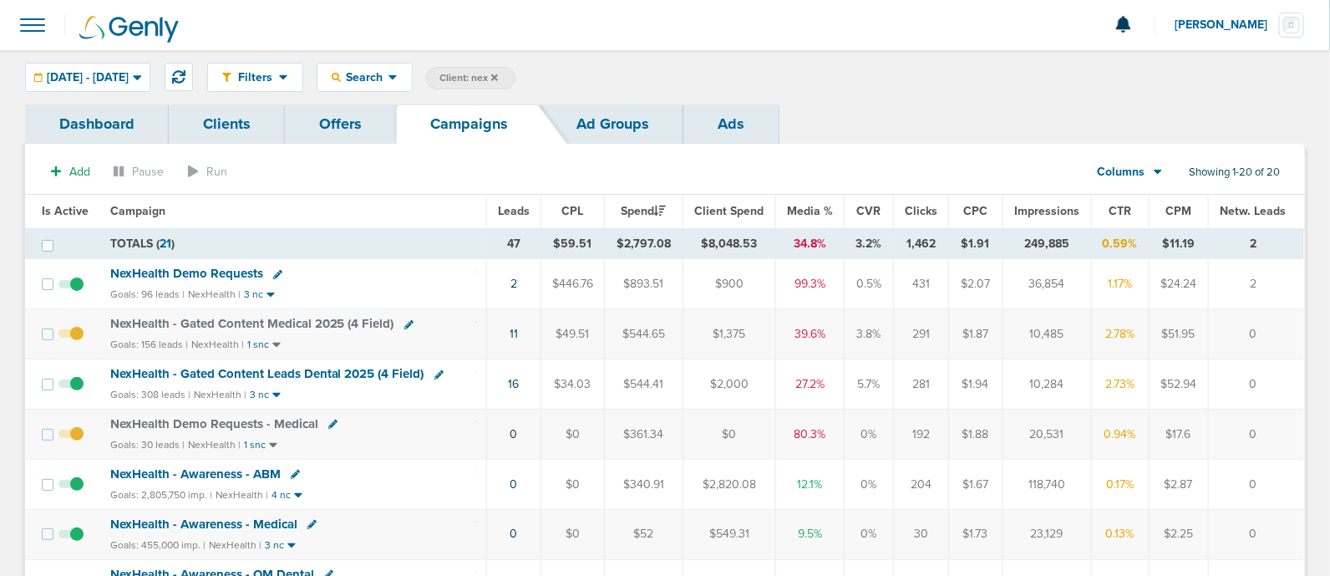
click at [404, 320] on icon at bounding box center [408, 324] width 9 height 9
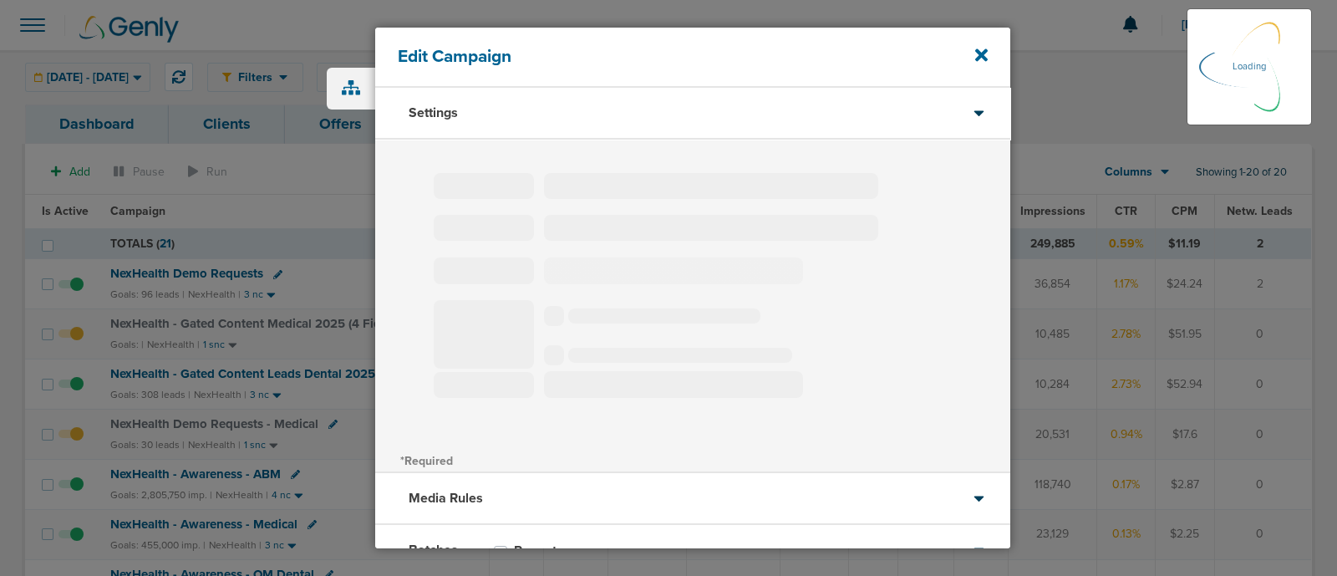
type input "NexHealth - Gated Content Medical 2025 (4 Field)"
select select "Leads"
radio input "true"
select select "readWrite"
select select "1"
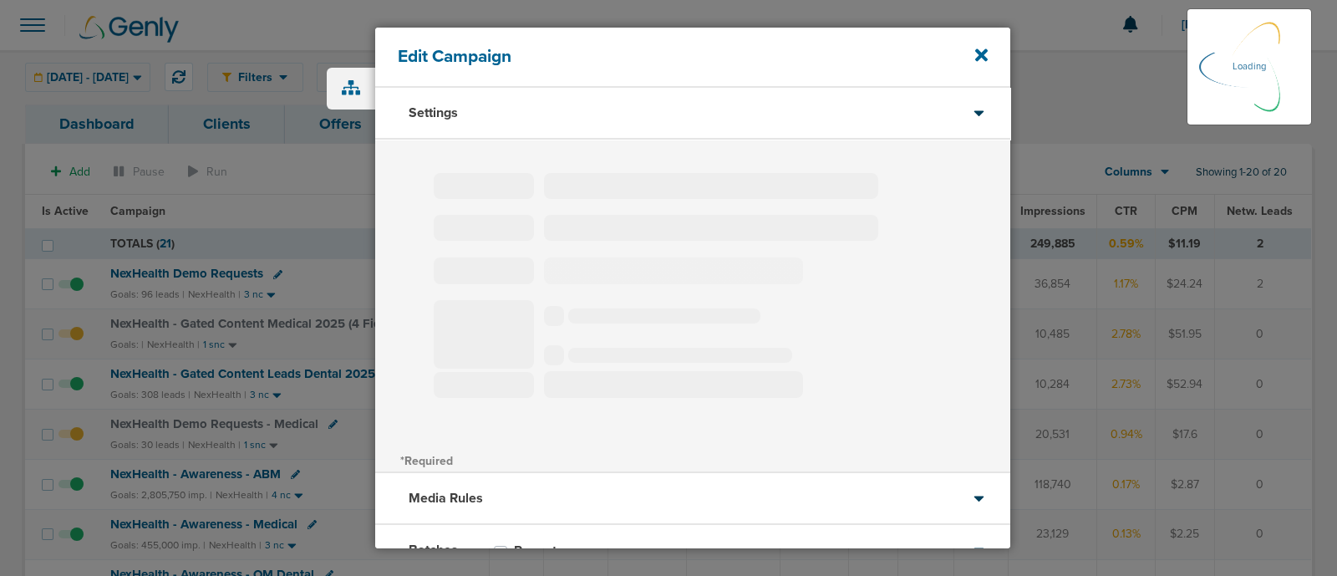
select select "1"
select select "2"
select select "3"
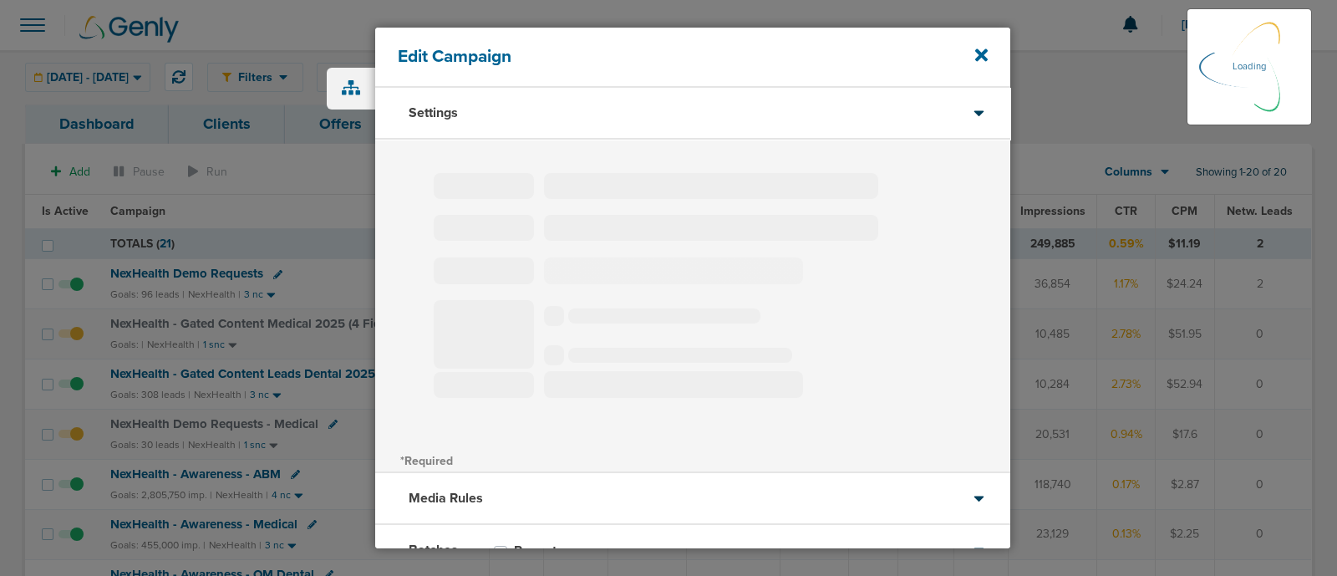
select select "4"
select select "6"
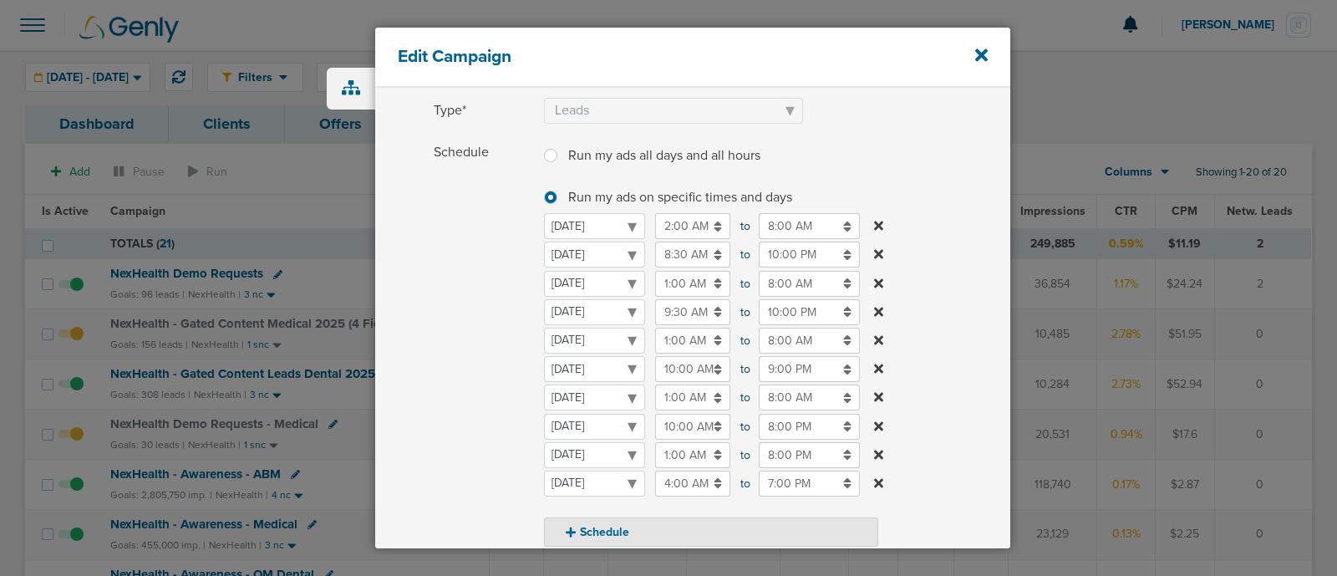
scroll to position [160, 0]
click at [984, 50] on icon at bounding box center [981, 55] width 13 height 18
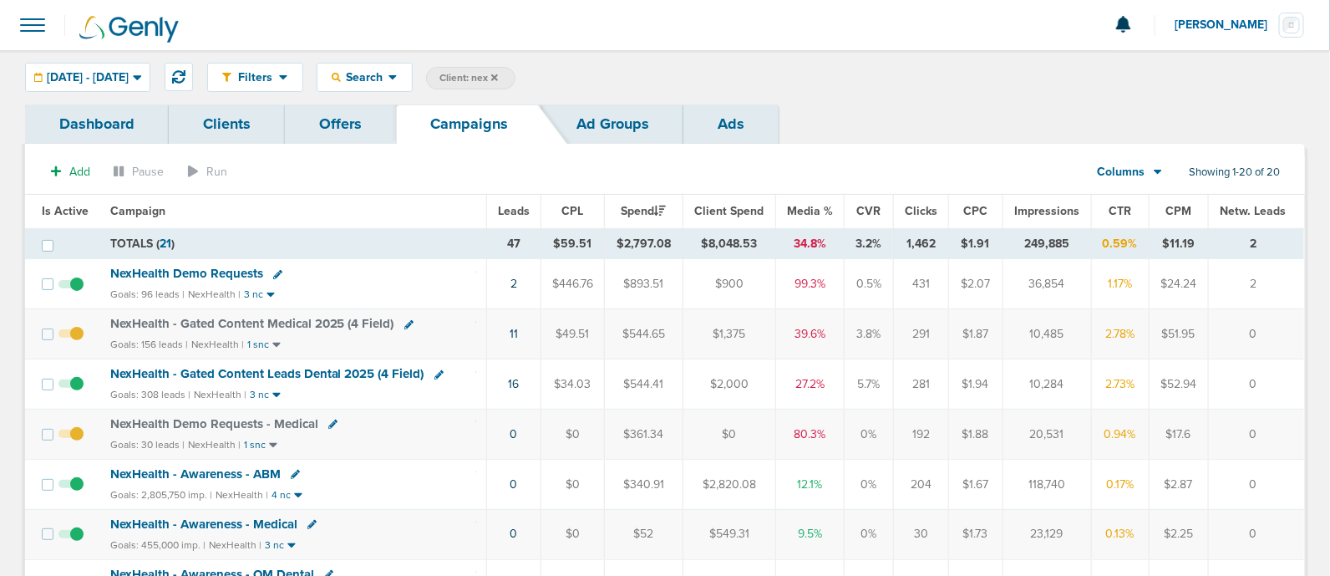
click at [498, 79] on span "Client: nex" at bounding box center [469, 78] width 59 height 14
type input "n"
type input "accept"
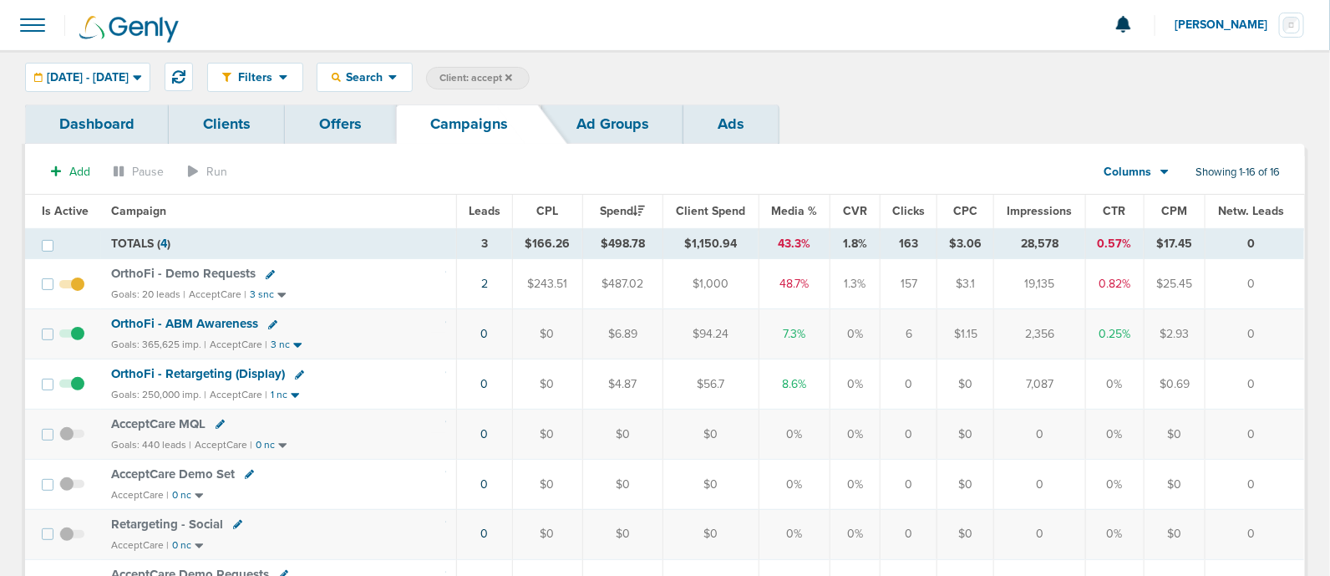
click at [267, 272] on icon at bounding box center [270, 274] width 9 height 9
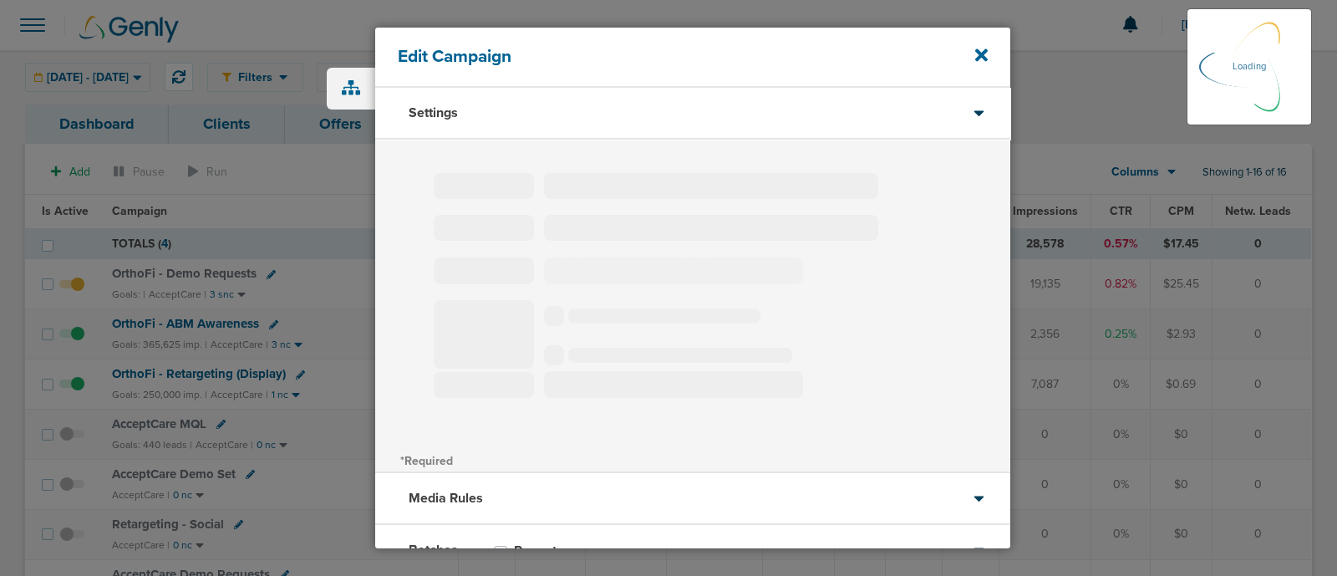
type input "OrthoFi - Demo Requests"
select select "Leads"
radio input "true"
select select "readOnly"
select select "1"
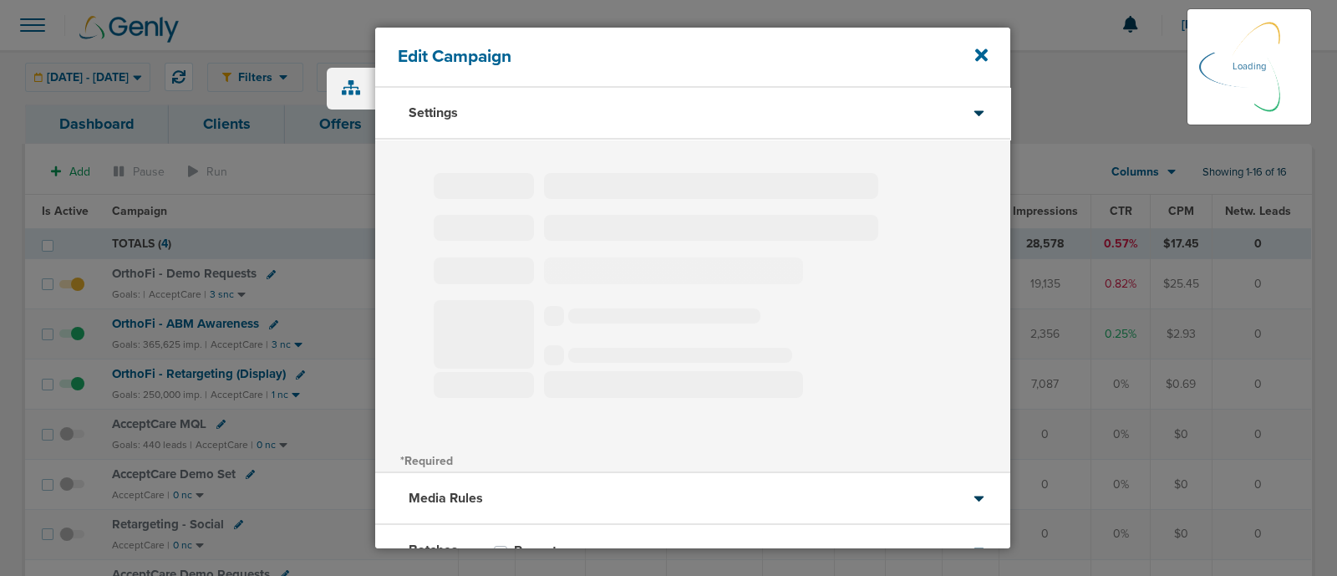
select select "2"
select select "3"
select select "4"
select select "6"
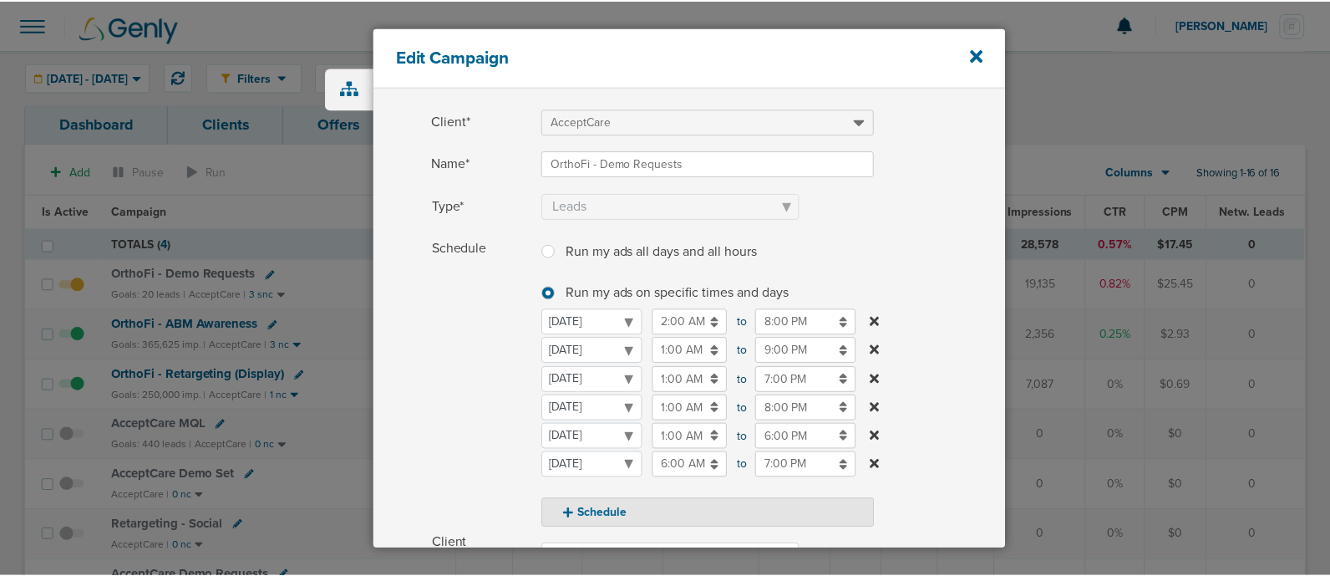
scroll to position [67, 0]
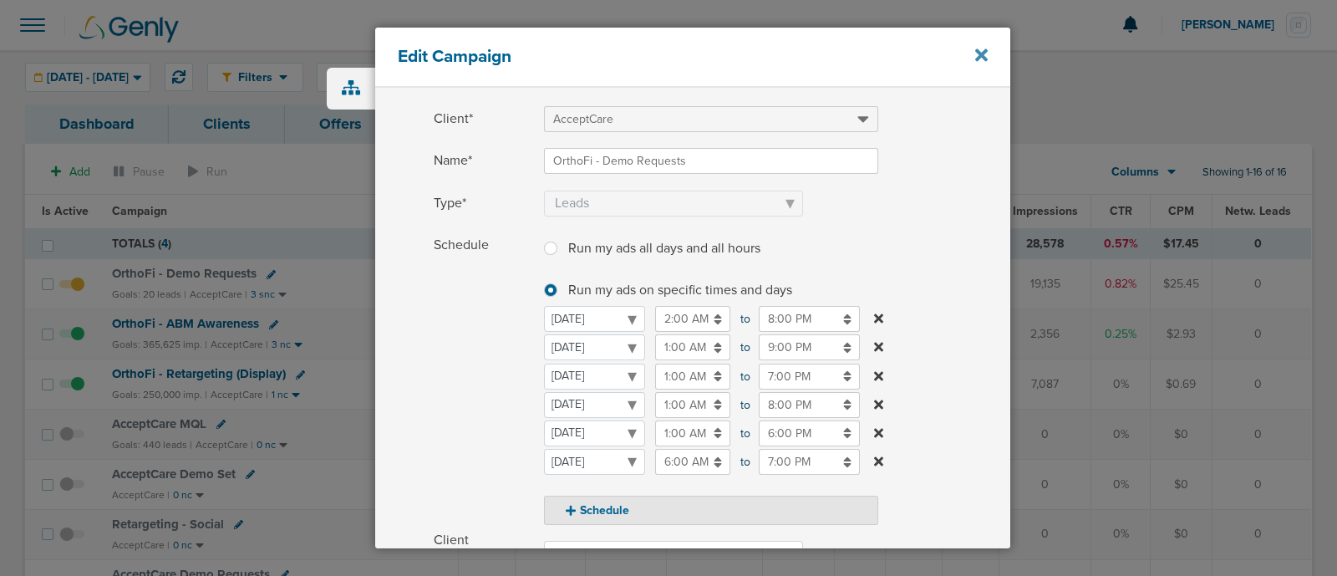
click at [980, 58] on icon at bounding box center [981, 55] width 13 height 13
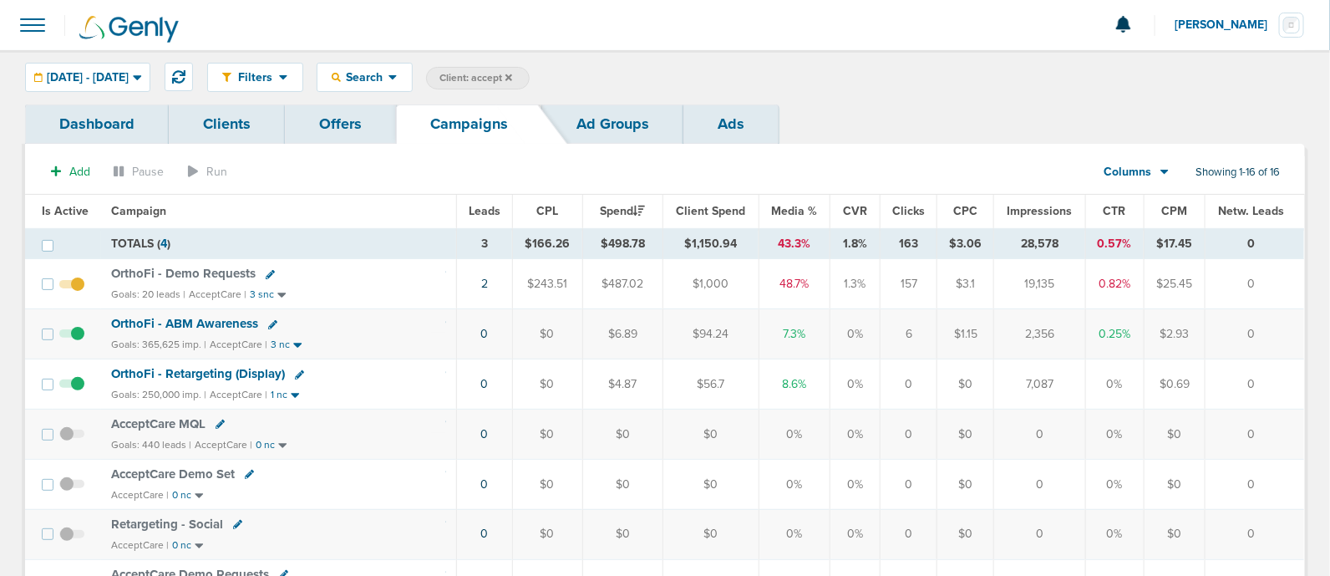
click at [209, 321] on span "OrthoFi - ABM Awareness" at bounding box center [184, 323] width 147 height 15
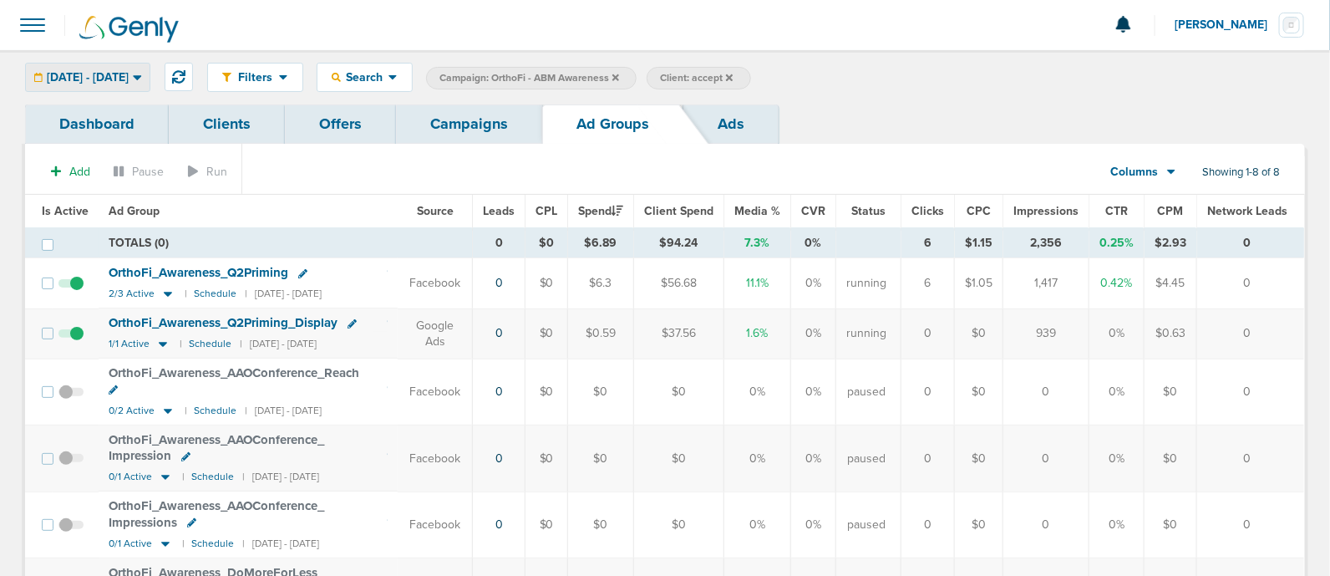
click at [127, 75] on span "[DATE] - [DATE]" at bounding box center [88, 78] width 82 height 12
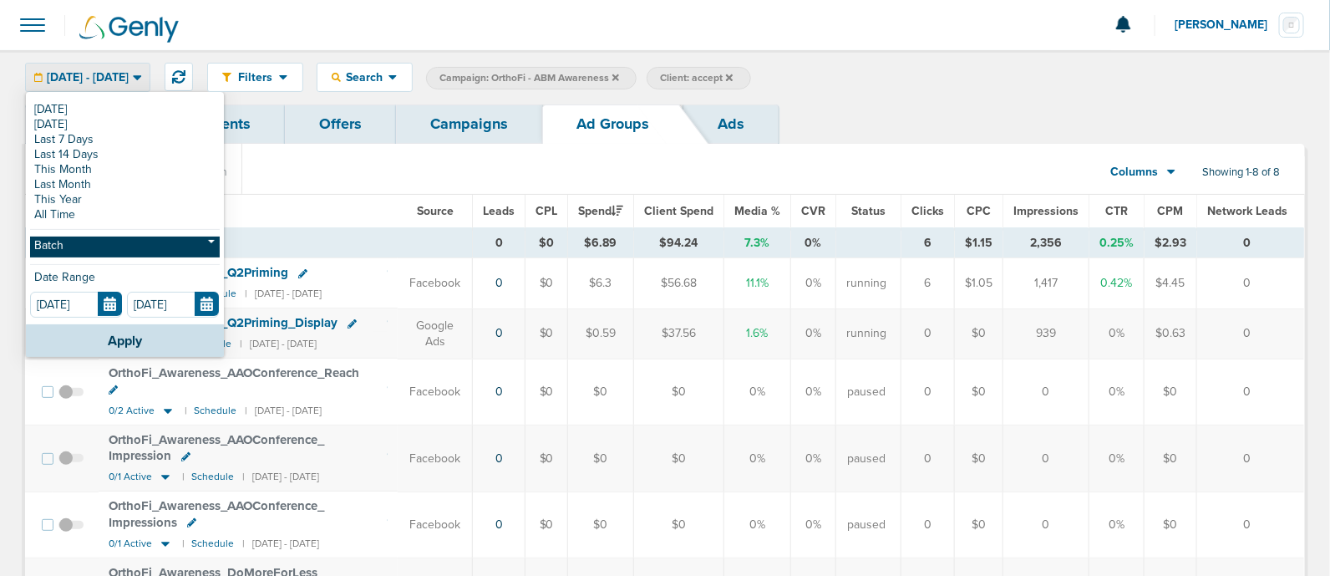
click at [126, 247] on link "Batch" at bounding box center [125, 247] width 190 height 21
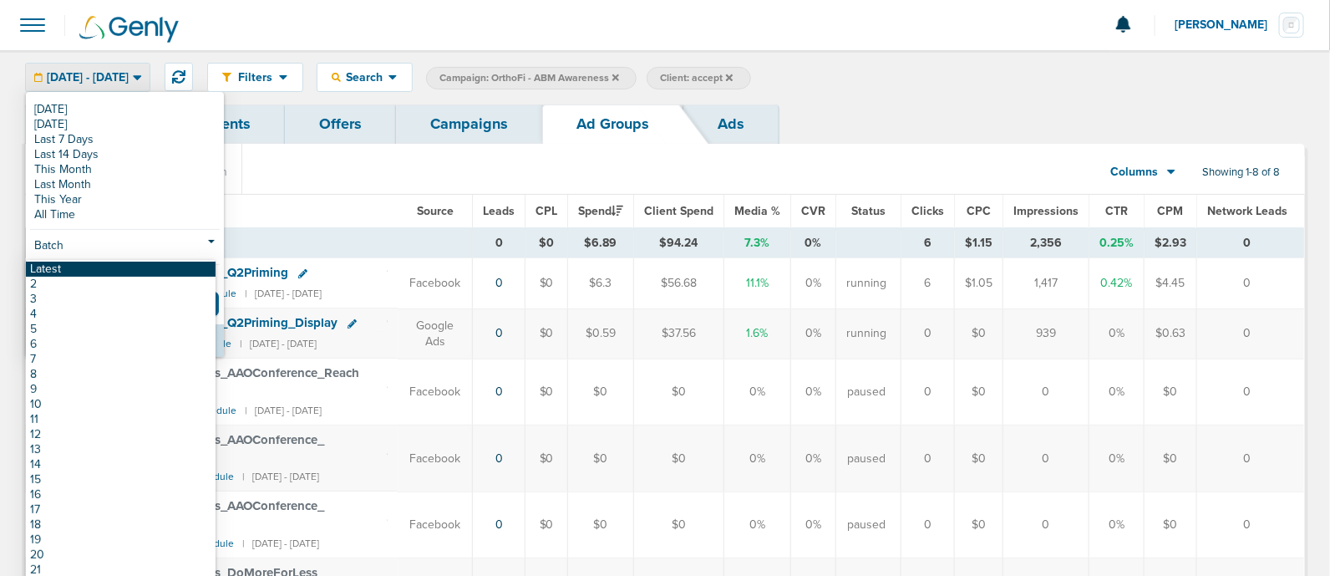
click at [72, 270] on link "Latest" at bounding box center [121, 269] width 190 height 15
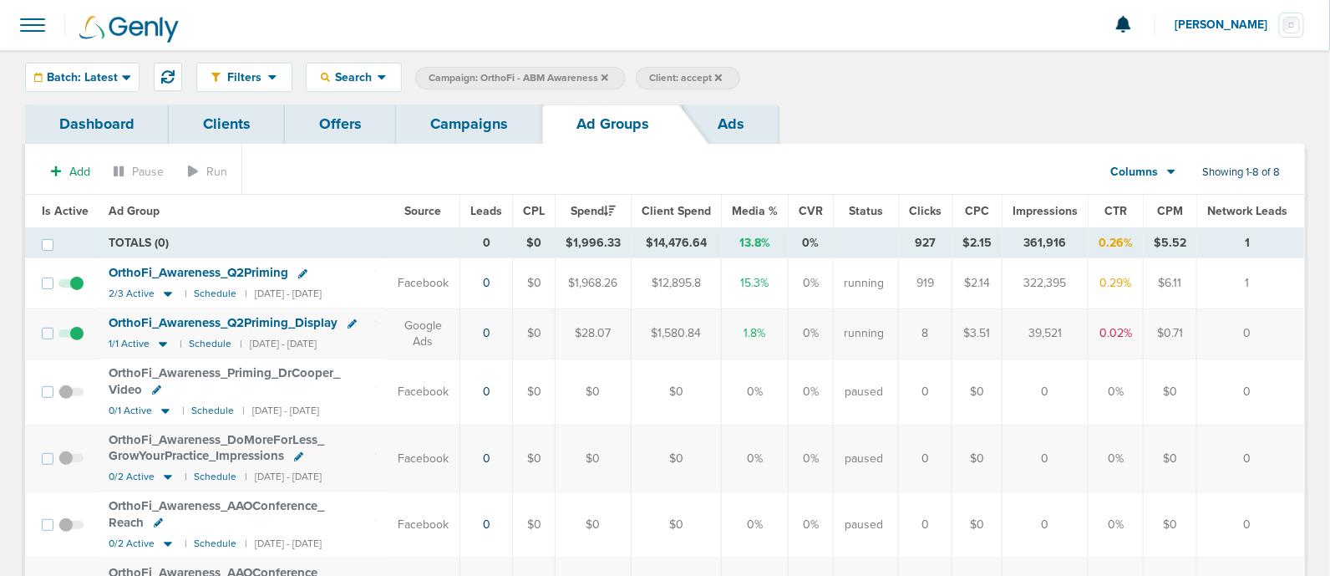
click at [695, 79] on span "Client: accept" at bounding box center [685, 78] width 73 height 14
click at [603, 76] on icon at bounding box center [605, 77] width 7 height 7
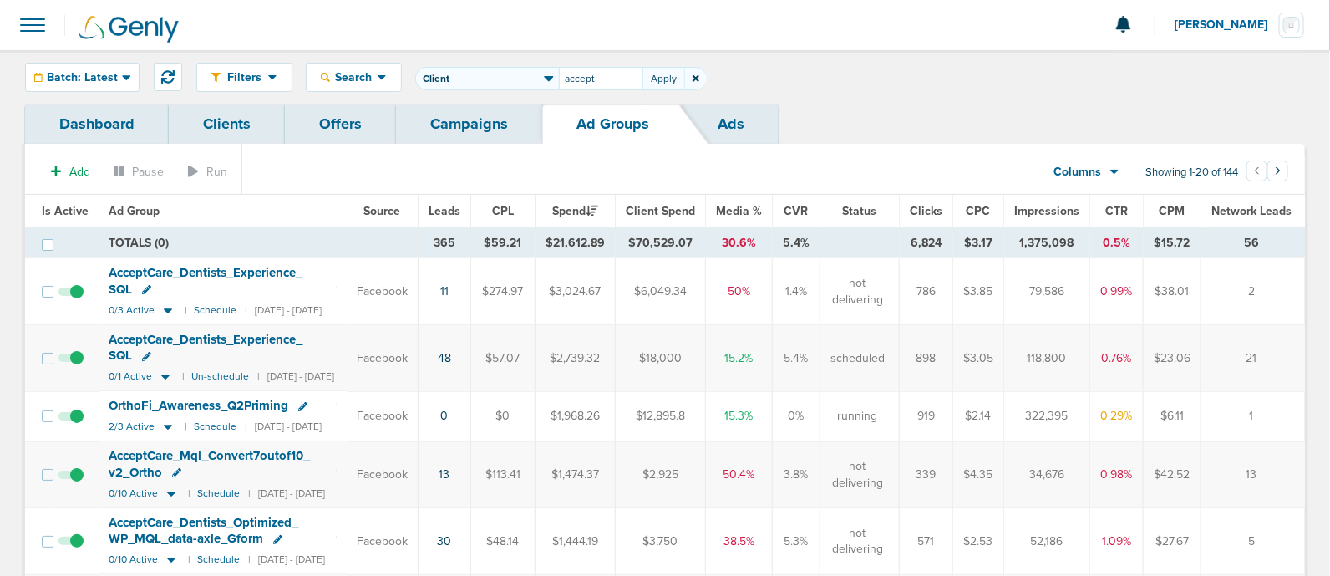
click at [559, 79] on input "accept" at bounding box center [601, 78] width 84 height 23
click at [481, 126] on link "Campaigns" at bounding box center [469, 123] width 146 height 39
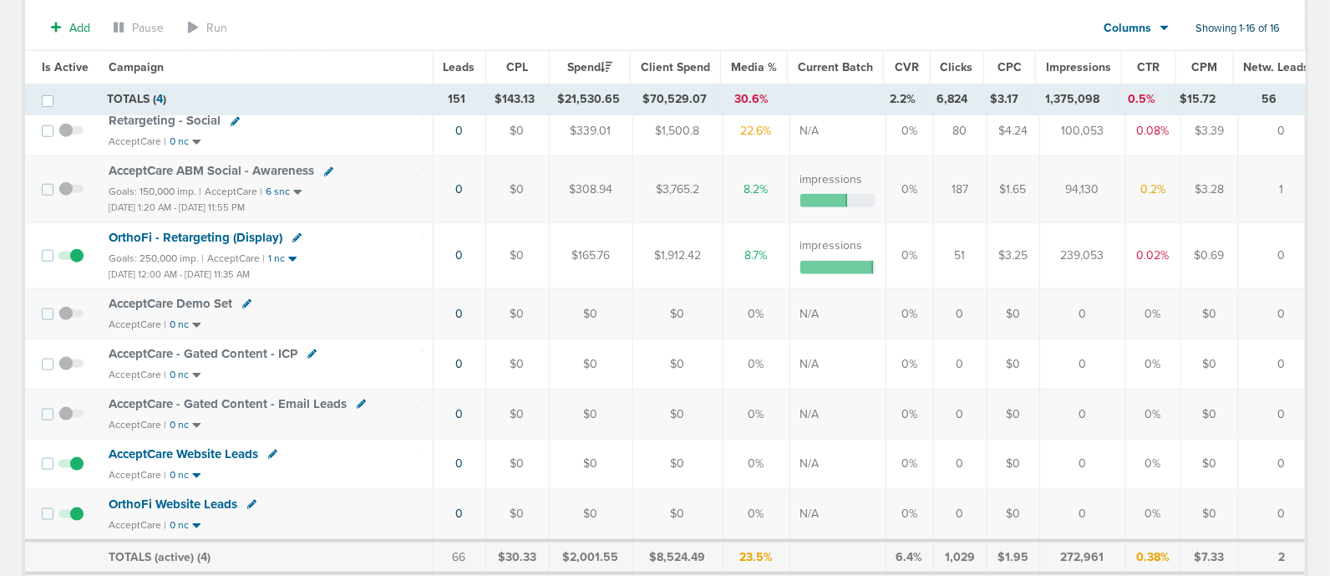
scroll to position [707, 0]
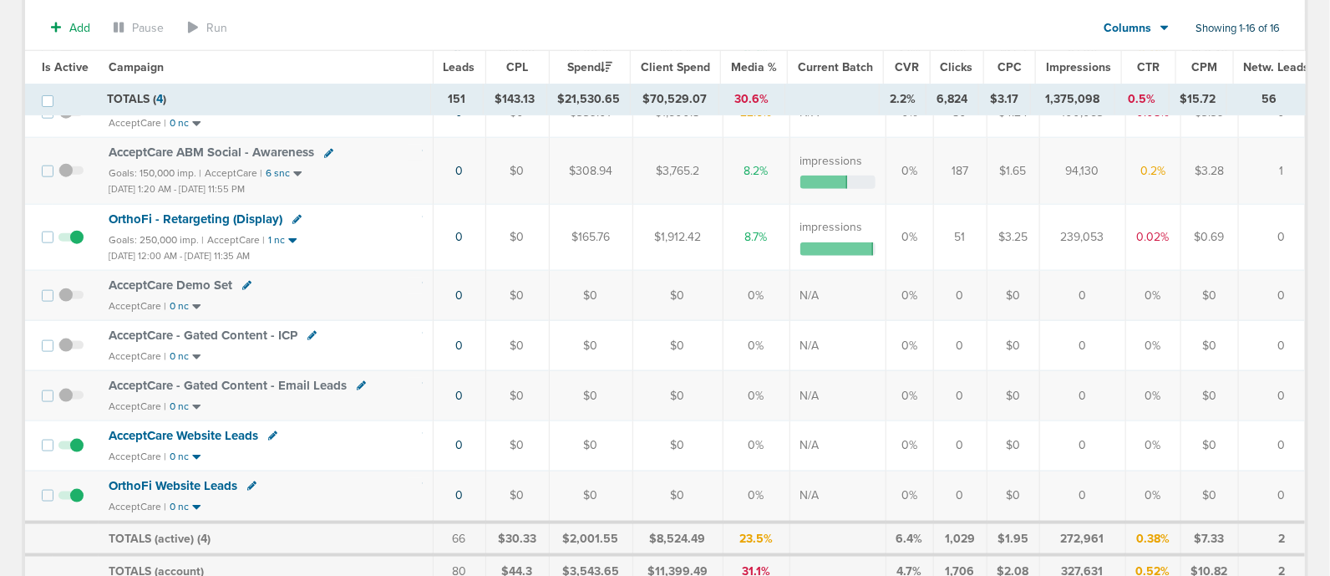
click at [233, 211] on span "OrthoFi - Retargeting (Display)" at bounding box center [196, 218] width 174 height 15
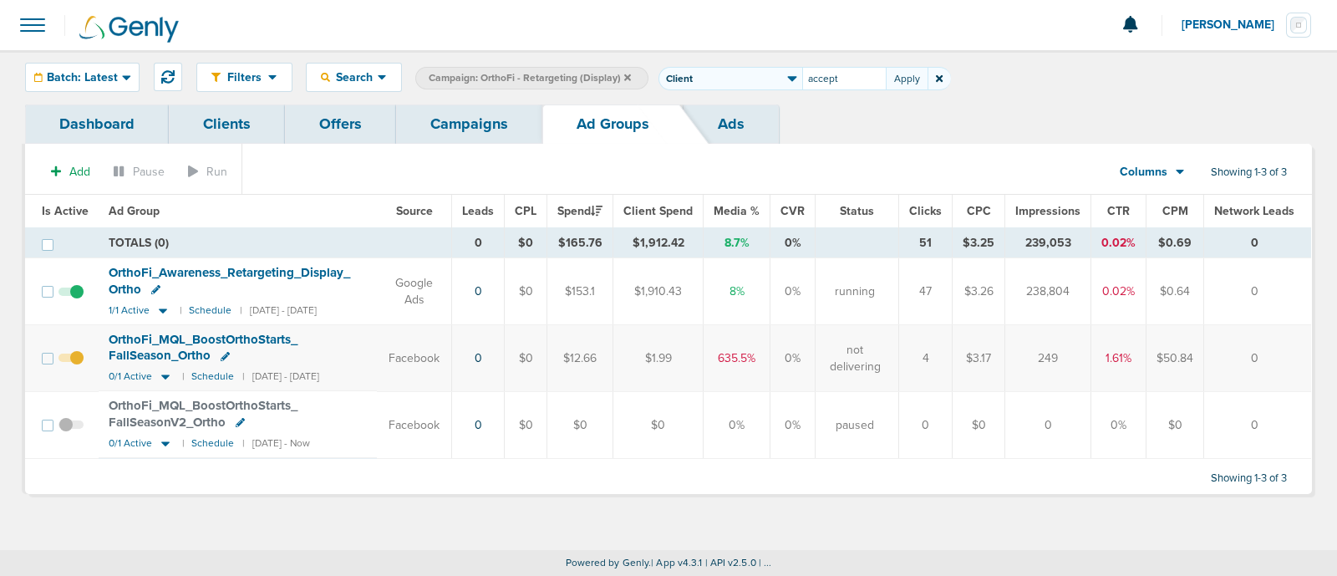
drag, startPoint x: 1074, startPoint y: 289, endPoint x: 1030, endPoint y: 293, distance: 43.7
click at [1030, 293] on td "238,804" at bounding box center [1048, 291] width 86 height 67
click at [94, 76] on span "Batch: Latest" at bounding box center [82, 78] width 71 height 12
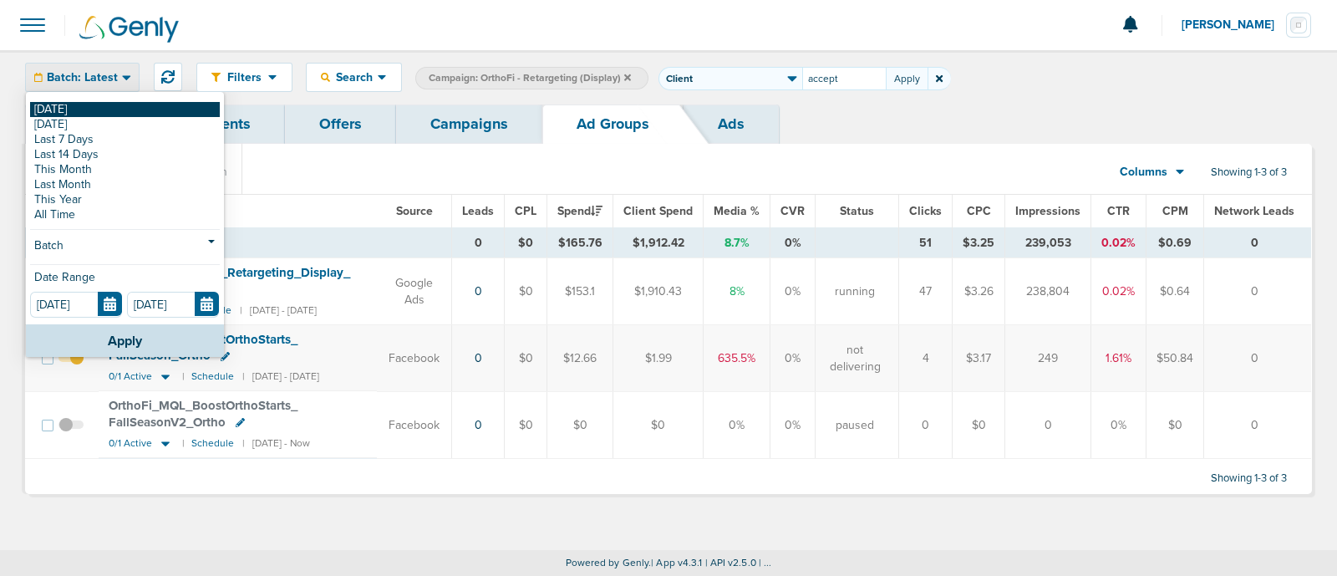
click at [62, 109] on link "[DATE]" at bounding box center [125, 109] width 190 height 15
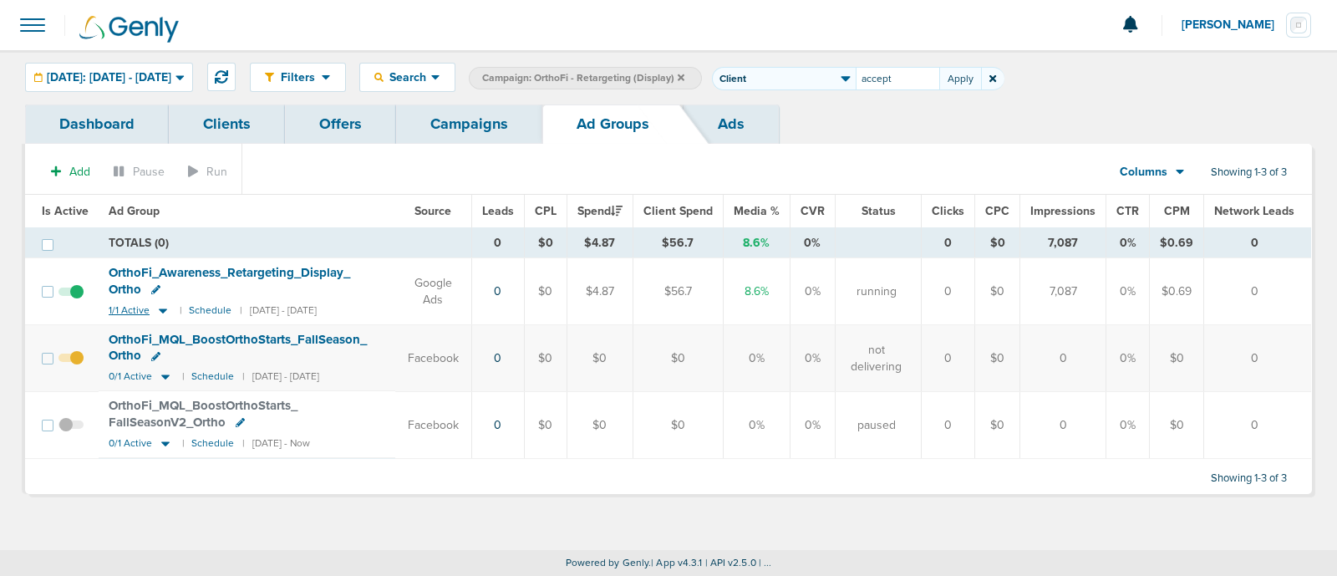
click at [159, 309] on icon at bounding box center [163, 310] width 8 height 5
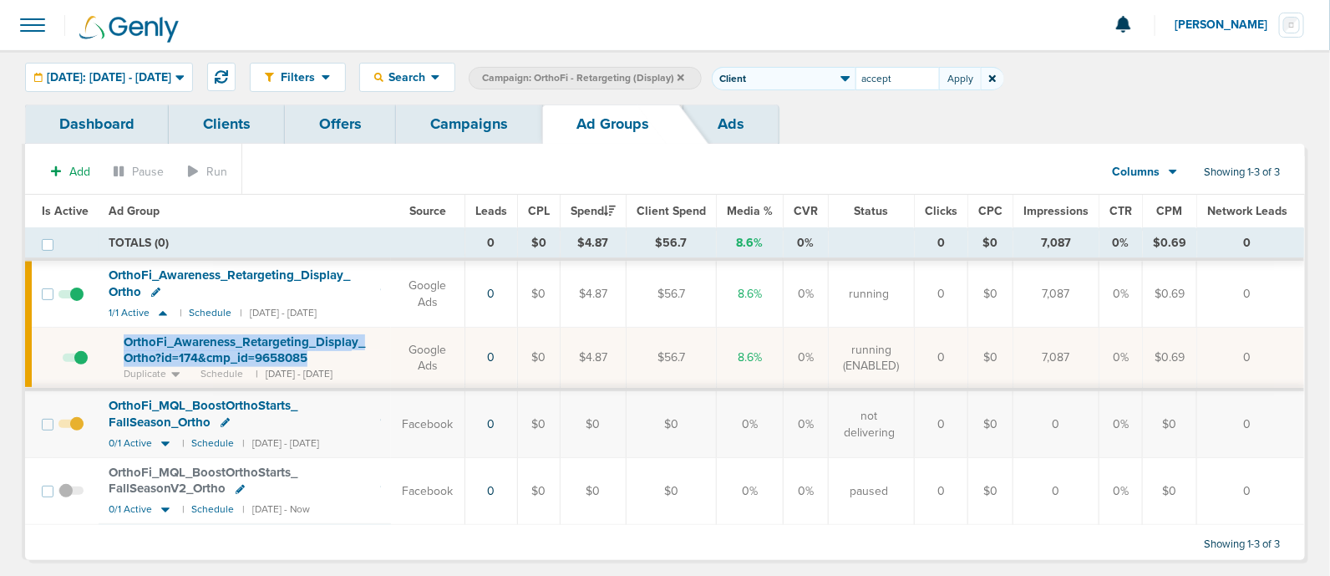
drag, startPoint x: 114, startPoint y: 334, endPoint x: 322, endPoint y: 354, distance: 208.2
click at [322, 354] on td "OrthoFi_ Awareness_ Retargeting_ Display_ Ortho?id=174&cmp_ id=9658085 Duplicat…" at bounding box center [245, 359] width 293 height 62
copy span "OrthoFi_ Awareness_ Retargeting_ Display_ Ortho?id=174&cmp_ id=9658085"
click at [822, 121] on div "Dashboard Clients Offers Campaigns Ad Groups Ads" at bounding box center [665, 123] width 1280 height 39
click at [684, 73] on icon at bounding box center [681, 78] width 7 height 10
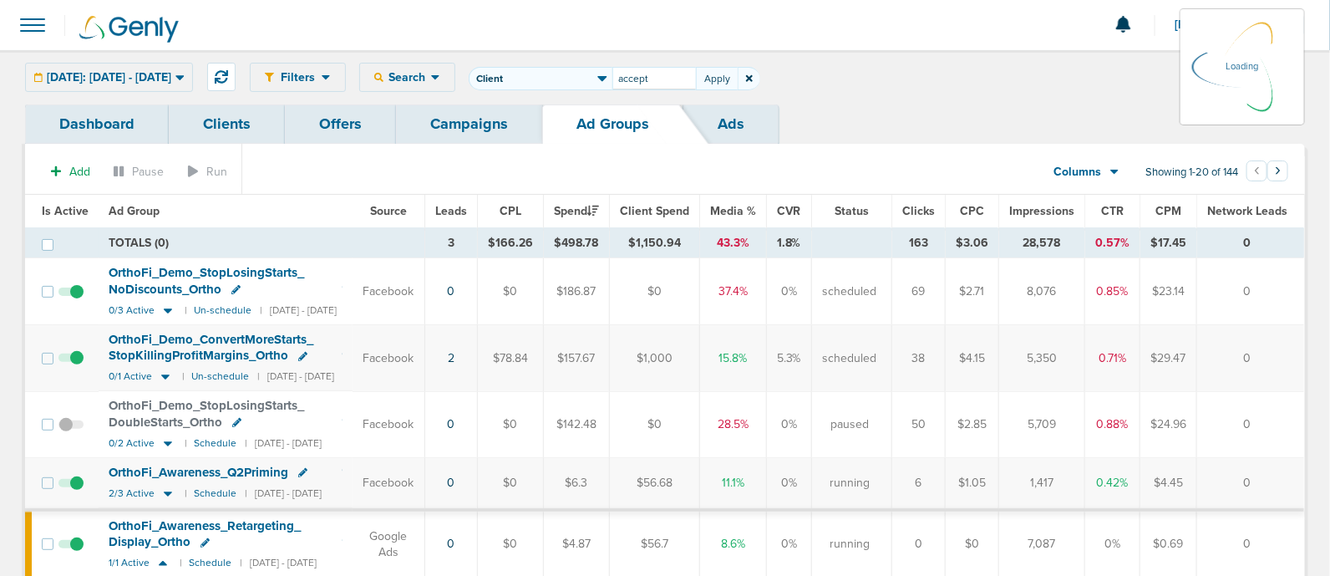
drag, startPoint x: 727, startPoint y: 73, endPoint x: 681, endPoint y: 69, distance: 46.1
click at [681, 69] on input "accept" at bounding box center [655, 78] width 84 height 23
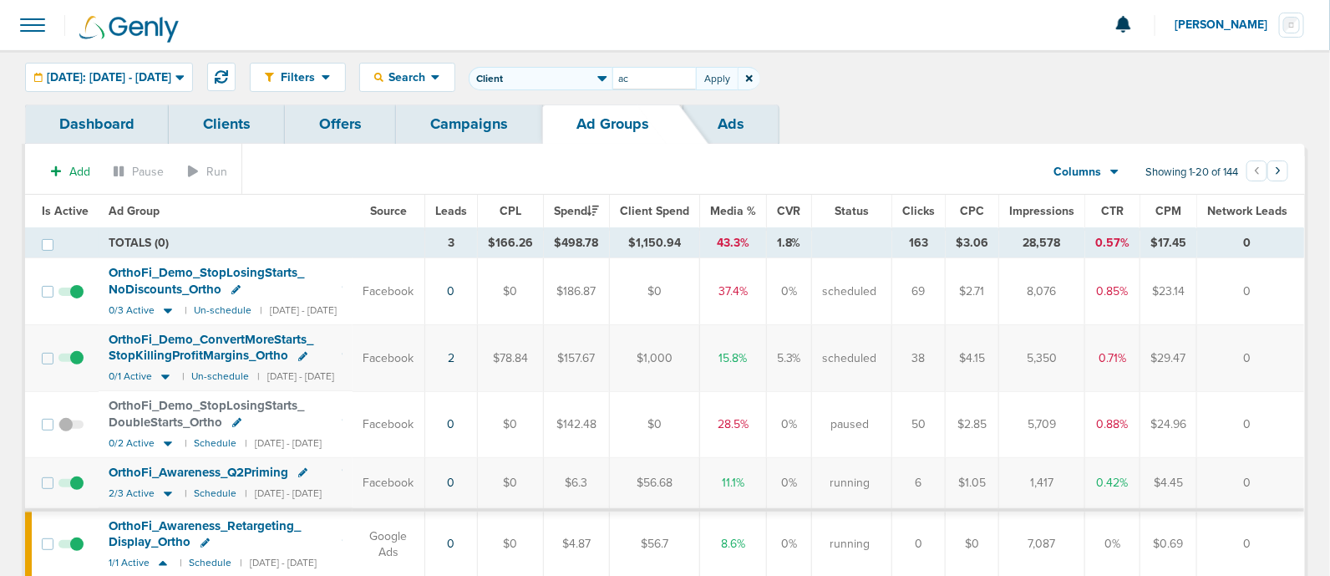
type input "a"
type input "law"
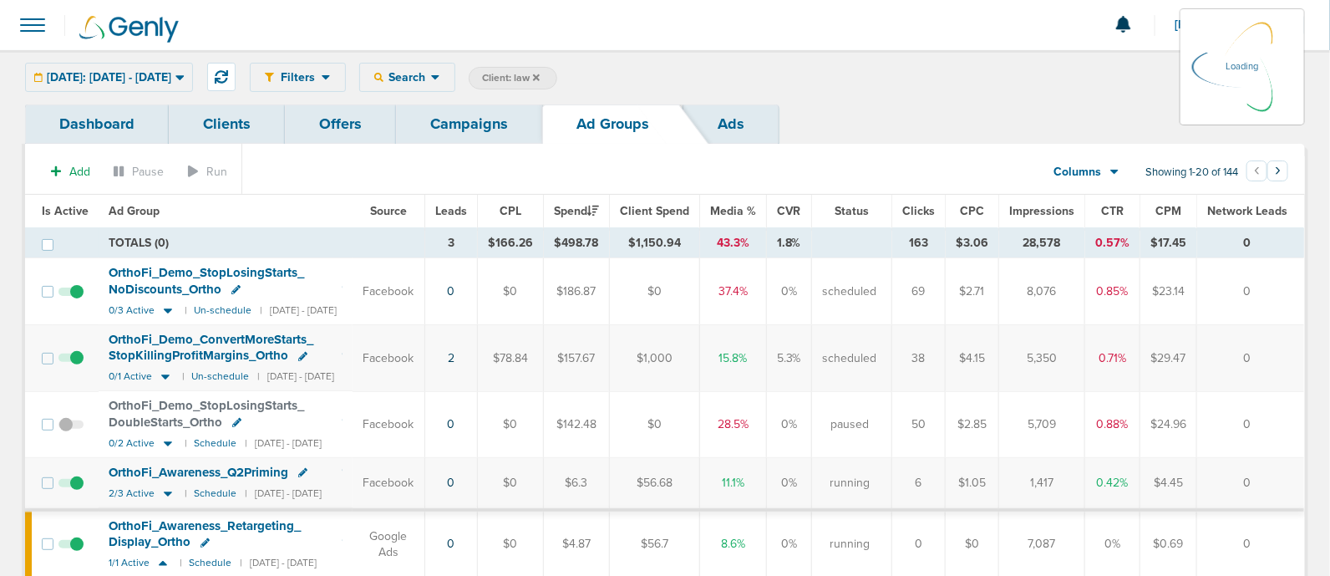
click at [493, 117] on link "Campaigns" at bounding box center [469, 123] width 146 height 39
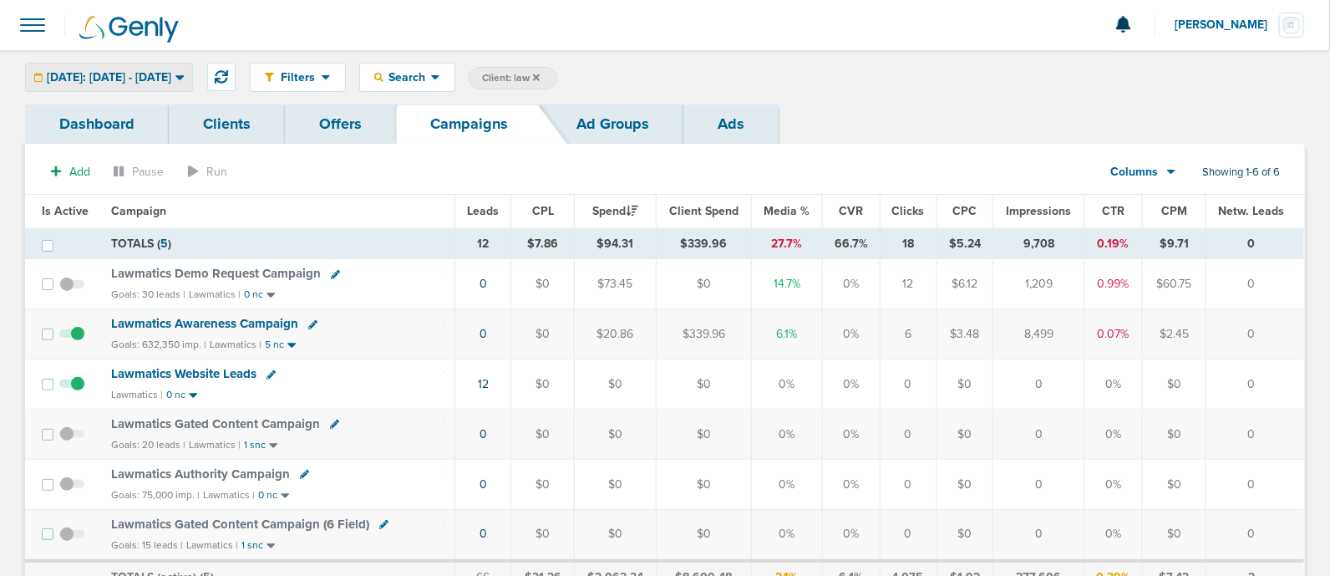
click at [130, 77] on span "[DATE]: [DATE] - [DATE]" at bounding box center [109, 78] width 125 height 12
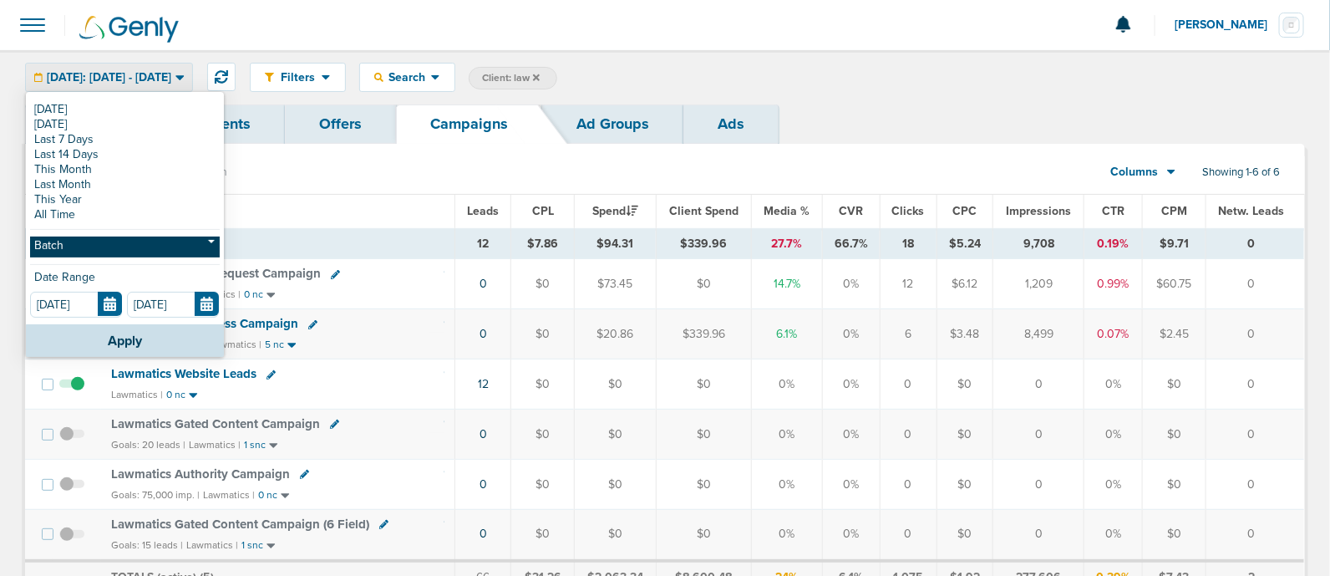
click at [89, 244] on link "Batch" at bounding box center [125, 247] width 190 height 21
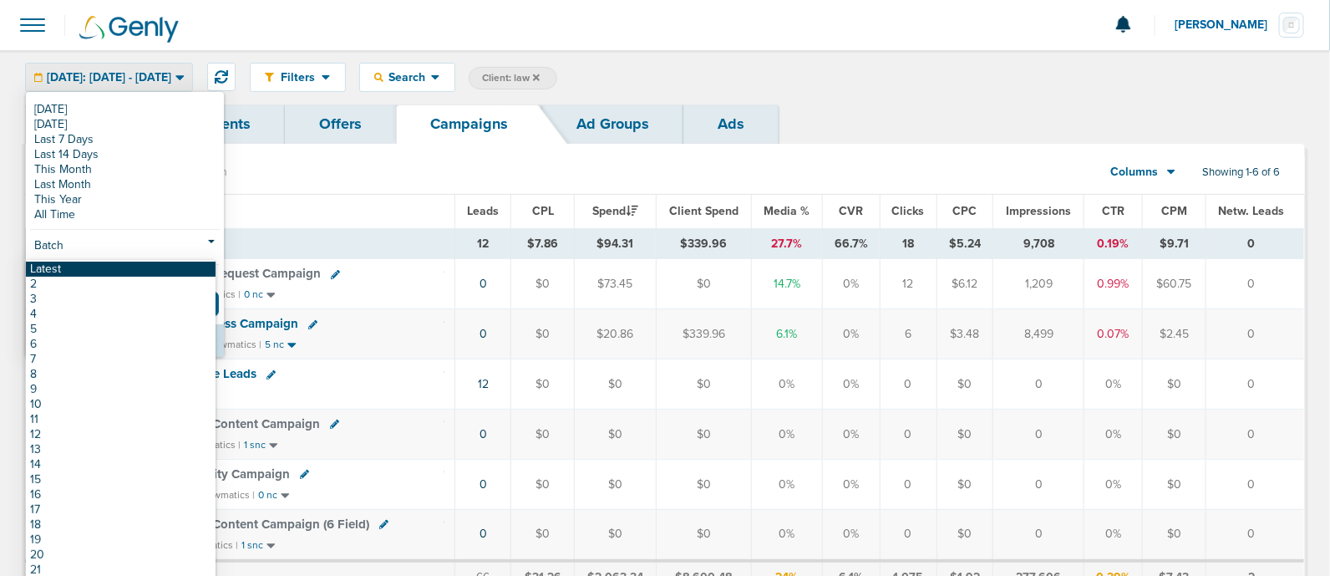
click at [51, 267] on link "Latest" at bounding box center [121, 269] width 190 height 15
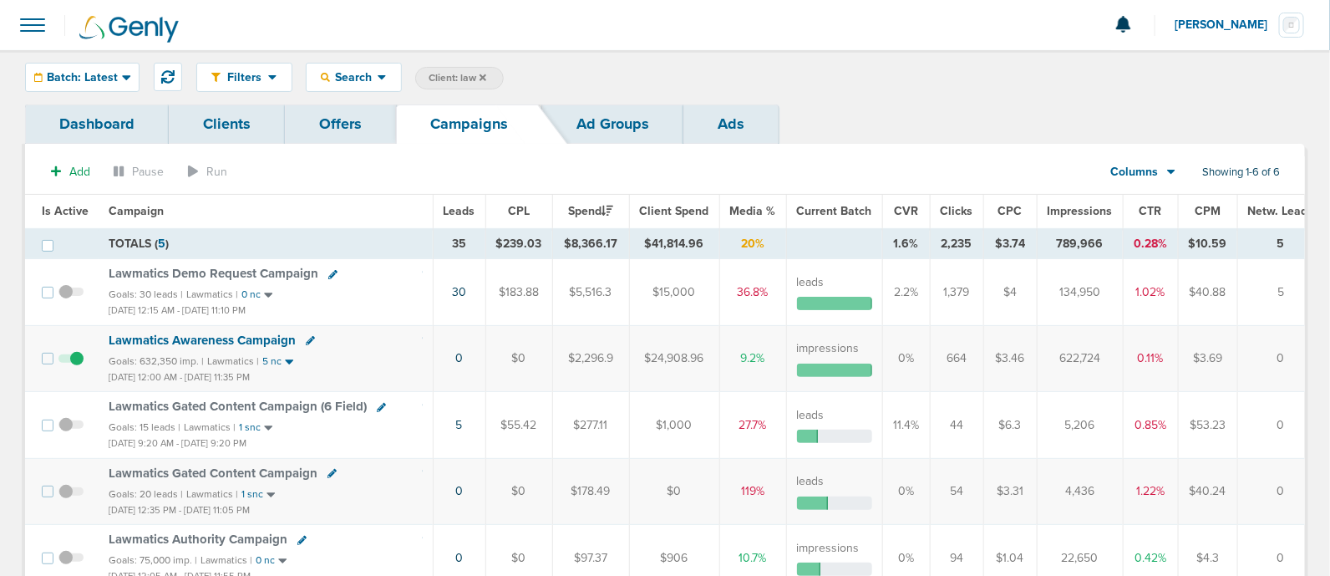
drag, startPoint x: 1094, startPoint y: 356, endPoint x: 1046, endPoint y: 357, distance: 48.5
click at [1046, 357] on td "622,724" at bounding box center [1080, 358] width 86 height 66
click at [171, 337] on span "Lawmatics Awareness Campaign" at bounding box center [202, 340] width 187 height 15
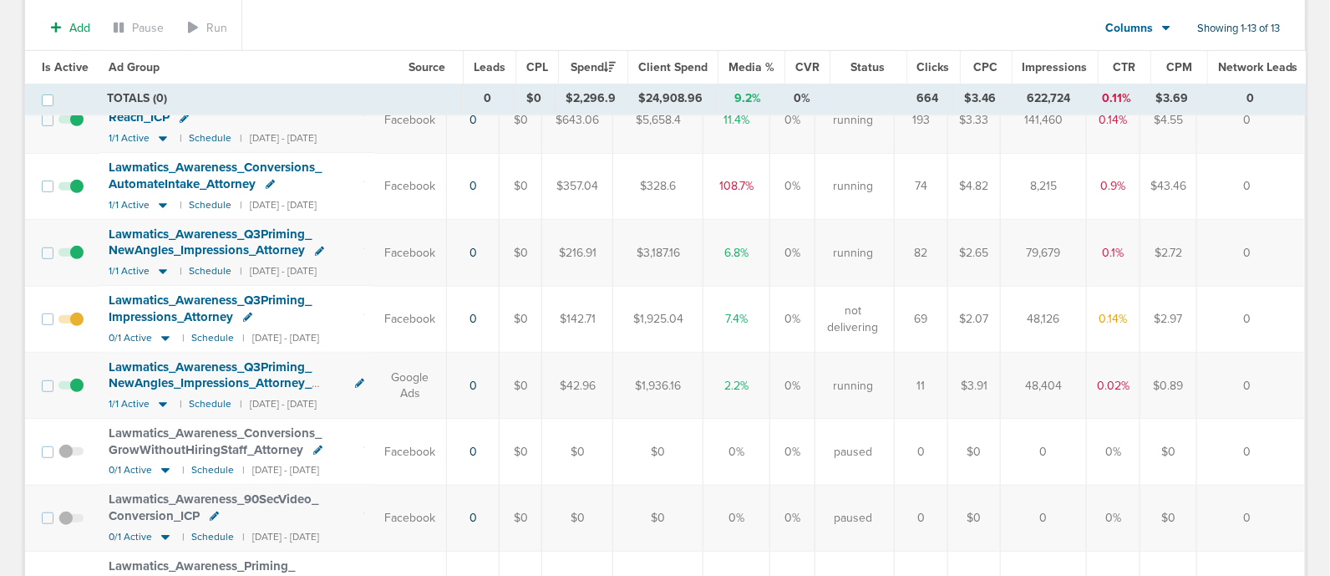
scroll to position [257, 0]
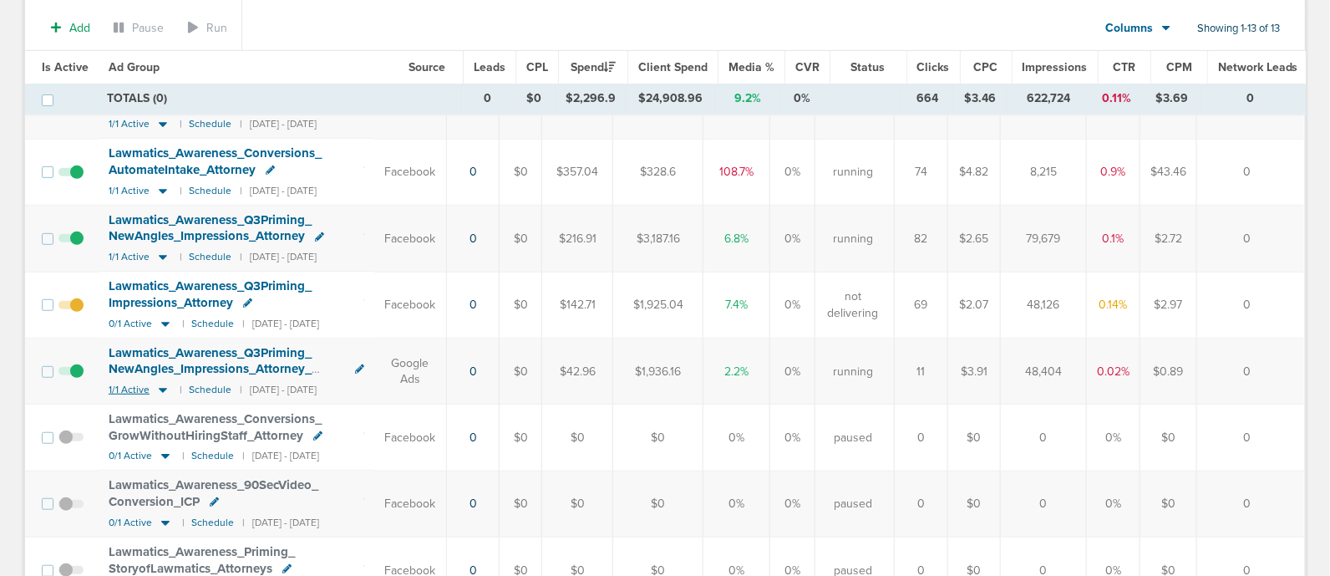
click at [162, 388] on icon at bounding box center [163, 390] width 8 height 5
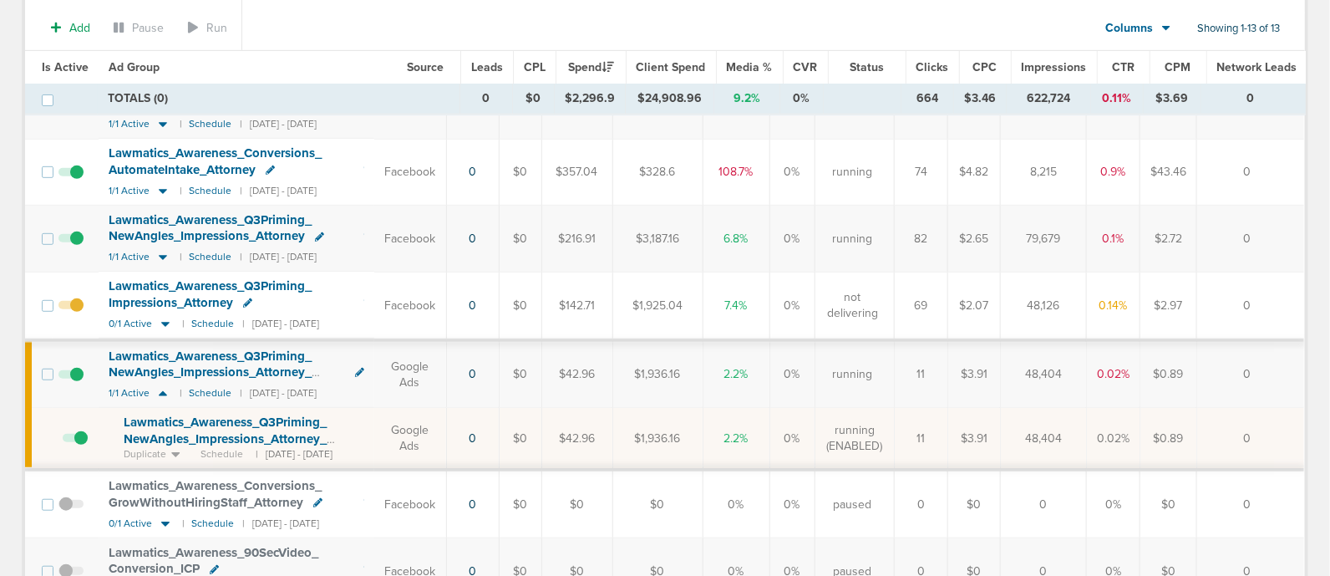
scroll to position [311, 0]
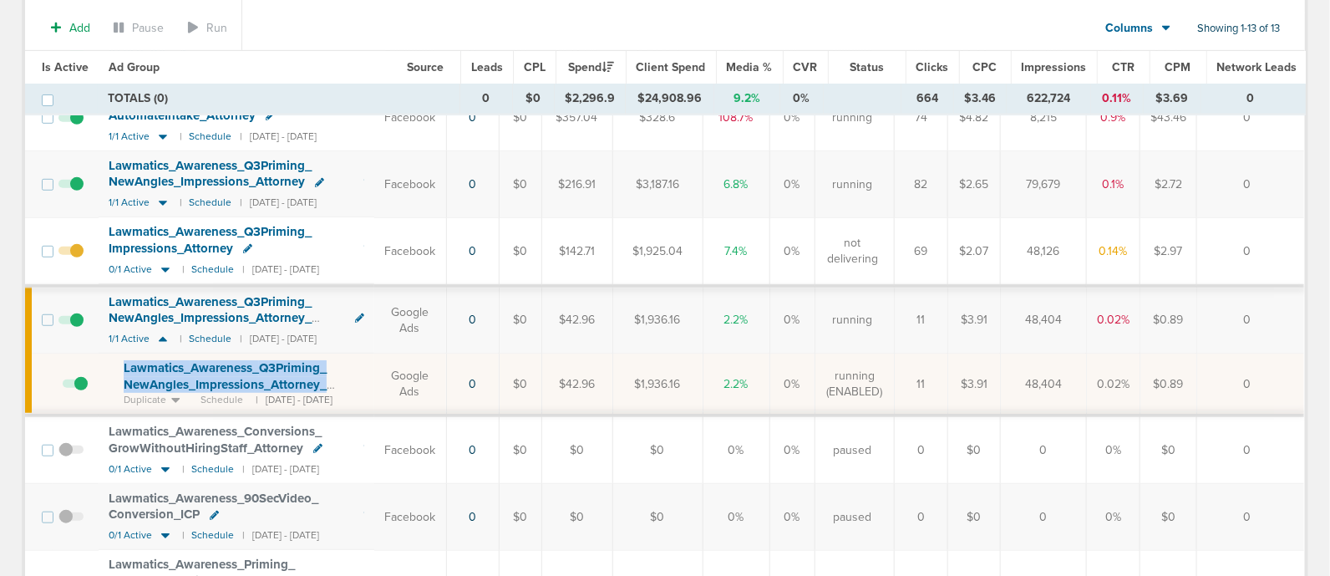
drag, startPoint x: 114, startPoint y: 360, endPoint x: 384, endPoint y: 384, distance: 271.8
click at [374, 384] on td "Lawmatics_ Awareness_ Q3Priming_ NewAngles_ Impressions_ Attorney_ Display_ [DA…" at bounding box center [237, 385] width 276 height 62
copy span "Lawmatics_ Awareness_ Q3Priming_ NewAngles_ Impressions_ Attorney_ Display_"
